Goal: Information Seeking & Learning: Learn about a topic

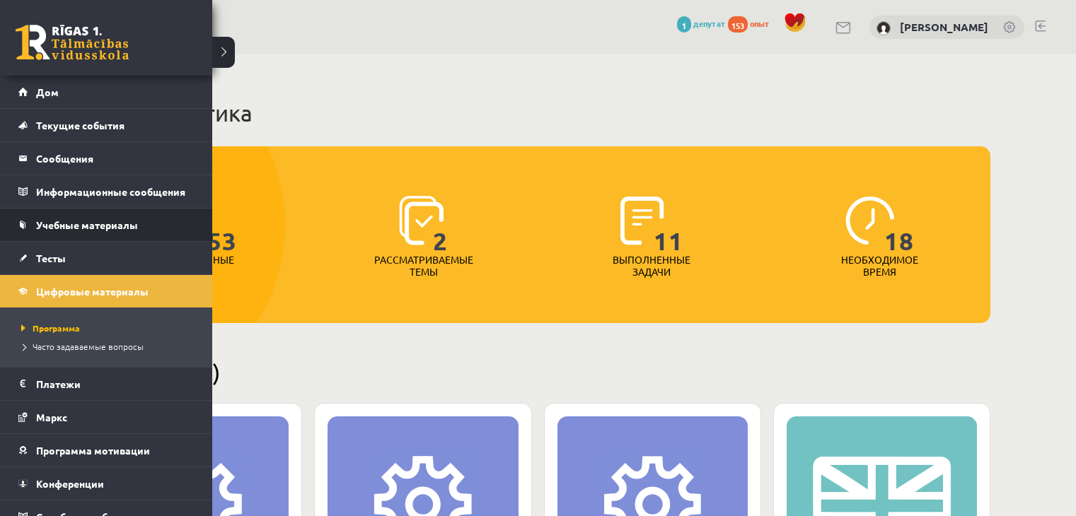
scroll to position [757, 0]
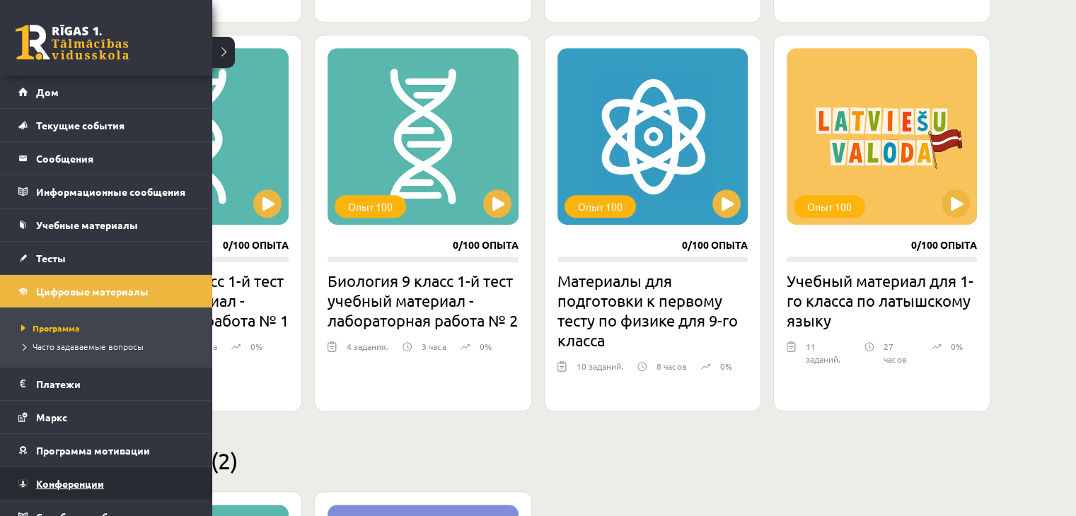
click at [102, 477] on font "Конференции" at bounding box center [70, 483] width 68 height 13
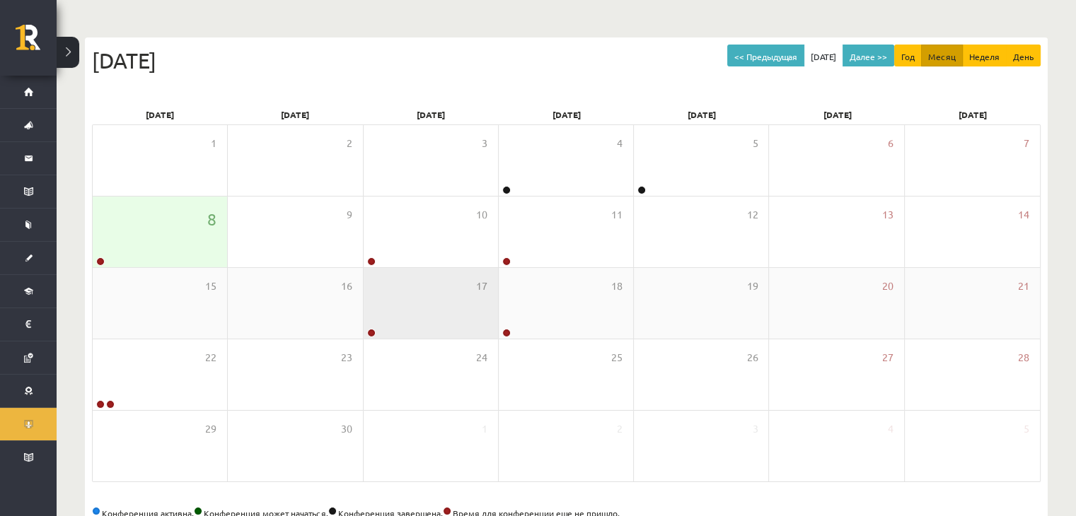
scroll to position [141, 0]
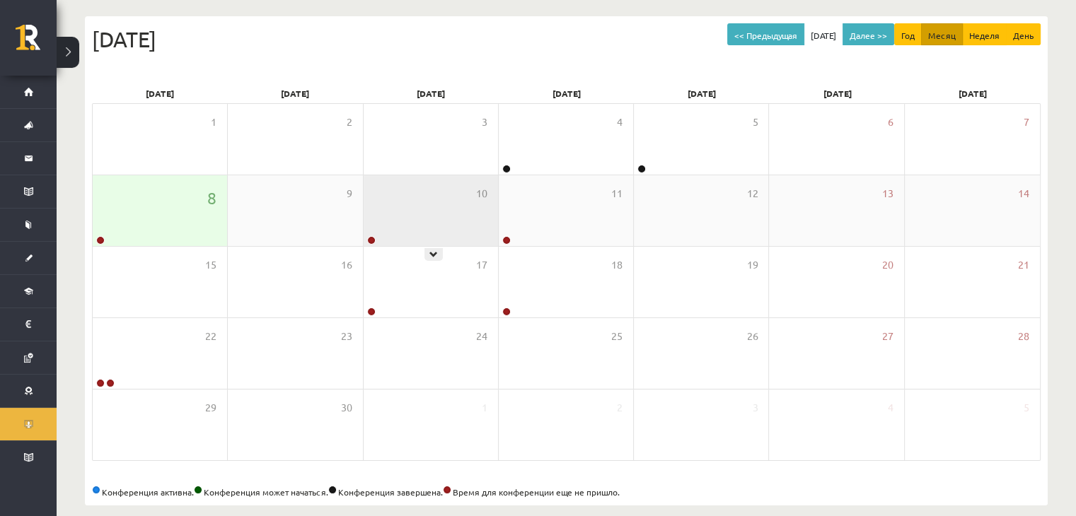
click at [396, 203] on div "10" at bounding box center [431, 210] width 134 height 71
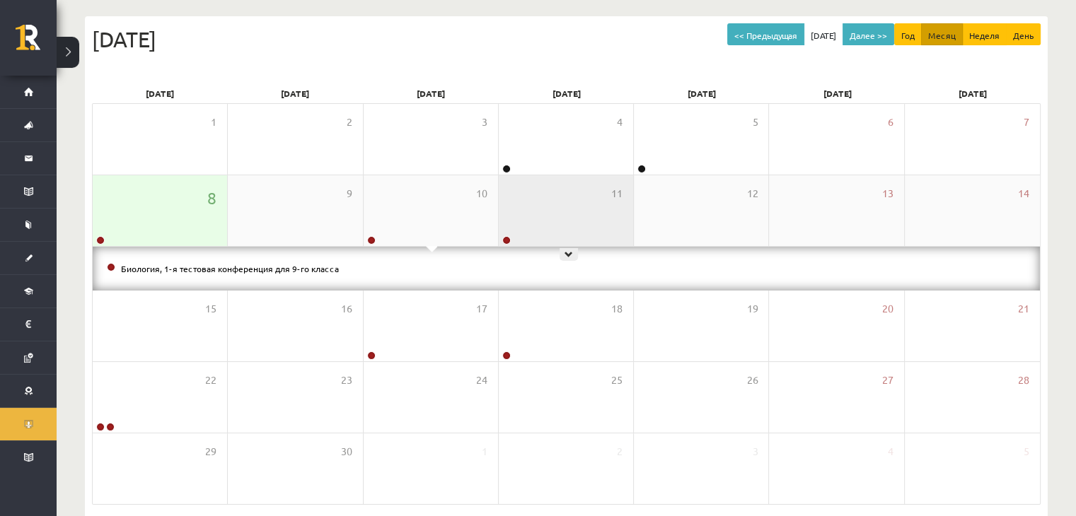
click at [517, 204] on div "11" at bounding box center [566, 210] width 134 height 71
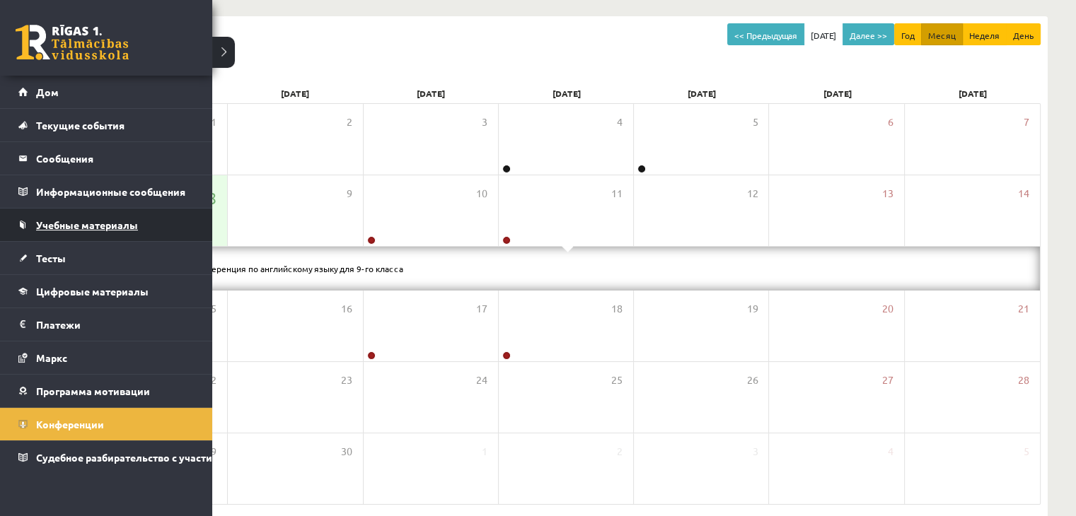
click at [136, 226] on font "Учебные материалы" at bounding box center [87, 225] width 102 height 13
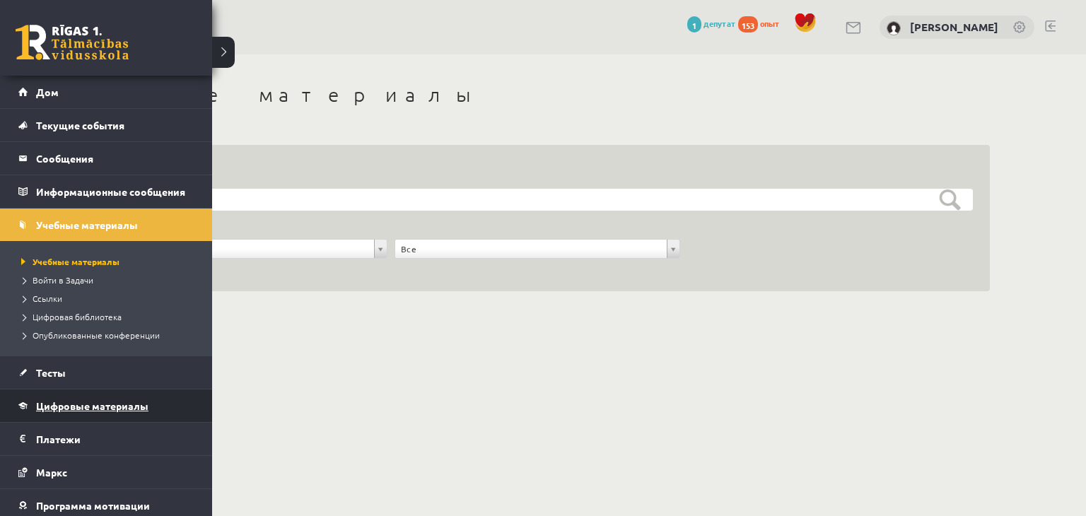
click at [116, 402] on font "Цифровые материалы" at bounding box center [92, 406] width 112 height 13
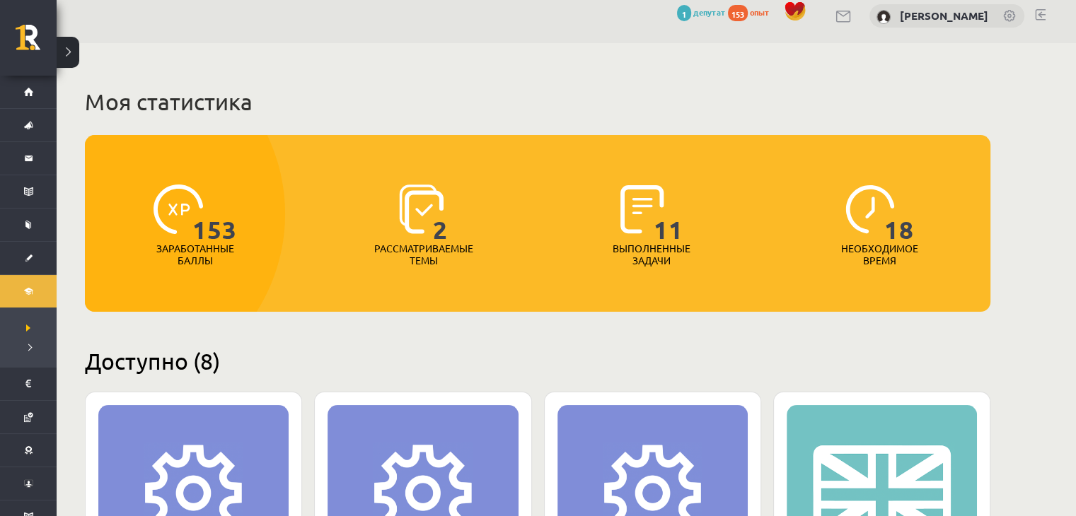
scroll to position [283, 0]
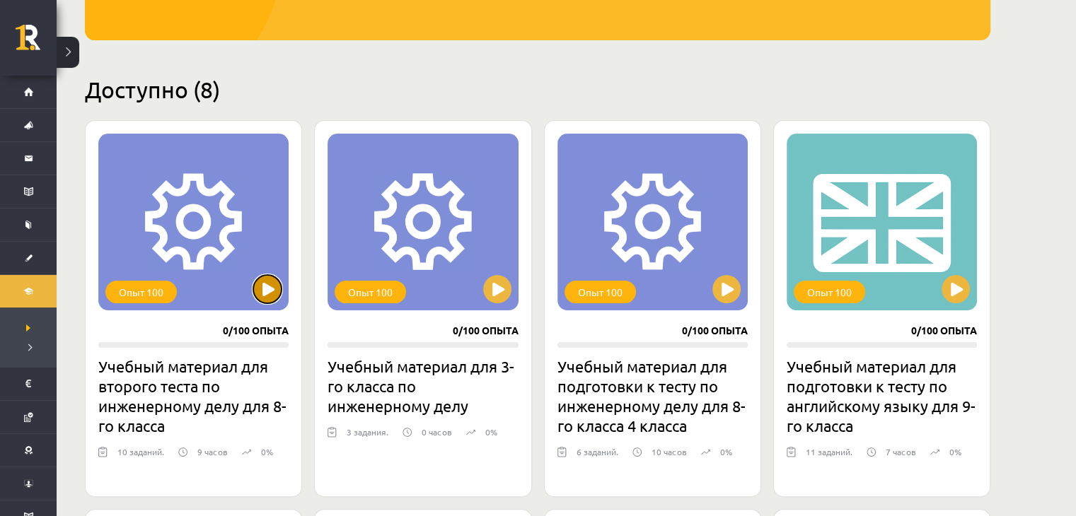
click at [257, 289] on button at bounding box center [267, 289] width 28 height 28
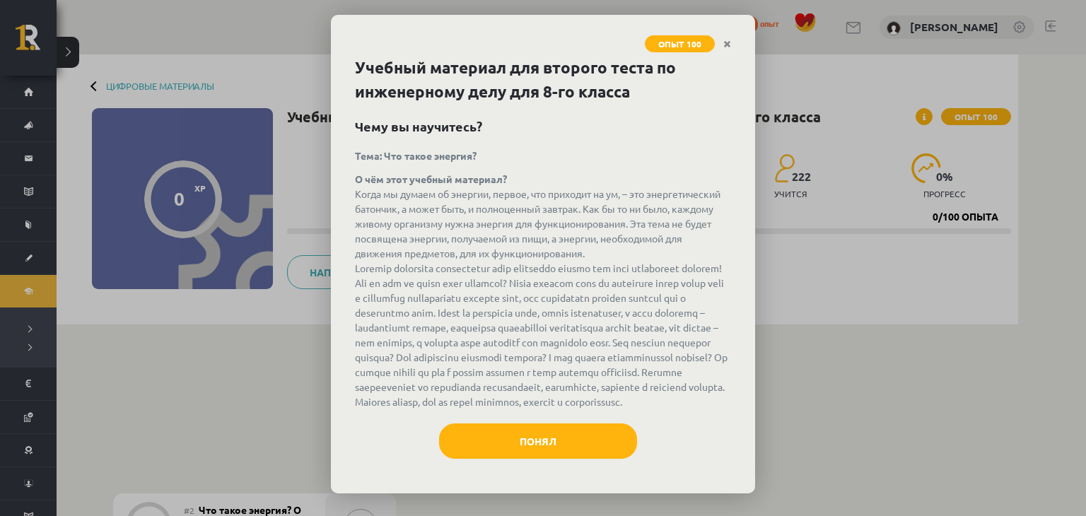
click at [556, 406] on font at bounding box center [541, 335] width 373 height 146
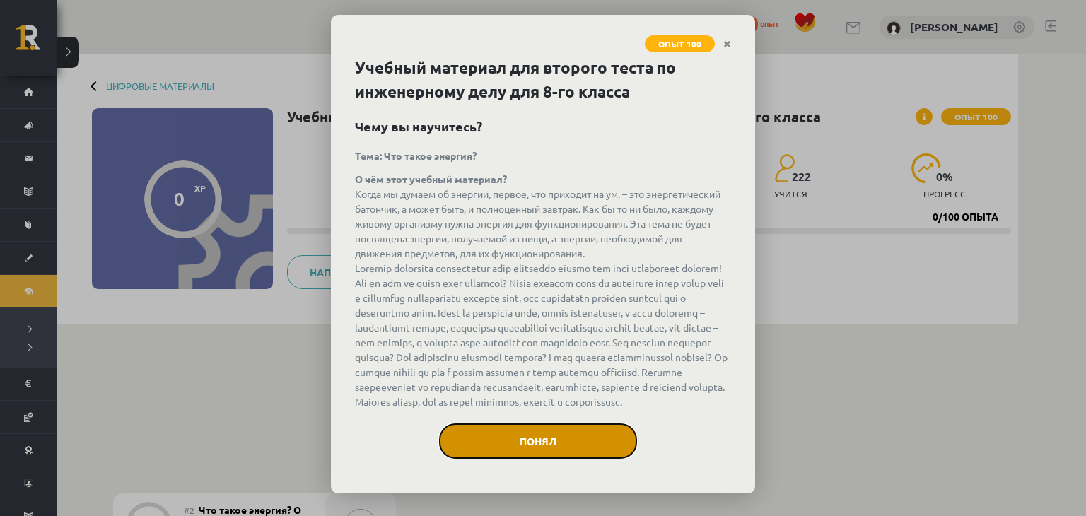
click at [542, 448] on font "Понял" at bounding box center [538, 441] width 37 height 13
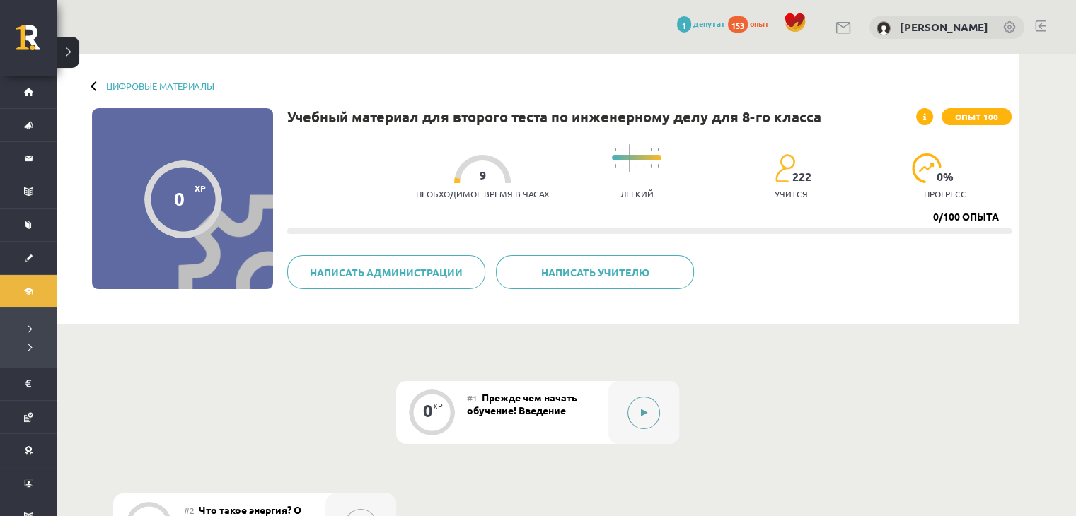
click at [639, 424] on button at bounding box center [643, 413] width 33 height 33
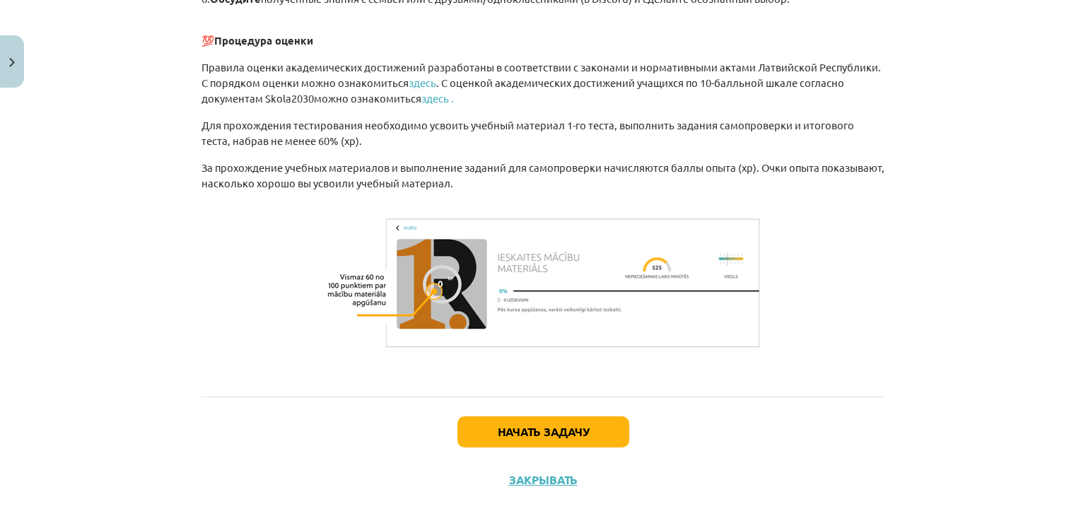
scroll to position [990, 0]
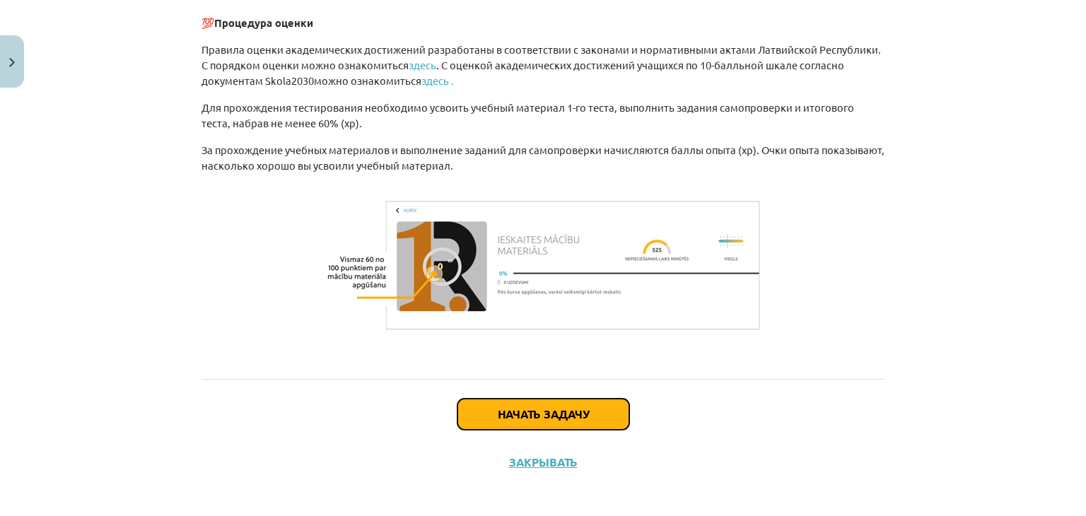
click at [546, 410] on font "Начать задачу" at bounding box center [543, 414] width 91 height 15
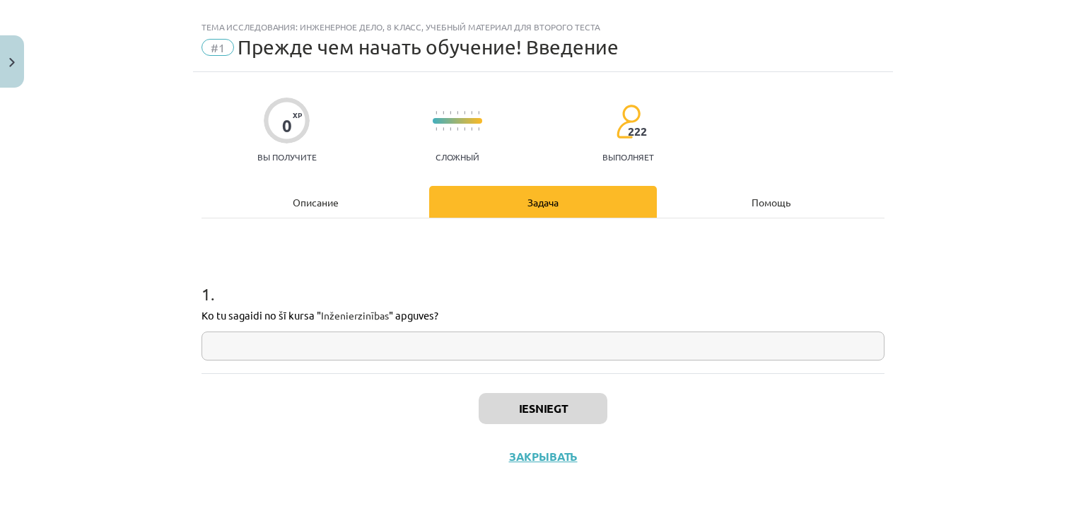
scroll to position [21, 0]
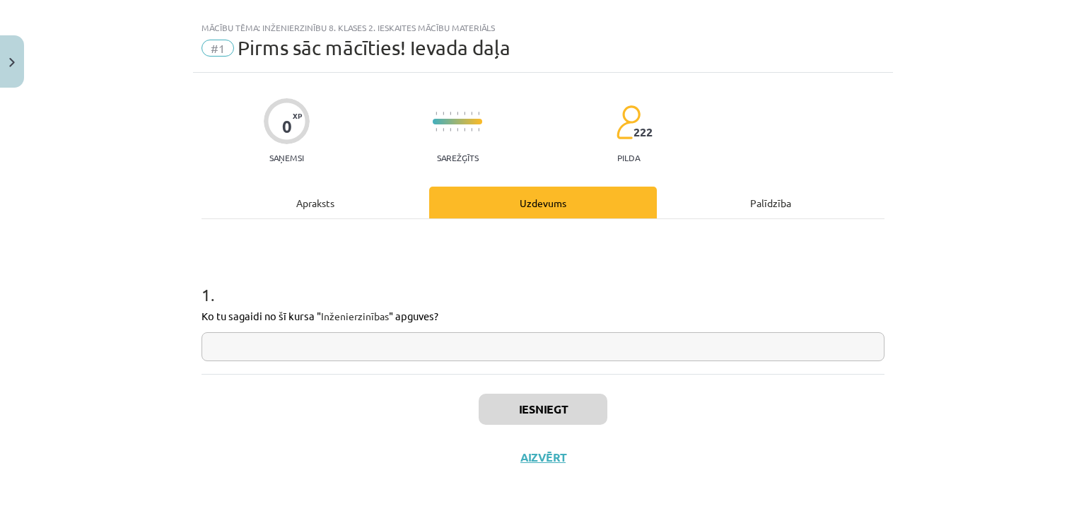
click at [408, 351] on input "text" at bounding box center [543, 346] width 683 height 29
paste input "**********"
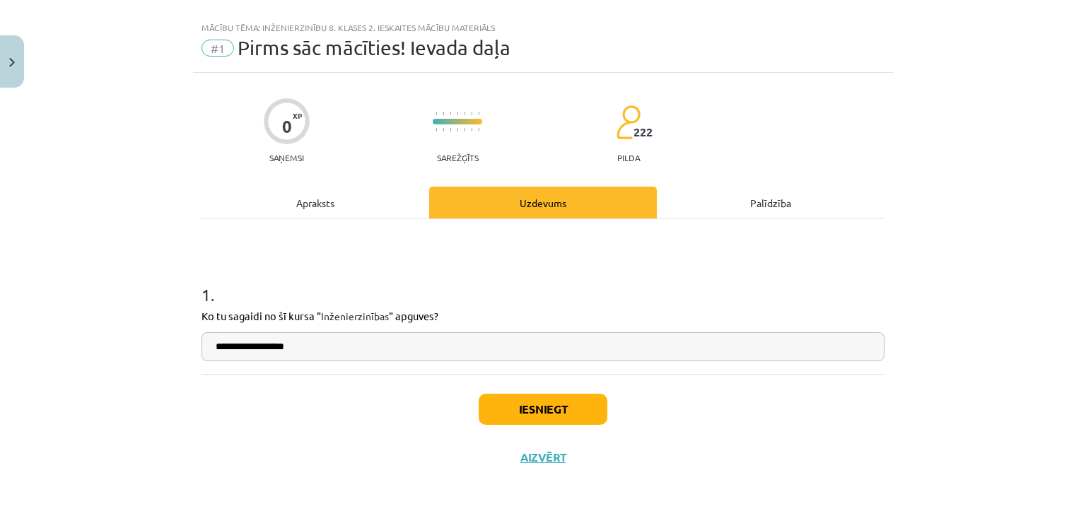
type input "**********"
click at [501, 411] on button "Iesniegt" at bounding box center [543, 409] width 129 height 31
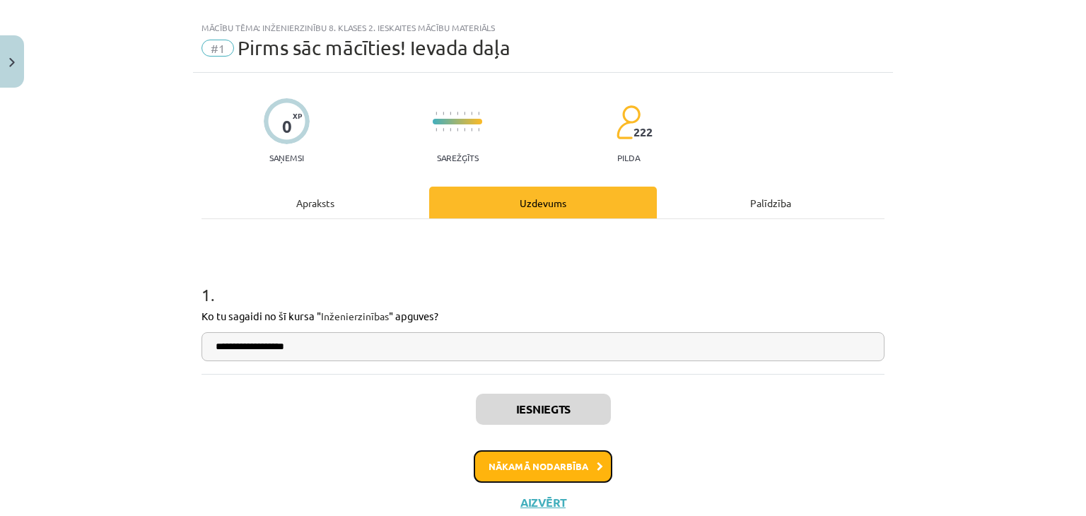
click at [484, 464] on button "Nākamā nodarbība" at bounding box center [543, 467] width 139 height 33
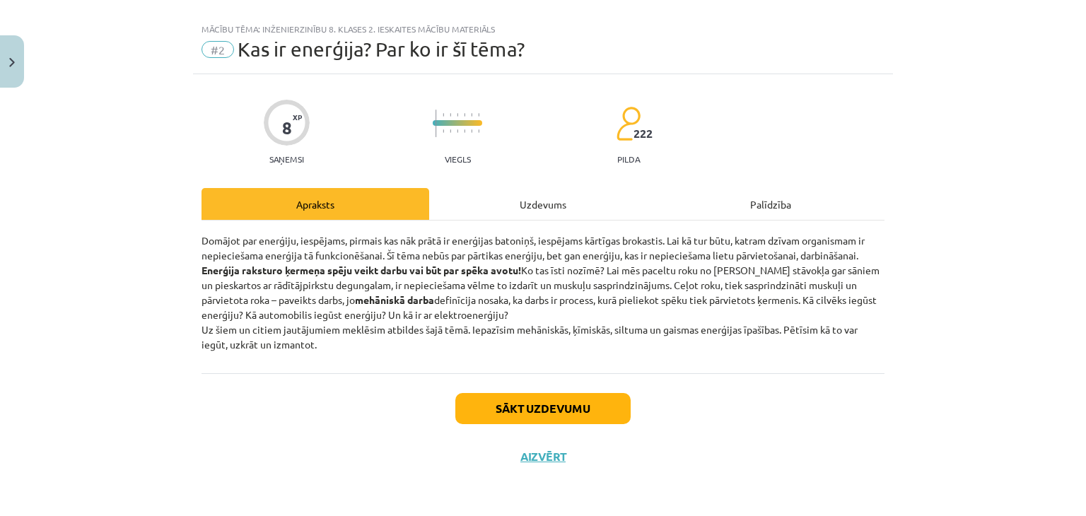
scroll to position [20, 0]
click at [560, 413] on button "Sākt uzdevumu" at bounding box center [542, 408] width 175 height 31
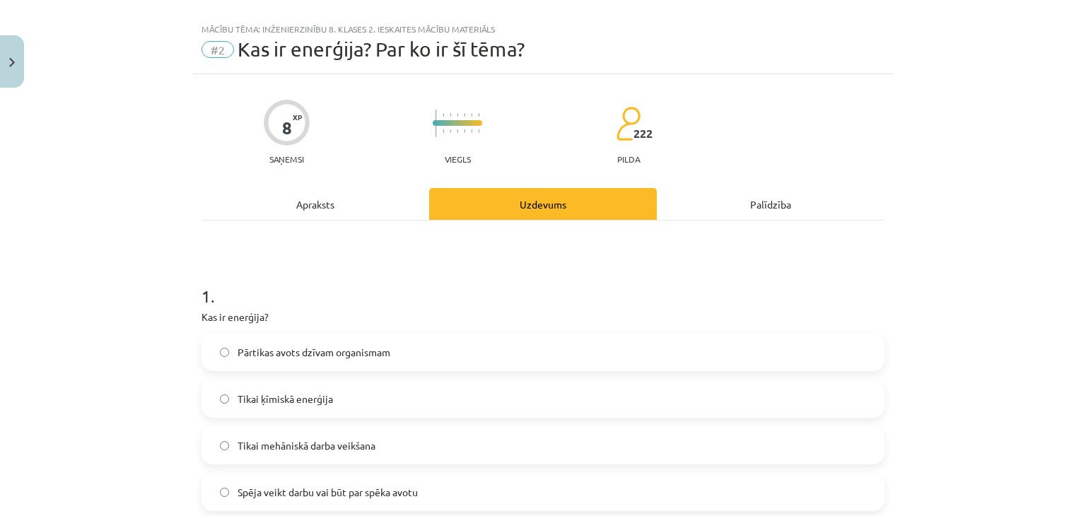
click at [327, 208] on div "Apraksts" at bounding box center [316, 204] width 228 height 32
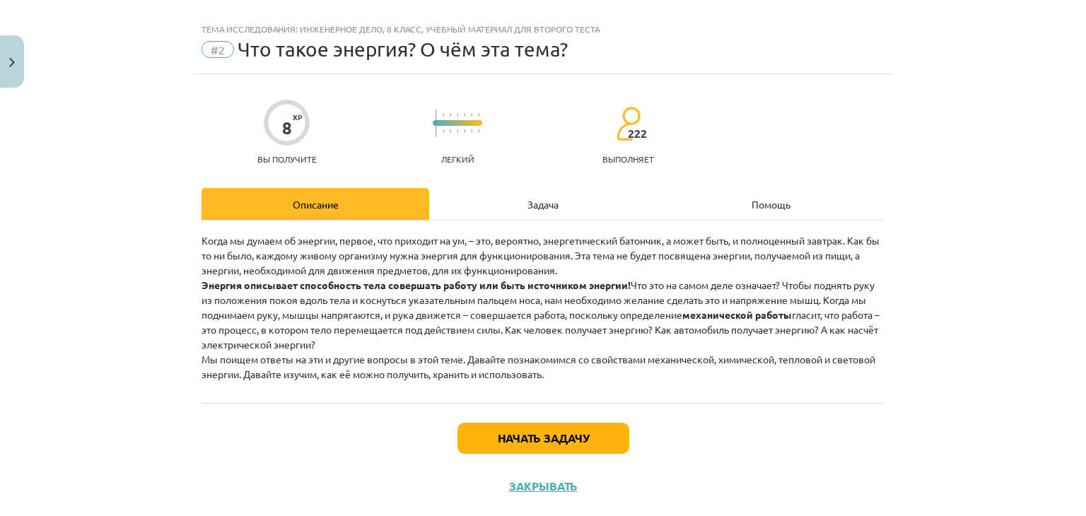
scroll to position [49, 0]
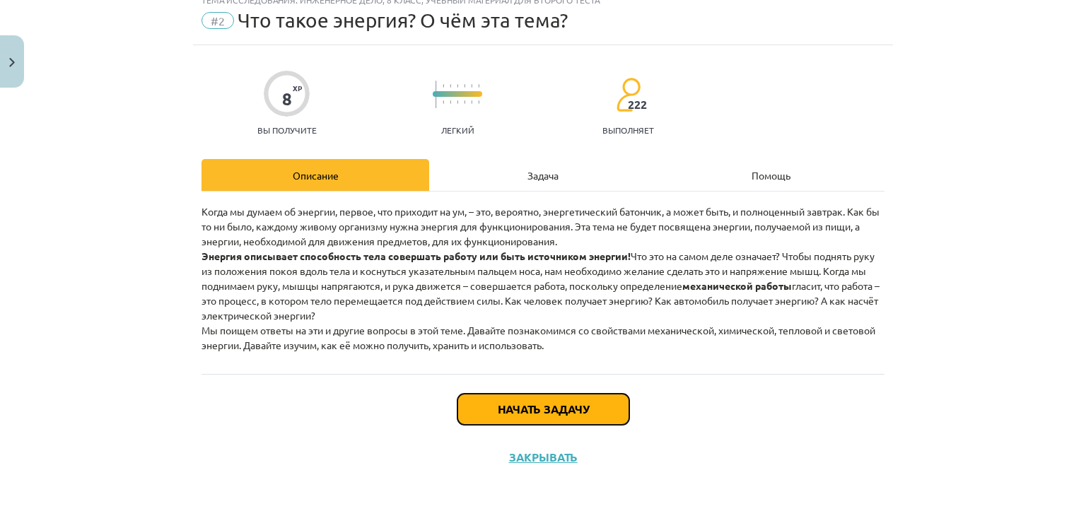
click at [504, 424] on button "Начать задачу" at bounding box center [544, 409] width 172 height 31
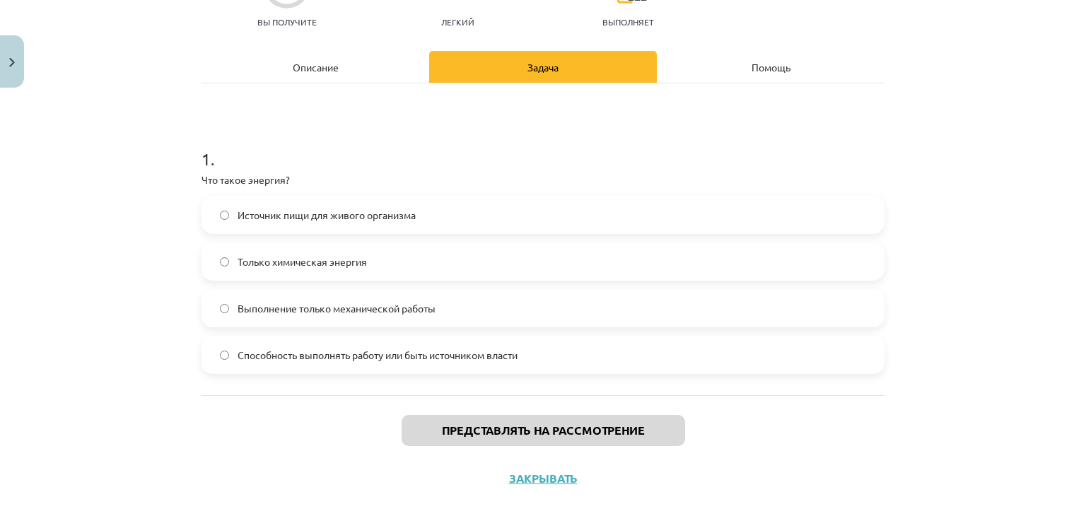
scroll to position [177, 0]
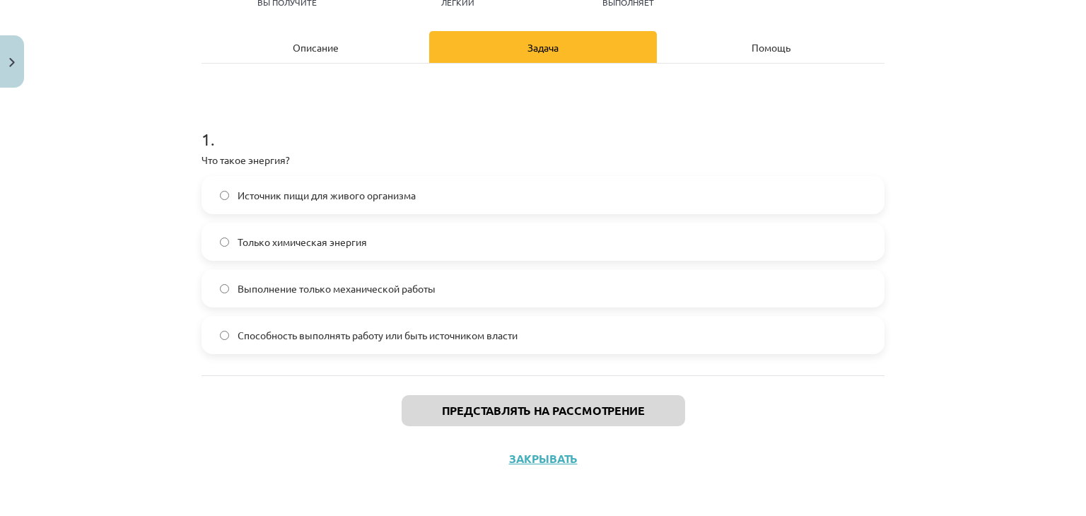
click at [306, 347] on label "Способность выполнять работу или быть источником власти" at bounding box center [543, 335] width 680 height 35
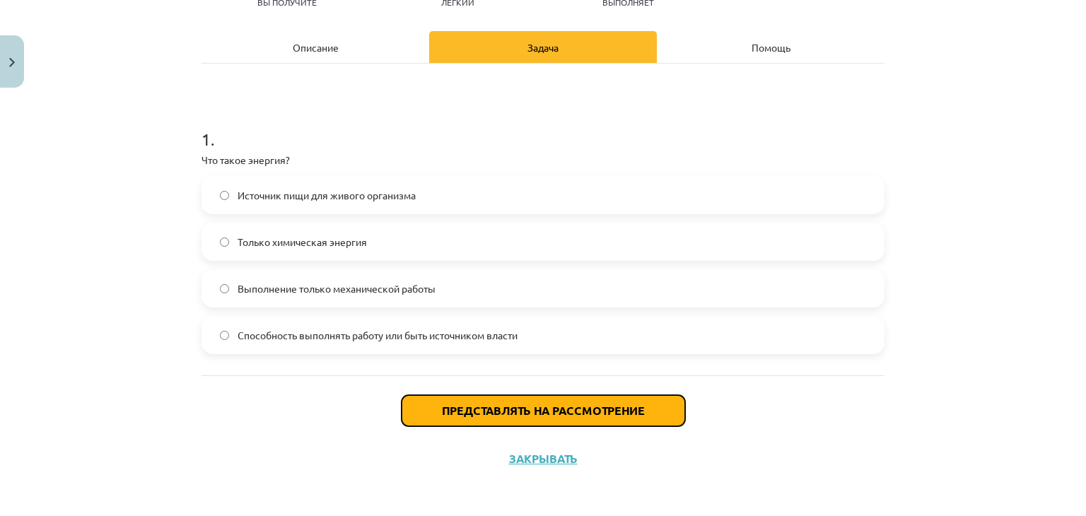
click at [406, 405] on button "Представлять на рассмотрение" at bounding box center [544, 410] width 284 height 31
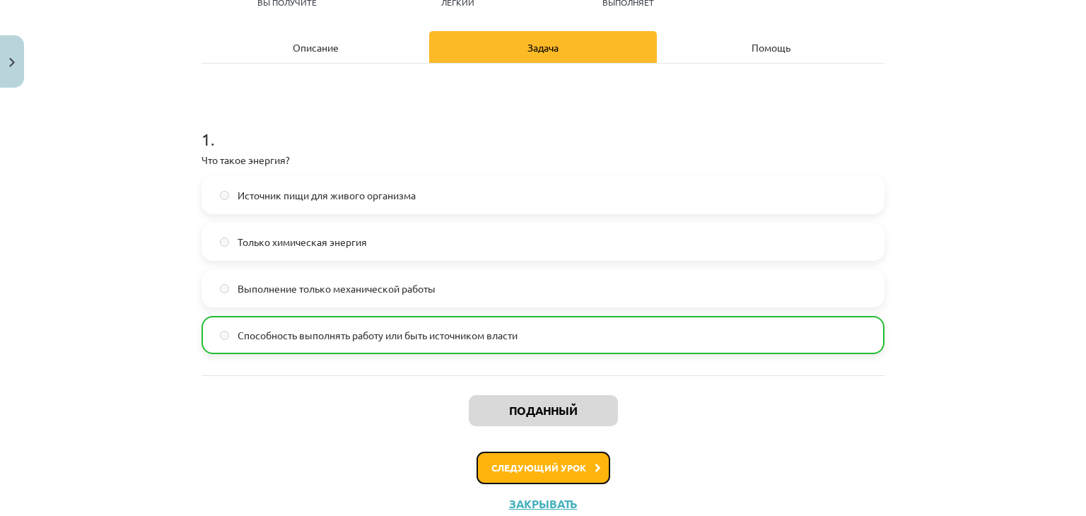
click at [492, 470] on font "Следующий урок" at bounding box center [539, 468] width 95 height 12
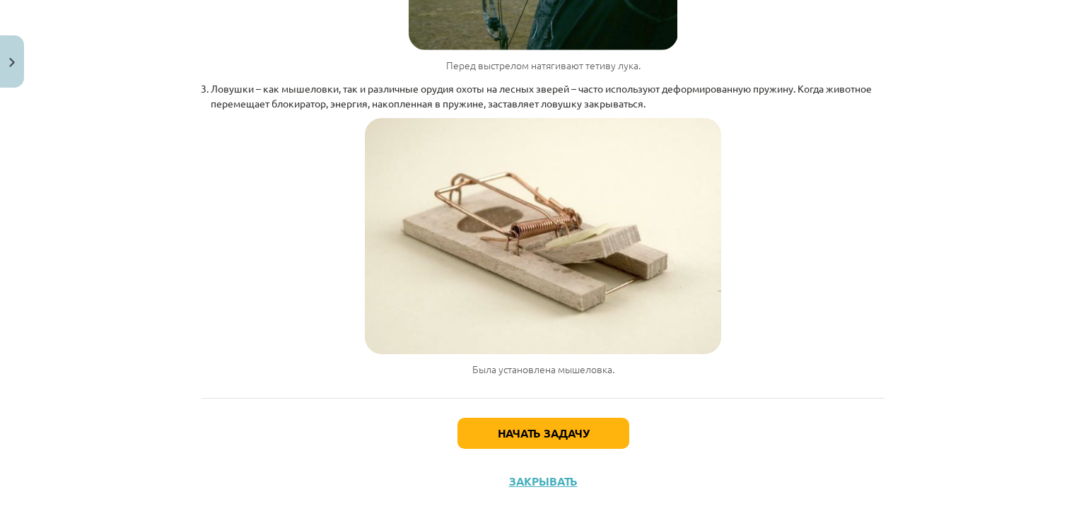
scroll to position [3572, 0]
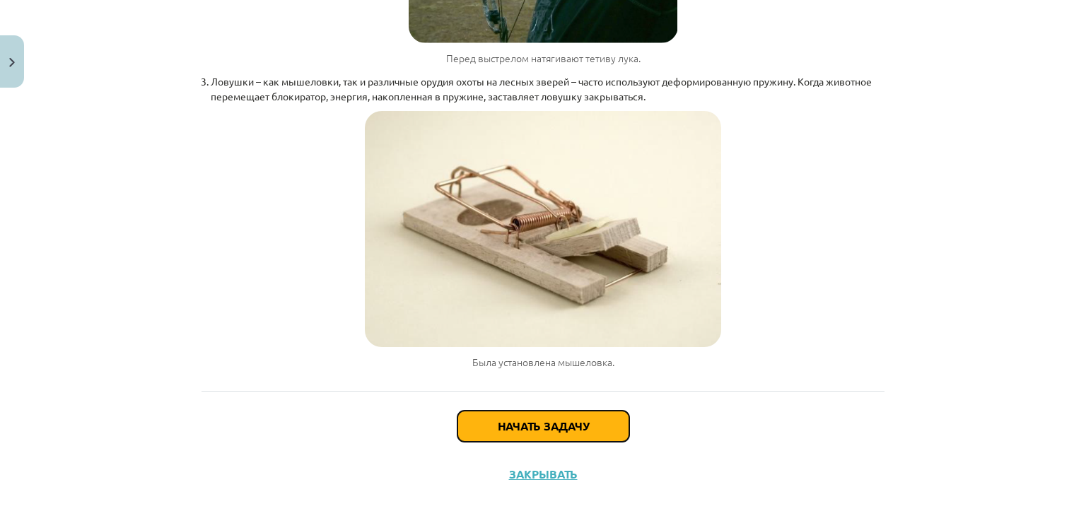
click at [510, 434] on font "Начать задачу" at bounding box center [543, 426] width 91 height 15
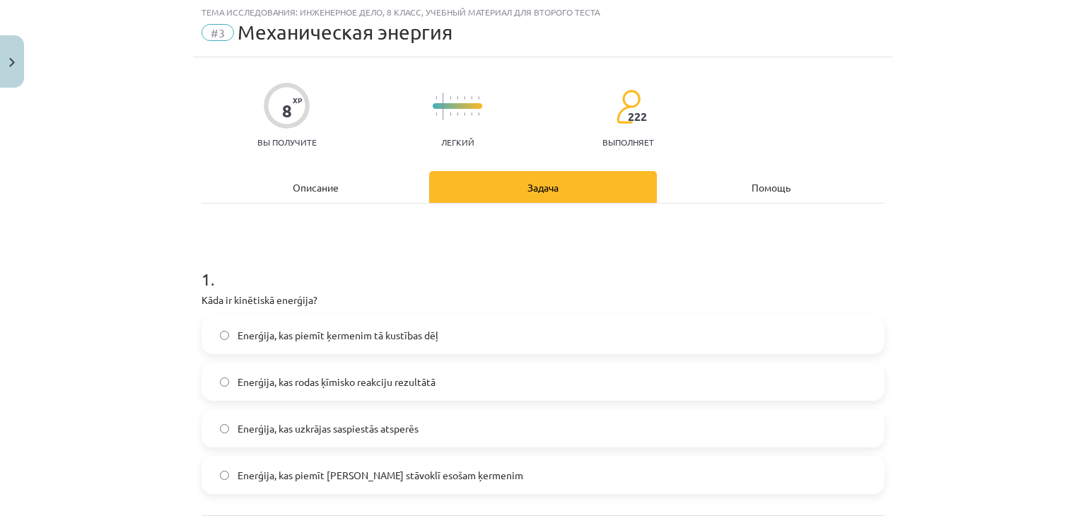
scroll to position [35, 0]
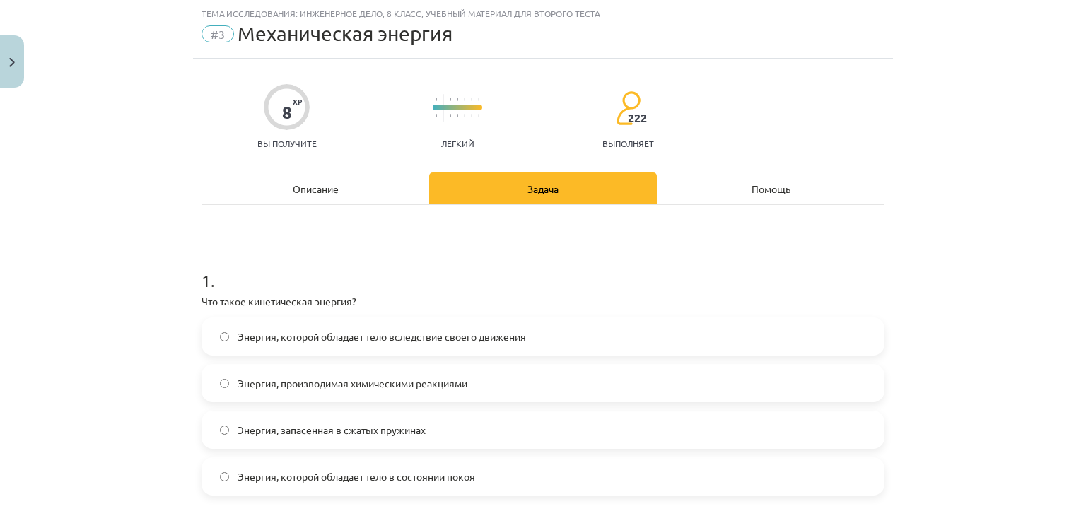
click at [328, 343] on span "Энергия, которой обладает тело вследствие своего движения" at bounding box center [382, 337] width 289 height 15
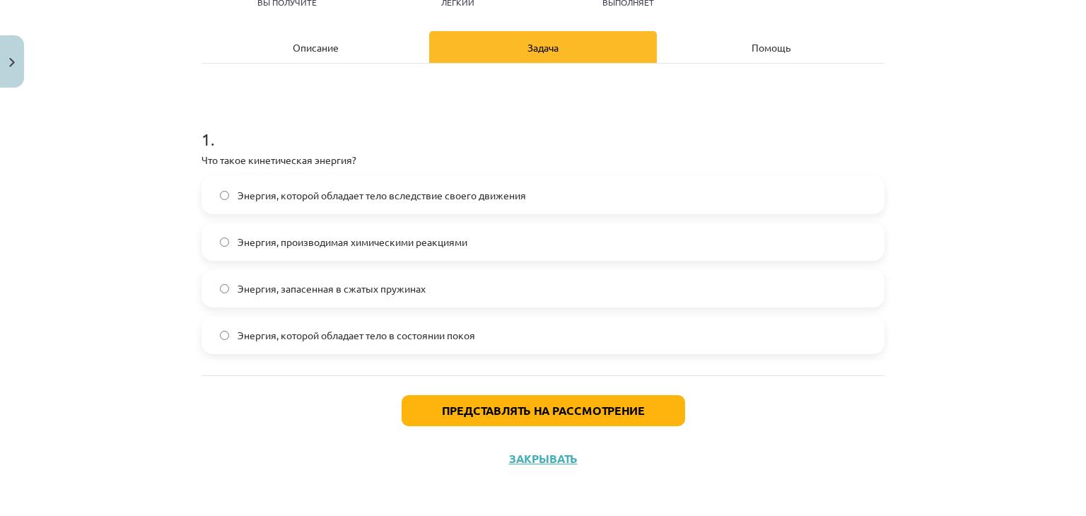
scroll to position [178, 0]
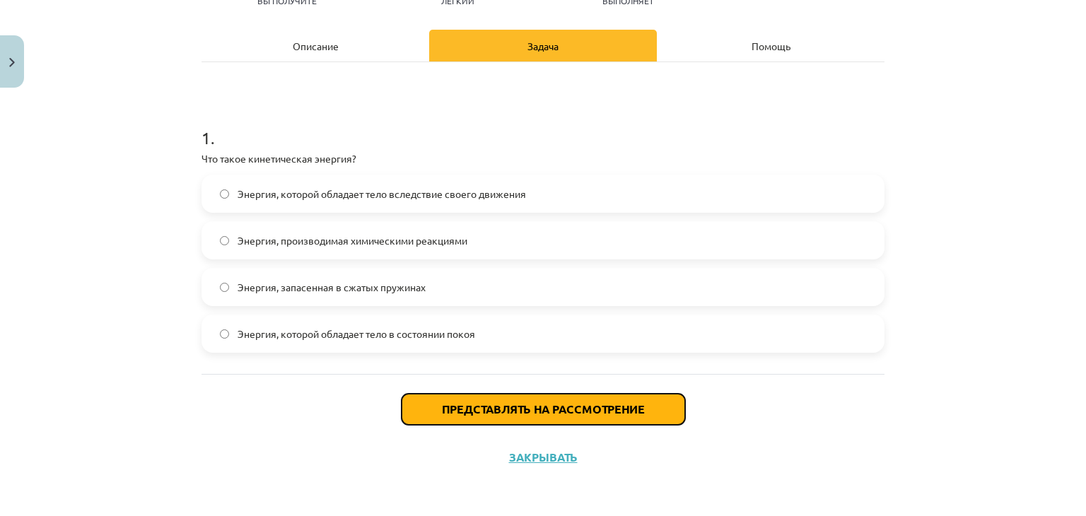
click at [464, 409] on font "Представлять на рассмотрение" at bounding box center [543, 409] width 203 height 15
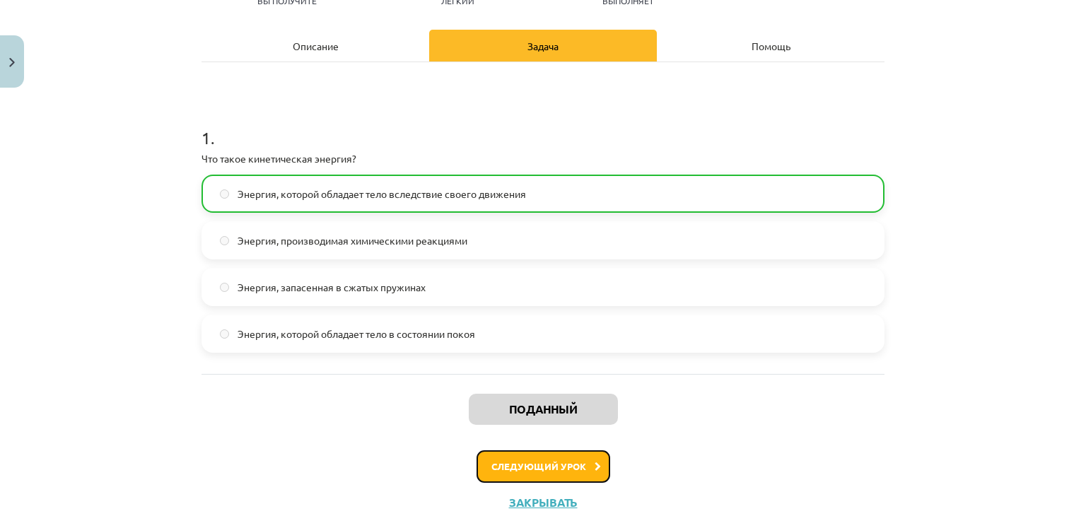
click at [571, 474] on button "Следующий урок" at bounding box center [544, 467] width 134 height 33
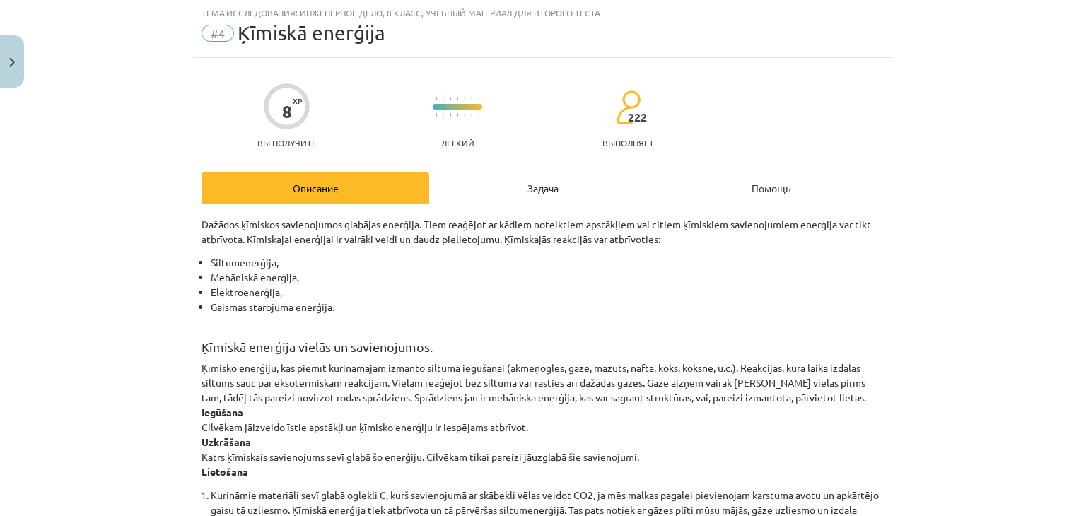
scroll to position [35, 0]
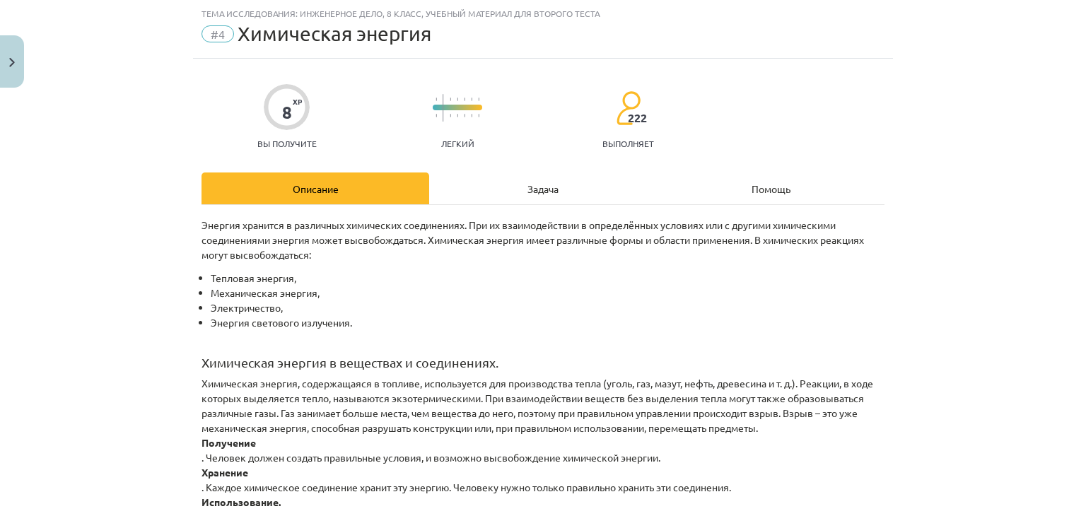
click at [492, 193] on div "Задача" at bounding box center [543, 189] width 228 height 32
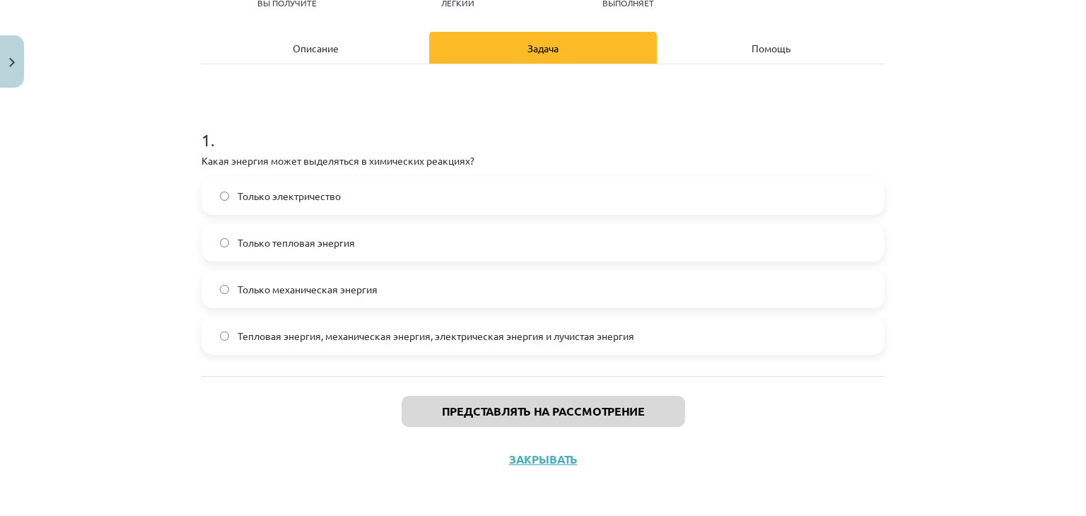
scroll to position [178, 0]
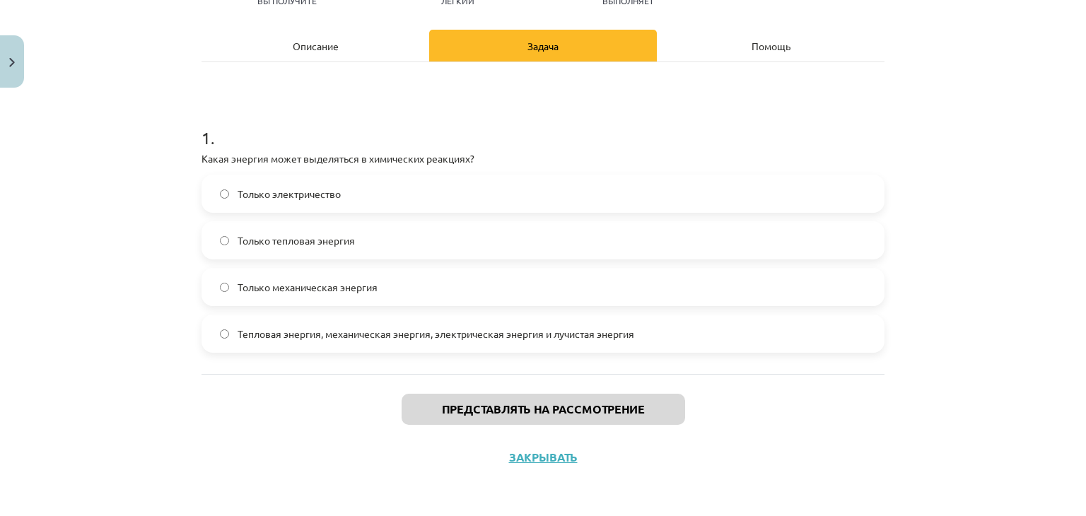
click at [306, 45] on font "Описание" at bounding box center [316, 46] width 46 height 13
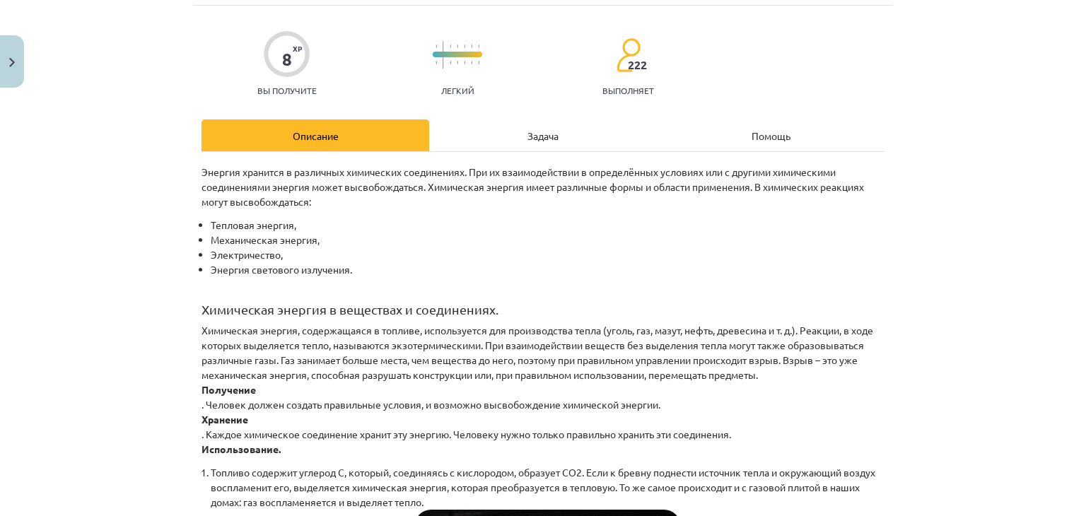
scroll to position [0, 0]
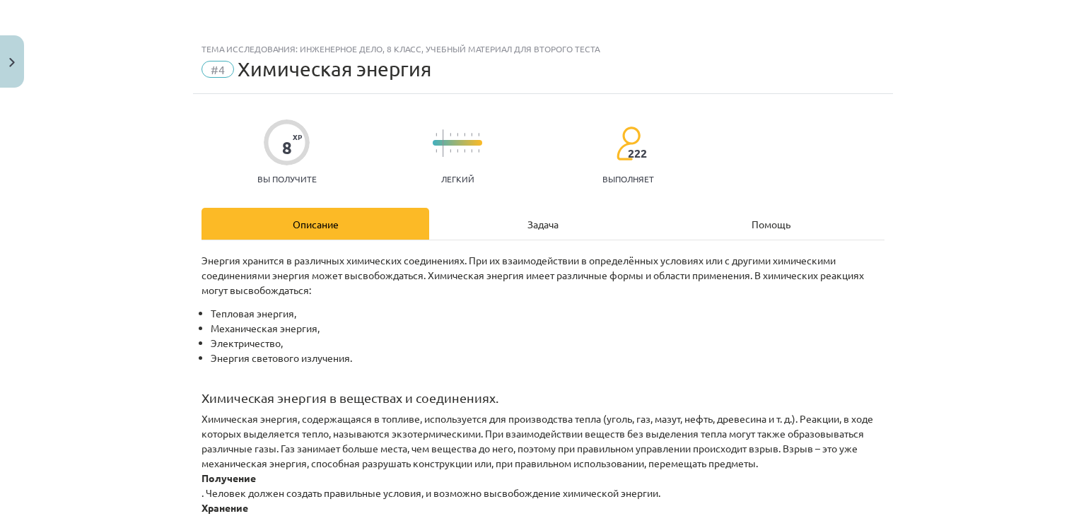
click at [501, 213] on div "Задача" at bounding box center [543, 224] width 228 height 32
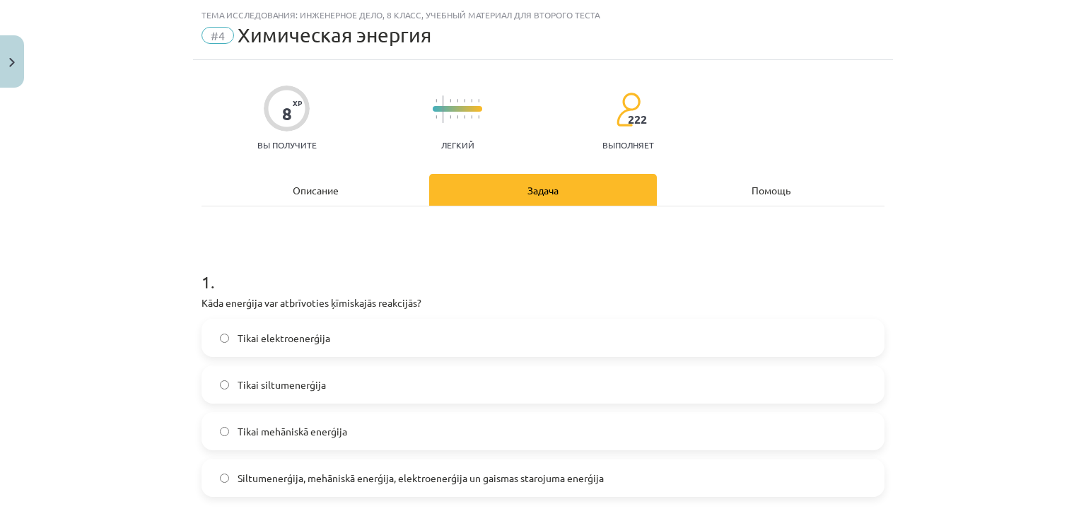
scroll to position [35, 0]
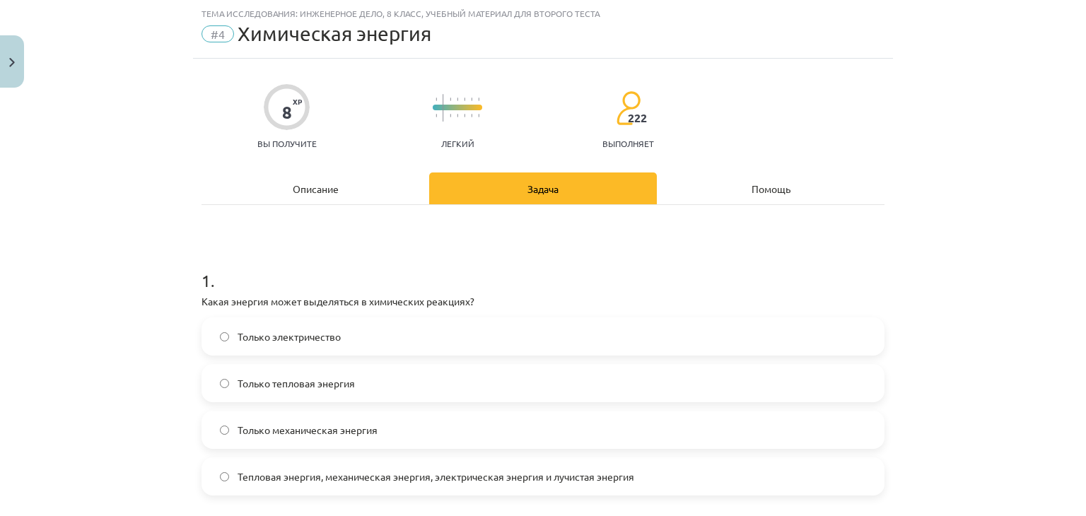
click at [327, 184] on font "Описание" at bounding box center [316, 188] width 46 height 13
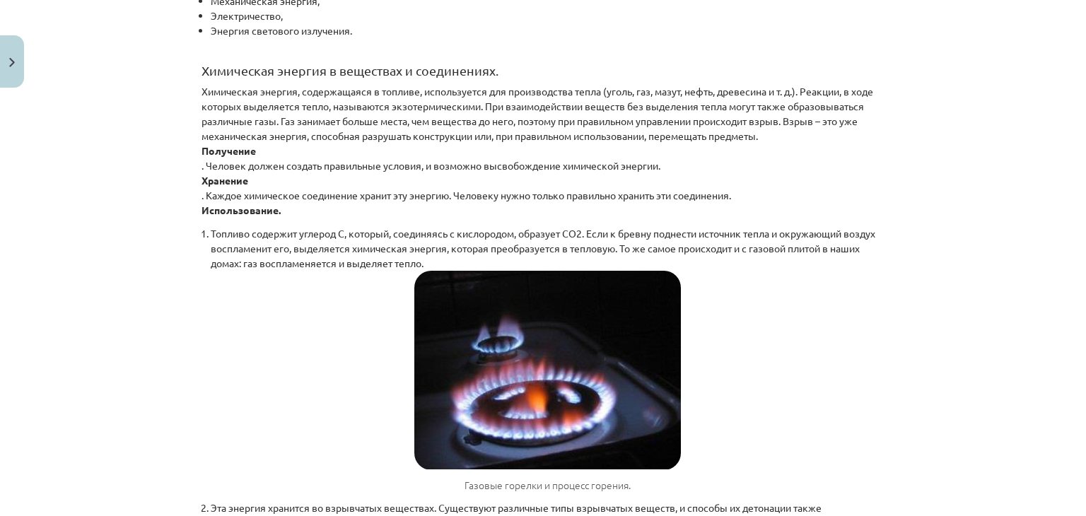
scroll to position [187, 0]
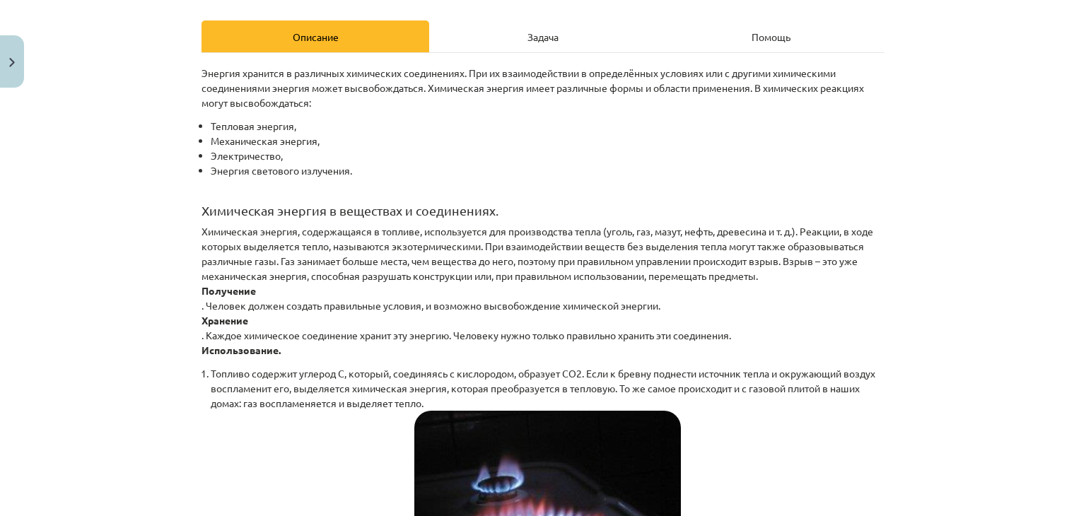
click at [601, 345] on p "Химическая энергия, содержащаяся в топливе, используется для производства тепла…" at bounding box center [543, 291] width 683 height 134
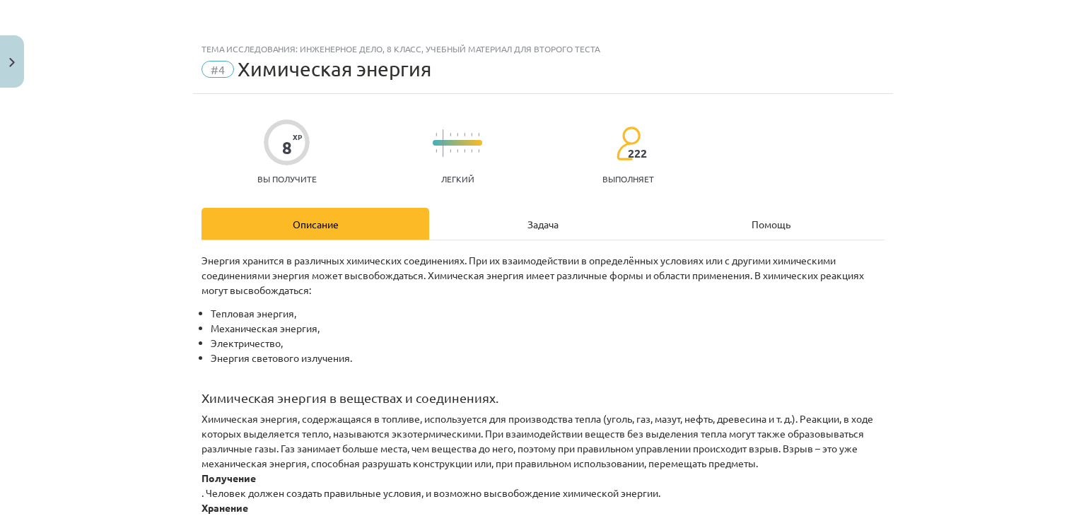
click at [528, 221] on font "Задача" at bounding box center [543, 224] width 31 height 13
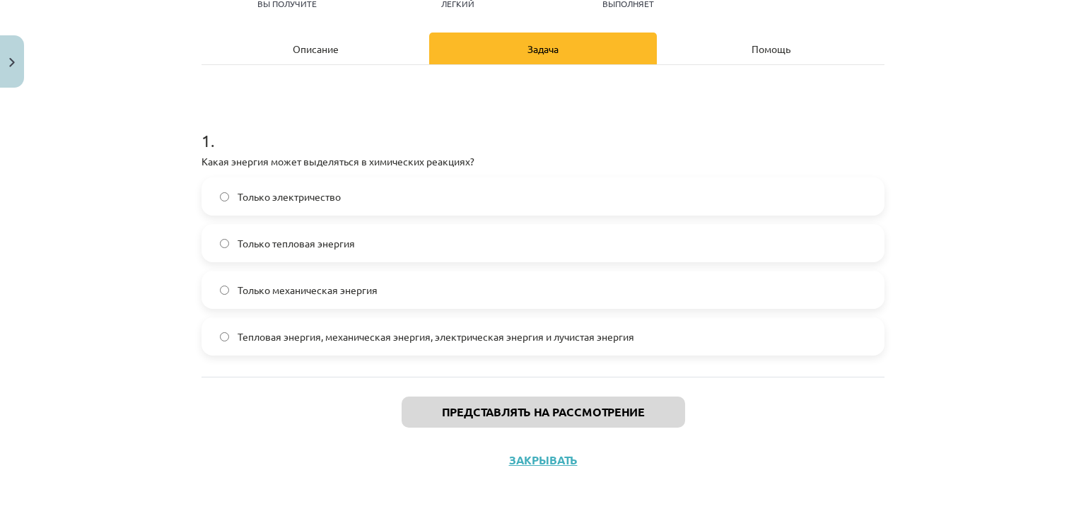
scroll to position [177, 0]
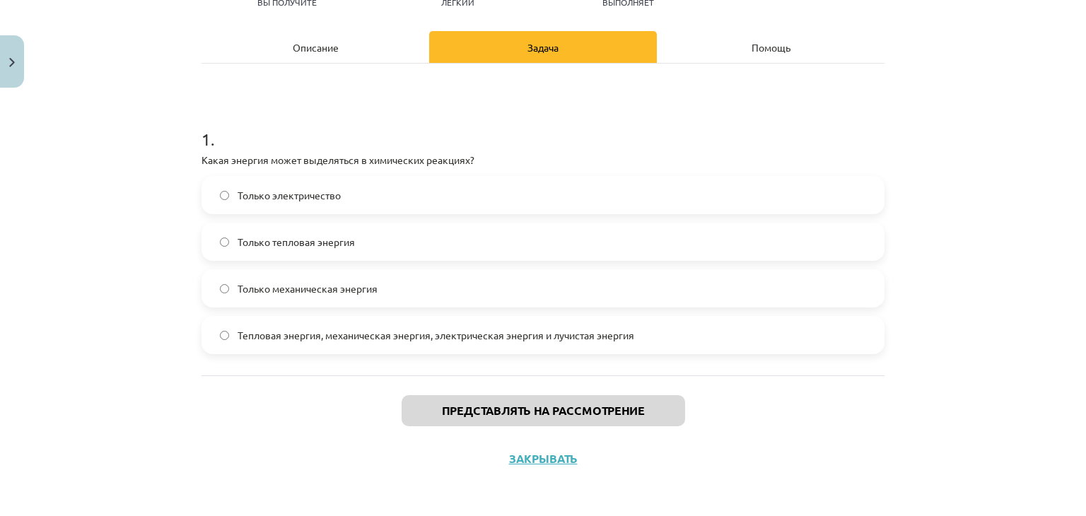
click at [325, 43] on font "Описание" at bounding box center [316, 47] width 46 height 13
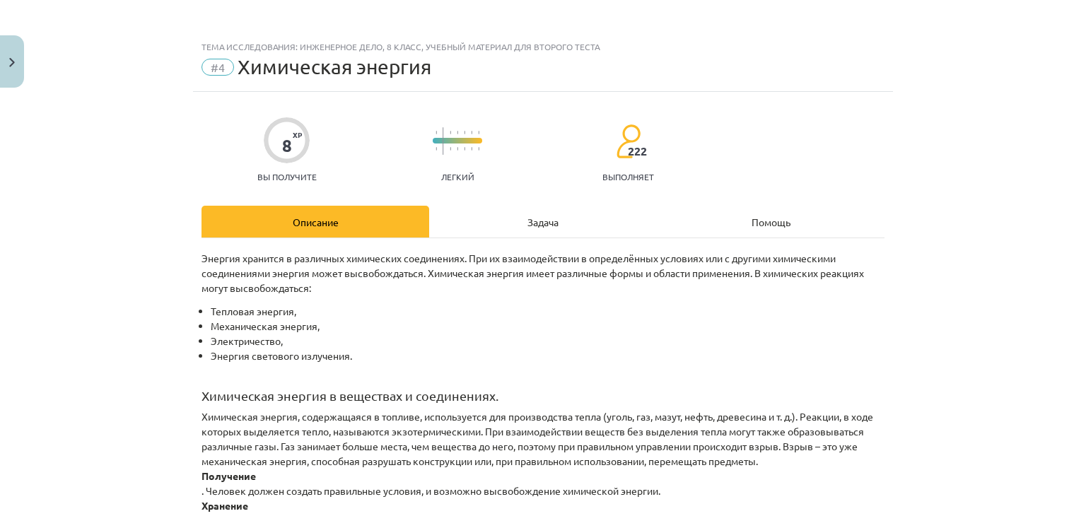
scroll to position [0, 0]
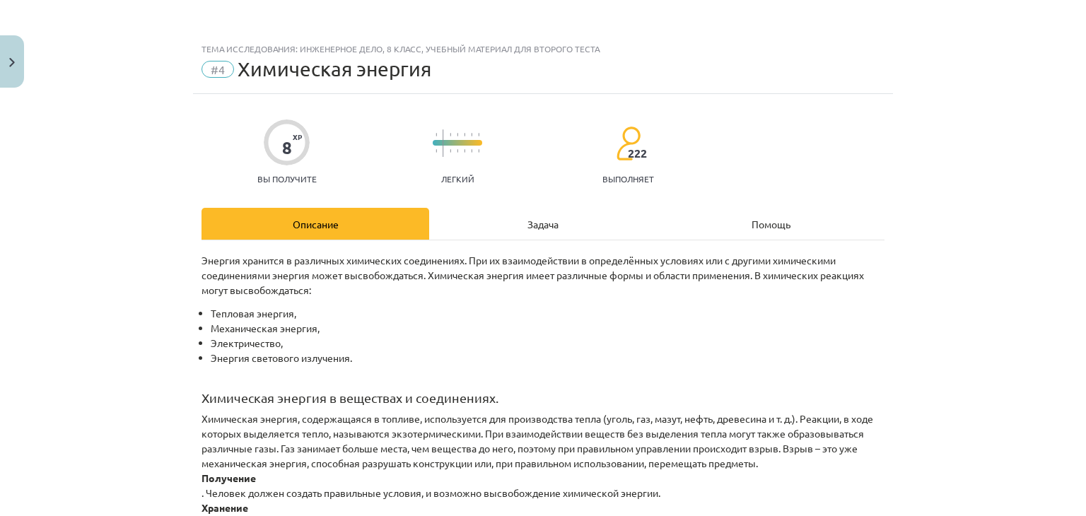
click at [496, 213] on div "Задача" at bounding box center [543, 224] width 228 height 32
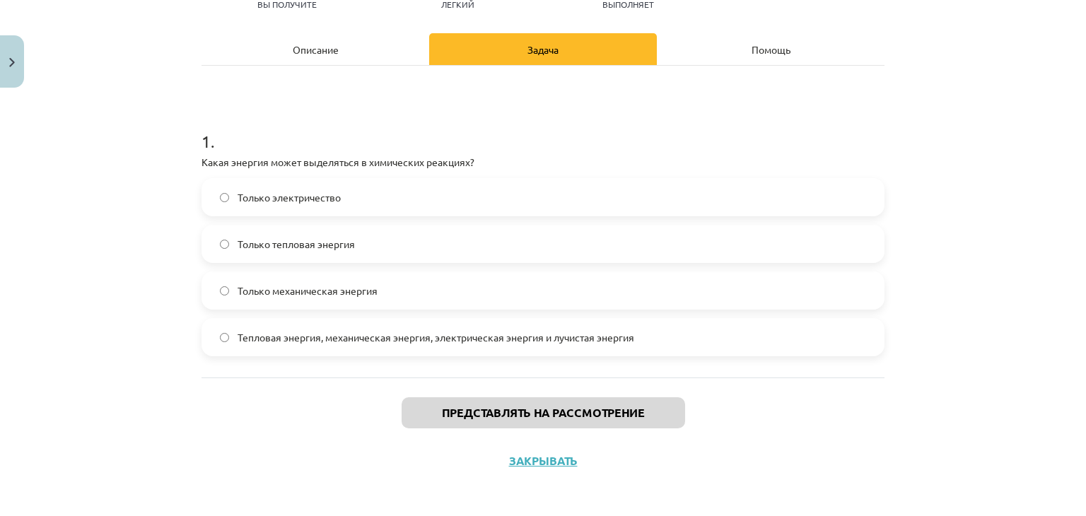
scroll to position [177, 0]
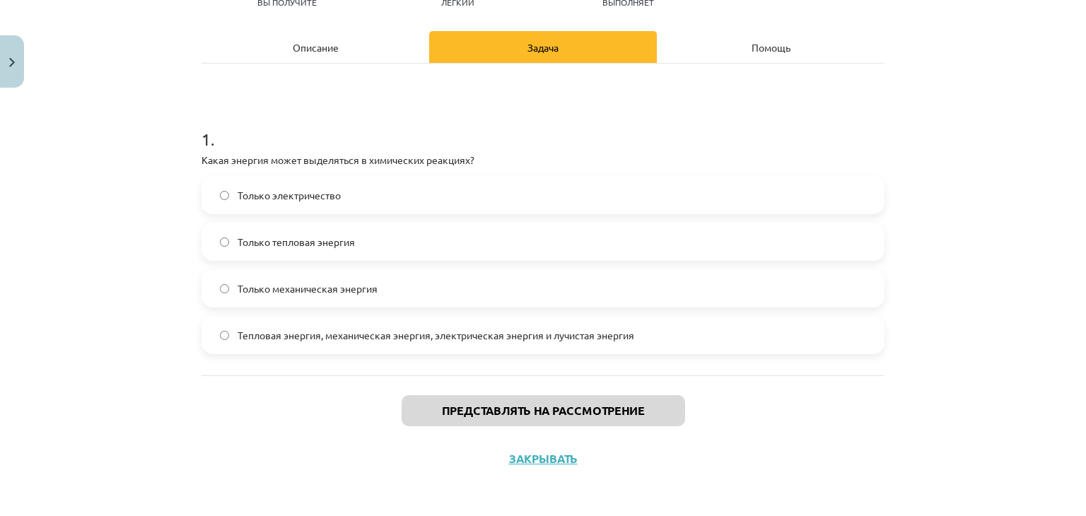
click at [376, 242] on label "Только тепловая энергия" at bounding box center [543, 241] width 680 height 35
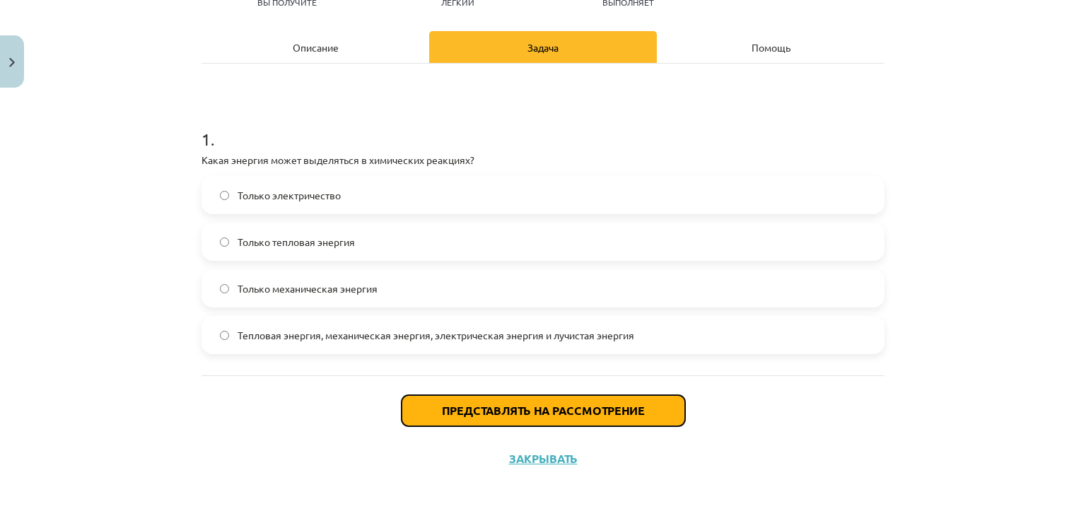
click at [442, 408] on font "Представлять на рассмотрение" at bounding box center [543, 410] width 203 height 15
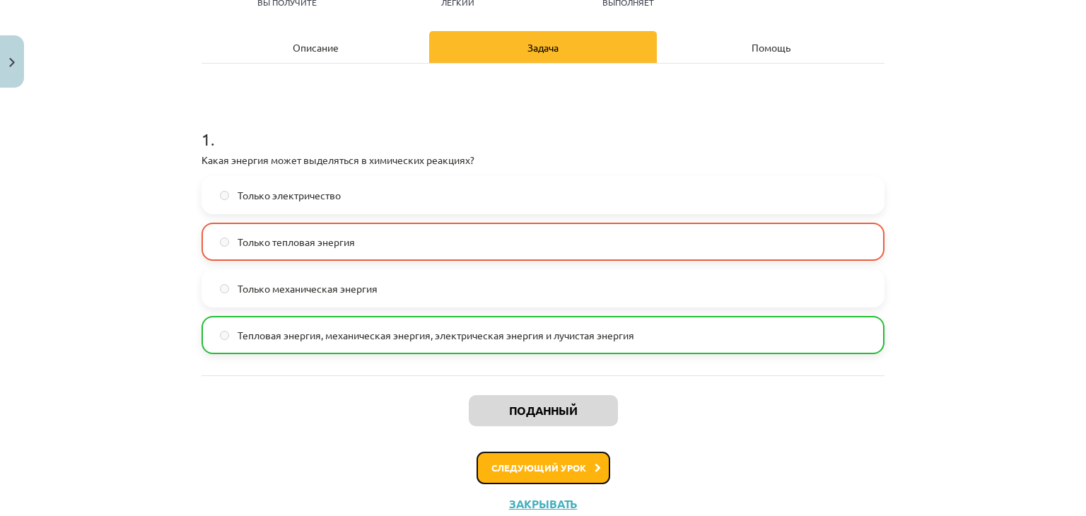
click at [570, 467] on font "Следующий урок" at bounding box center [539, 468] width 95 height 12
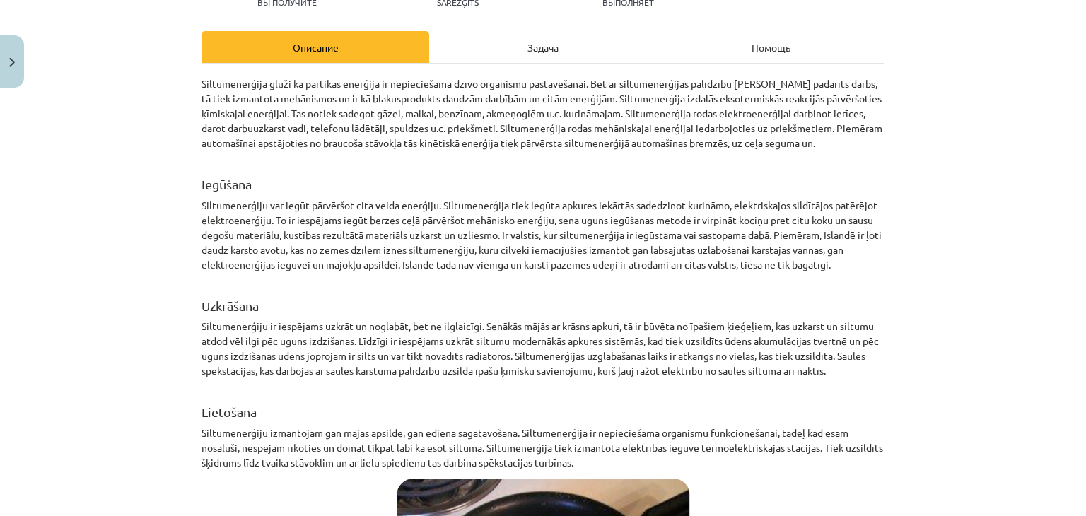
scroll to position [35, 0]
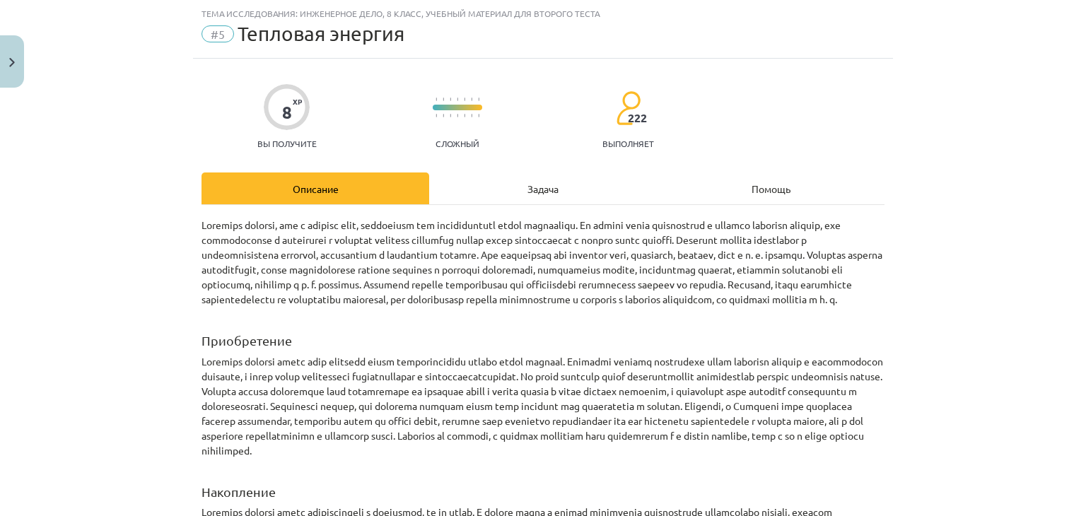
click at [530, 202] on div "Задача" at bounding box center [543, 189] width 228 height 32
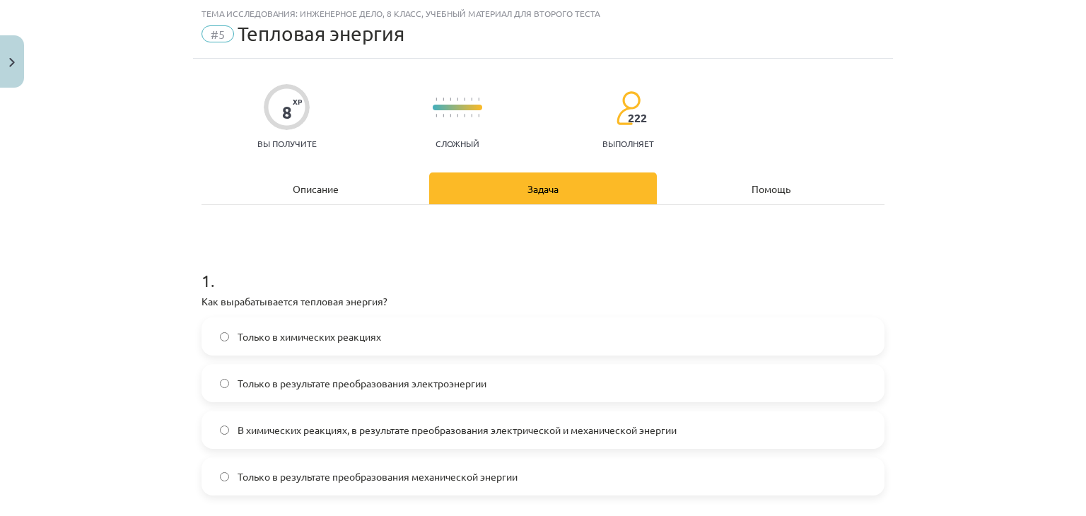
scroll to position [106, 0]
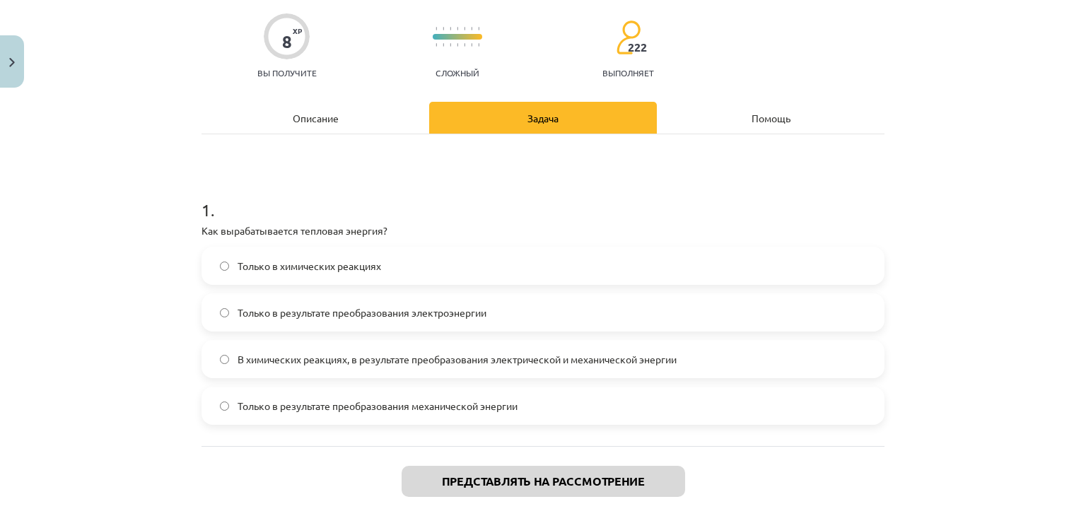
click at [293, 114] on font "Описание" at bounding box center [316, 118] width 46 height 13
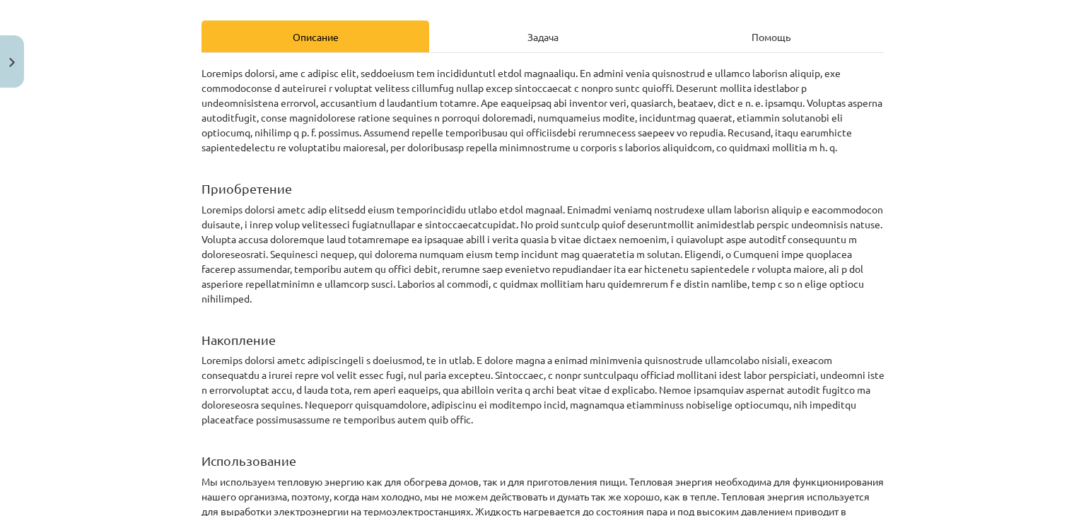
scroll to position [208, 0]
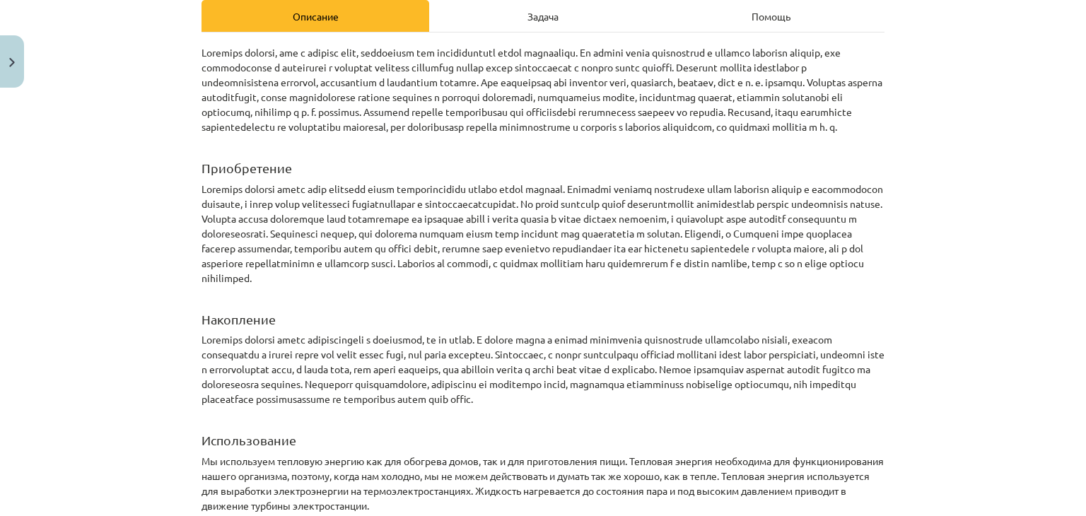
click at [525, 8] on div "Задача" at bounding box center [543, 16] width 228 height 32
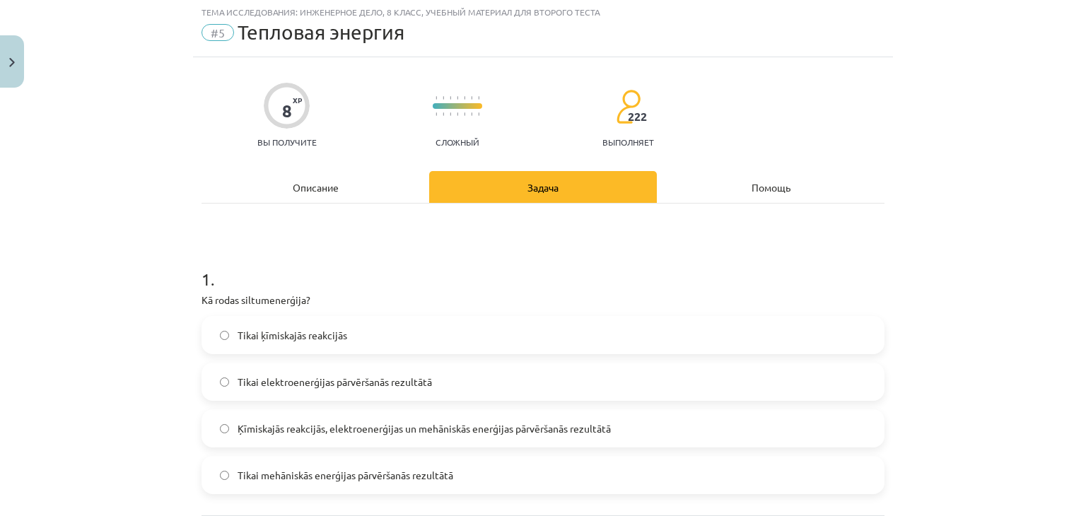
scroll to position [35, 0]
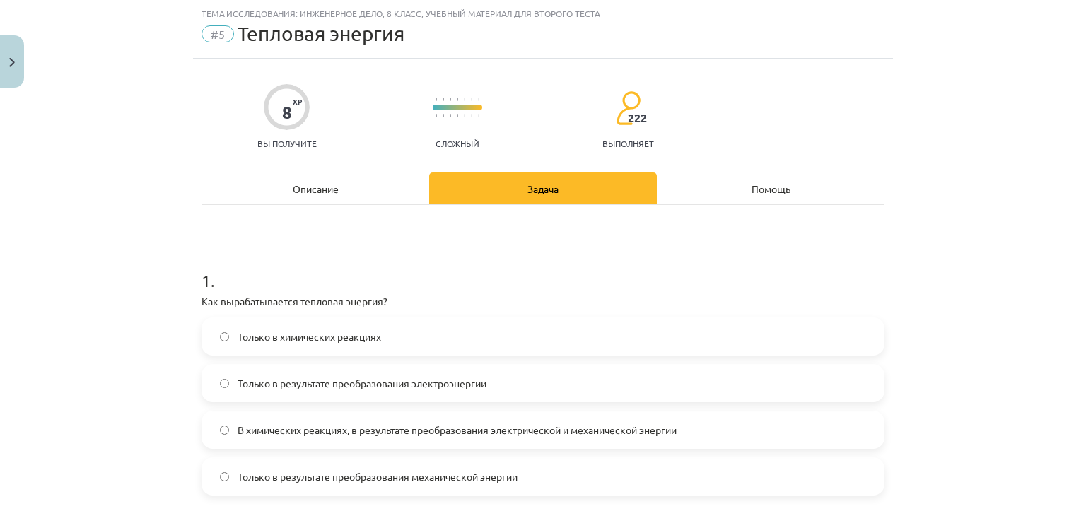
click at [300, 190] on font "Описание" at bounding box center [316, 188] width 46 height 13
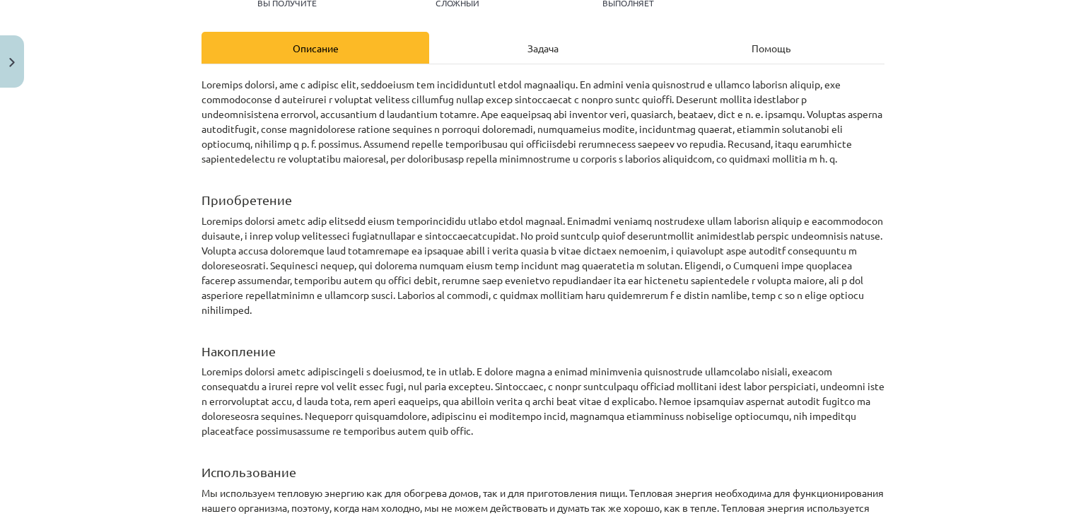
scroll to position [177, 0]
click at [534, 48] on font "Задача" at bounding box center [543, 47] width 31 height 13
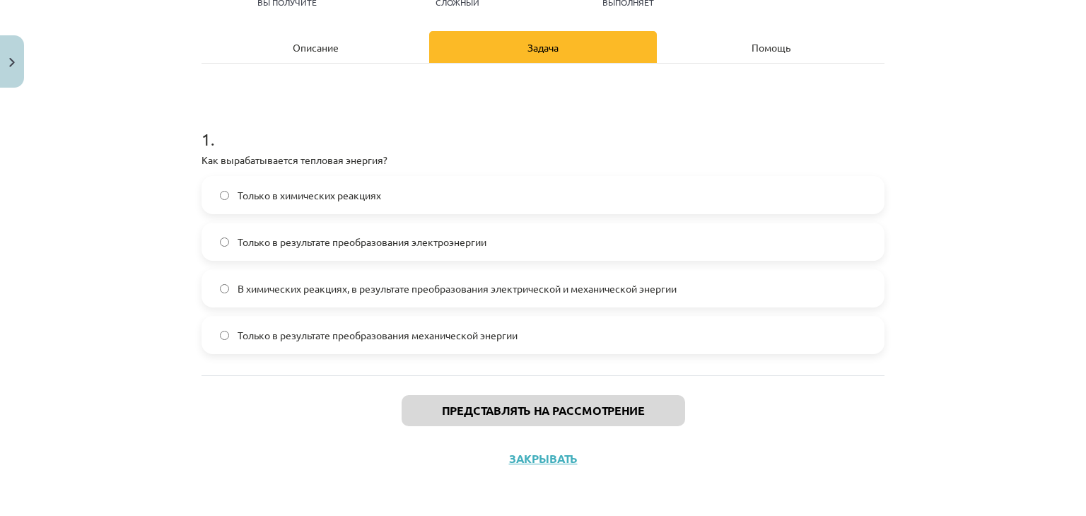
click at [409, 295] on label "В химических реакциях, в результате преобразования электрической и механической…" at bounding box center [543, 288] width 680 height 35
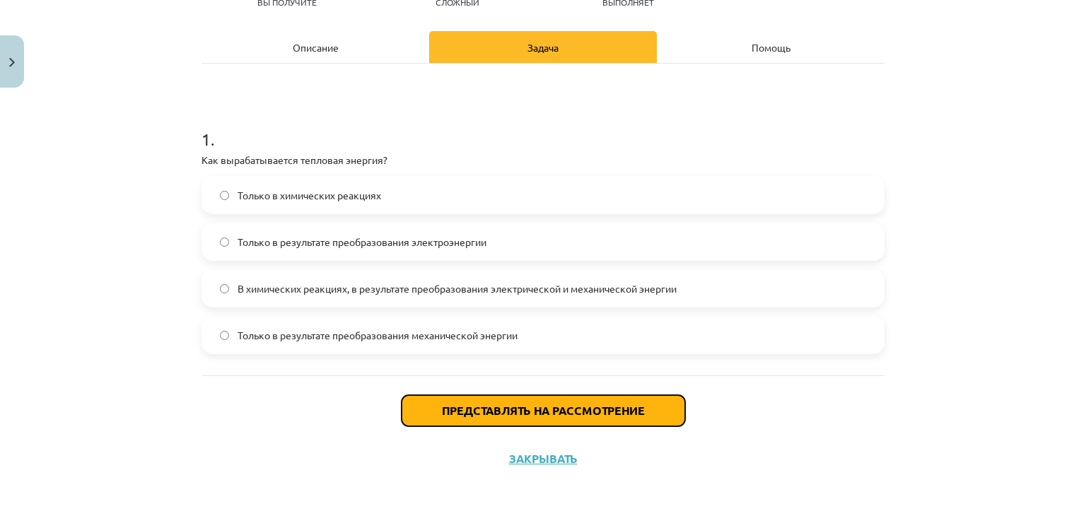
click at [419, 419] on button "Представлять на рассмотрение" at bounding box center [544, 410] width 284 height 31
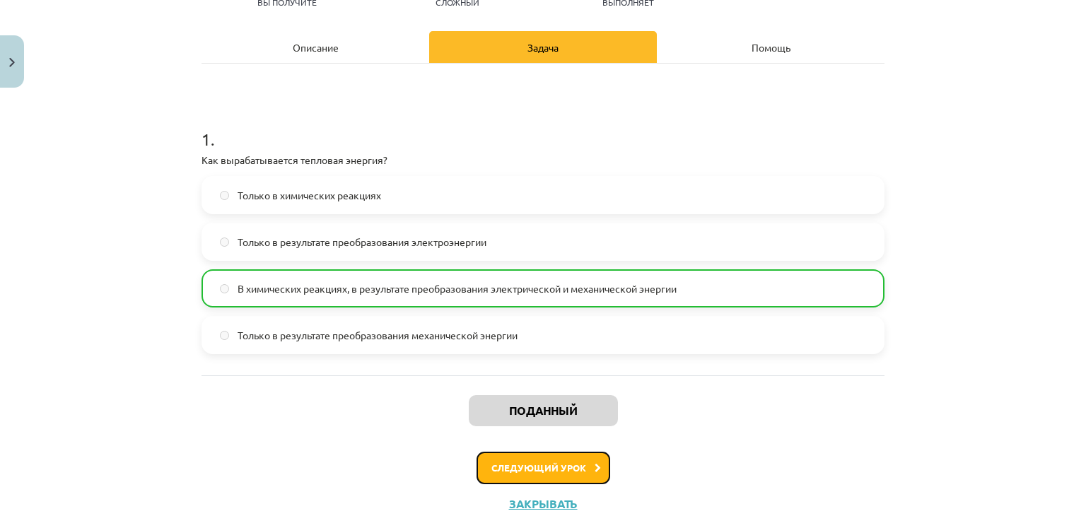
click at [528, 467] on font "Следующий урок" at bounding box center [539, 468] width 95 height 12
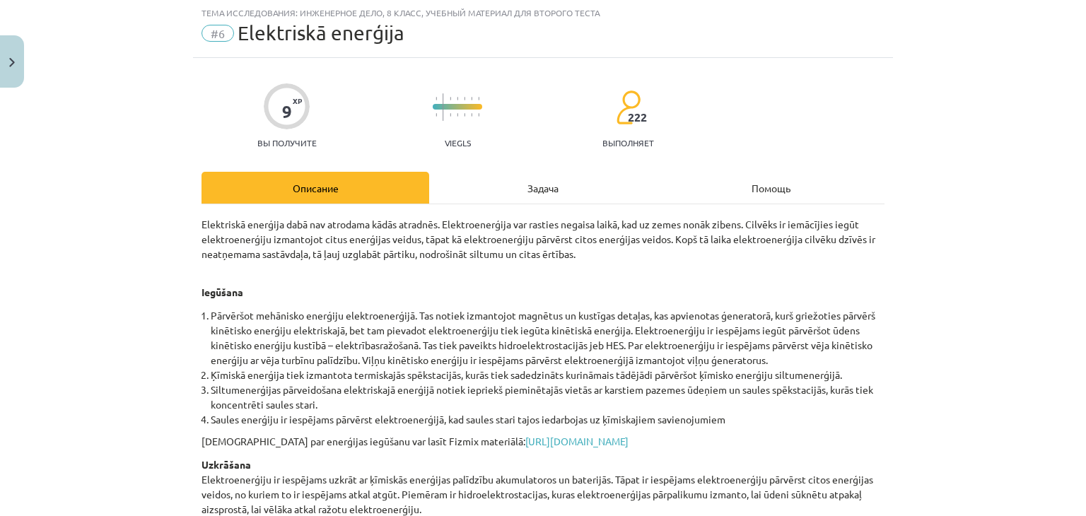
scroll to position [35, 0]
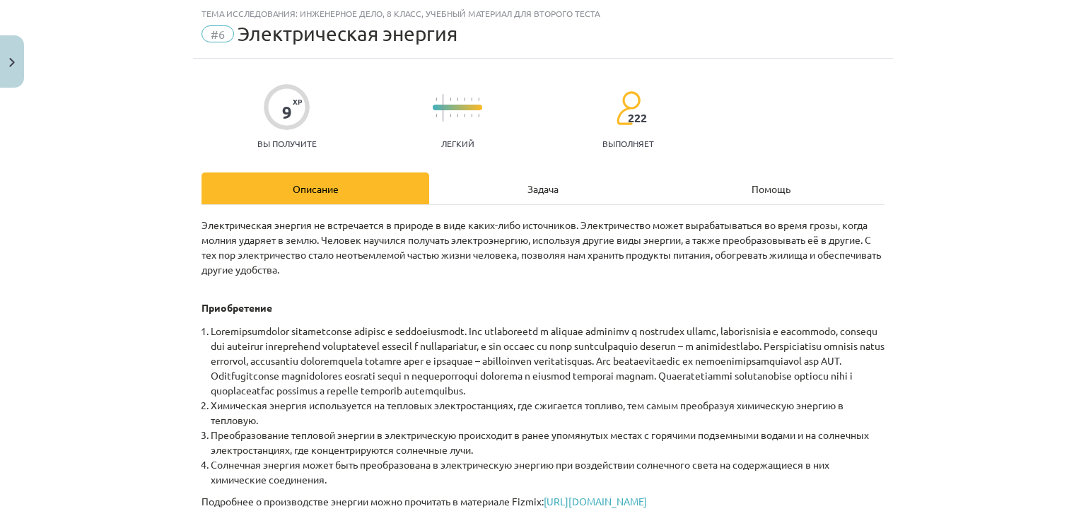
click at [547, 193] on font "Задача" at bounding box center [543, 188] width 31 height 13
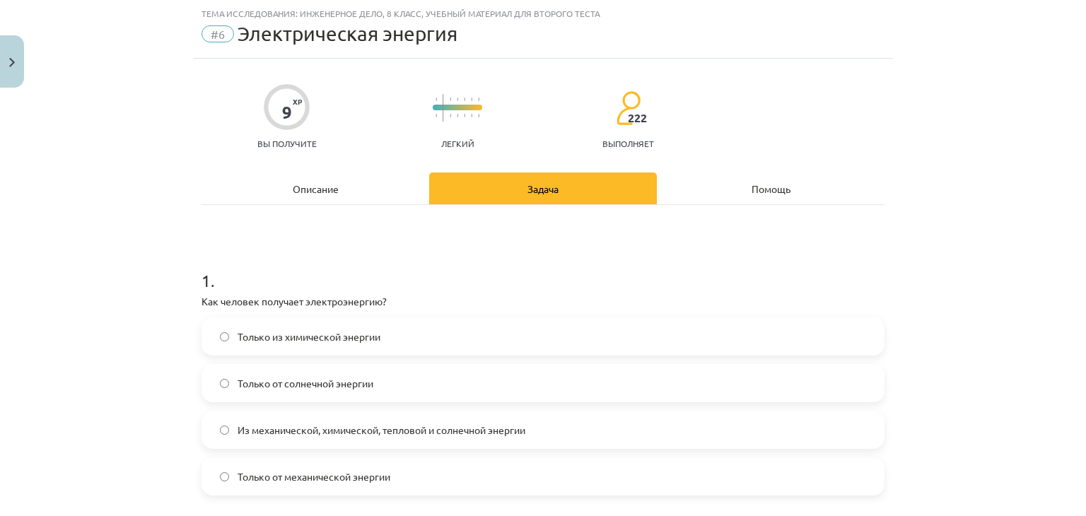
click at [334, 187] on div "Описание" at bounding box center [316, 189] width 228 height 32
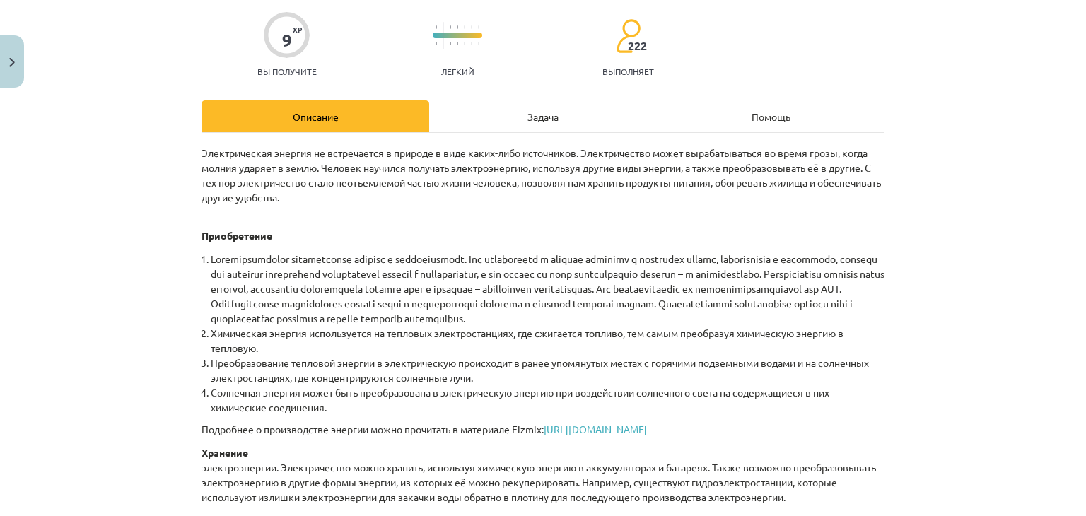
scroll to position [177, 0]
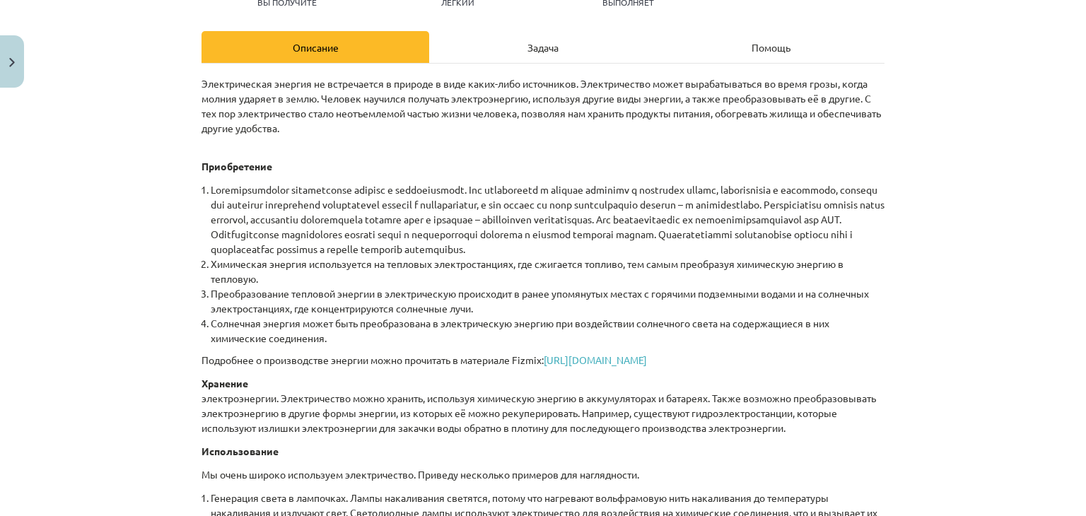
click at [546, 44] on font "Задача" at bounding box center [543, 47] width 31 height 13
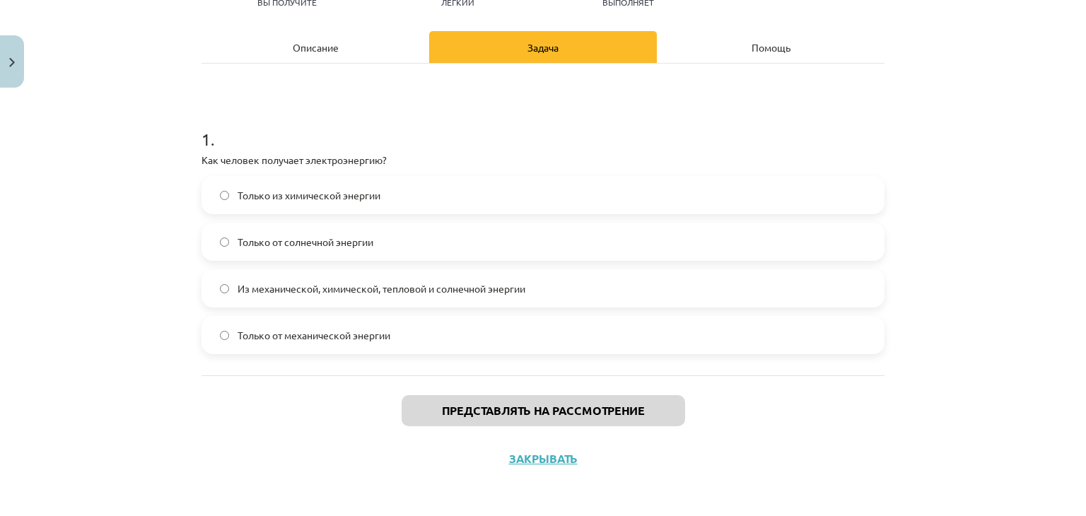
click at [489, 284] on font "Из механической, химической, тепловой и солнечной энергии" at bounding box center [382, 288] width 288 height 13
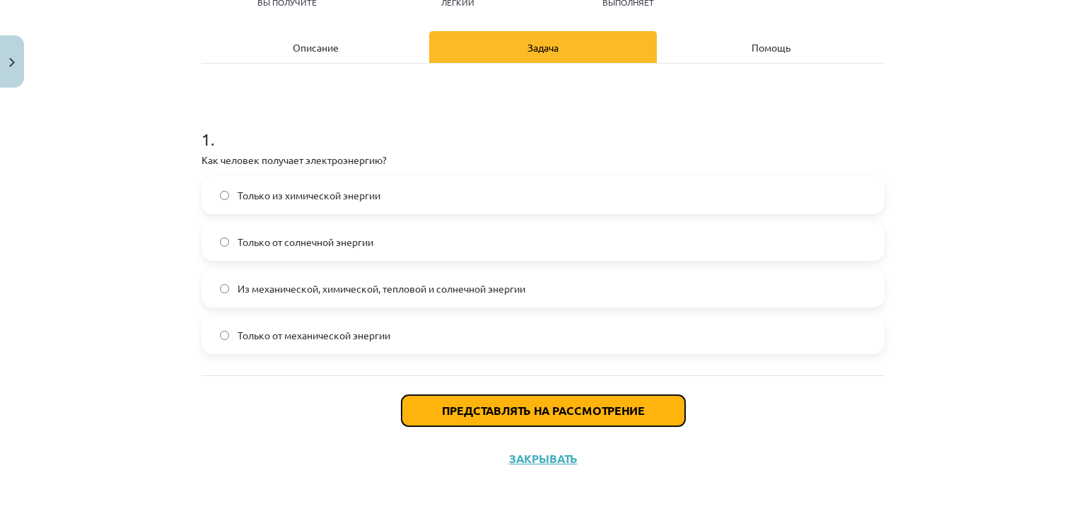
click at [484, 419] on button "Представлять на рассмотрение" at bounding box center [544, 410] width 284 height 31
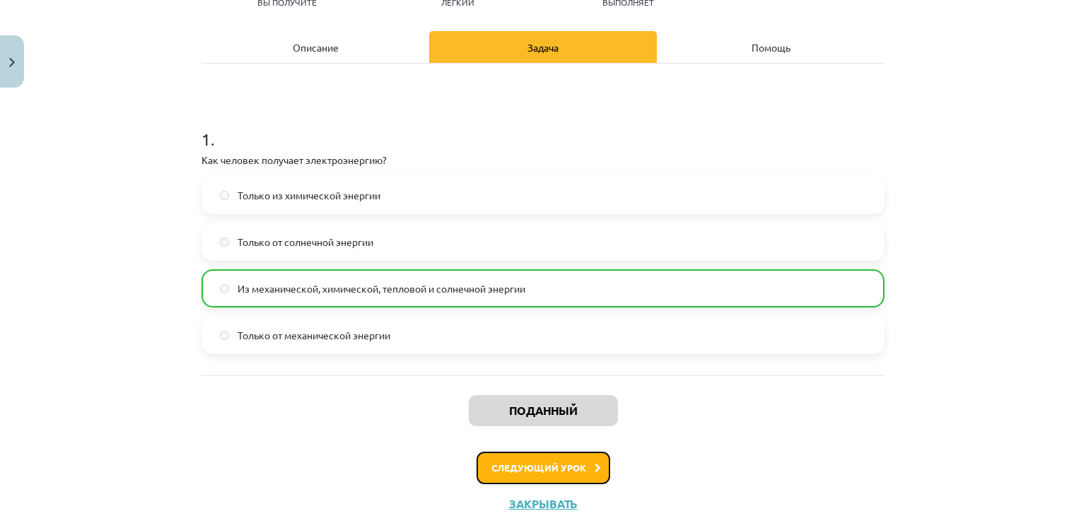
click at [535, 470] on font "Следующий урок" at bounding box center [539, 468] width 95 height 12
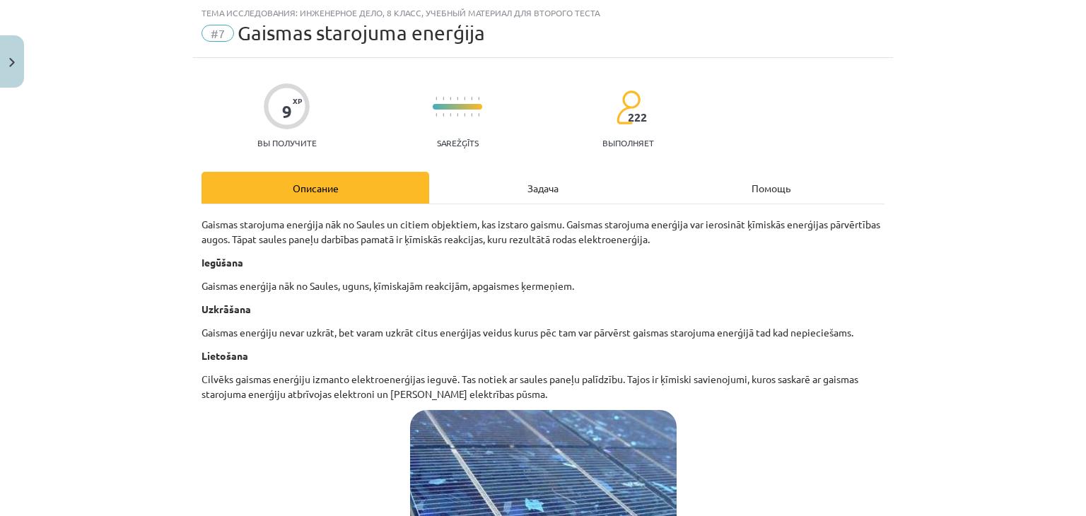
scroll to position [35, 0]
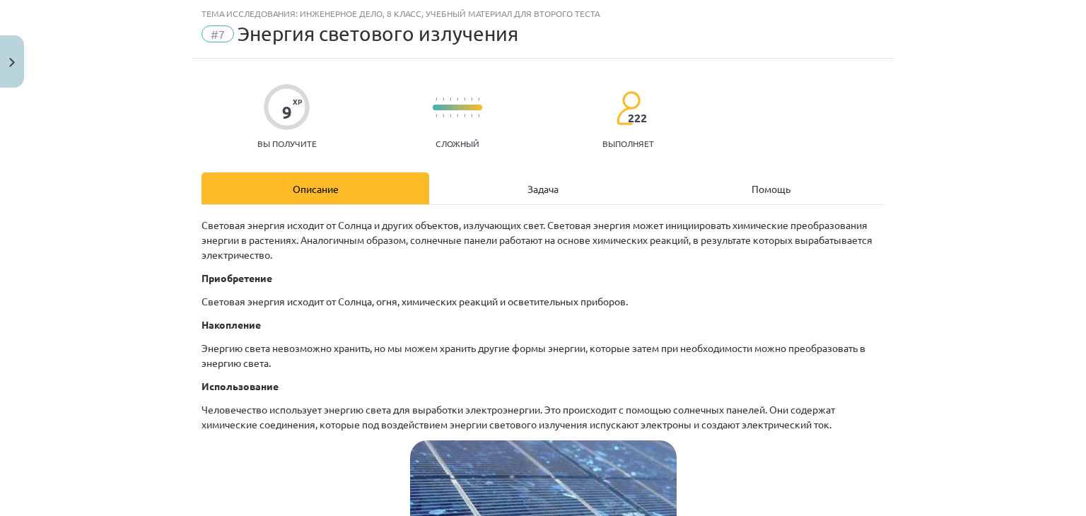
click at [549, 187] on font "Задача" at bounding box center [543, 188] width 31 height 13
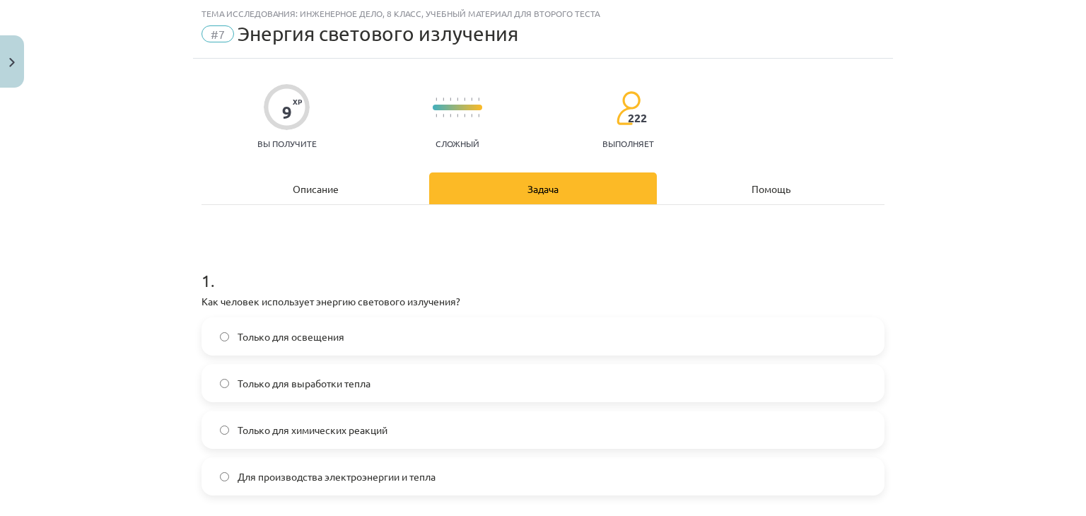
click at [337, 185] on div "Описание" at bounding box center [316, 189] width 228 height 32
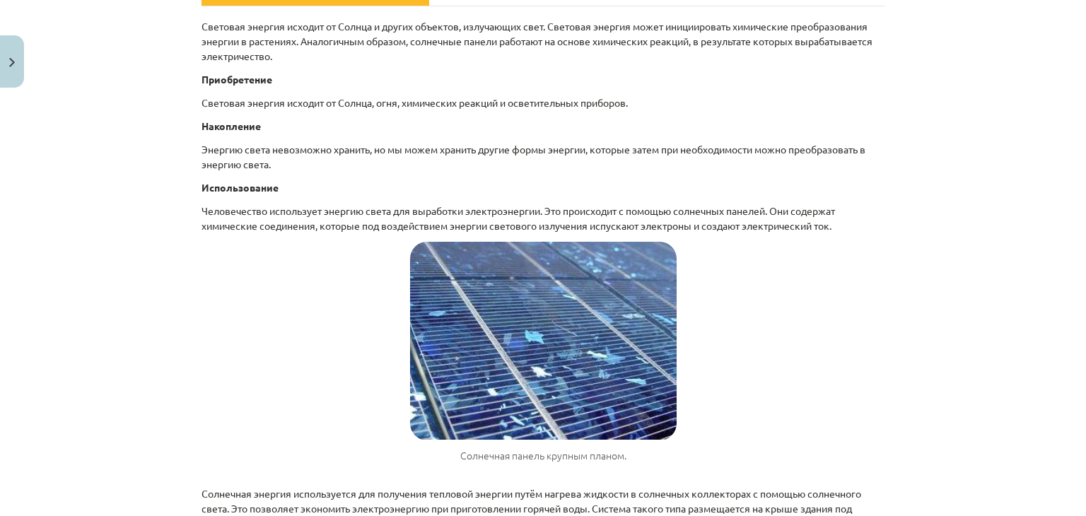
scroll to position [248, 0]
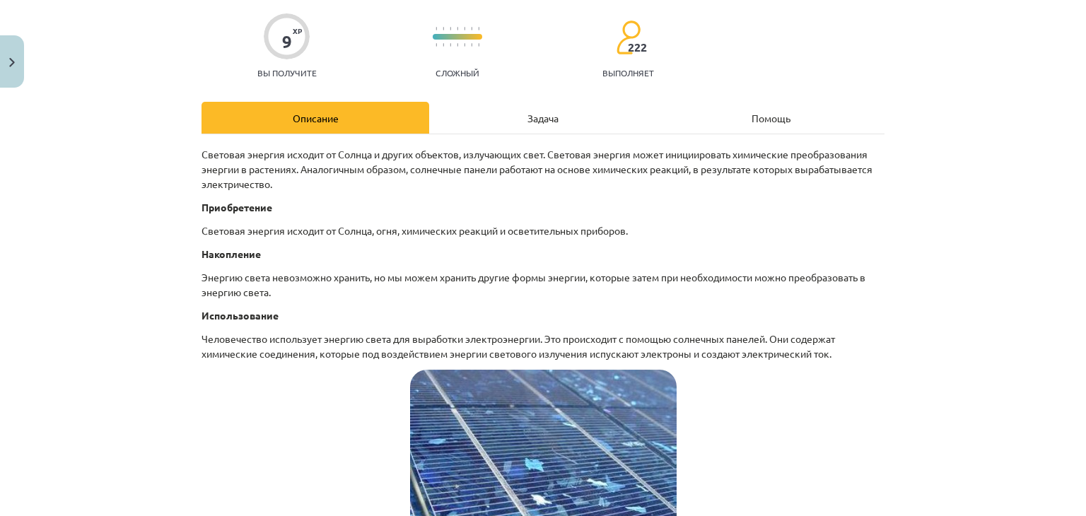
click at [529, 113] on font "Задача" at bounding box center [543, 118] width 31 height 13
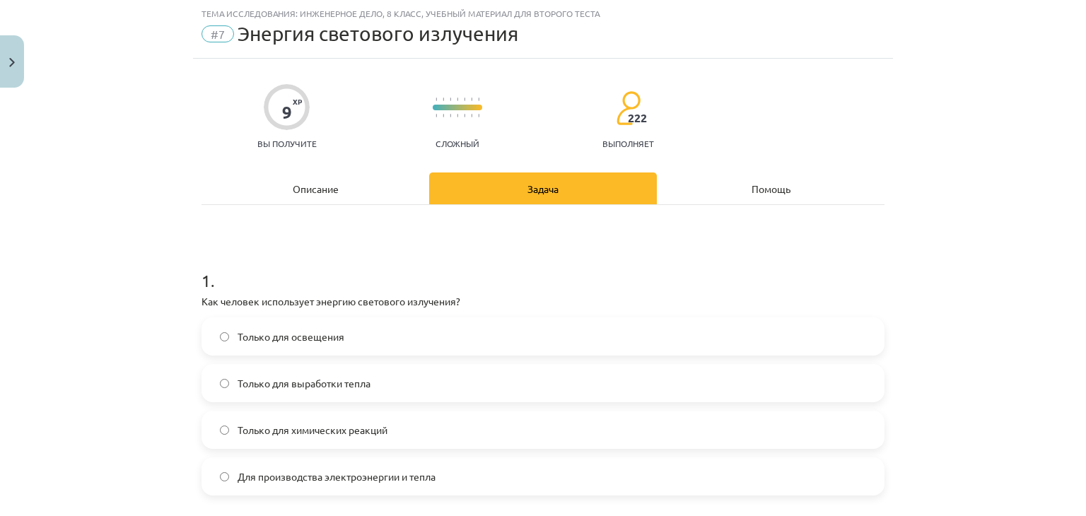
scroll to position [178, 0]
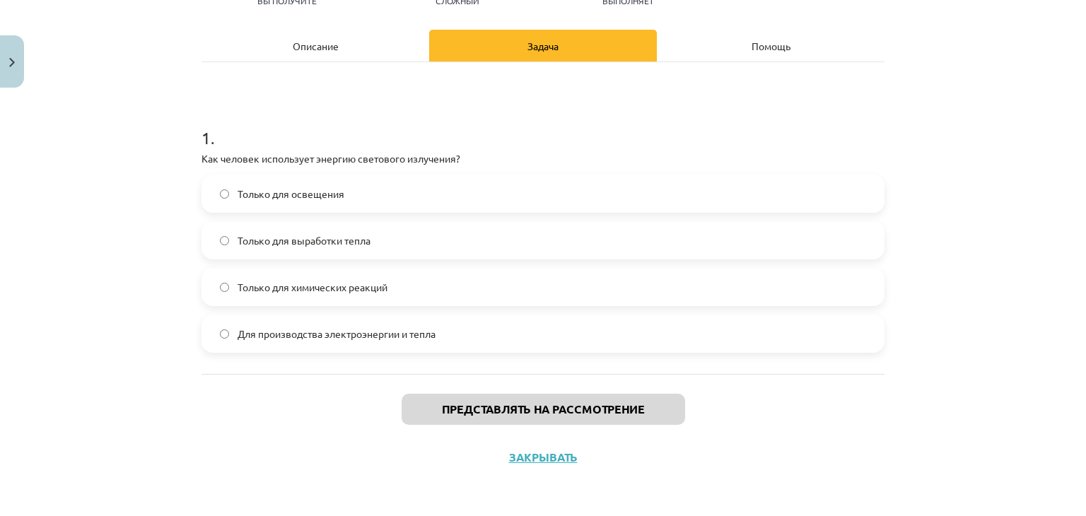
click at [336, 340] on span "Для производства электроэнергии и тепла" at bounding box center [337, 334] width 198 height 15
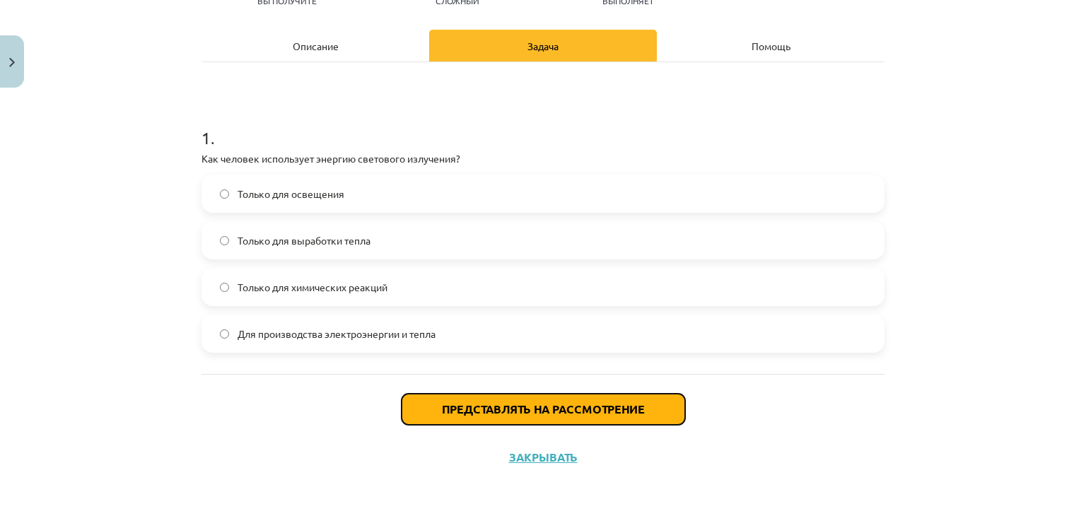
click at [442, 414] on font "Представлять на рассмотрение" at bounding box center [543, 409] width 203 height 15
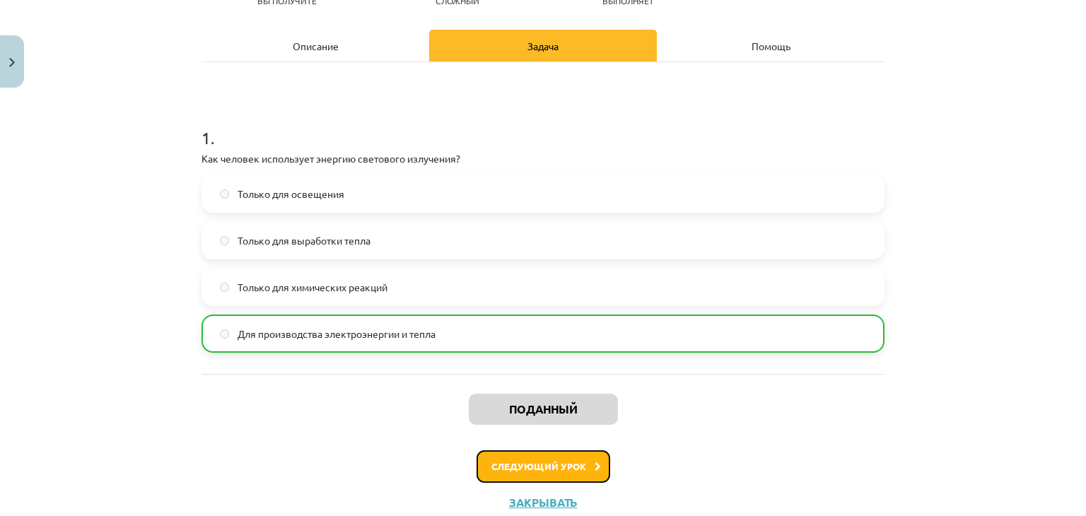
click at [516, 456] on button "Следующий урок" at bounding box center [544, 467] width 134 height 33
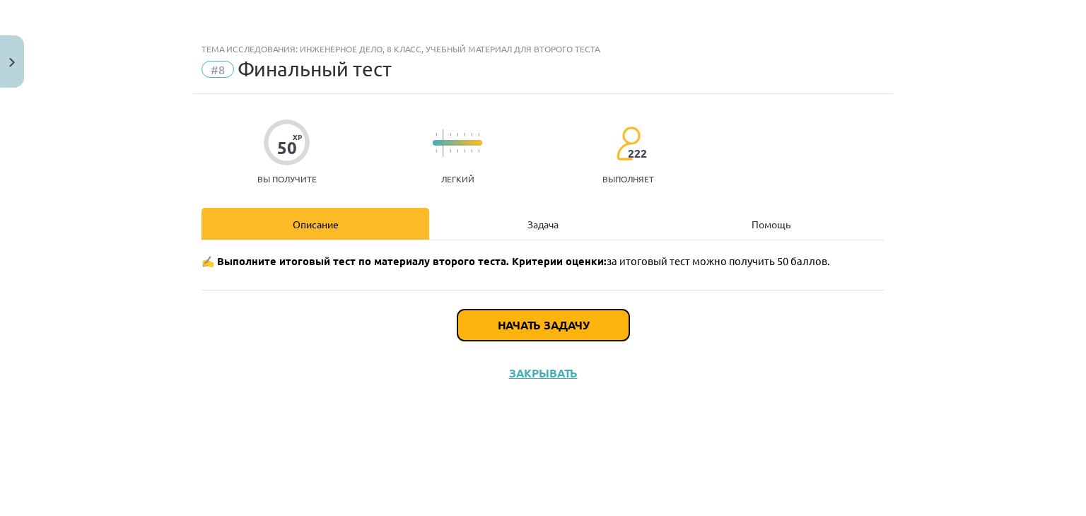
click at [532, 322] on font "Начать задачу" at bounding box center [543, 325] width 91 height 15
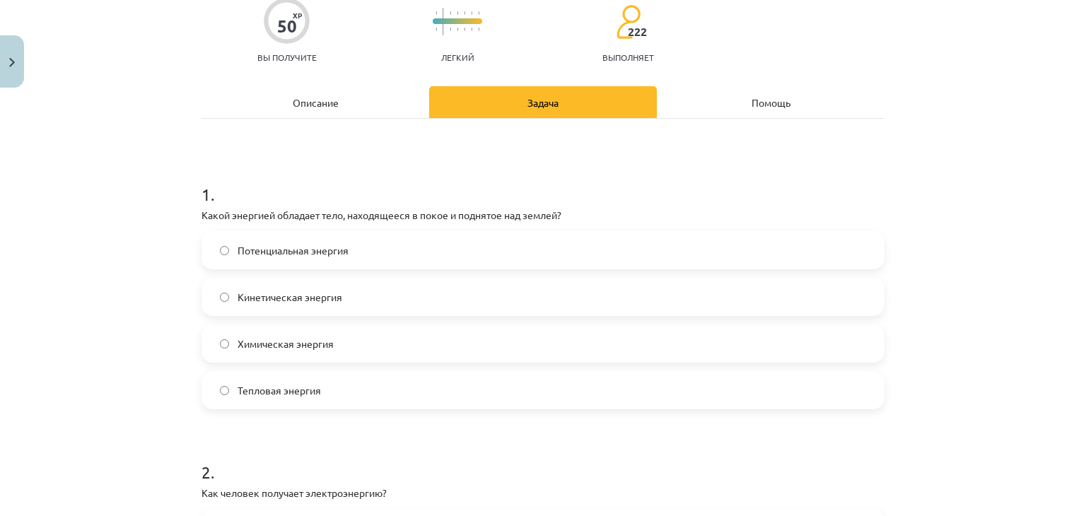
scroll to position [141, 0]
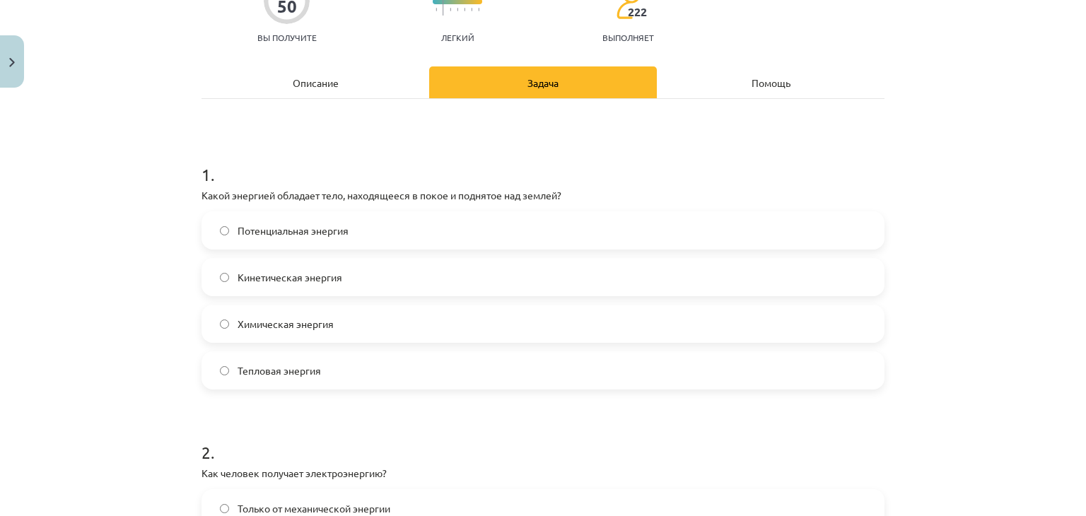
click at [509, 237] on label "Потенциальная энергия" at bounding box center [543, 230] width 680 height 35
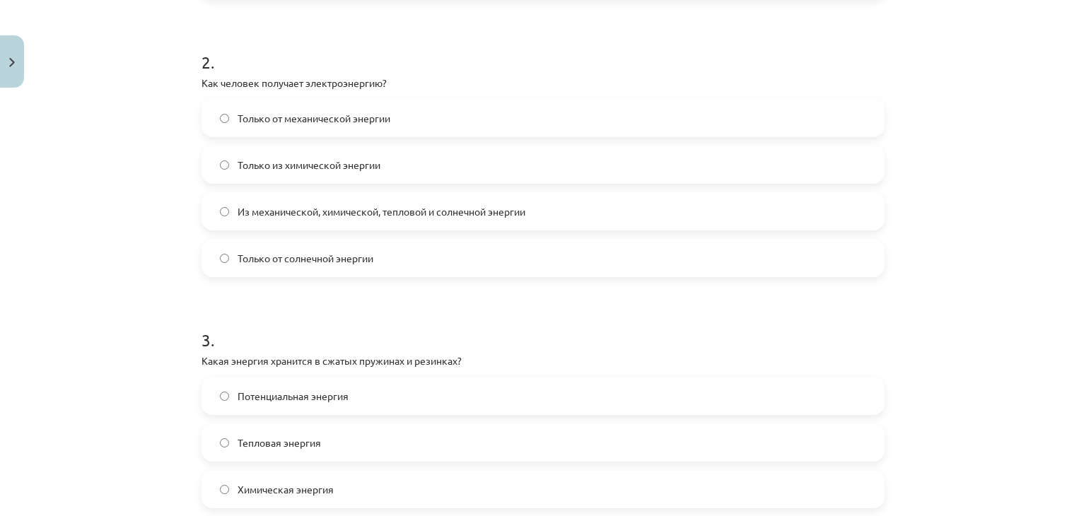
scroll to position [566, 0]
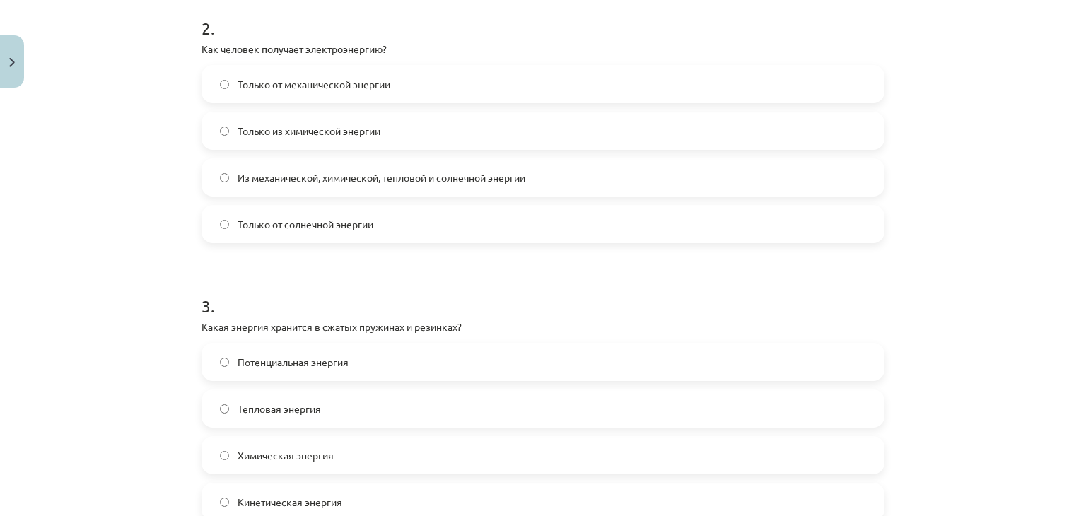
click at [492, 182] on span "Из механической, химической, тепловой и солнечной энергии" at bounding box center [382, 177] width 288 height 15
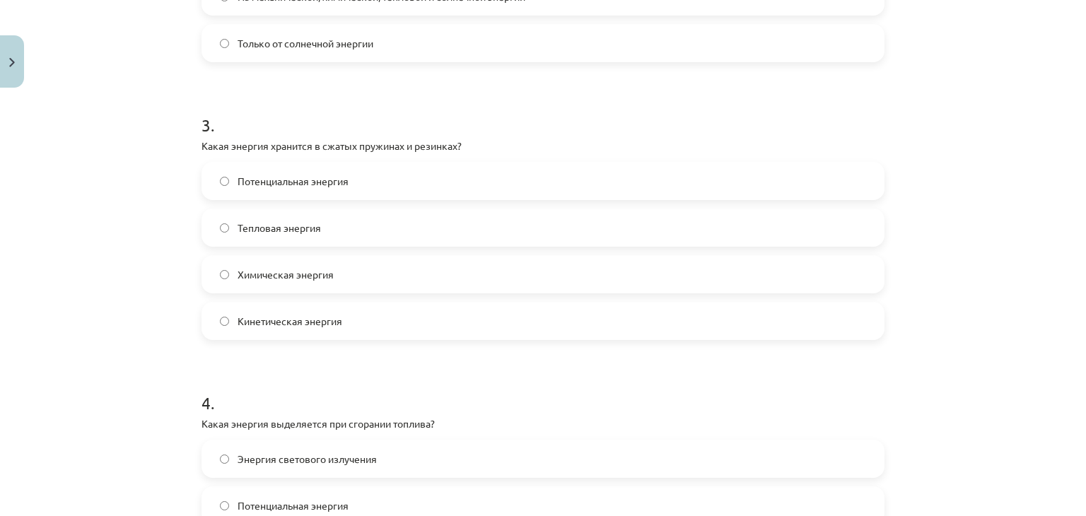
scroll to position [778, 0]
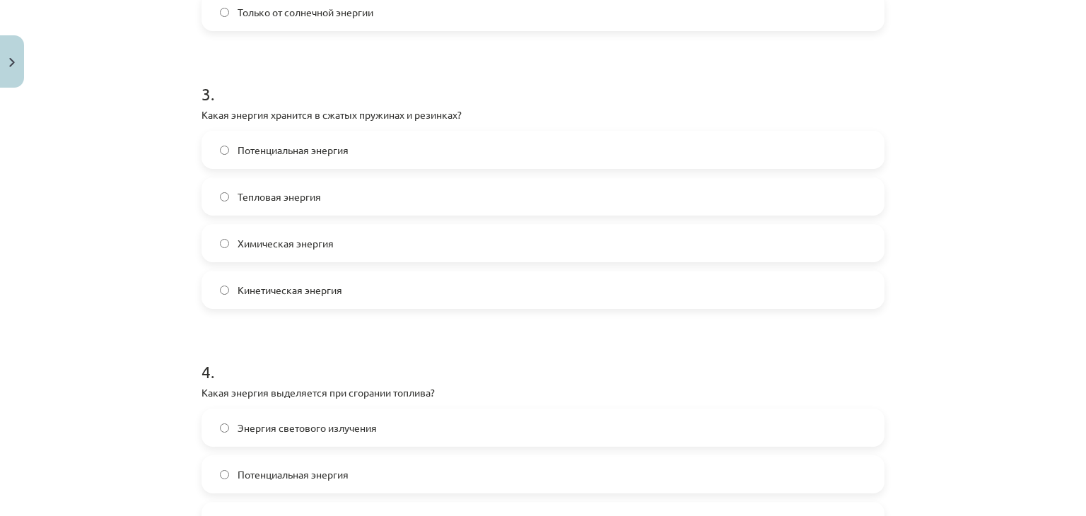
click at [392, 146] on label "Потенциальная энергия" at bounding box center [543, 149] width 680 height 35
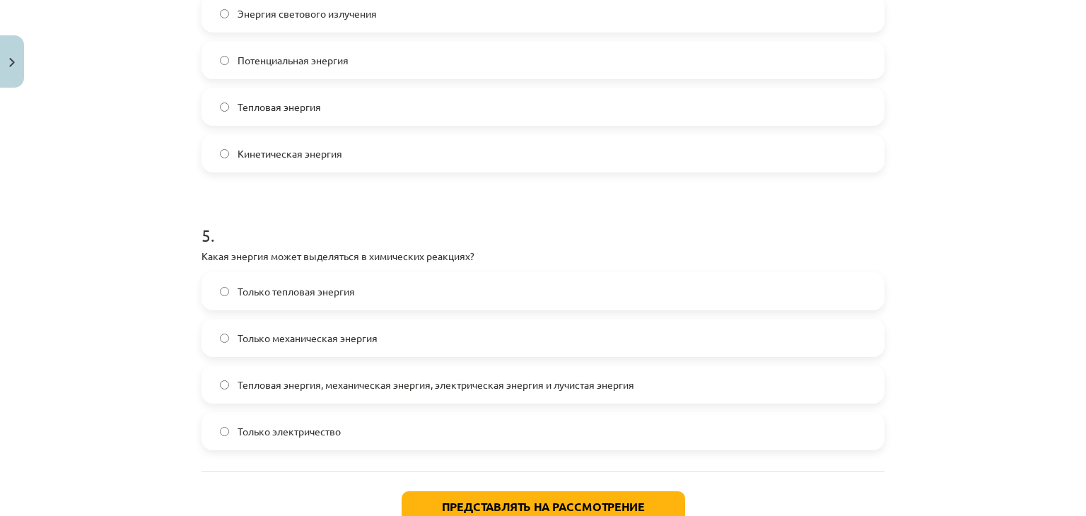
scroll to position [1202, 0]
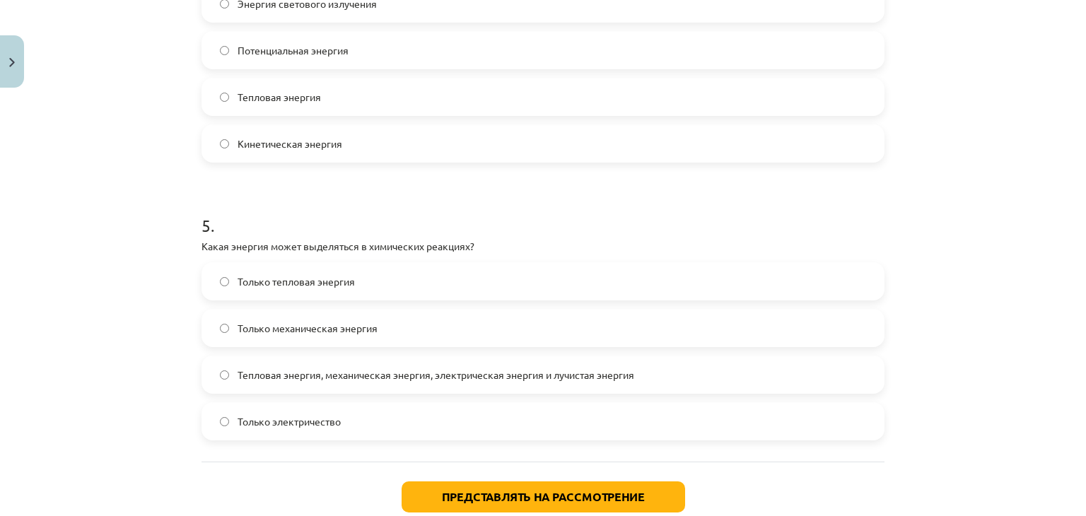
click at [419, 374] on font "Тепловая энергия, механическая энергия, электрическая энергия и лучистая энергия" at bounding box center [436, 374] width 397 height 13
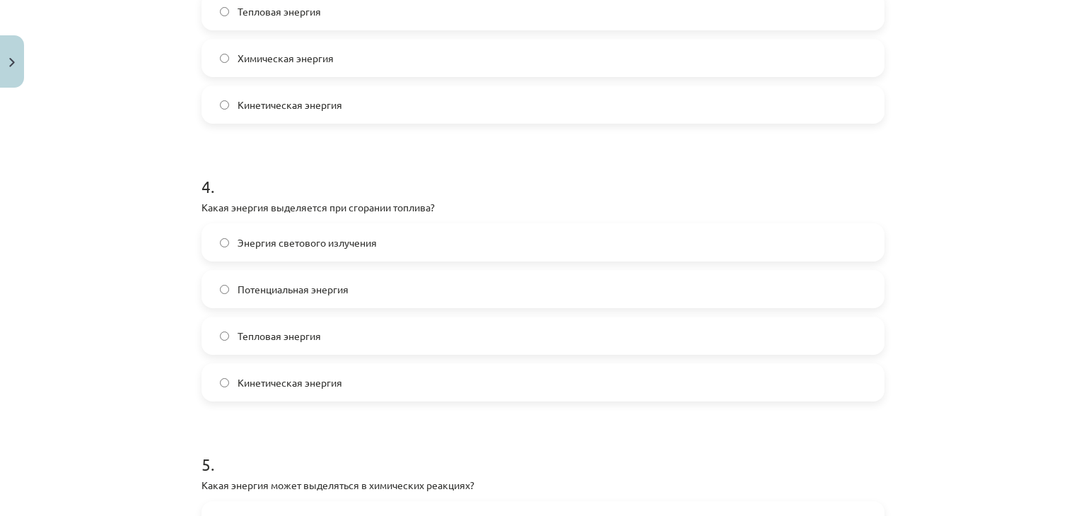
scroll to position [956, 0]
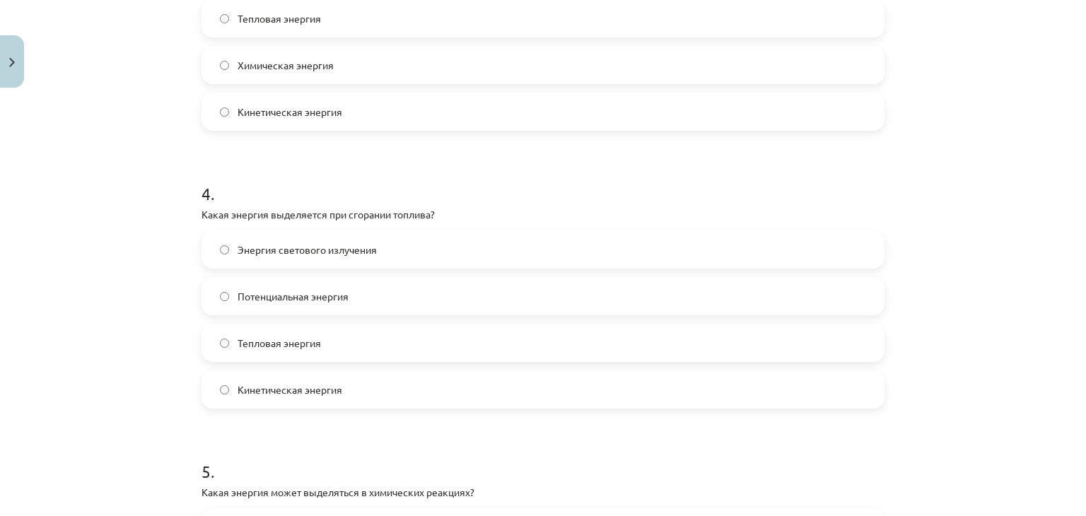
click at [409, 241] on label "Энергия светового излучения" at bounding box center [543, 249] width 680 height 35
click at [373, 359] on label "Тепловая энергия" at bounding box center [543, 342] width 680 height 35
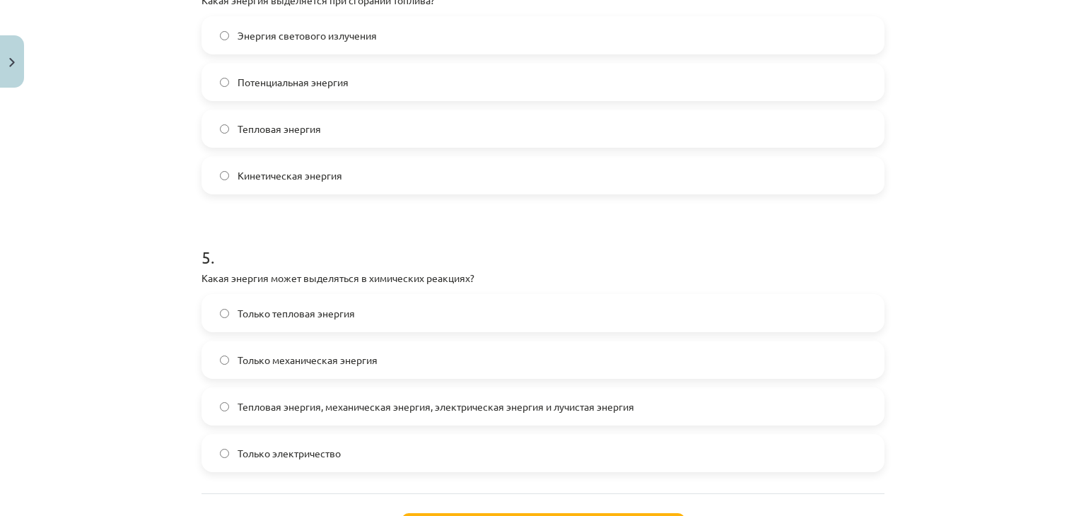
scroll to position [1290, 0]
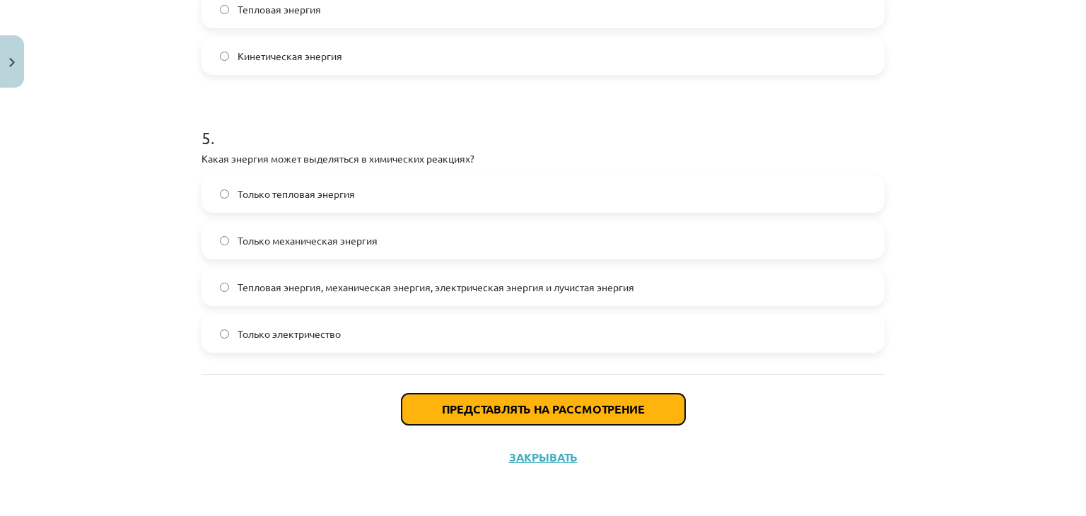
click at [605, 419] on button "Представлять на рассмотрение" at bounding box center [544, 409] width 284 height 31
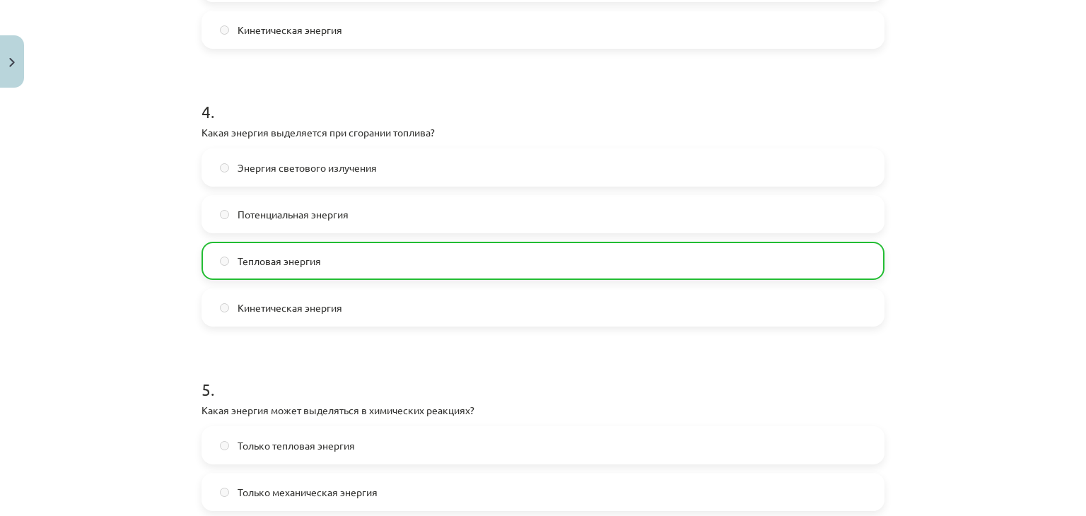
scroll to position [1335, 0]
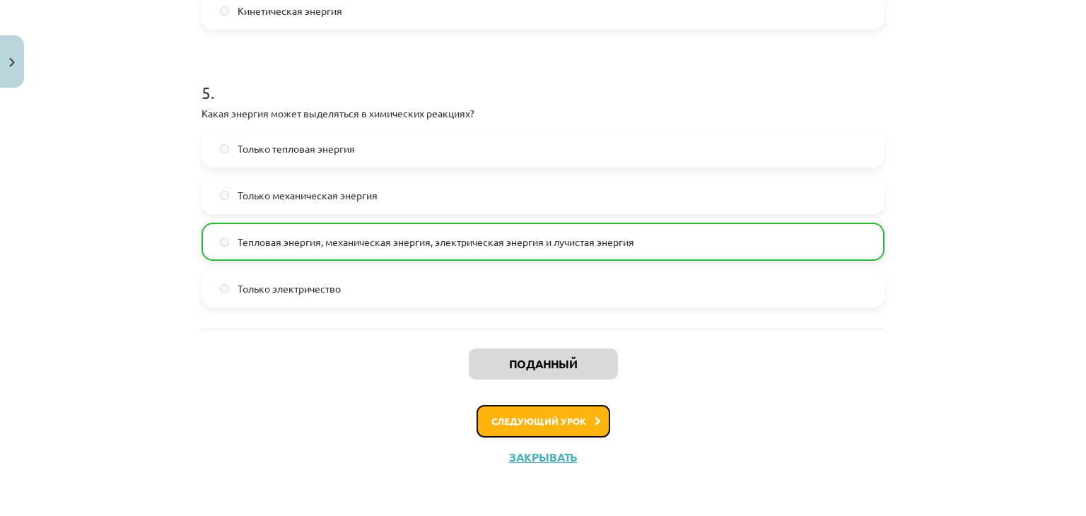
click at [560, 413] on button "Следующий урок" at bounding box center [544, 421] width 134 height 33
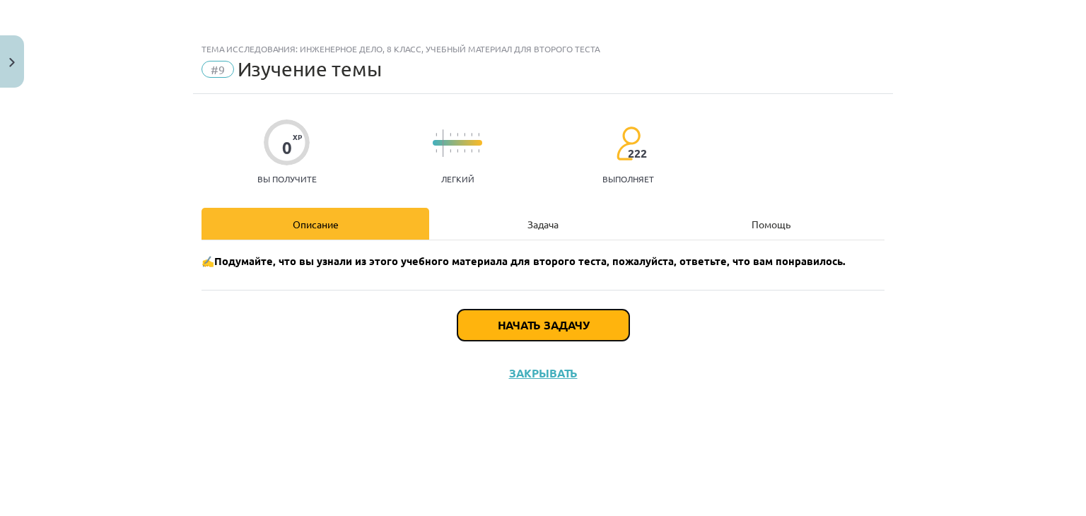
click at [589, 320] on font "Начать задачу" at bounding box center [543, 325] width 91 height 15
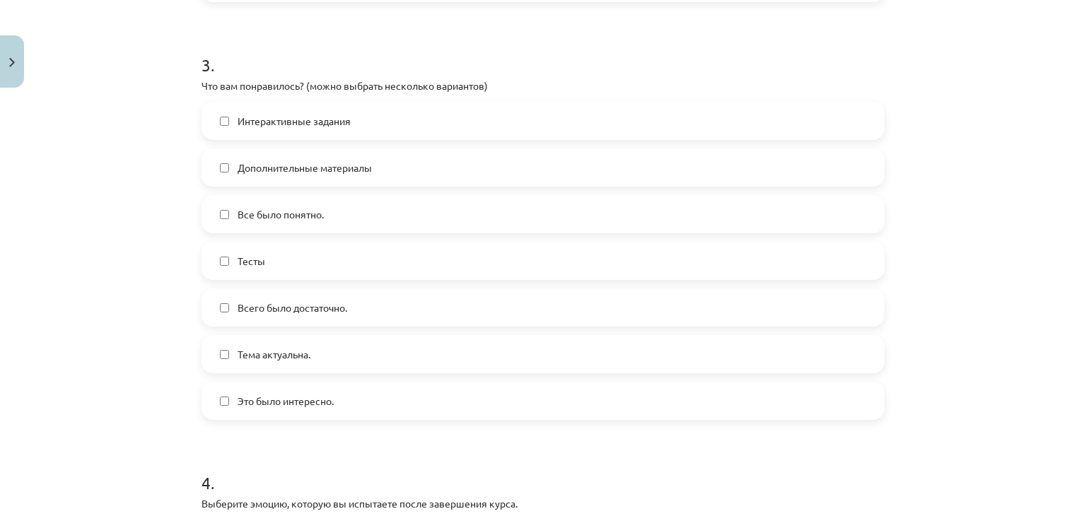
scroll to position [798, 0]
click at [357, 213] on label "Все было понятно." at bounding box center [543, 214] width 680 height 35
click at [377, 300] on label "Всего было достаточно." at bounding box center [543, 307] width 680 height 35
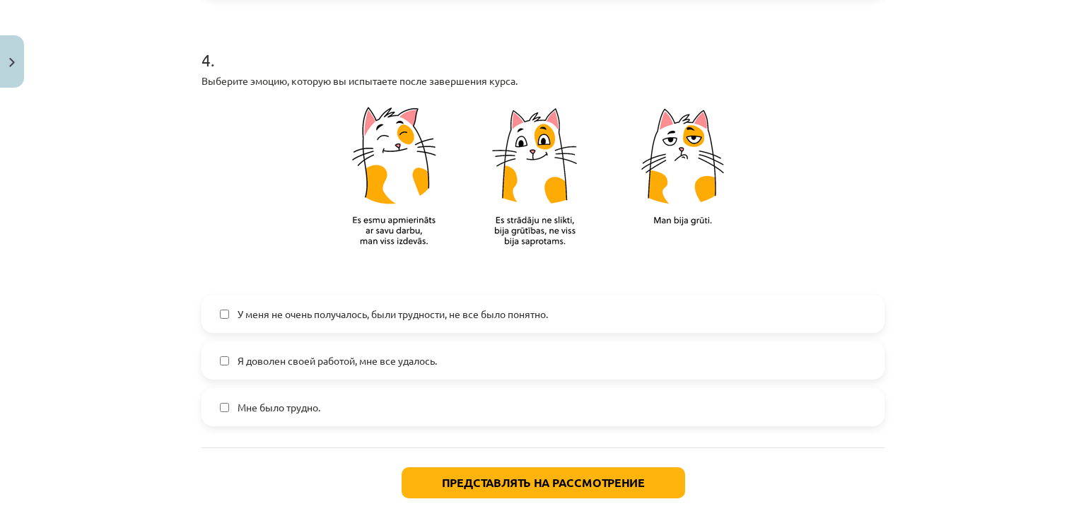
scroll to position [1225, 0]
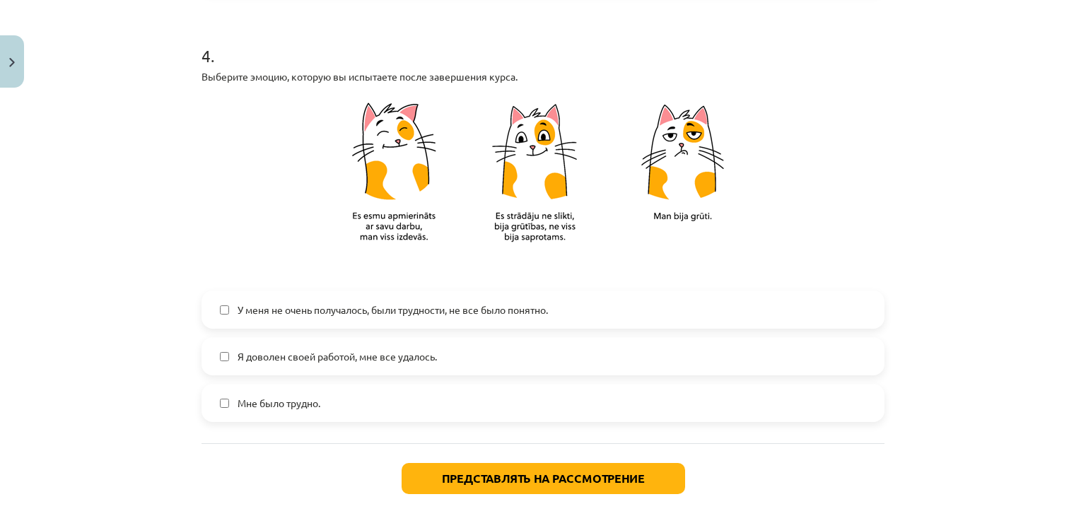
click at [456, 359] on label "Я доволен своей работой, мне все удалось." at bounding box center [543, 356] width 680 height 35
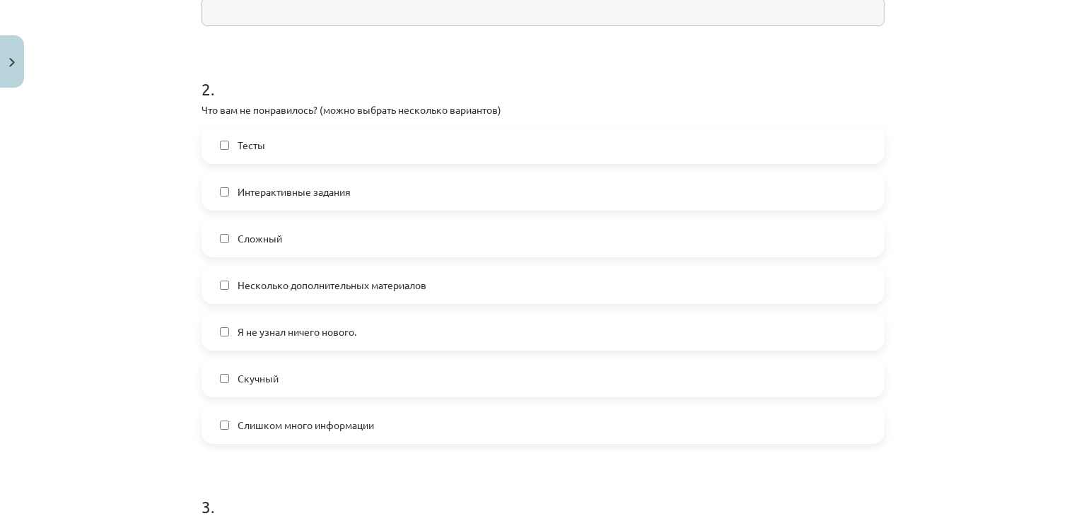
scroll to position [356, 0]
click at [530, 332] on label "Я не узнал ничего нового." at bounding box center [543, 330] width 680 height 35
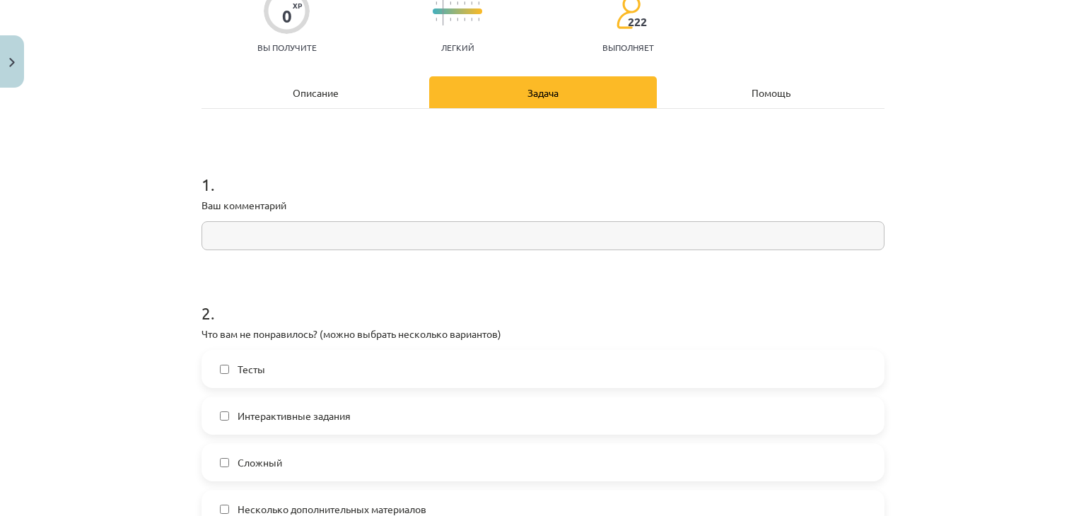
scroll to position [127, 0]
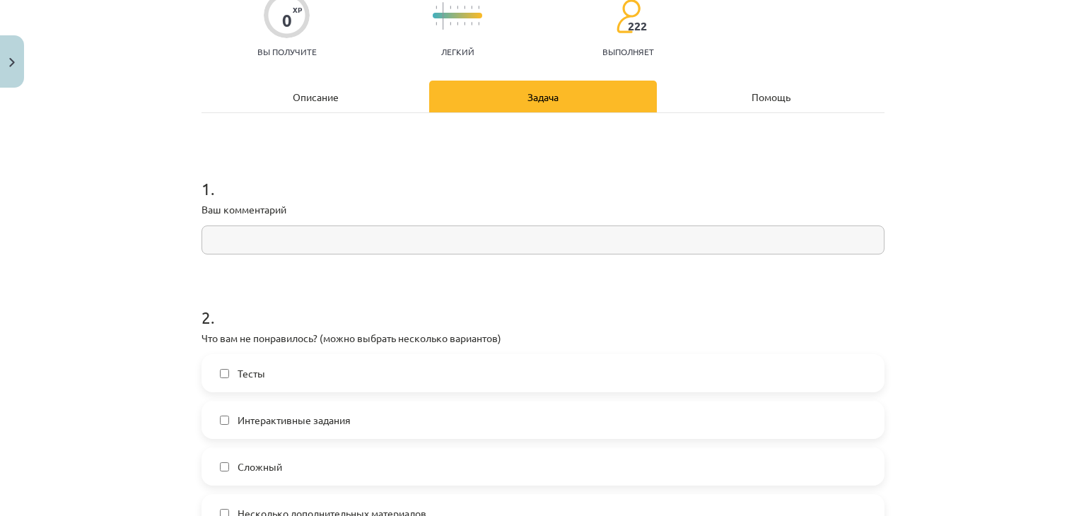
click at [529, 244] on input "text" at bounding box center [543, 240] width 683 height 29
paste input "**********"
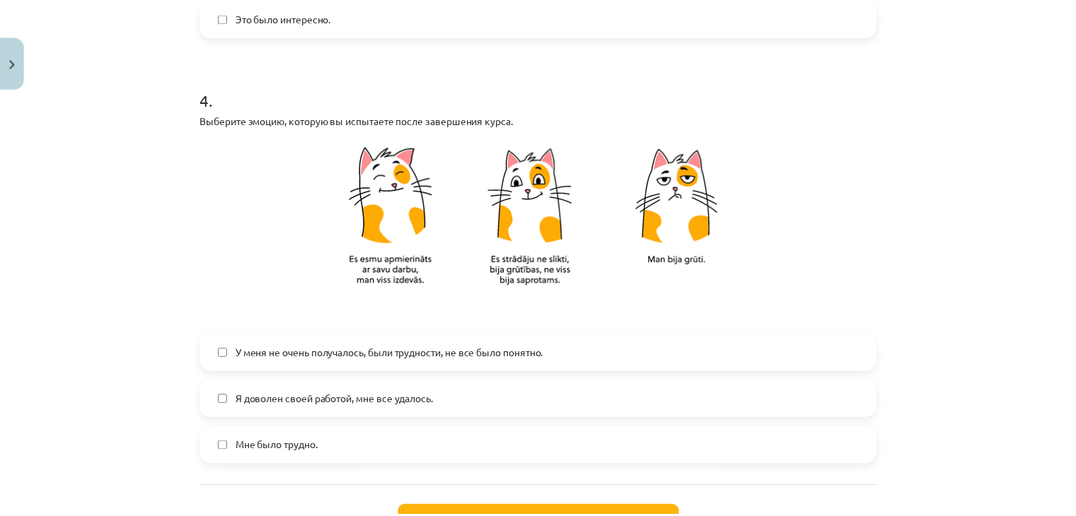
scroll to position [1295, 0]
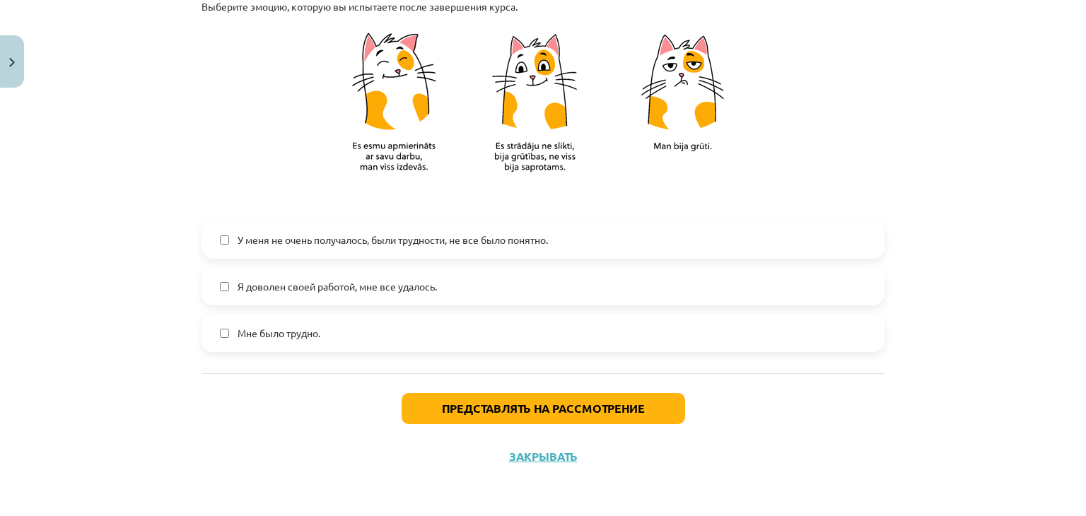
type input "**********"
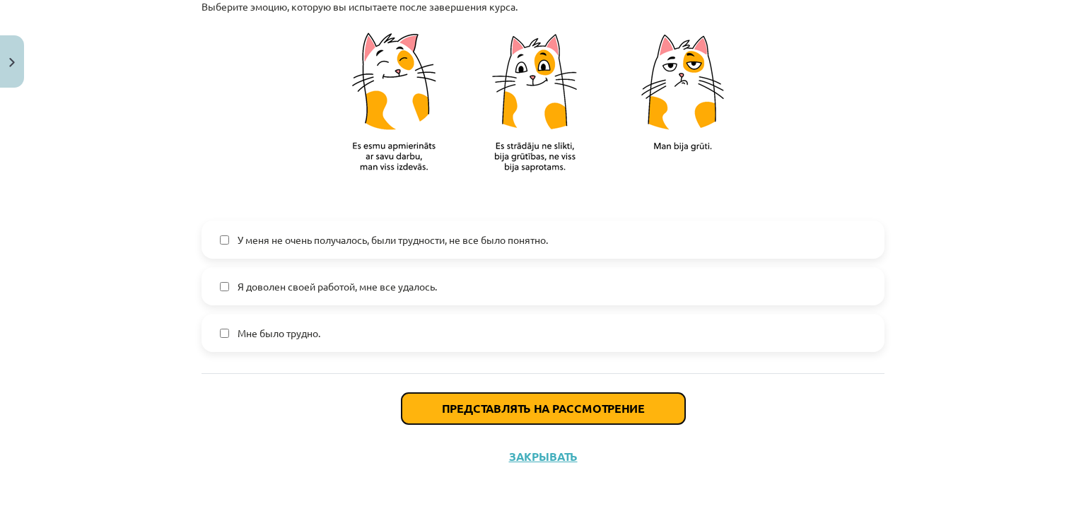
click at [516, 419] on button "Представлять на рассмотрение" at bounding box center [544, 408] width 284 height 31
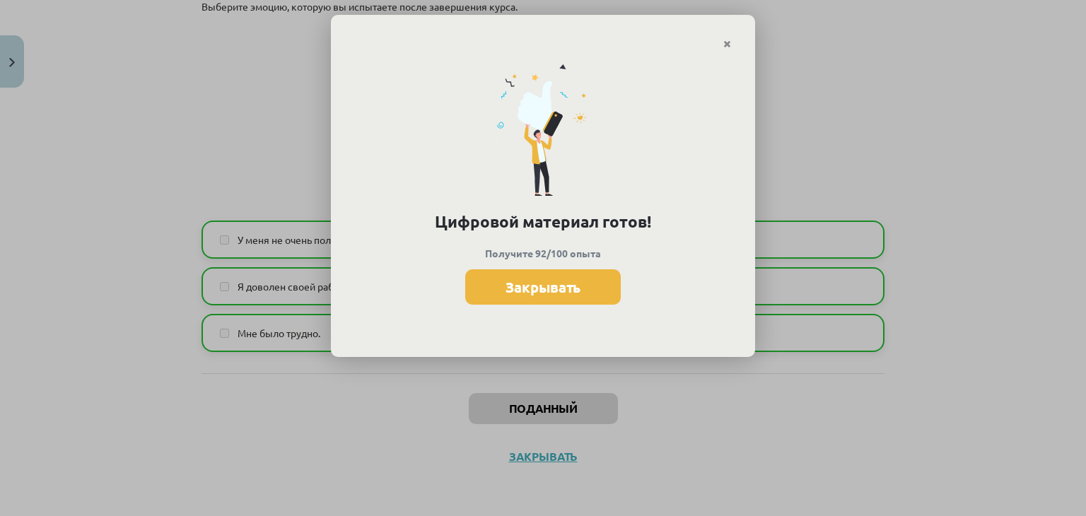
click at [578, 290] on font "Закрывать" at bounding box center [543, 287] width 75 height 18
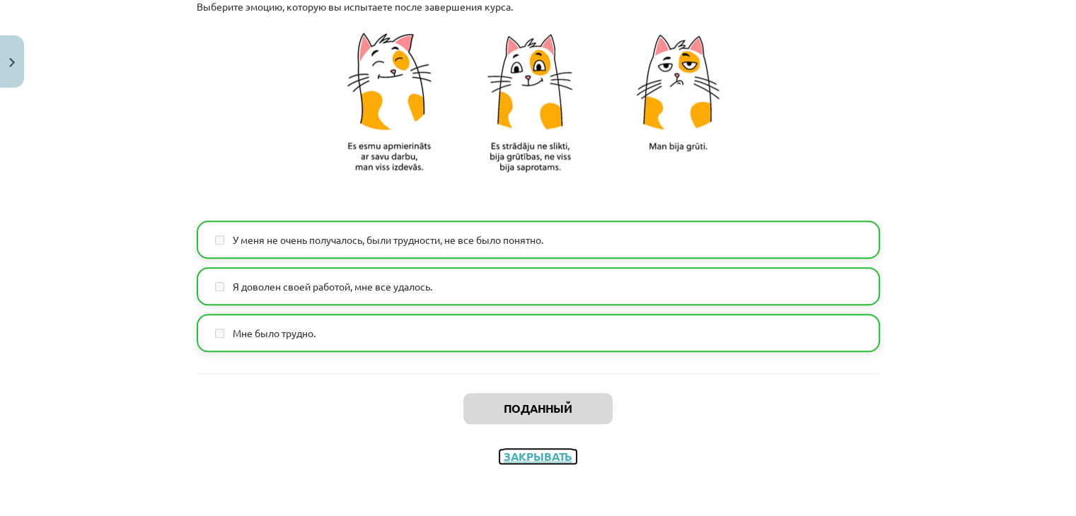
click at [537, 452] on font "Закрывать" at bounding box center [538, 456] width 69 height 15
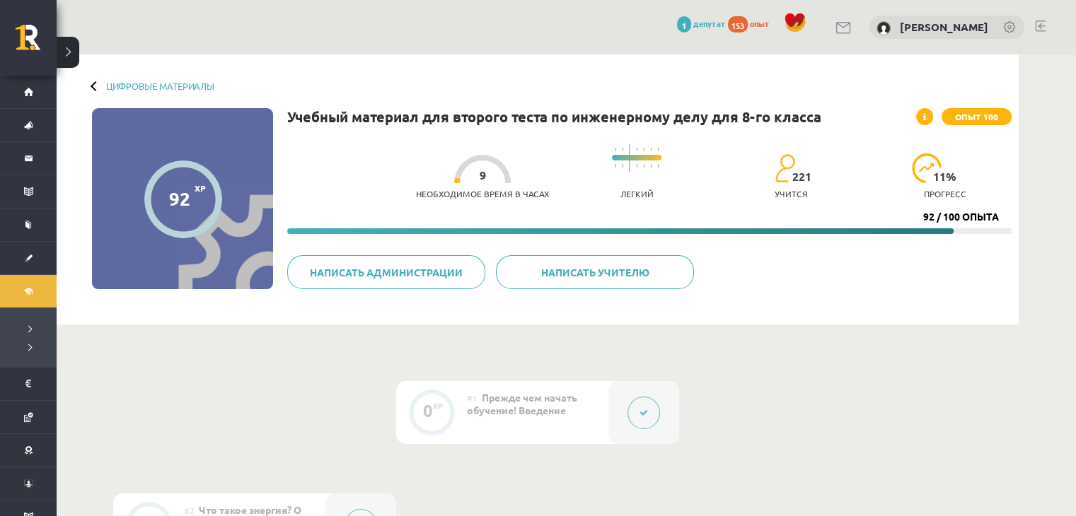
click at [92, 88] on div at bounding box center [96, 86] width 10 height 10
click at [138, 86] on font "Цифровые материалы" at bounding box center [160, 86] width 108 height 12
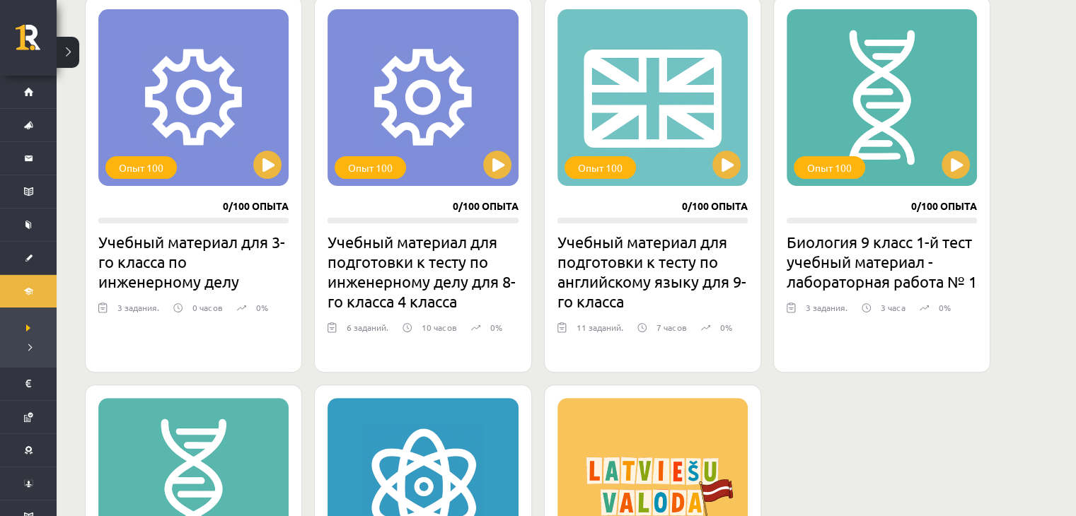
scroll to position [407, 0]
click at [727, 155] on button at bounding box center [726, 165] width 28 height 28
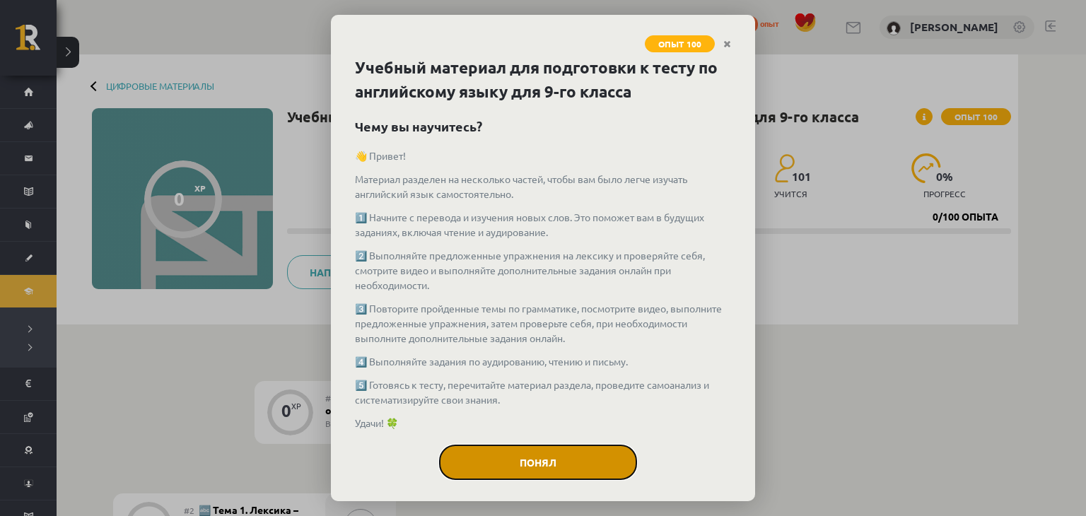
click at [587, 466] on button "Понял" at bounding box center [538, 462] width 198 height 35
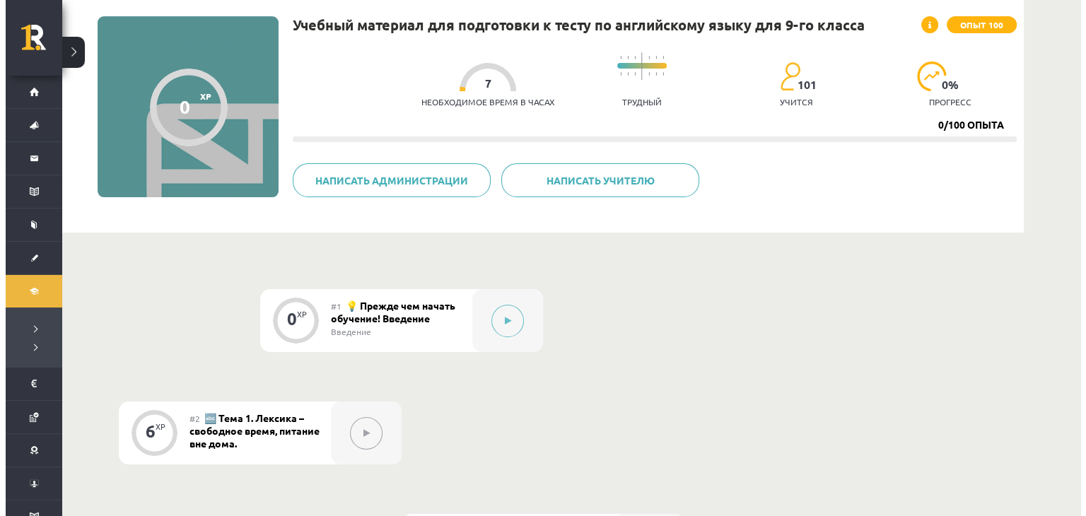
scroll to position [89, 0]
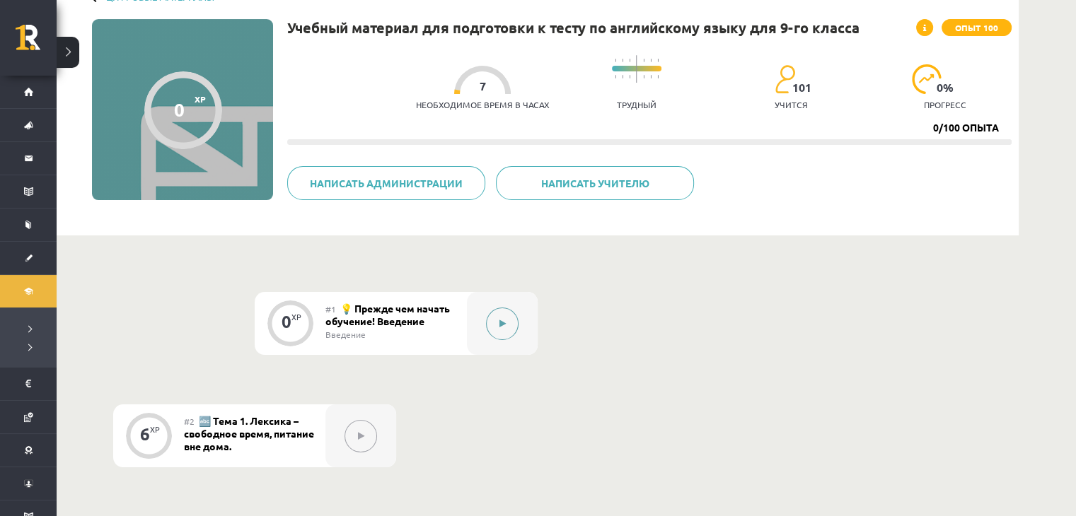
click at [510, 326] on button at bounding box center [502, 324] width 33 height 33
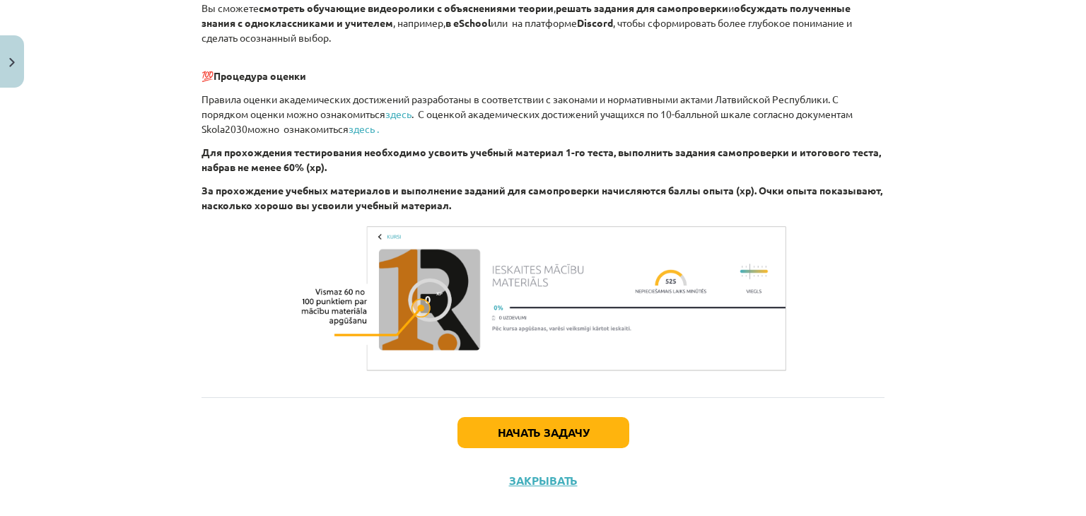
scroll to position [1011, 0]
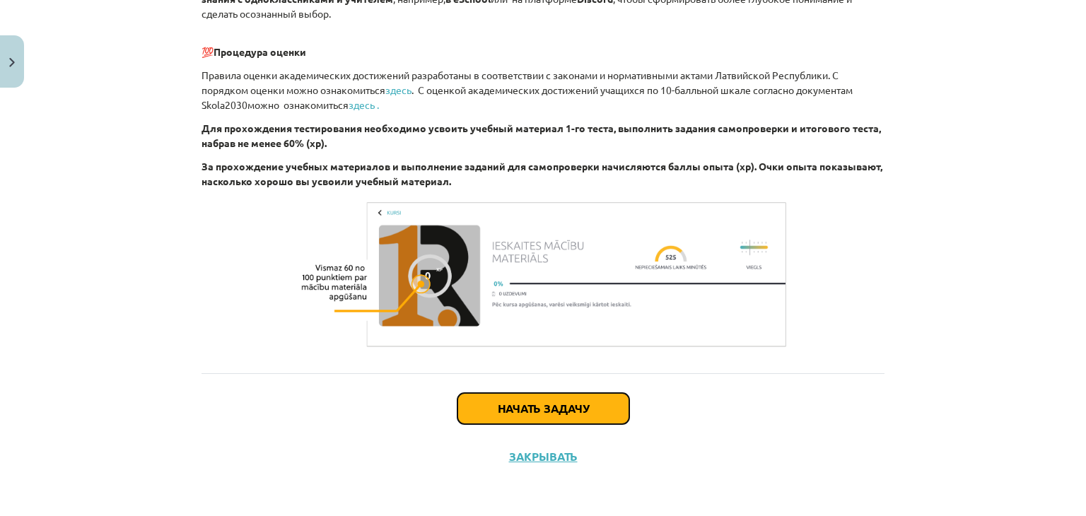
click at [563, 414] on font "Начать задачу" at bounding box center [543, 408] width 91 height 15
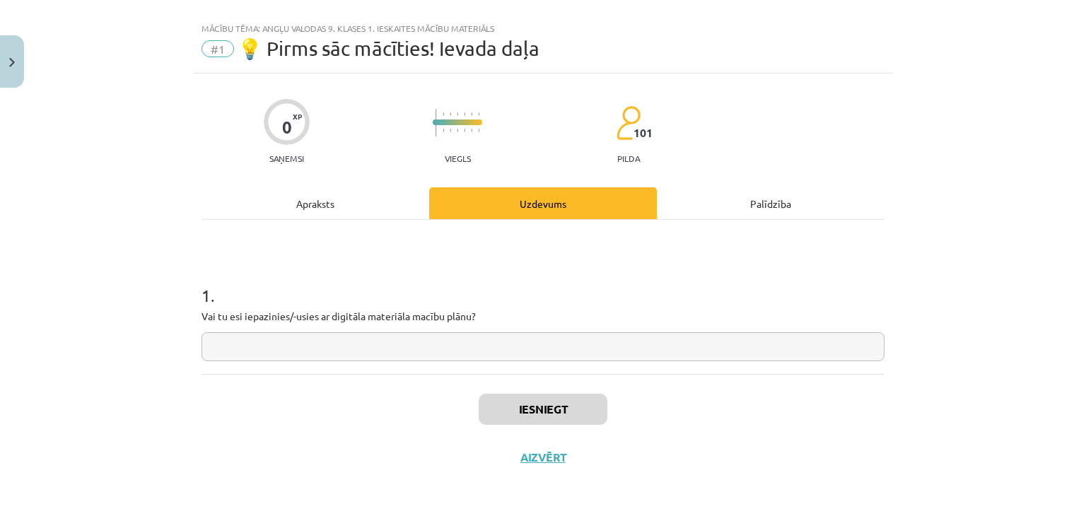
click at [353, 344] on input "text" at bounding box center [543, 346] width 683 height 29
type input "**"
drag, startPoint x: 583, startPoint y: 401, endPoint x: 583, endPoint y: 388, distance: 13.5
click at [583, 388] on div "Iesniegt Aizvērt" at bounding box center [543, 423] width 683 height 99
click at [591, 403] on button "Iesniegt" at bounding box center [543, 409] width 129 height 31
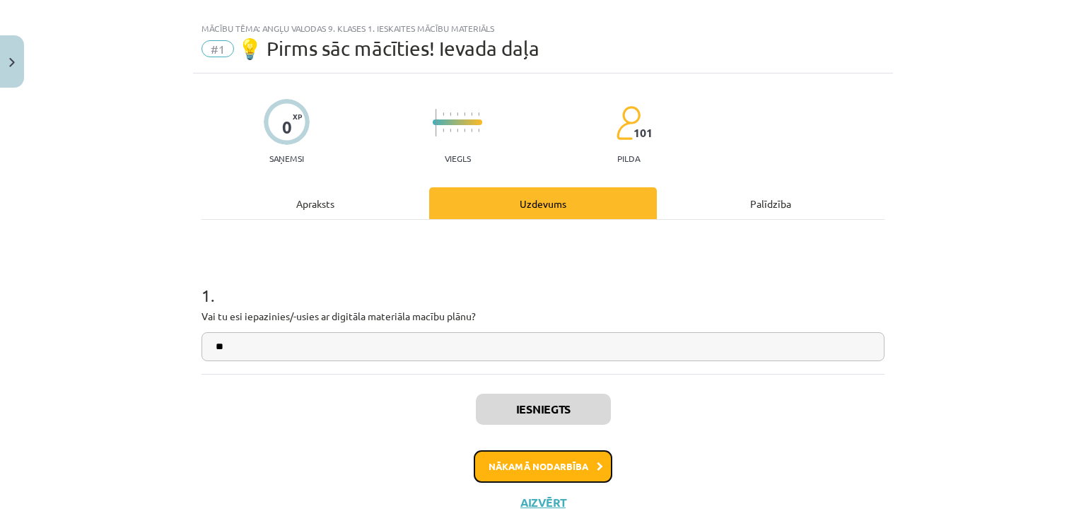
click at [530, 459] on button "Nākamā nodarbība" at bounding box center [543, 467] width 139 height 33
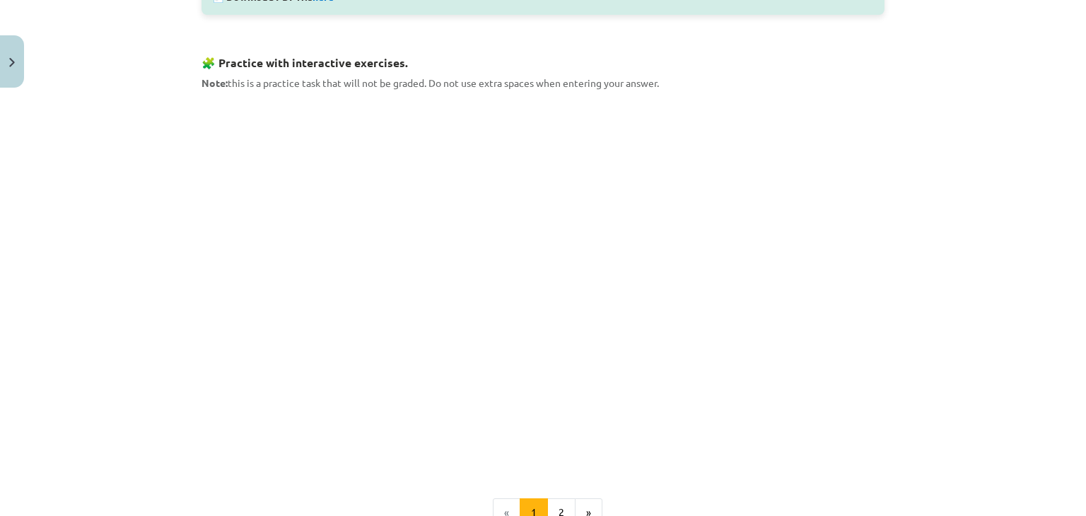
scroll to position [460, 0]
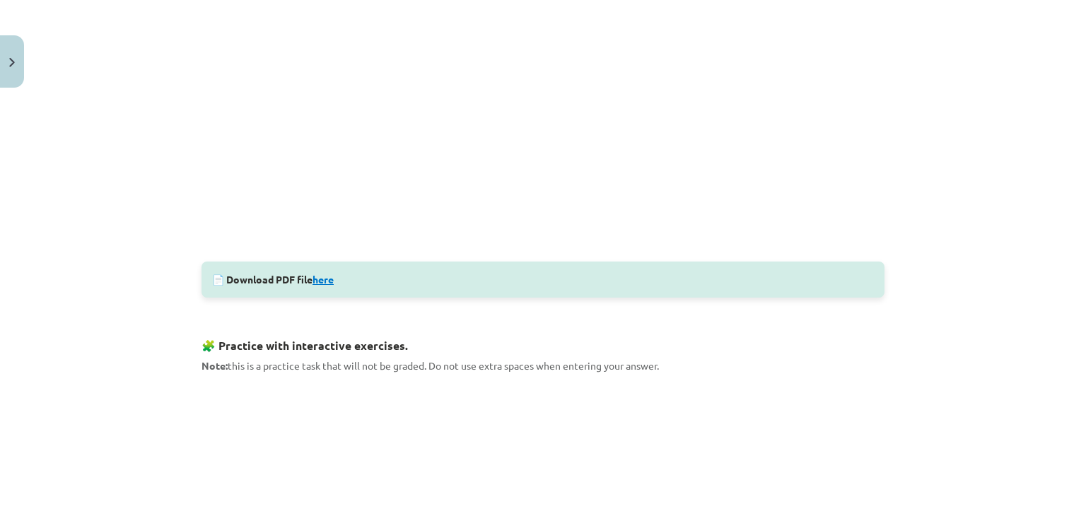
click at [327, 279] on link "here" at bounding box center [323, 279] width 21 height 13
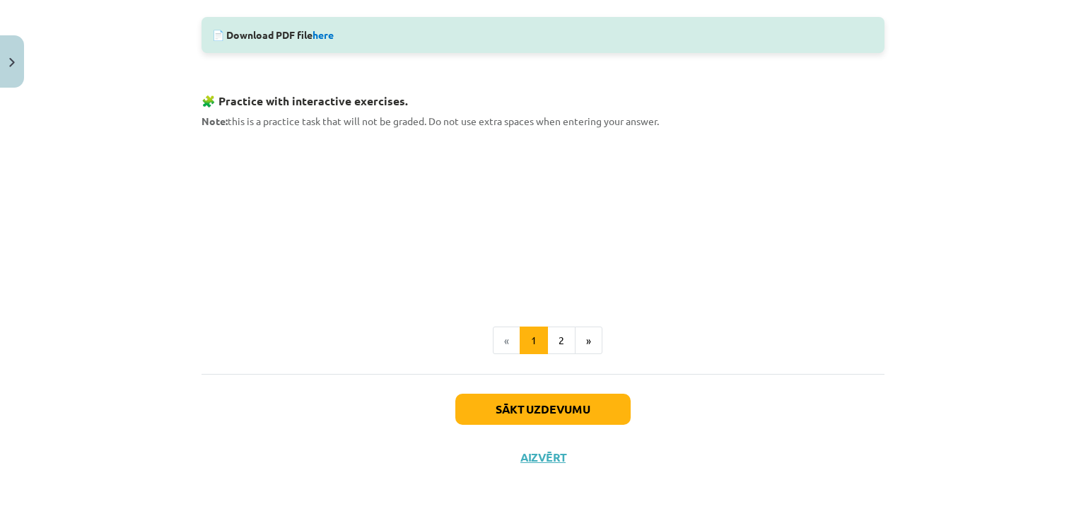
scroll to position [634, 0]
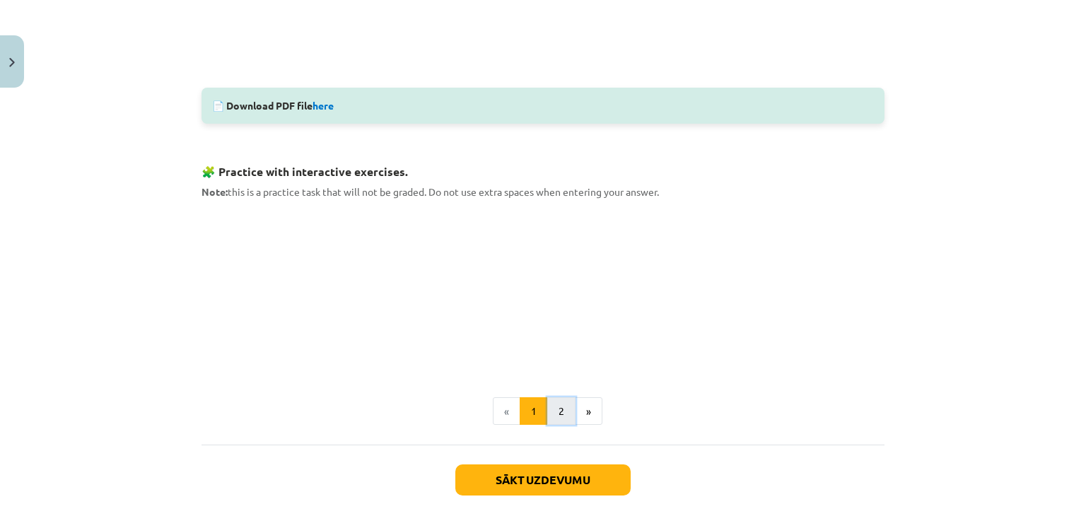
click at [557, 405] on button "2" at bounding box center [561, 411] width 28 height 28
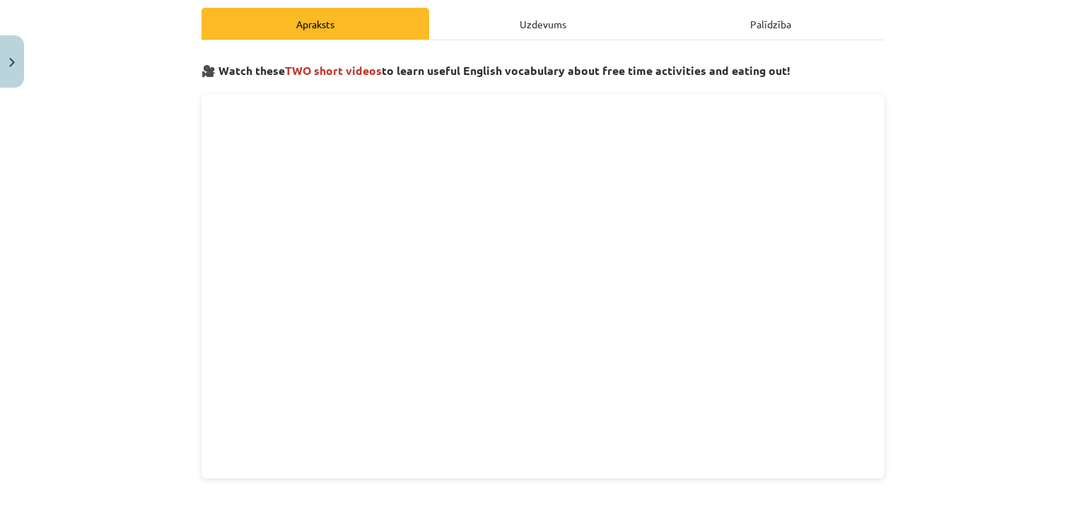
scroll to position [182, 0]
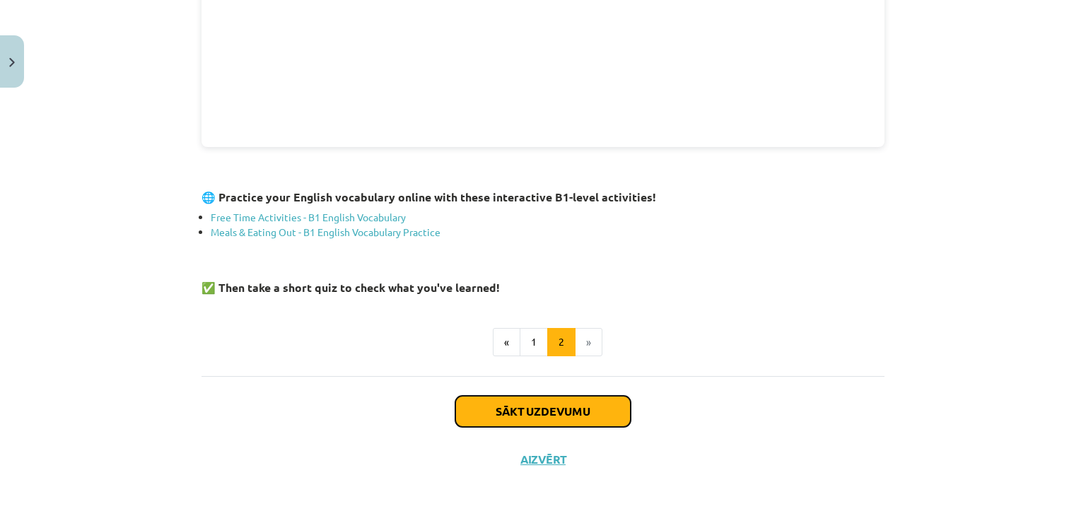
click at [574, 401] on button "Sākt uzdevumu" at bounding box center [542, 411] width 175 height 31
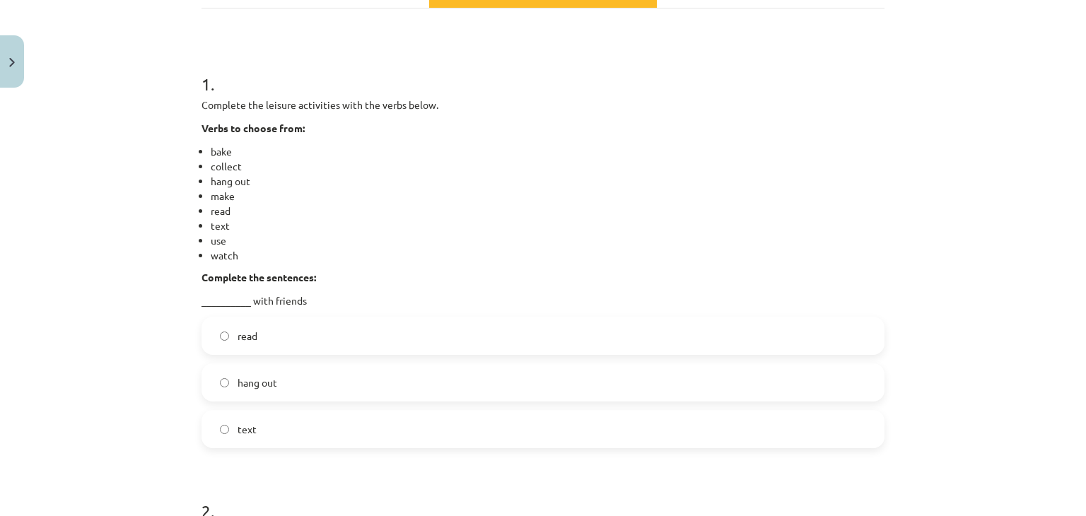
scroll to position [318, 0]
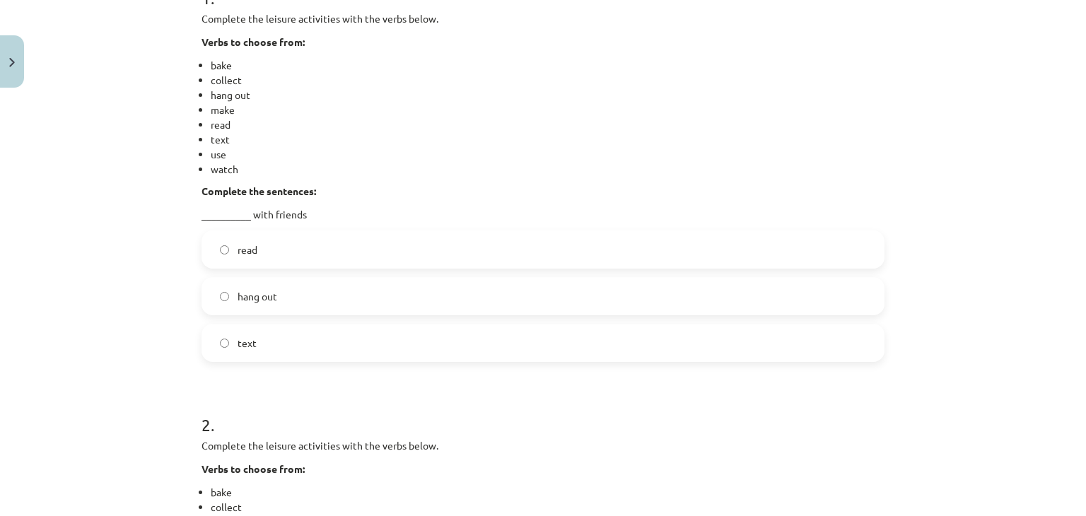
click at [257, 306] on label "hang out" at bounding box center [543, 296] width 680 height 35
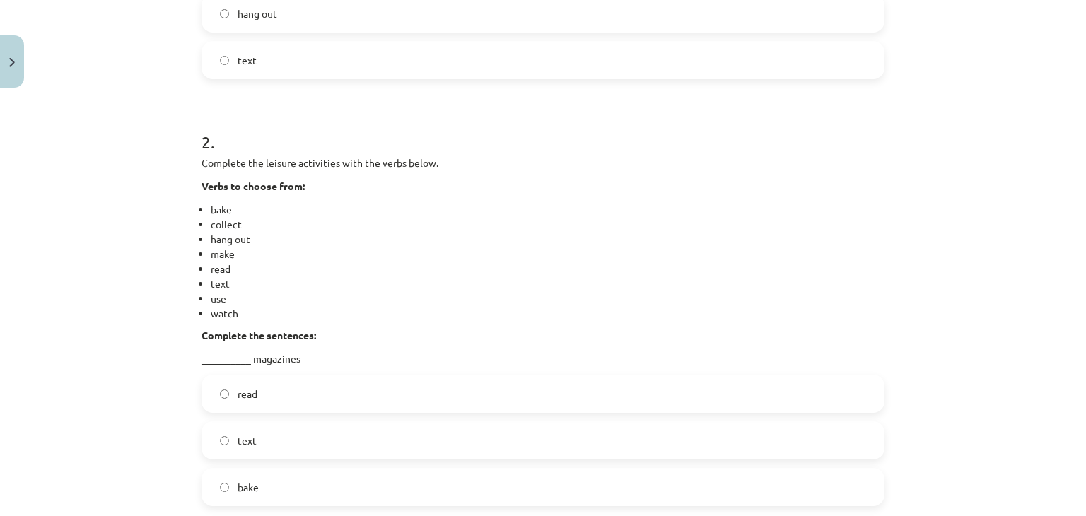
scroll to position [672, 0]
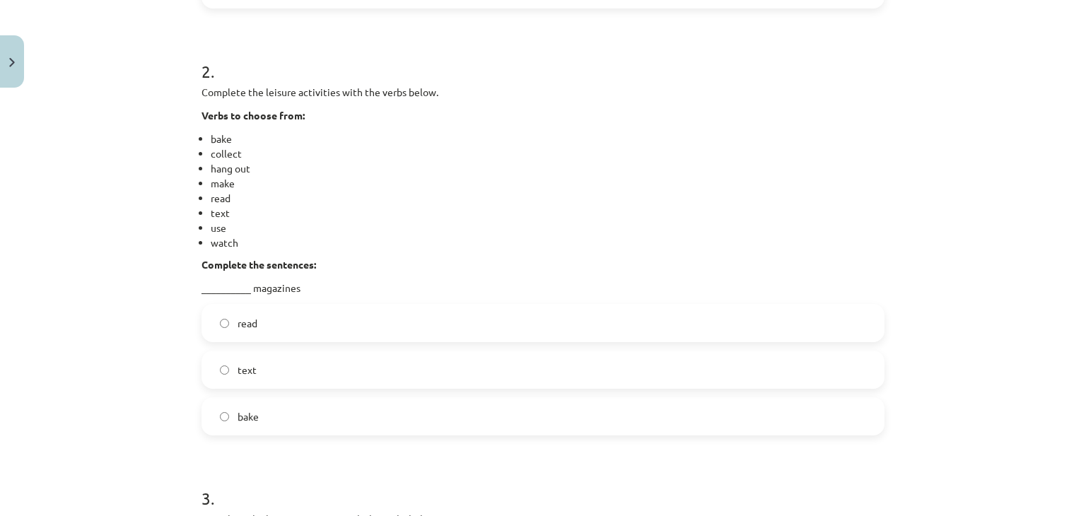
click at [272, 325] on label "read" at bounding box center [543, 323] width 680 height 35
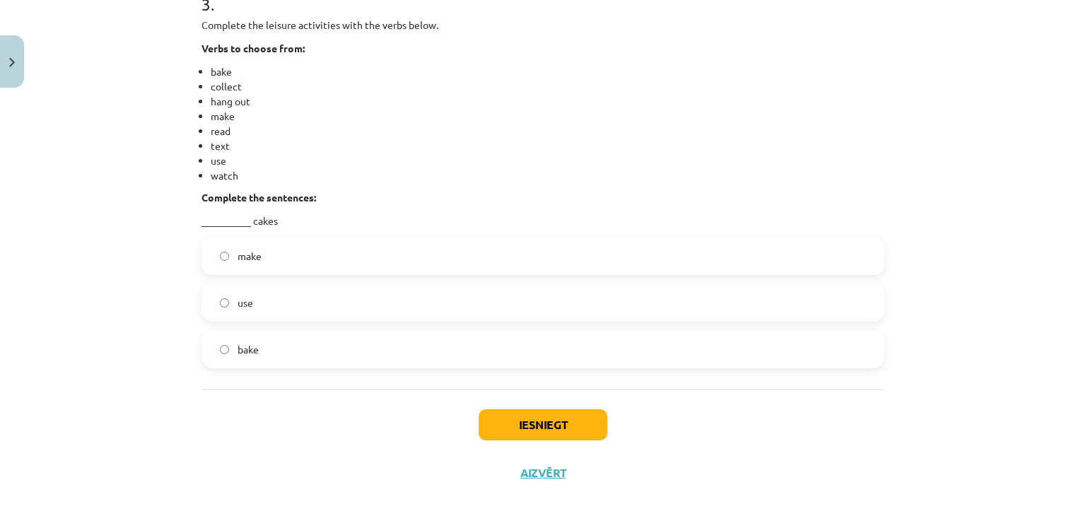
scroll to position [1167, 0]
click at [280, 348] on label "bake" at bounding box center [543, 348] width 680 height 35
click at [586, 426] on button "Iesniegt" at bounding box center [543, 424] width 129 height 31
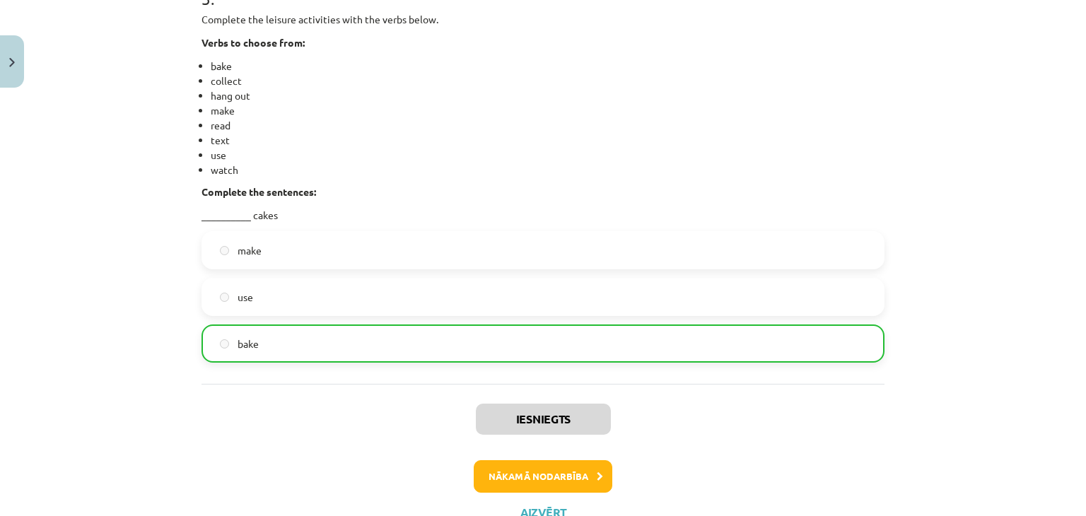
scroll to position [1227, 0]
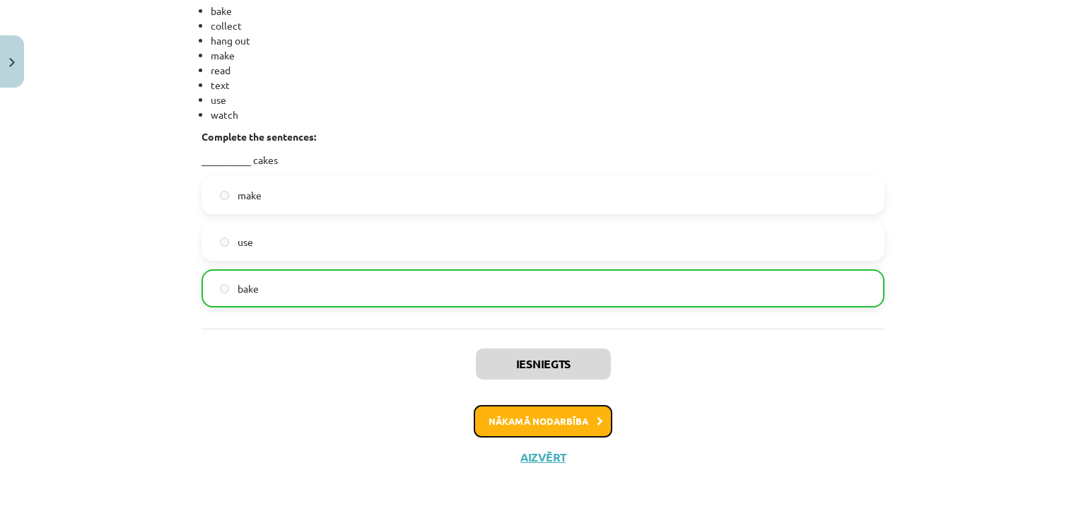
click at [576, 425] on button "Nākamā nodarbība" at bounding box center [543, 421] width 139 height 33
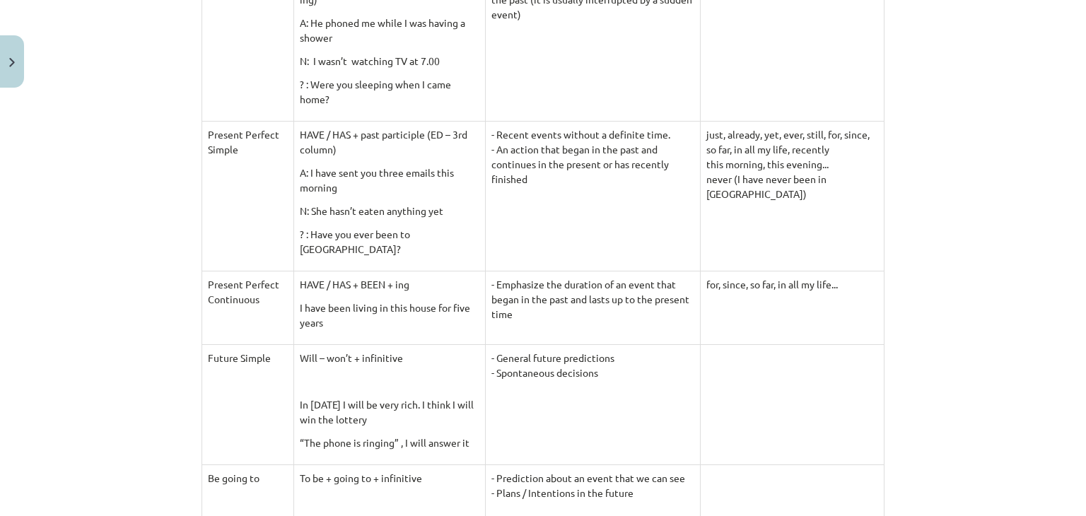
scroll to position [672, 0]
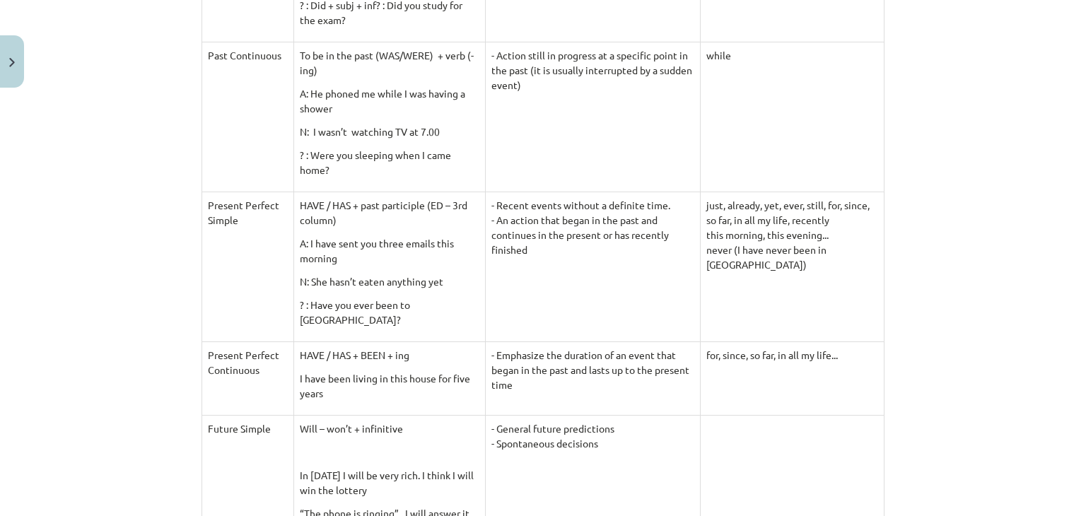
drag, startPoint x: 1006, startPoint y: 336, endPoint x: 1002, endPoint y: 352, distance: 16.6
click at [1004, 354] on div "Mācību tēma: Angļu valodas 9. klases 1. ieskaites mācību materiāls #3 📝 Topic 2…" at bounding box center [543, 258] width 1086 height 516
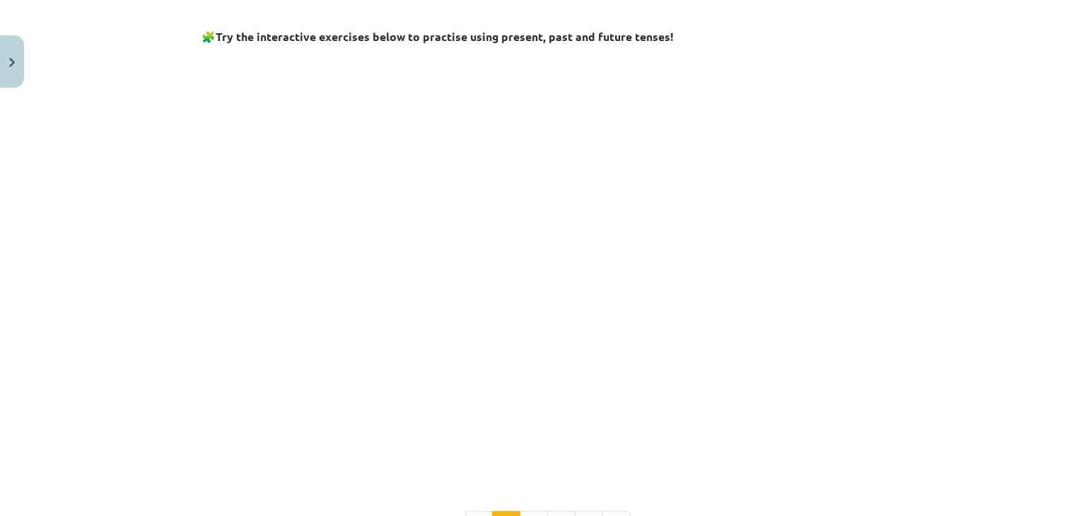
scroll to position [1515, 0]
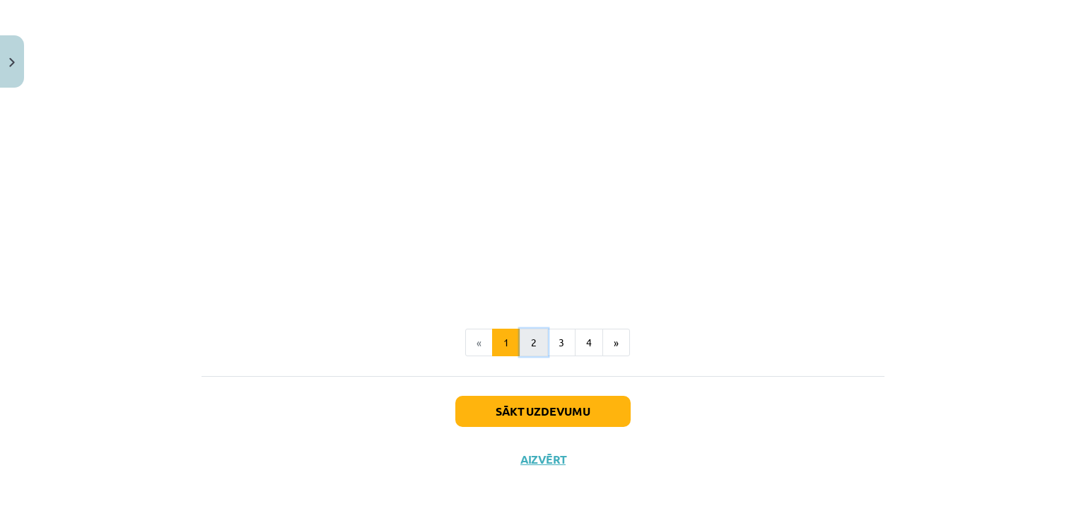
click at [524, 339] on button "2" at bounding box center [534, 343] width 28 height 28
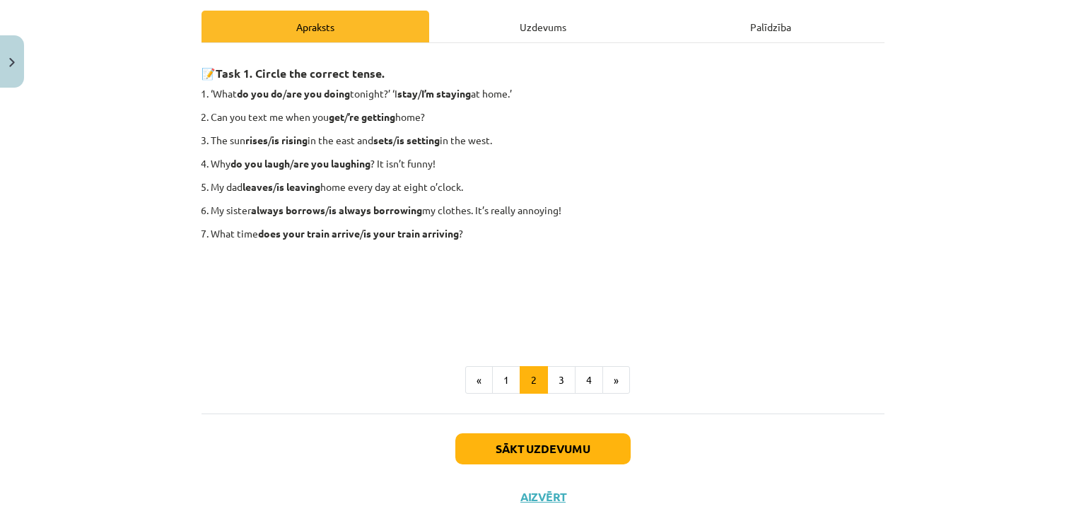
scroll to position [197, 0]
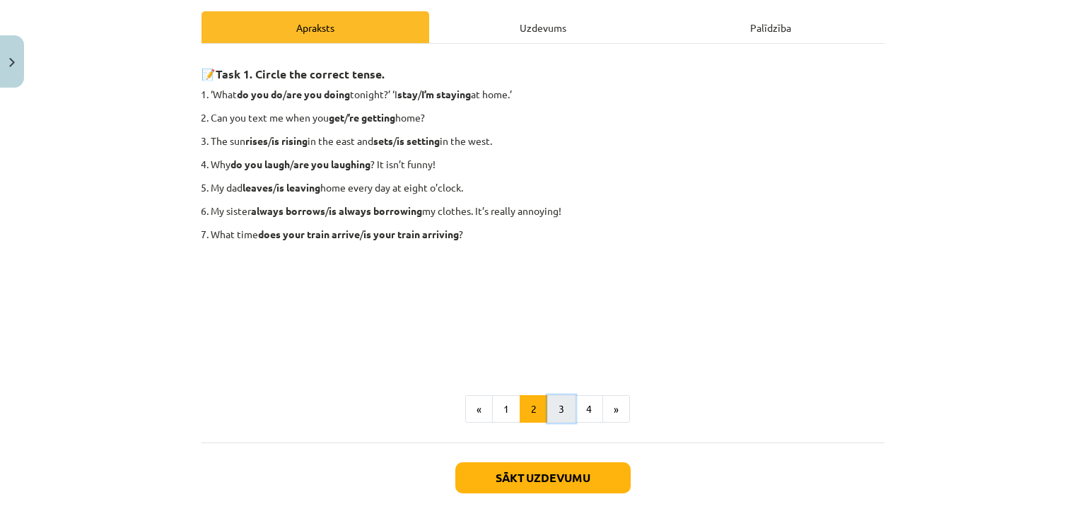
click at [549, 403] on button "3" at bounding box center [561, 409] width 28 height 28
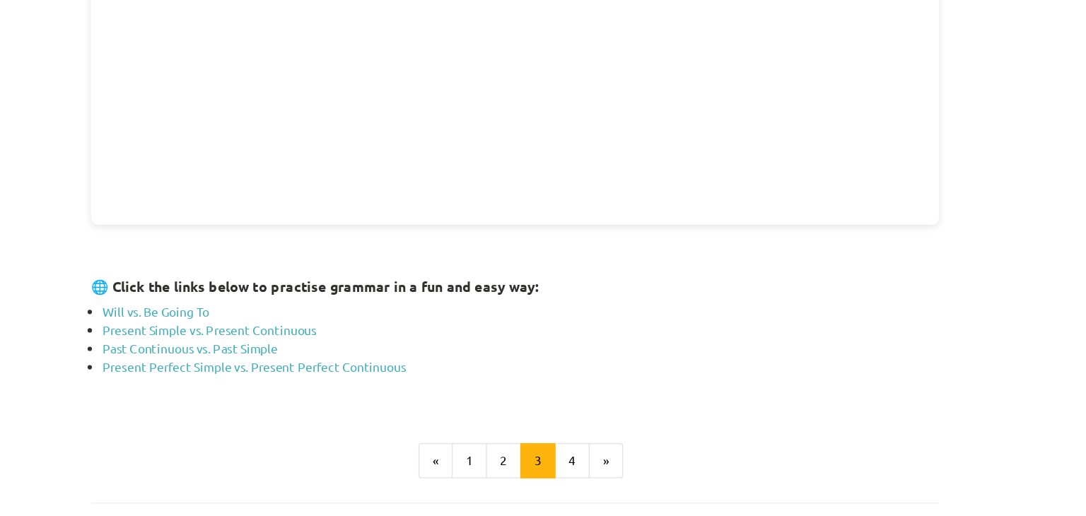
scroll to position [528, 0]
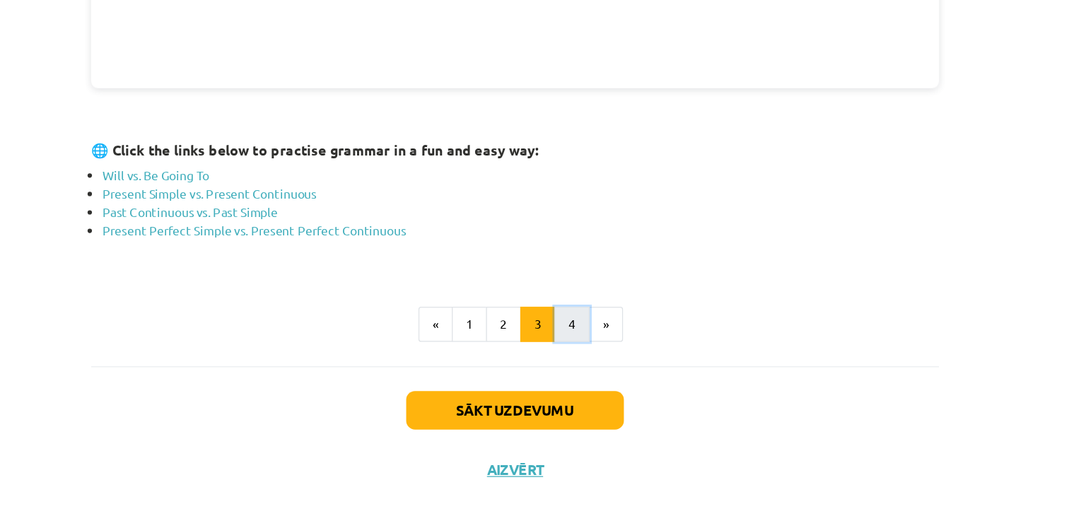
click at [587, 343] on button "4" at bounding box center [589, 341] width 28 height 28
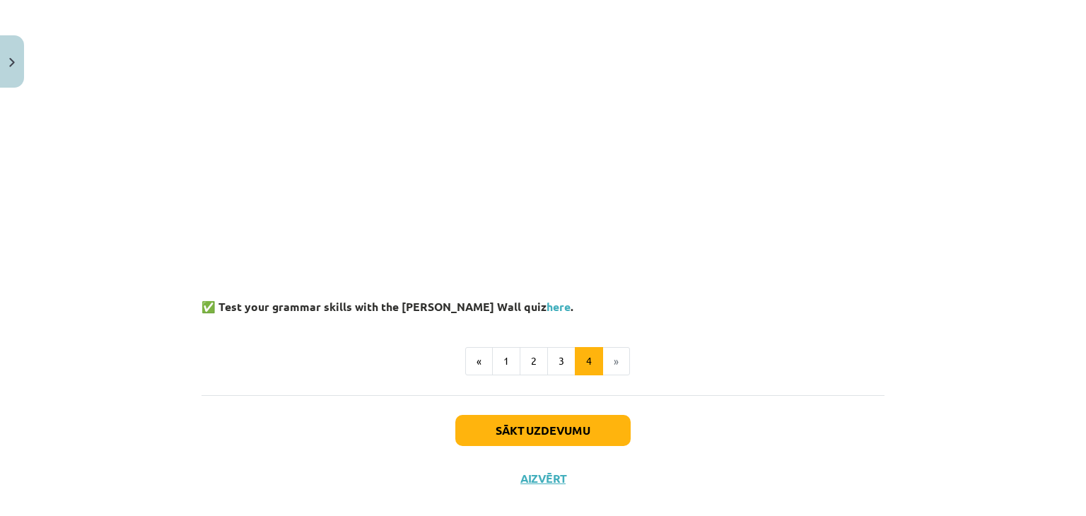
scroll to position [342, 0]
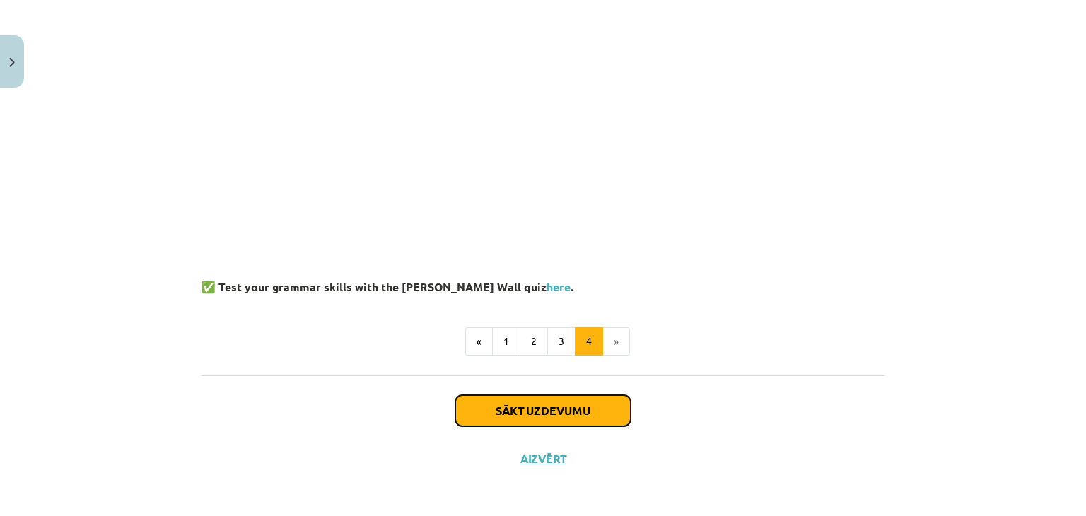
click at [509, 408] on button "Sākt uzdevumu" at bounding box center [542, 410] width 175 height 31
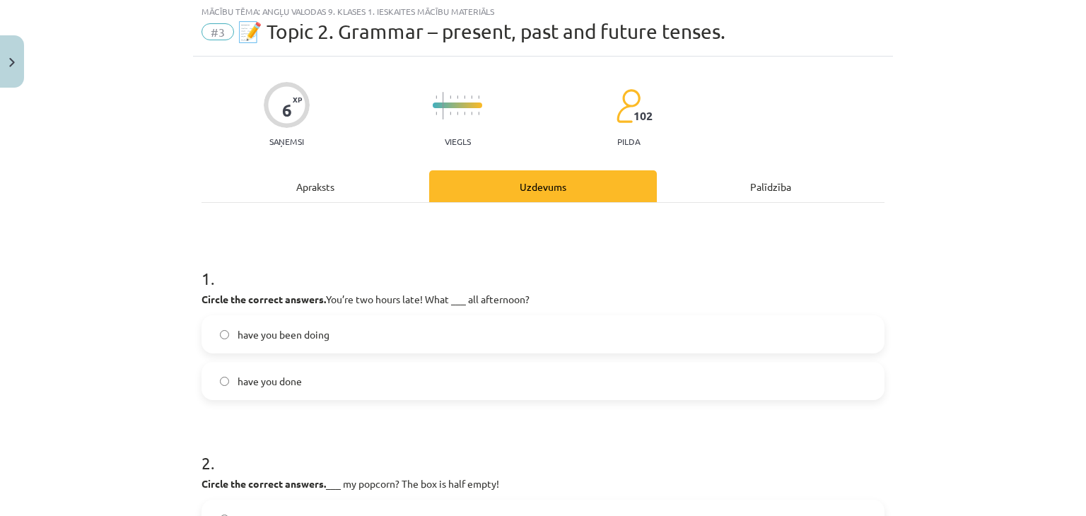
scroll to position [35, 0]
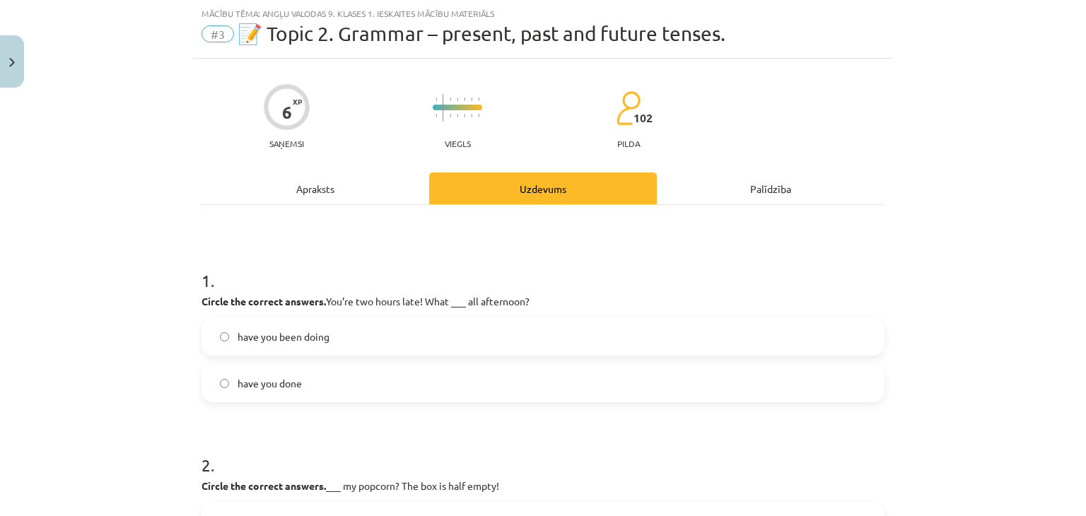
click at [525, 332] on label "have you been doing" at bounding box center [543, 336] width 680 height 35
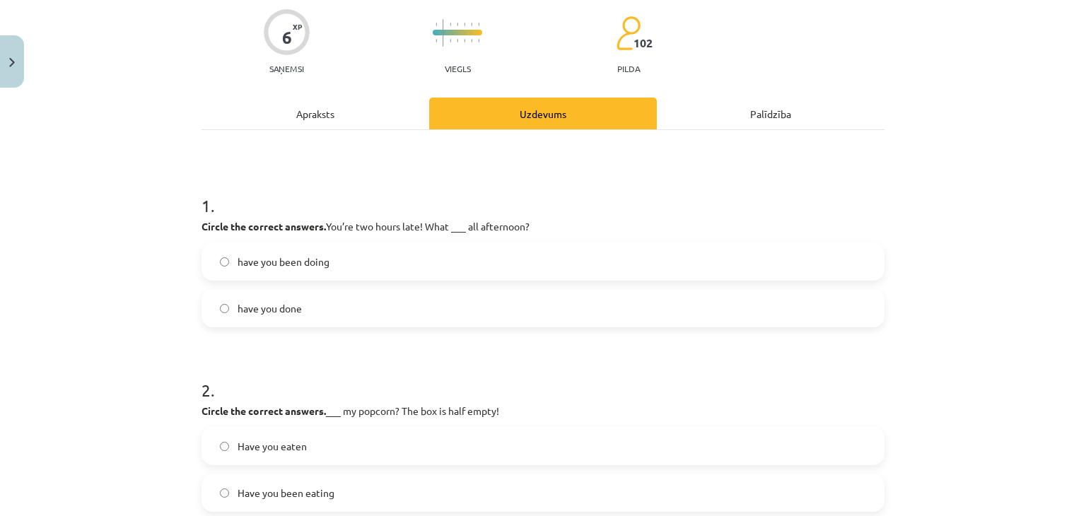
scroll to position [248, 0]
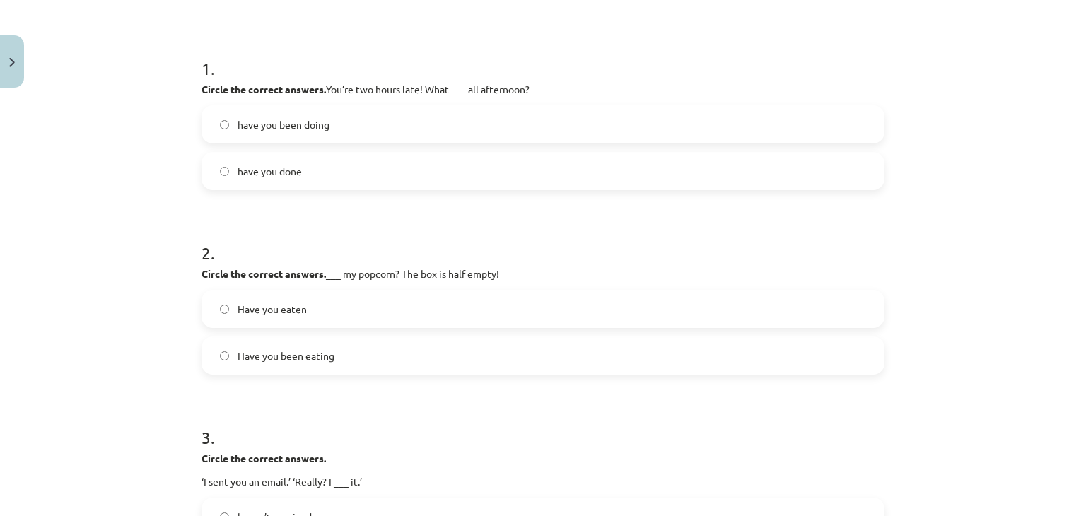
click at [525, 306] on label "Have you eaten" at bounding box center [543, 308] width 680 height 35
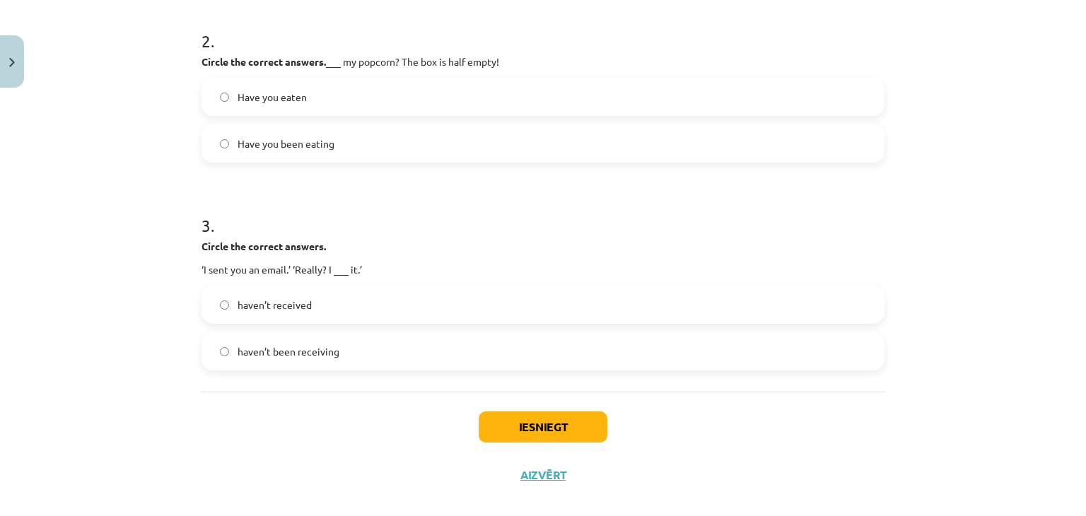
scroll to position [478, 0]
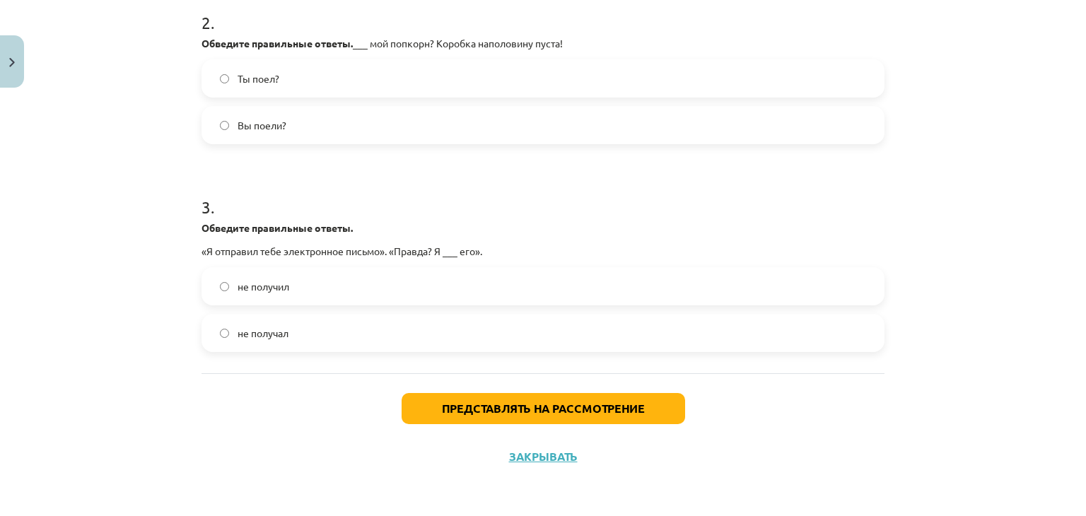
click at [624, 335] on label "не получал" at bounding box center [543, 332] width 680 height 35
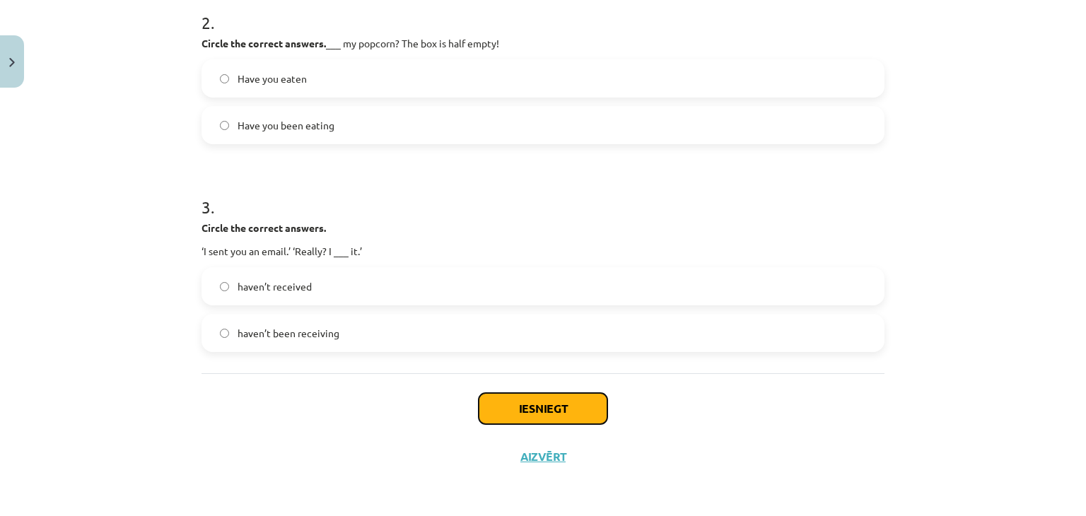
click at [568, 405] on button "Iesniegt" at bounding box center [543, 408] width 129 height 31
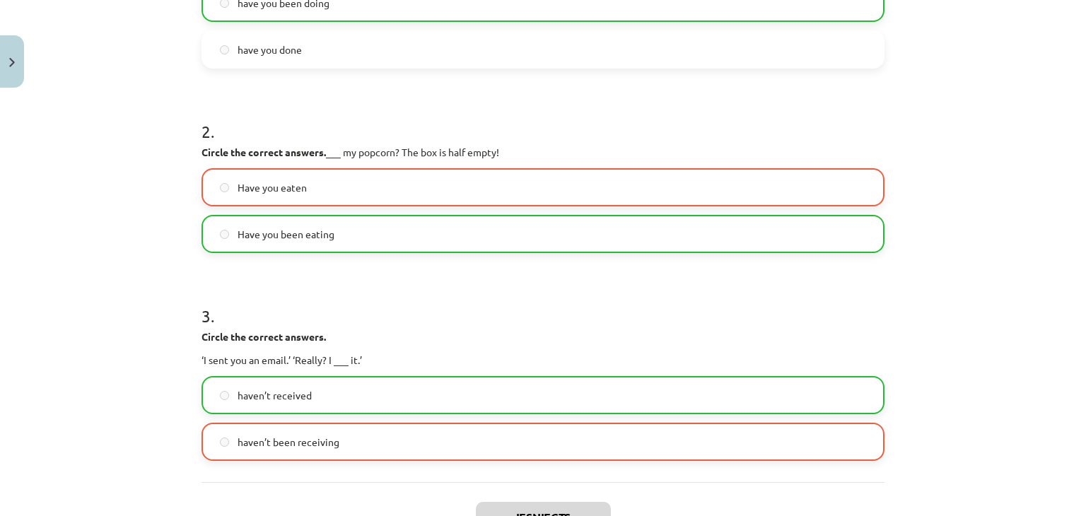
scroll to position [523, 0]
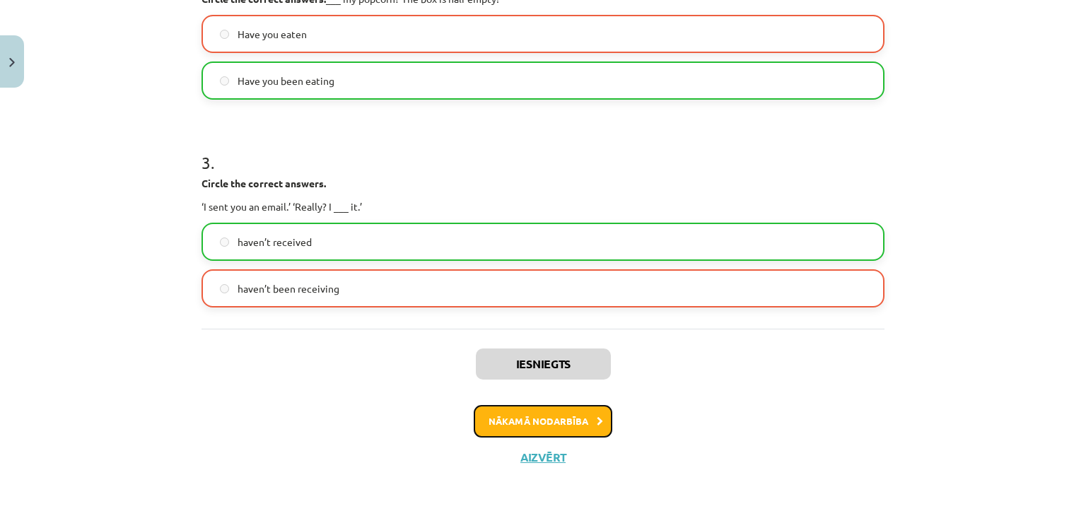
click at [581, 419] on button "Nākamā nodarbība" at bounding box center [543, 421] width 139 height 33
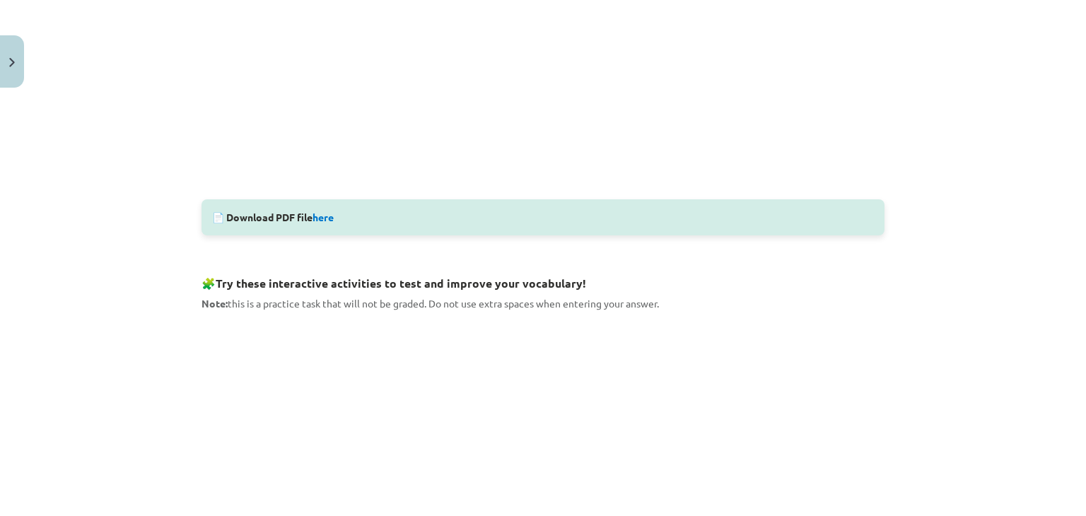
scroll to position [460, 0]
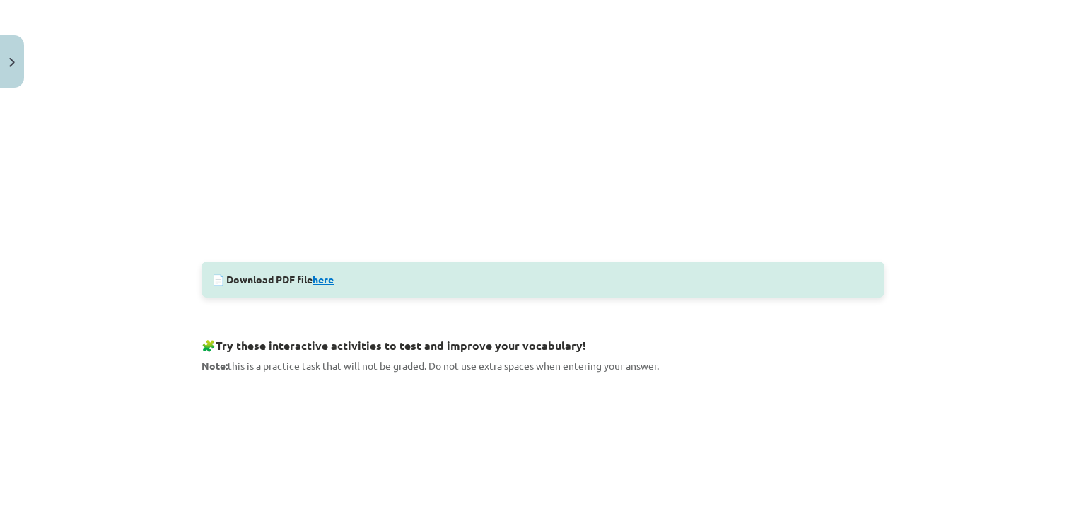
click at [326, 276] on link "here" at bounding box center [323, 279] width 21 height 13
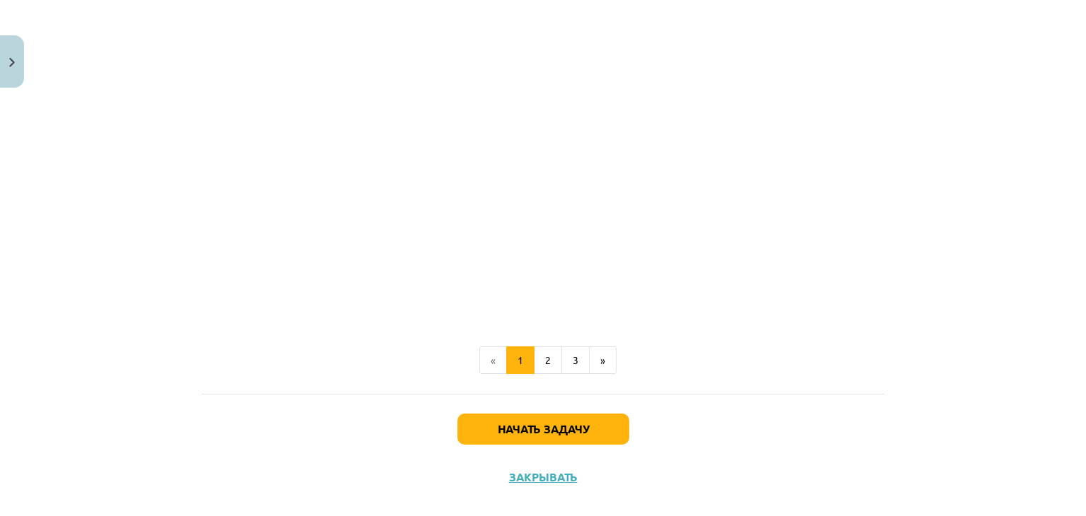
scroll to position [883, 0]
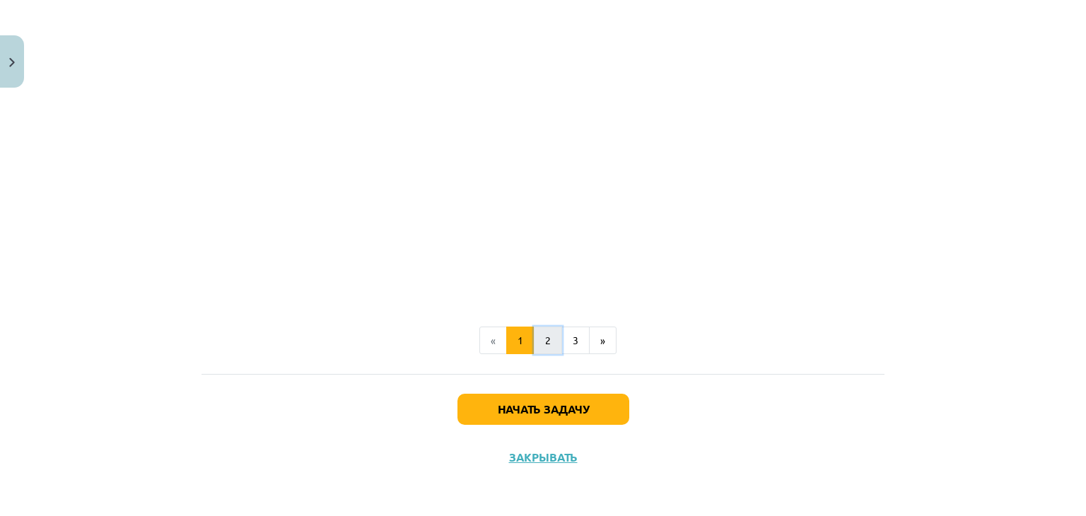
click at [545, 339] on font "2" at bounding box center [548, 340] width 6 height 13
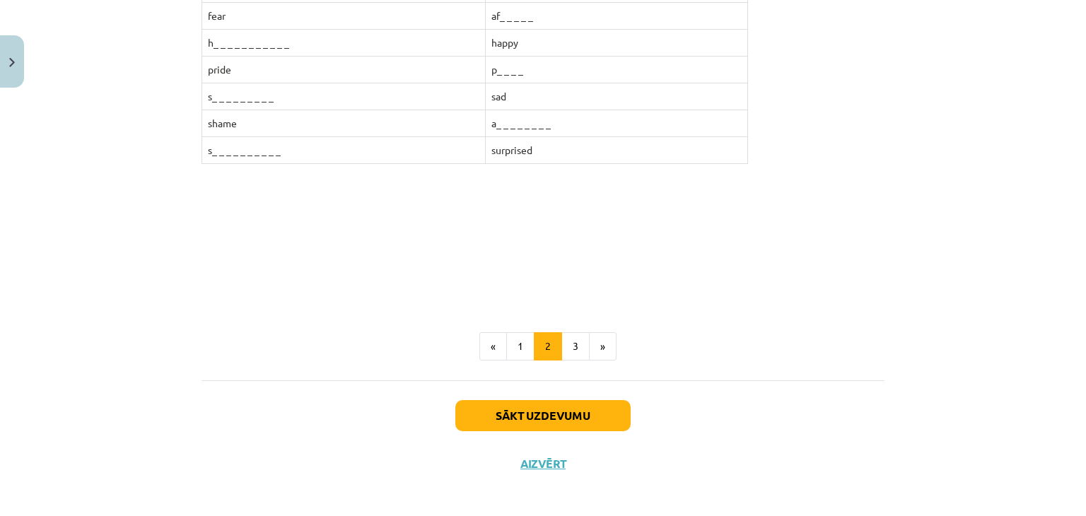
scroll to position [424, 0]
click at [562, 346] on button "3" at bounding box center [576, 346] width 28 height 28
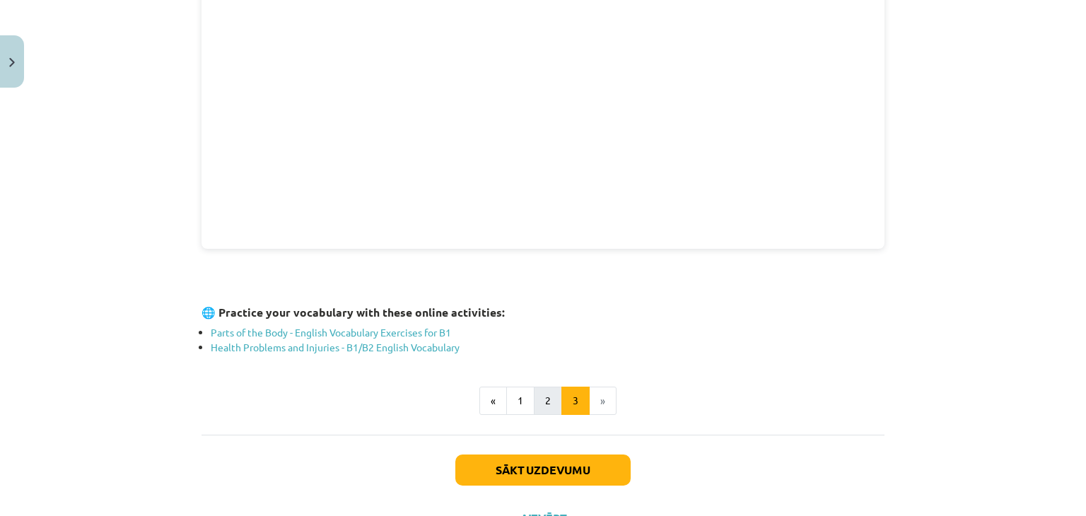
scroll to position [489, 0]
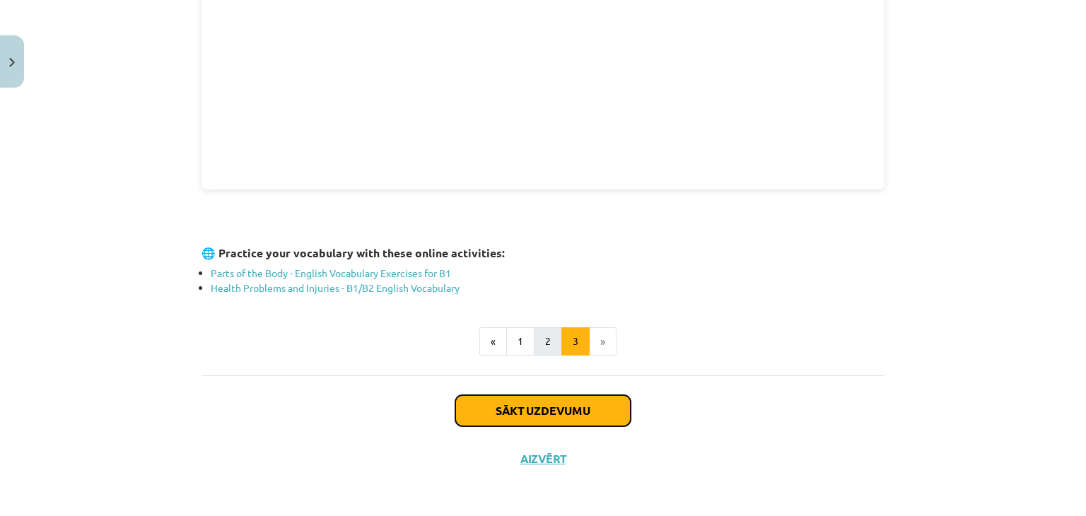
click at [521, 405] on button "Sākt uzdevumu" at bounding box center [542, 410] width 175 height 31
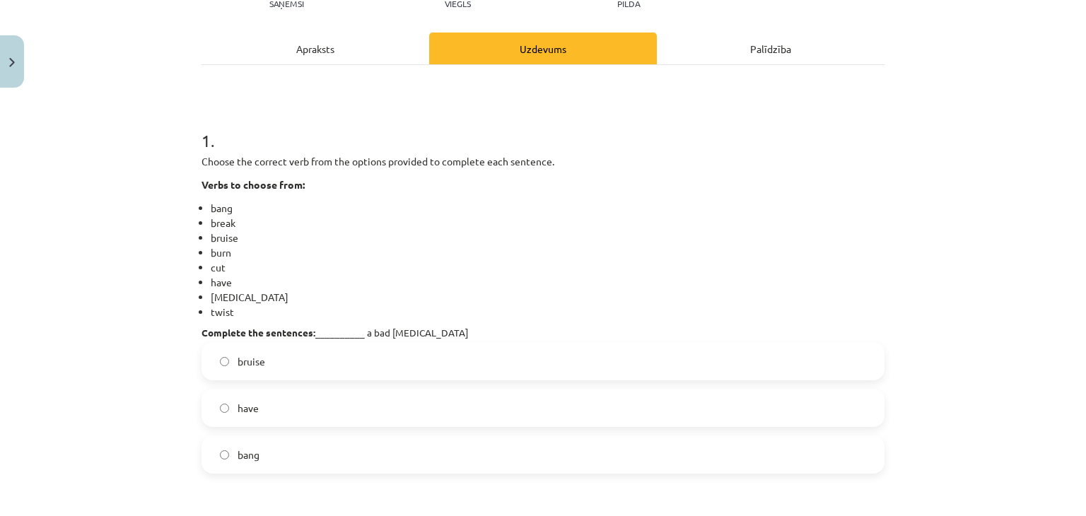
scroll to position [248, 0]
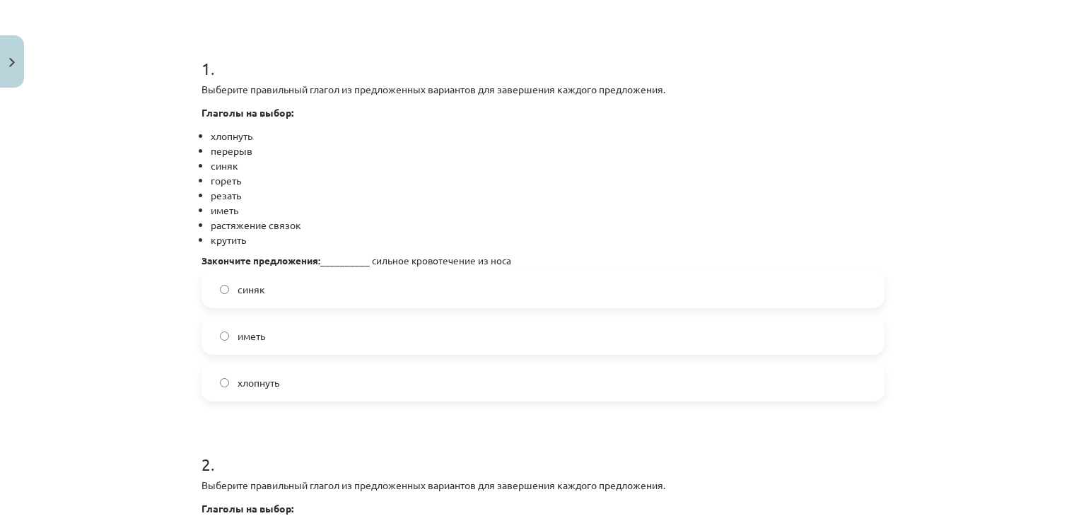
click at [455, 332] on label "иметь" at bounding box center [543, 335] width 680 height 35
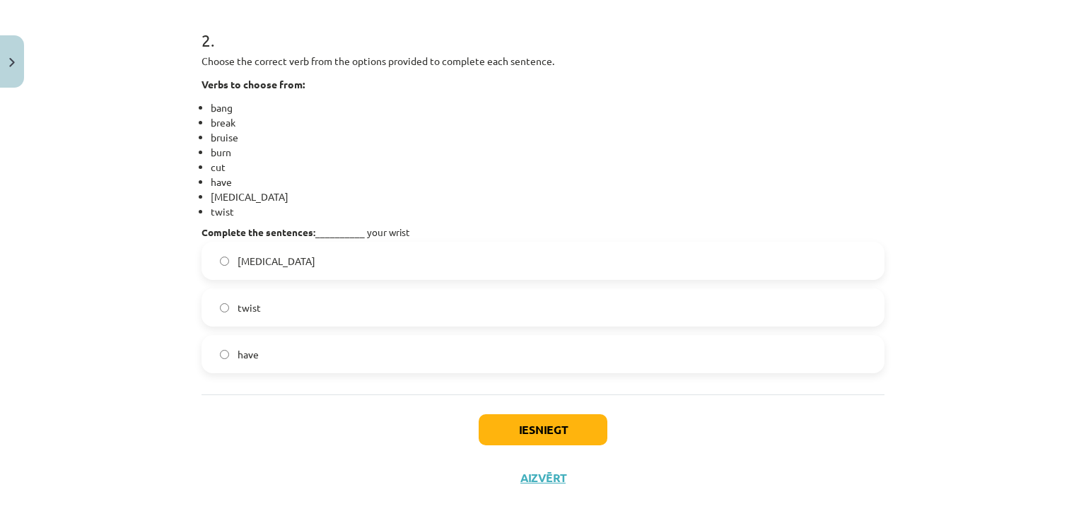
scroll to position [693, 0]
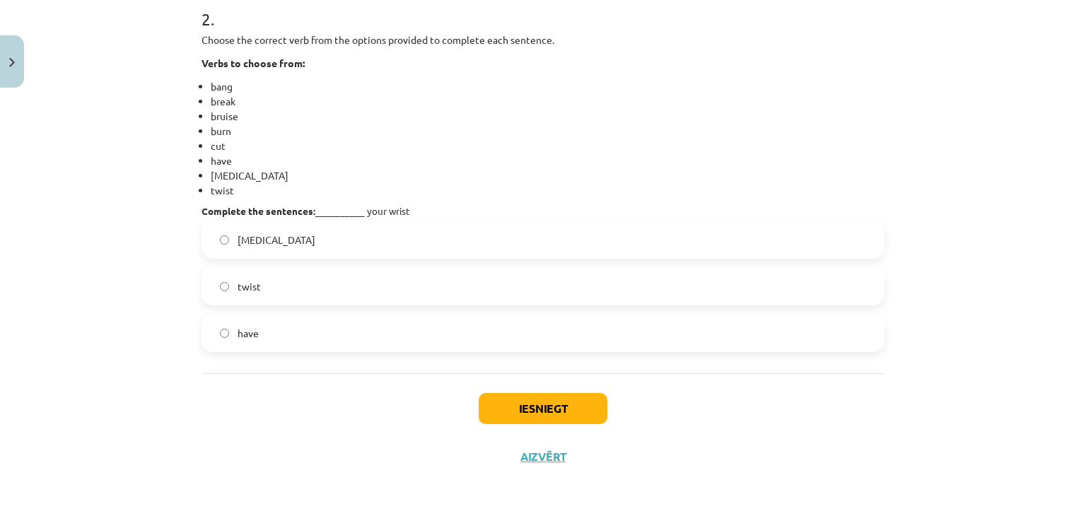
click at [634, 243] on label "sprain" at bounding box center [543, 239] width 680 height 35
click at [542, 407] on button "Iesniegt" at bounding box center [543, 408] width 129 height 31
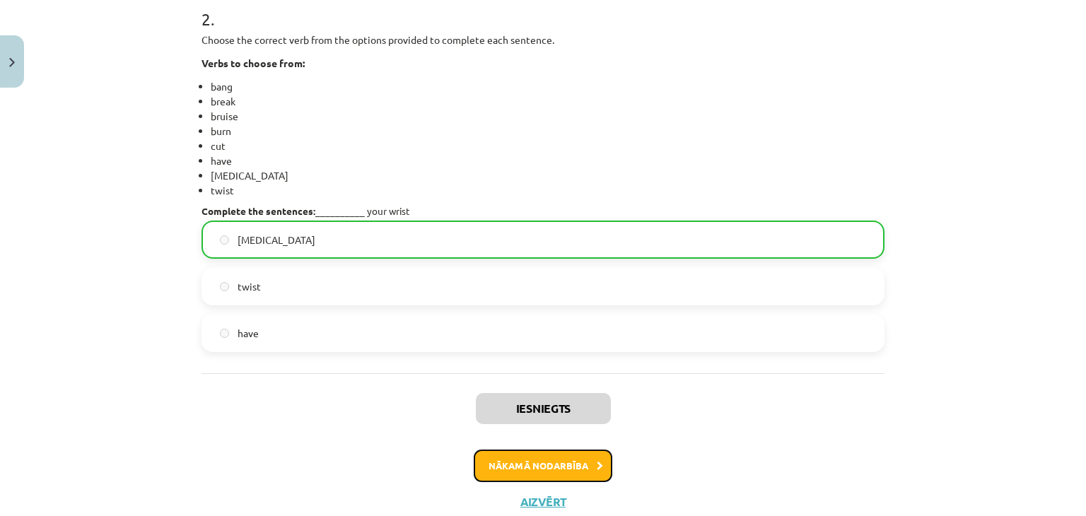
click at [556, 462] on button "Nākamā nodarbība" at bounding box center [543, 466] width 139 height 33
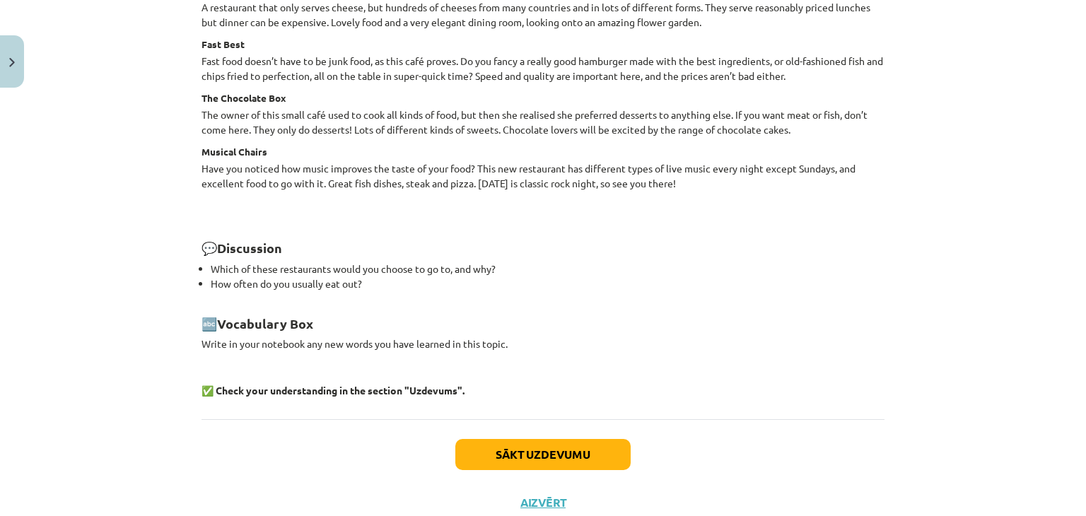
scroll to position [1943, 0]
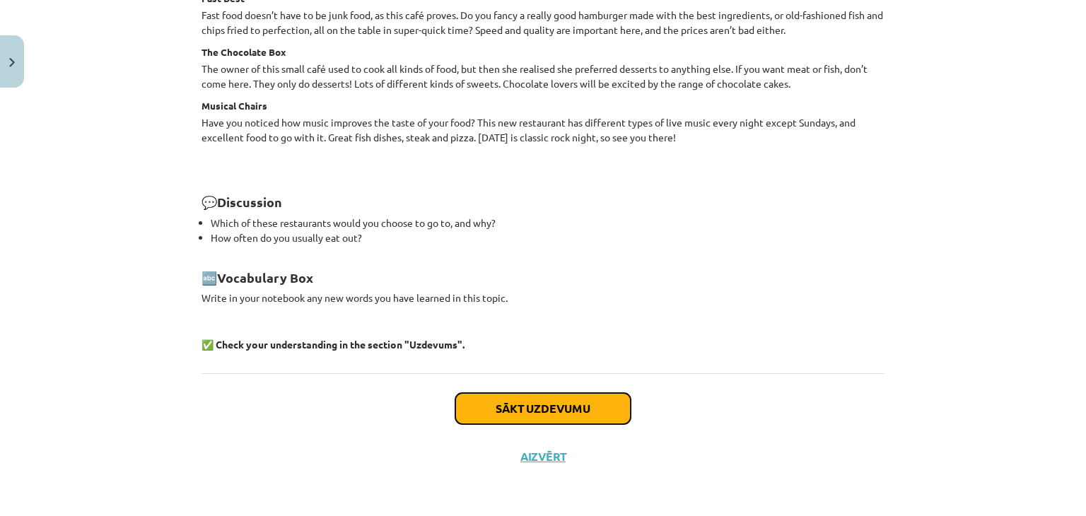
click at [509, 407] on button "Sākt uzdevumu" at bounding box center [542, 408] width 175 height 31
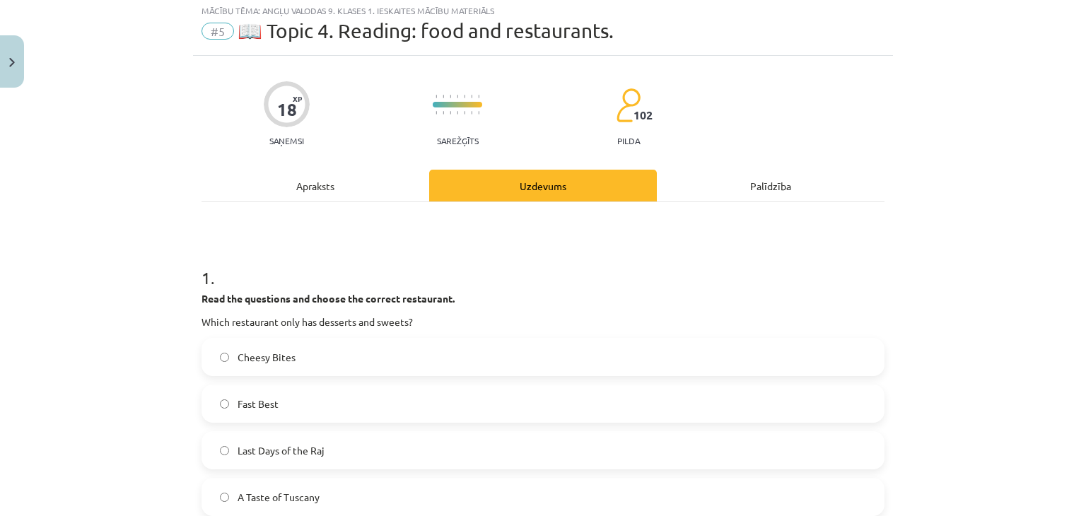
scroll to position [35, 0]
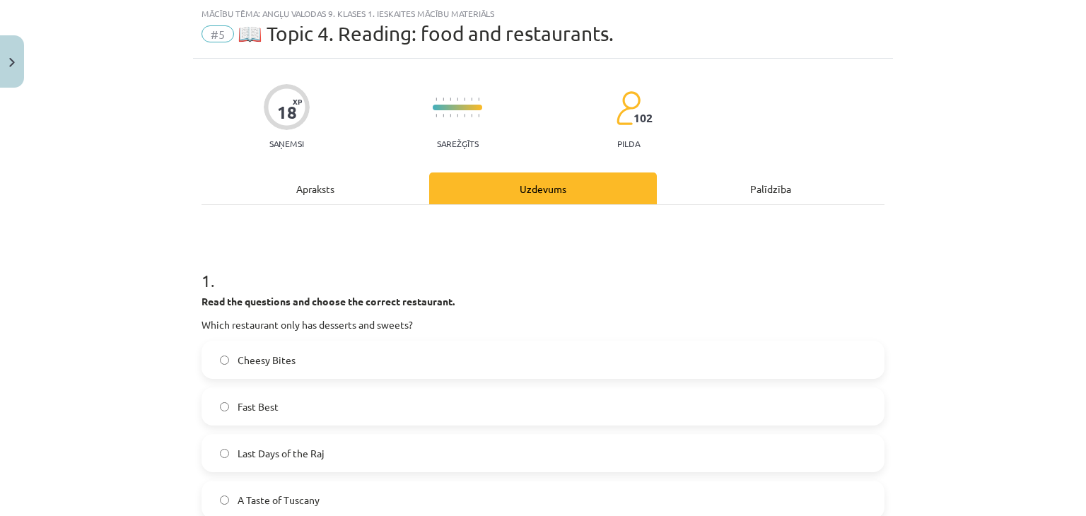
click at [298, 186] on div "Apraksts" at bounding box center [316, 189] width 228 height 32
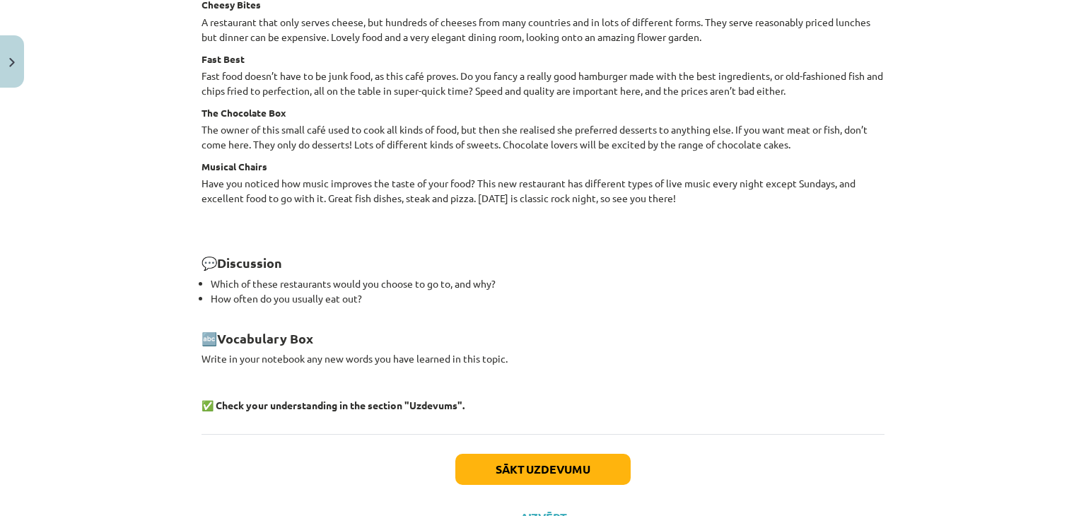
scroll to position [1943, 0]
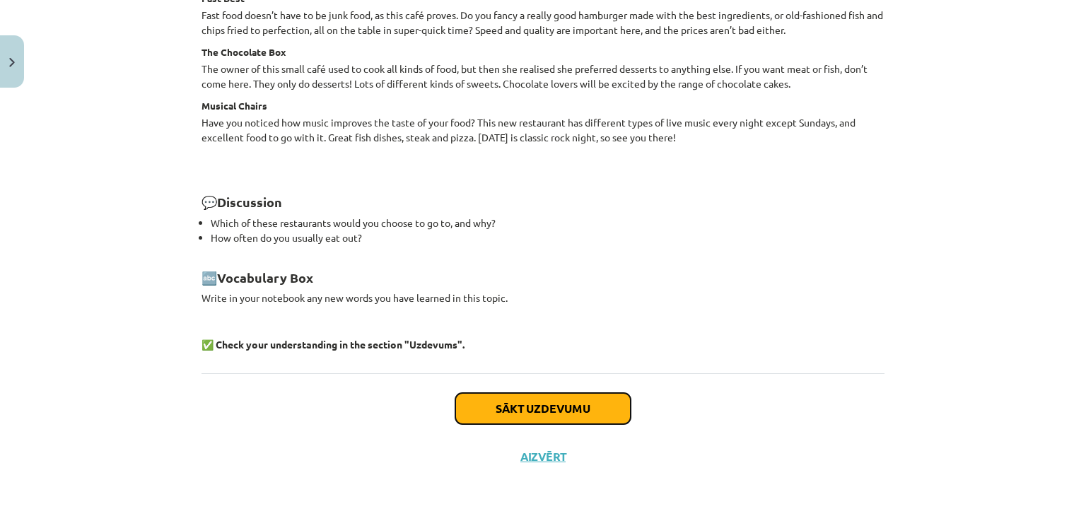
click at [608, 403] on button "Sākt uzdevumu" at bounding box center [542, 408] width 175 height 31
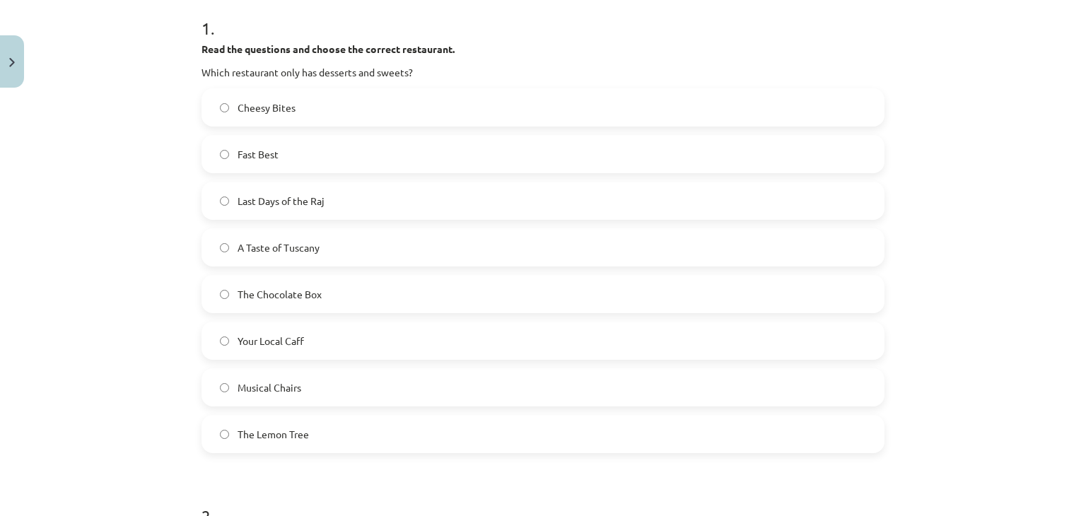
scroll to position [318, 0]
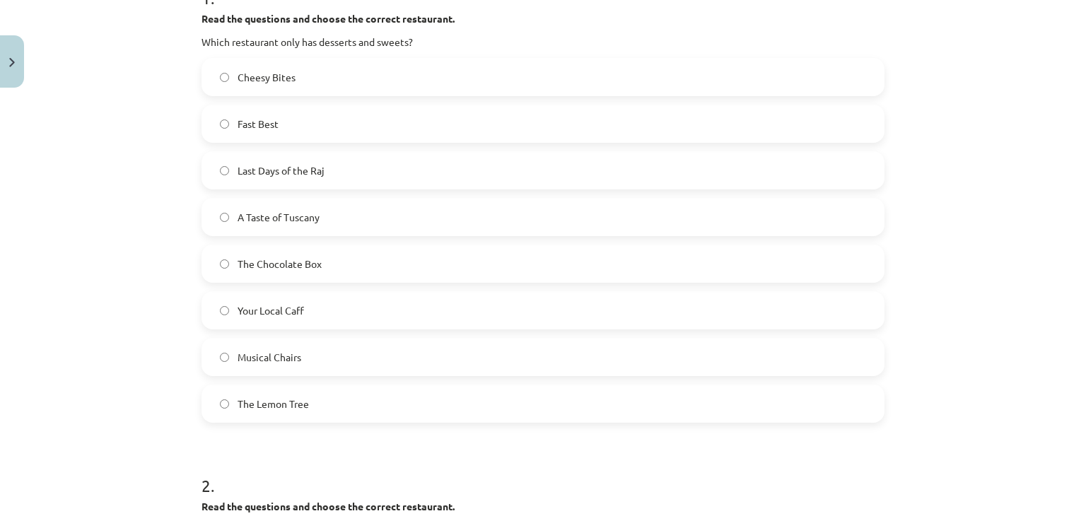
click at [422, 269] on label "The Chocolate Box" at bounding box center [543, 263] width 680 height 35
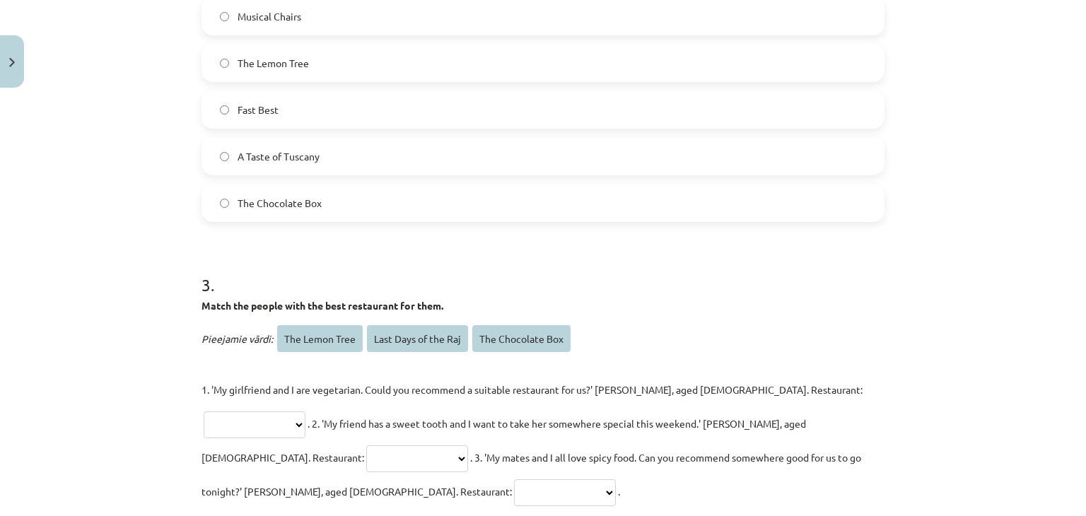
scroll to position [1025, 0]
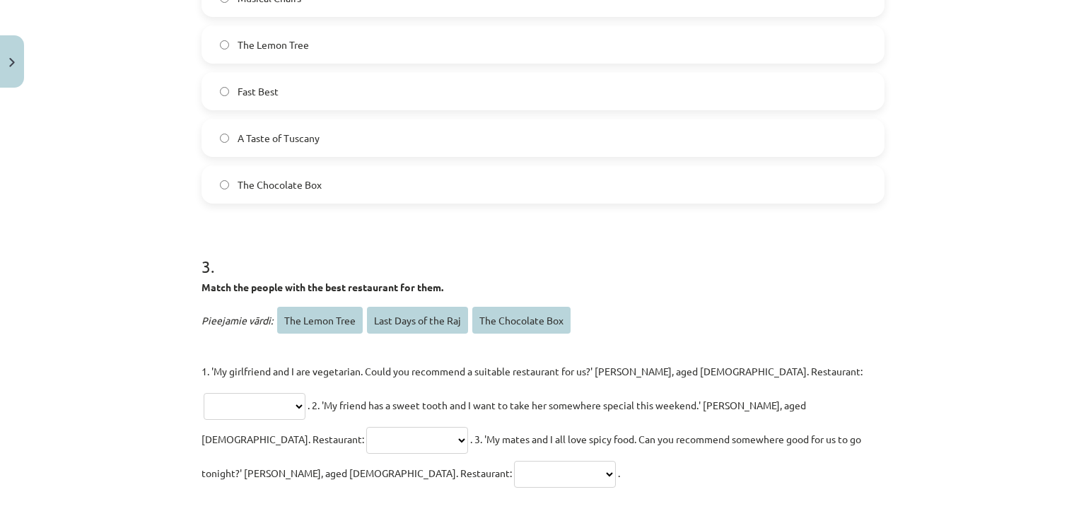
click at [468, 427] on select "**********" at bounding box center [417, 440] width 102 height 27
select select "**********"
click at [468, 427] on select "**********" at bounding box center [417, 440] width 102 height 27
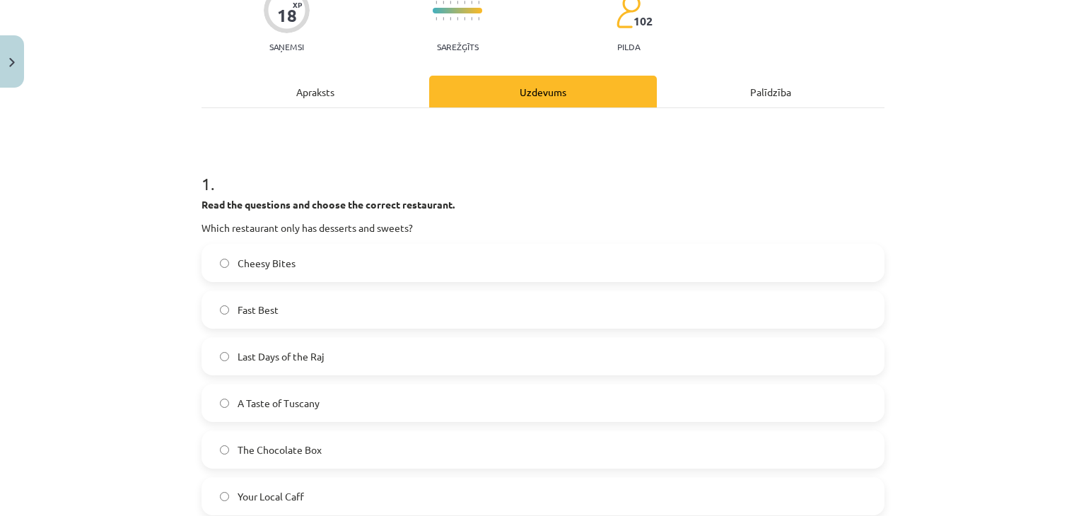
scroll to position [35, 0]
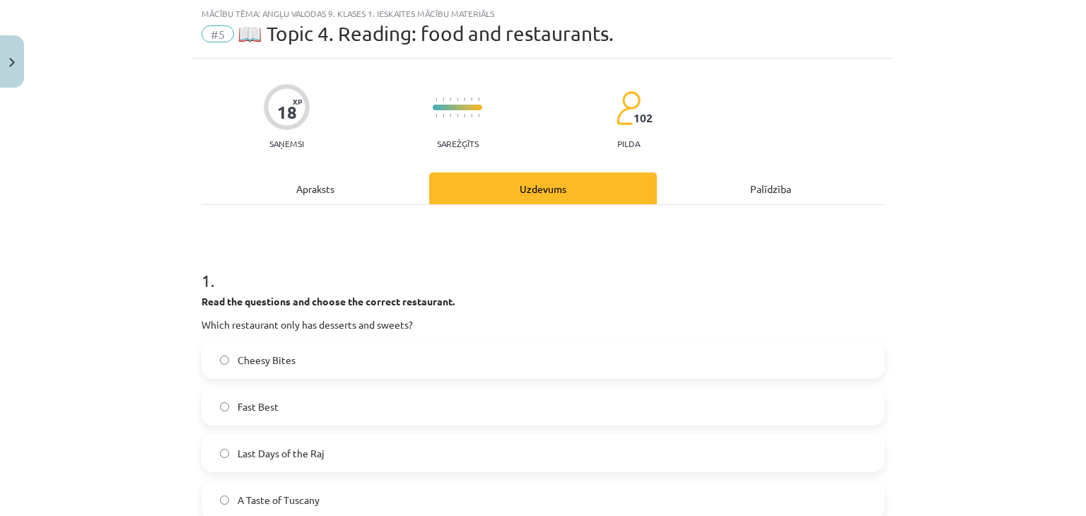
click at [280, 187] on div "Apraksts" at bounding box center [316, 189] width 228 height 32
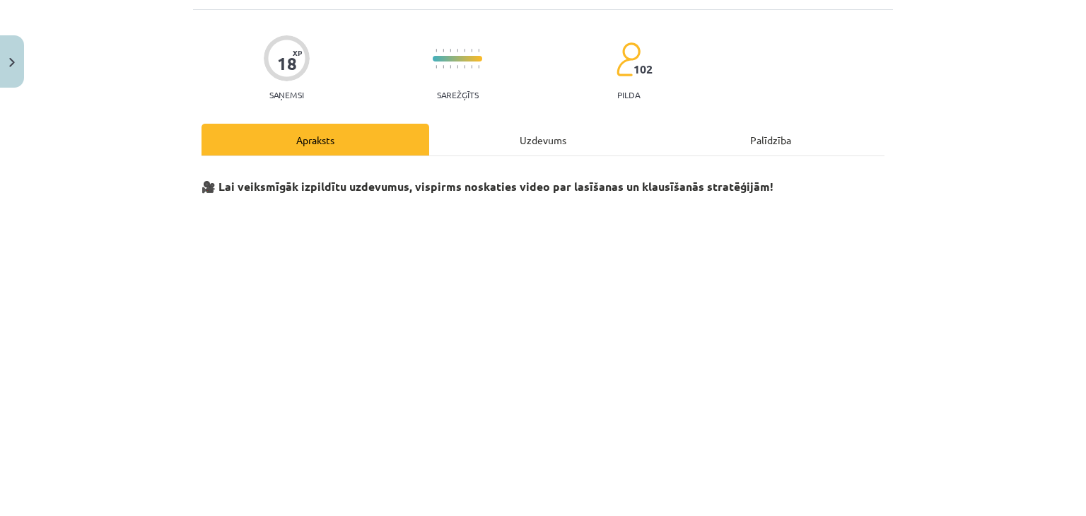
scroll to position [0, 0]
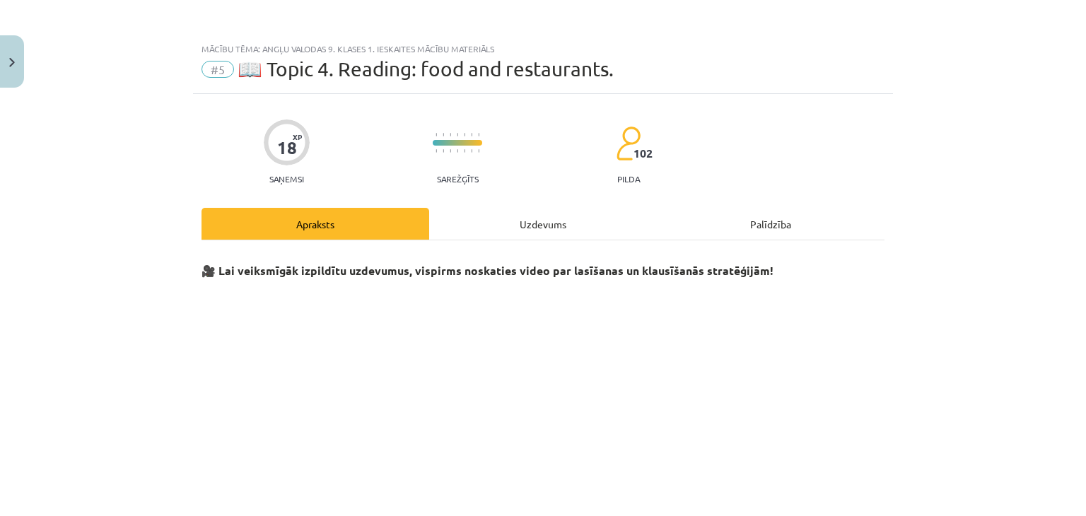
click at [527, 219] on div "Uzdevums" at bounding box center [543, 224] width 228 height 32
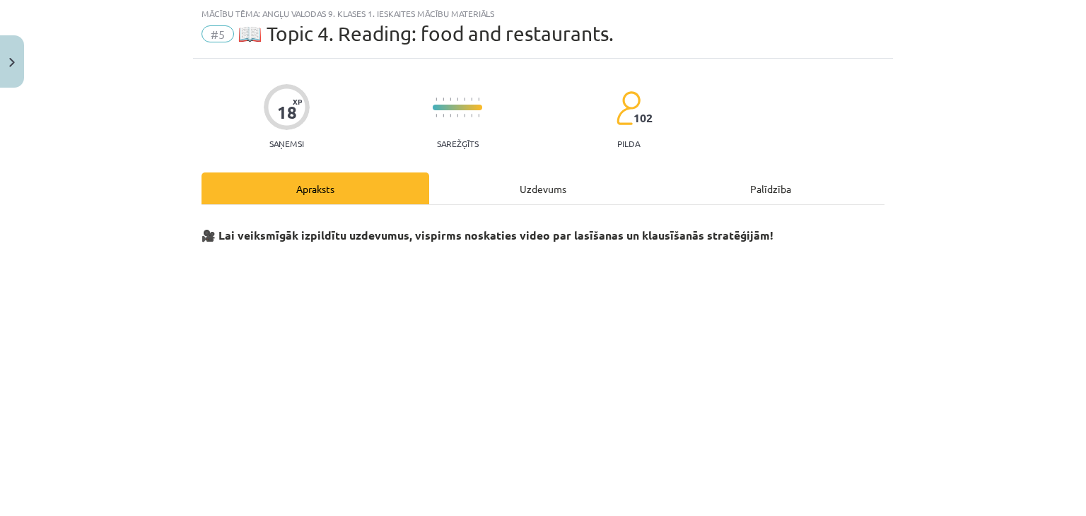
select select "**********"
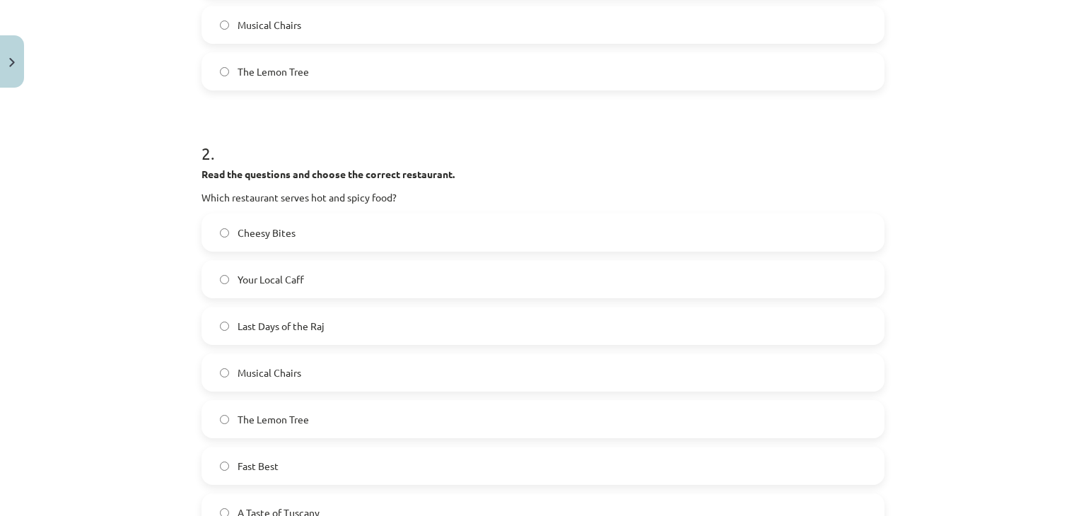
scroll to position [743, 0]
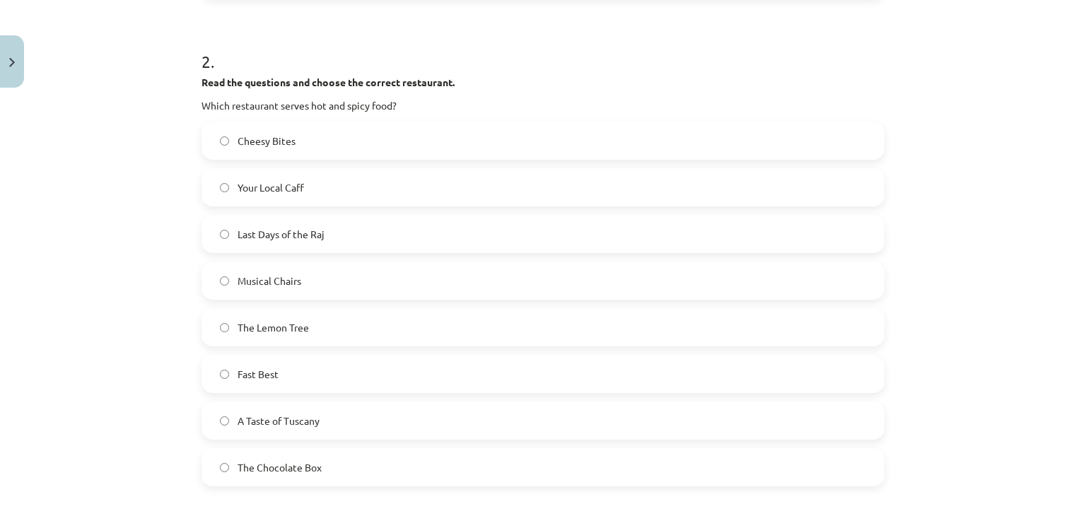
click at [366, 241] on label "Last Days of the Raj" at bounding box center [543, 233] width 680 height 35
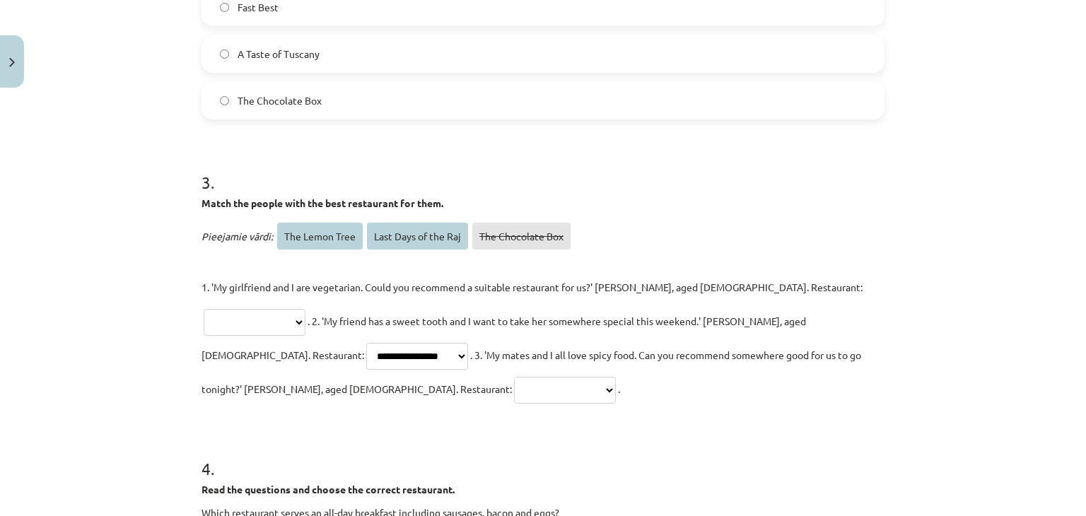
scroll to position [1096, 0]
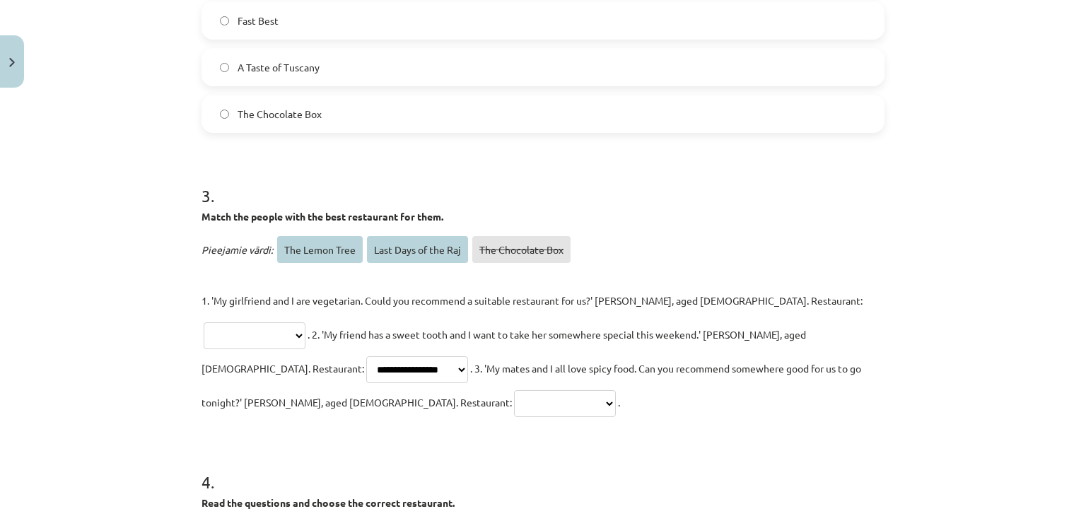
click at [616, 390] on select "**********" at bounding box center [565, 403] width 102 height 27
select select "**********"
click at [616, 390] on select "**********" at bounding box center [565, 403] width 102 height 27
click at [306, 322] on select "**********" at bounding box center [255, 335] width 102 height 27
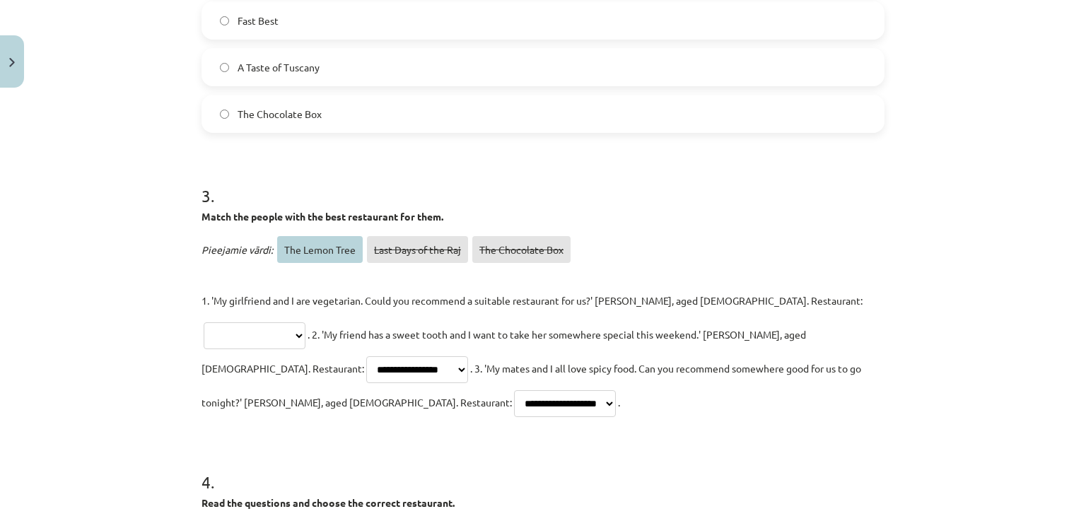
click at [306, 322] on select "**********" at bounding box center [255, 335] width 102 height 27
select select "**********"
click at [306, 322] on select "**********" at bounding box center [255, 335] width 102 height 27
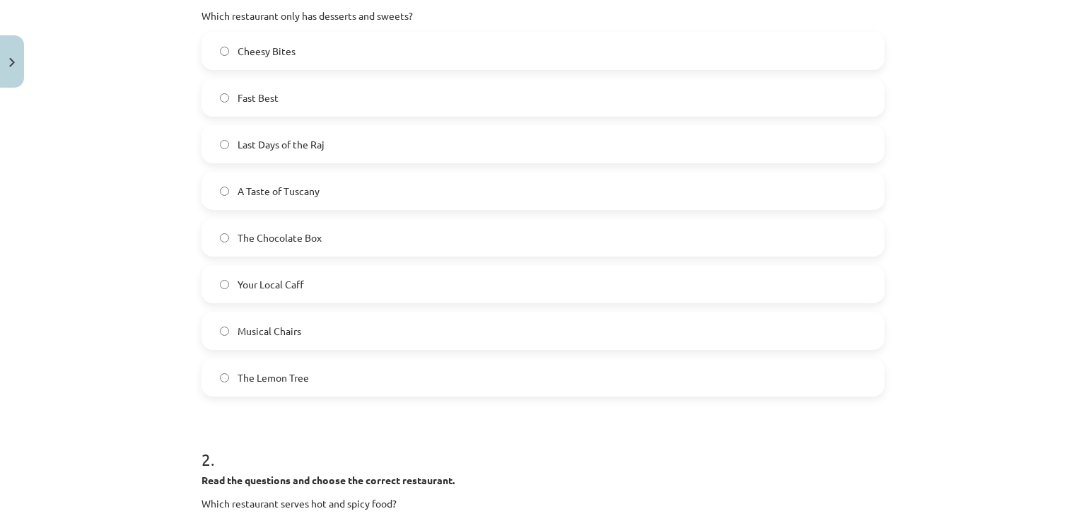
scroll to position [0, 0]
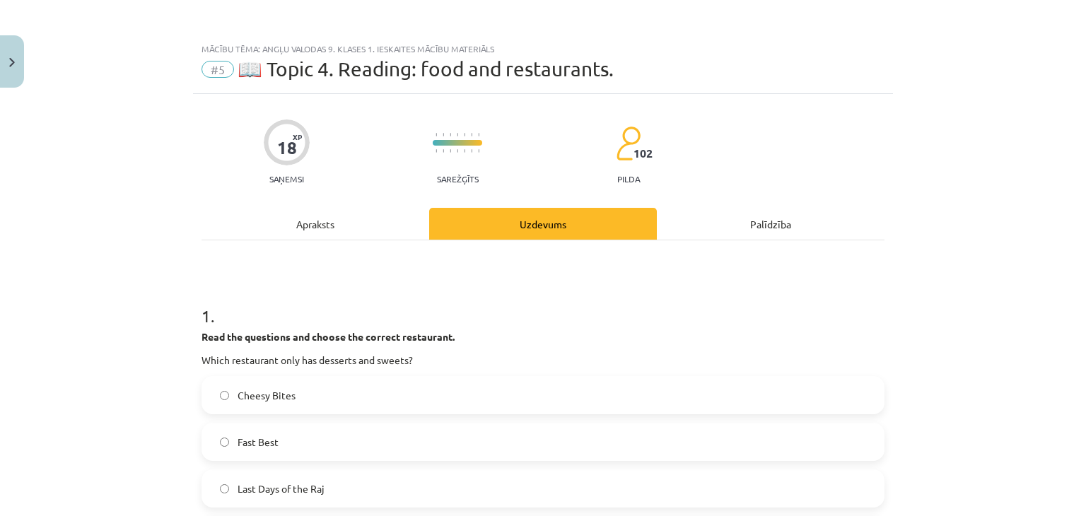
click at [307, 230] on div "Apraksts" at bounding box center [316, 224] width 228 height 32
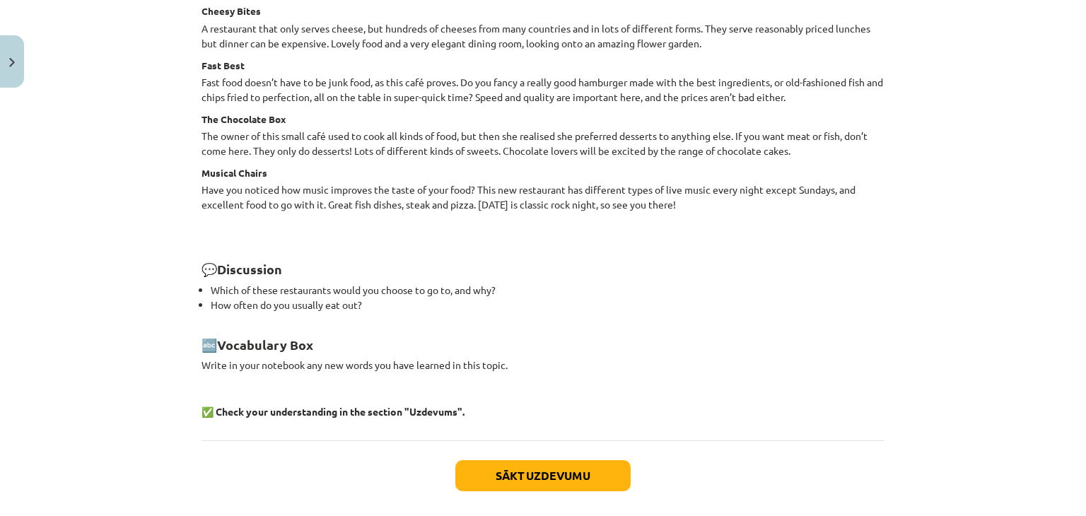
scroll to position [1943, 0]
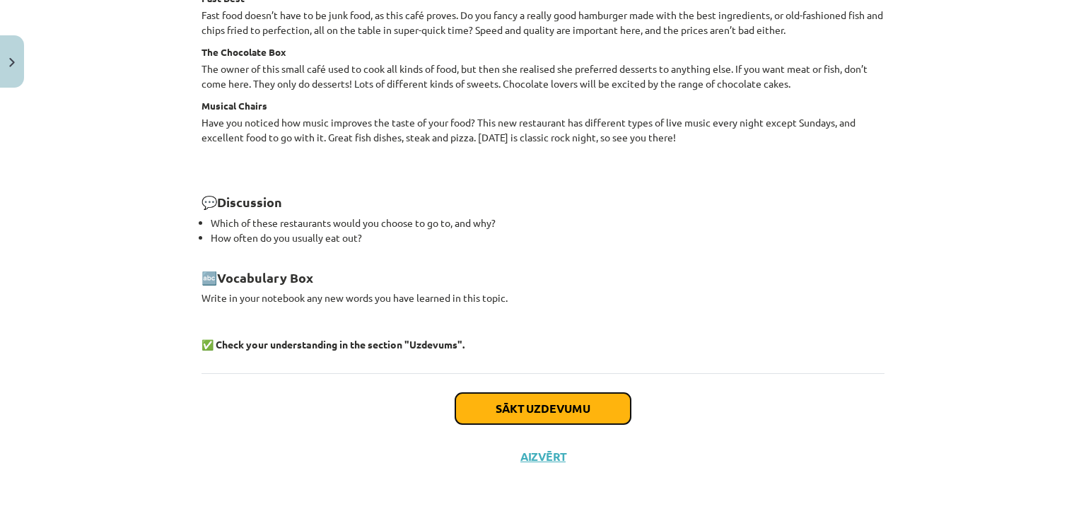
click at [511, 411] on button "Sākt uzdevumu" at bounding box center [542, 408] width 175 height 31
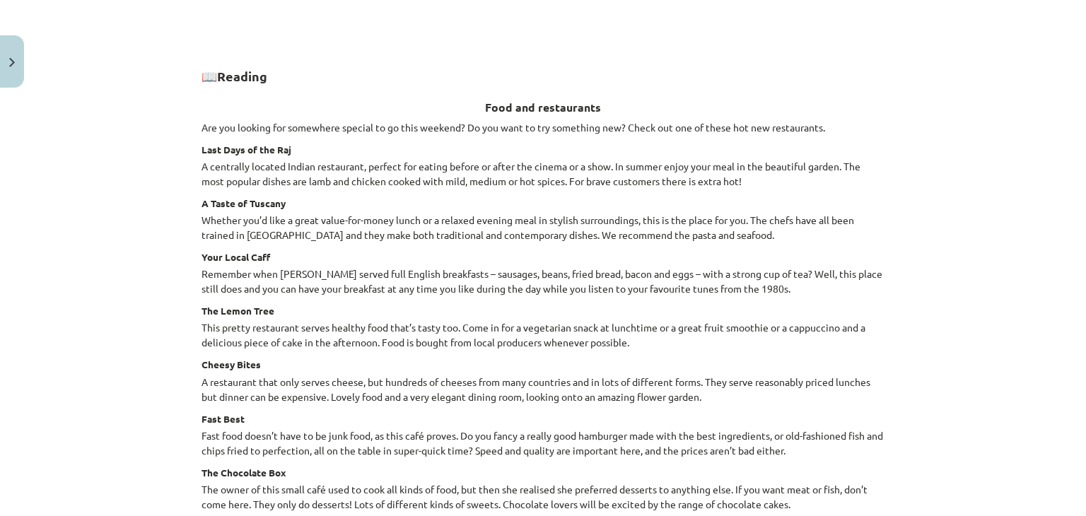
select select "**********"
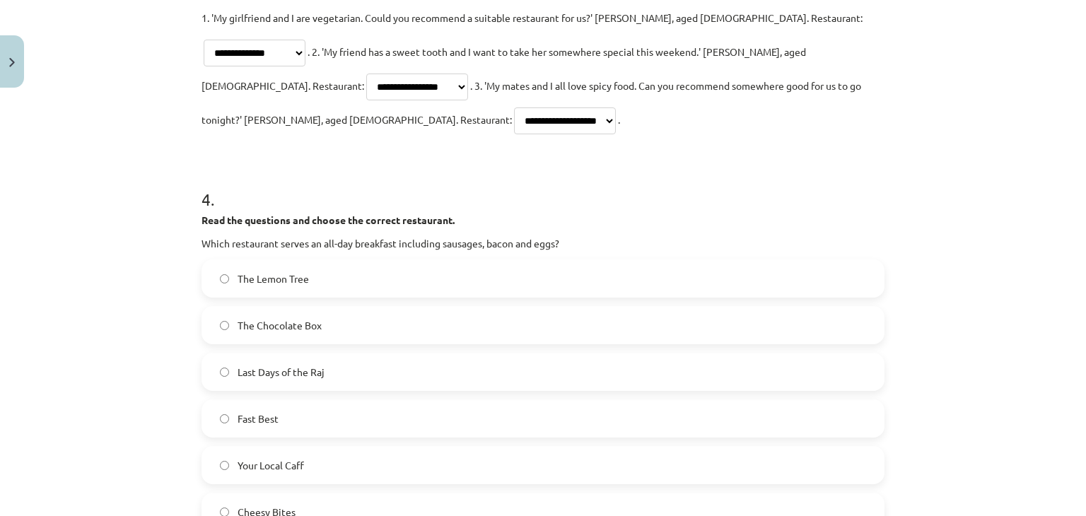
scroll to position [1591, 0]
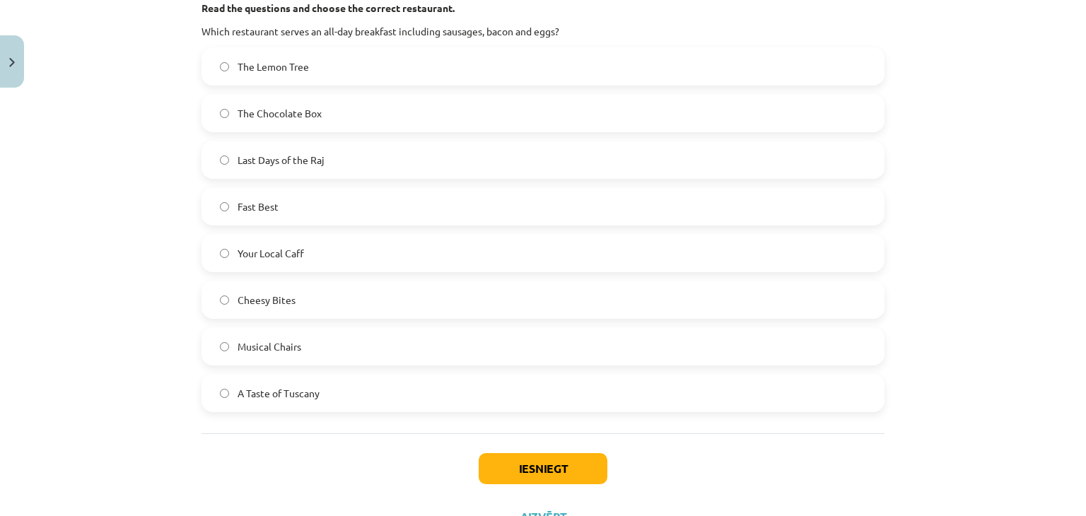
click at [314, 236] on label "Your Local Caff" at bounding box center [543, 253] width 680 height 35
click at [559, 453] on button "Iesniegt" at bounding box center [543, 468] width 129 height 31
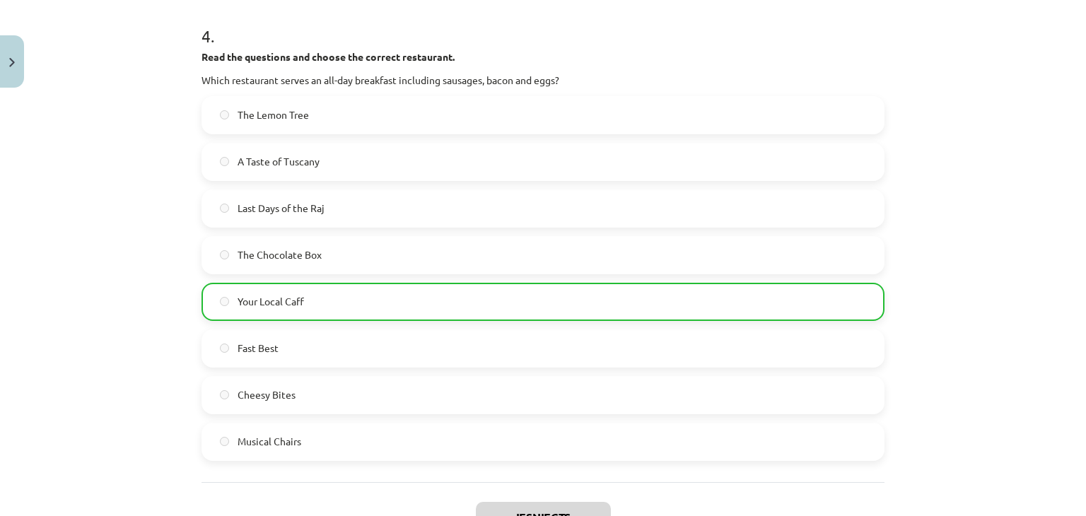
scroll to position [1867, 0]
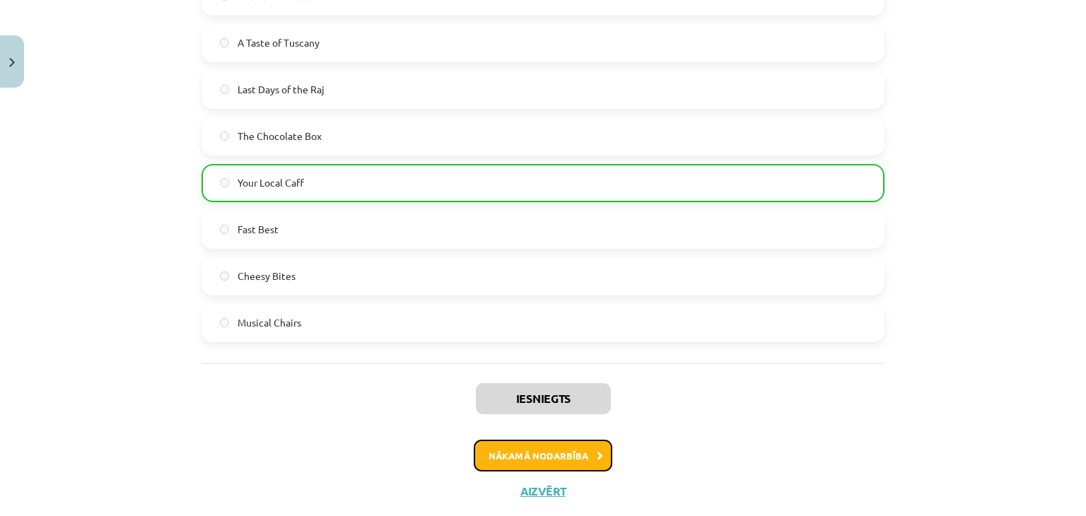
click at [553, 440] on button "Nākamā nodarbība" at bounding box center [543, 456] width 139 height 33
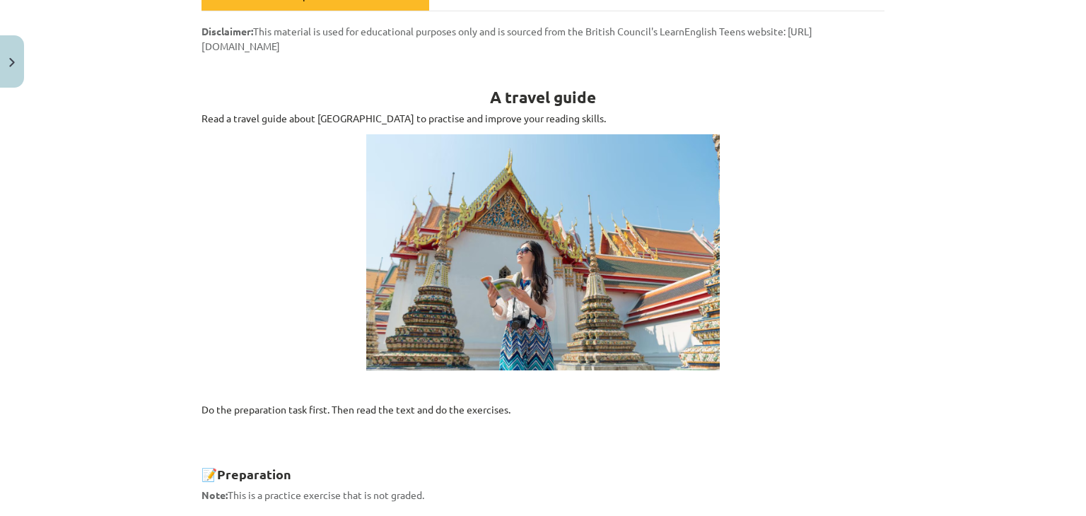
scroll to position [177, 0]
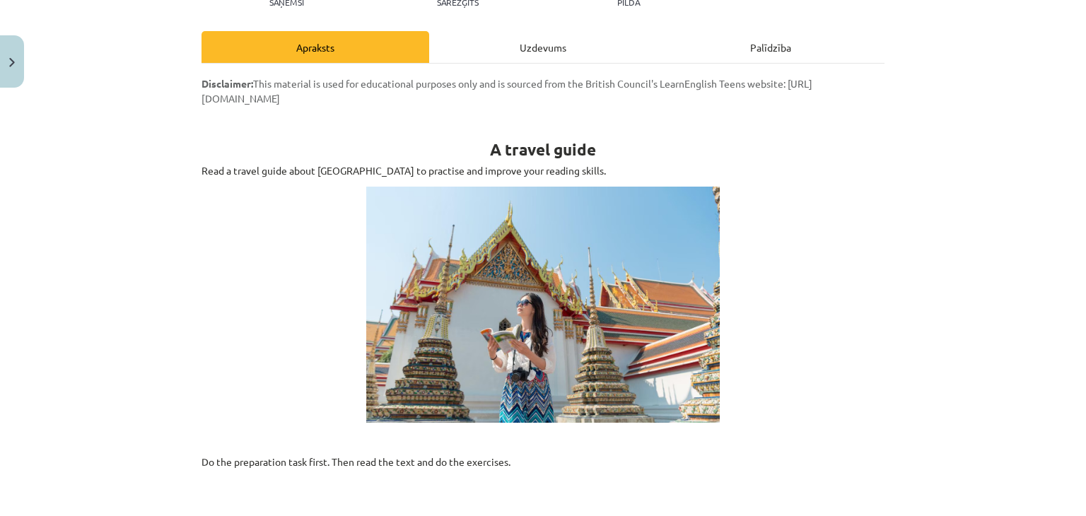
click at [469, 251] on img at bounding box center [543, 305] width 354 height 236
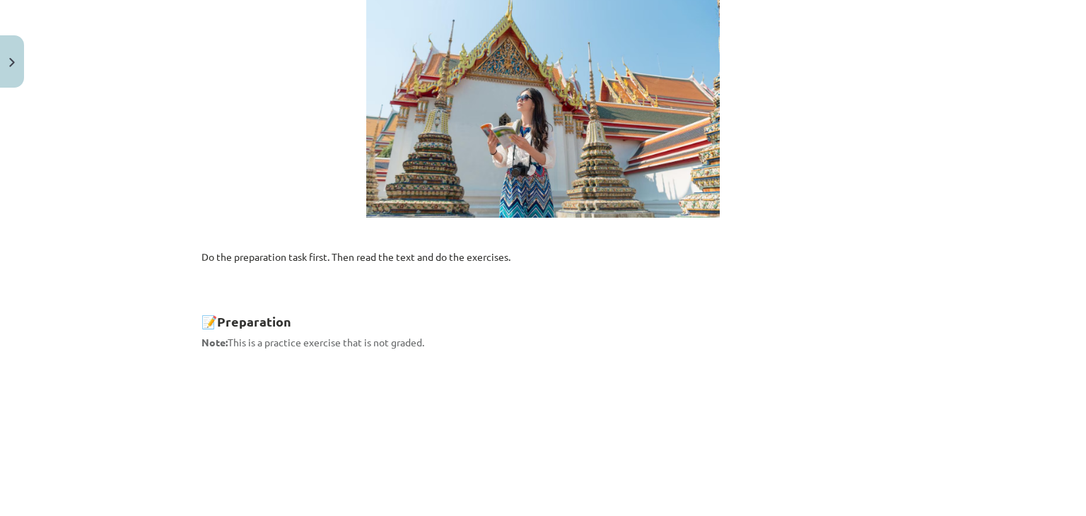
scroll to position [389, 0]
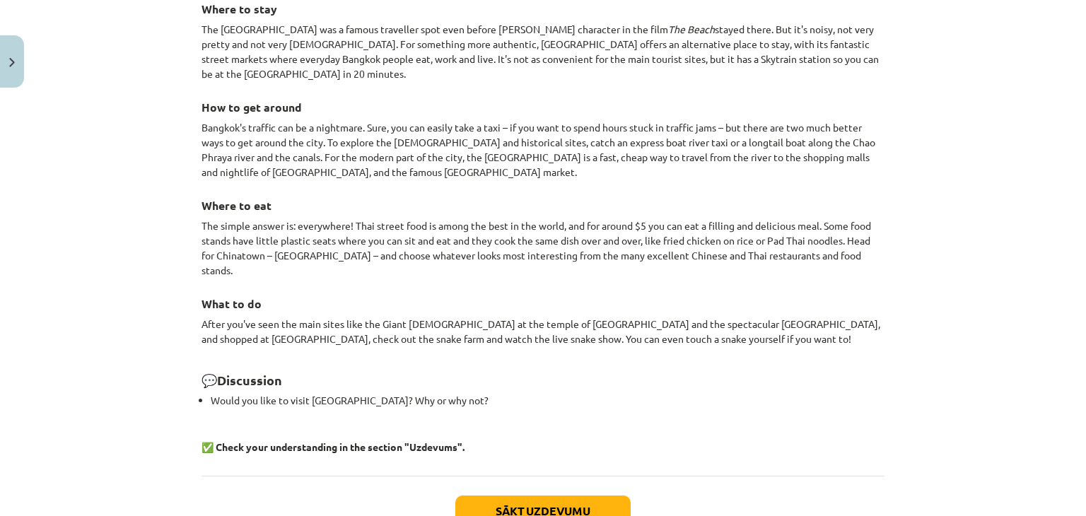
scroll to position [1276, 0]
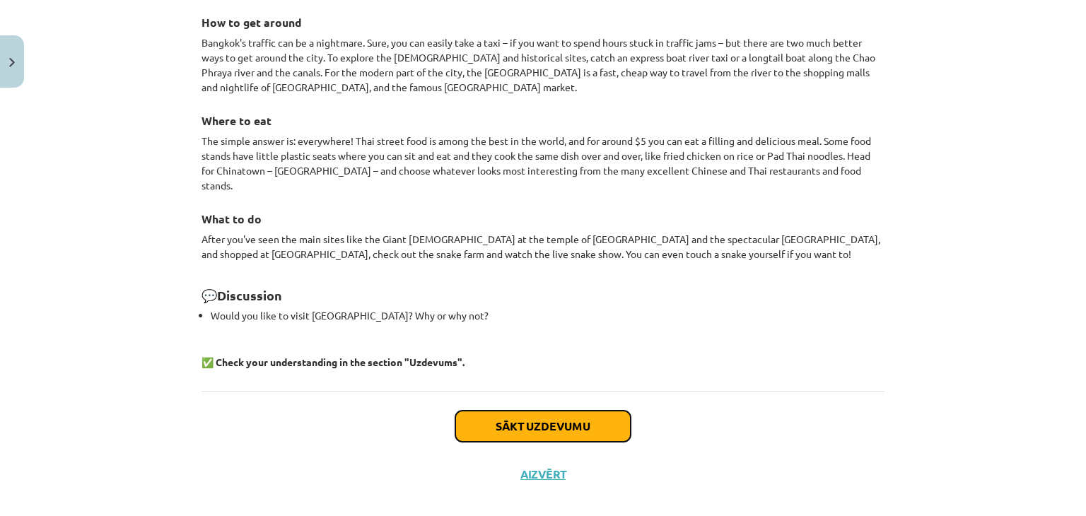
click at [463, 411] on button "Sākt uzdevumu" at bounding box center [542, 426] width 175 height 31
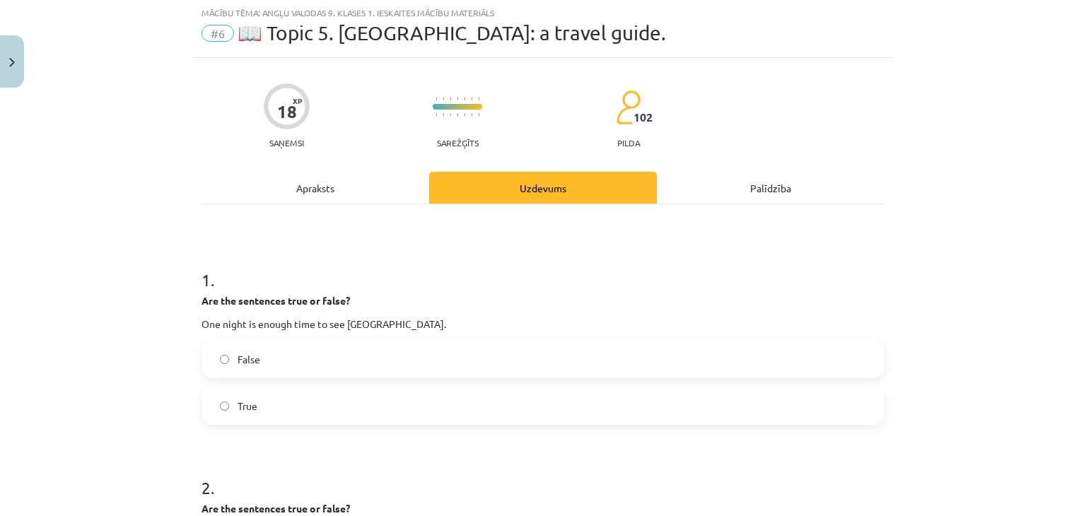
scroll to position [35, 0]
click at [334, 352] on label "False" at bounding box center [543, 359] width 680 height 35
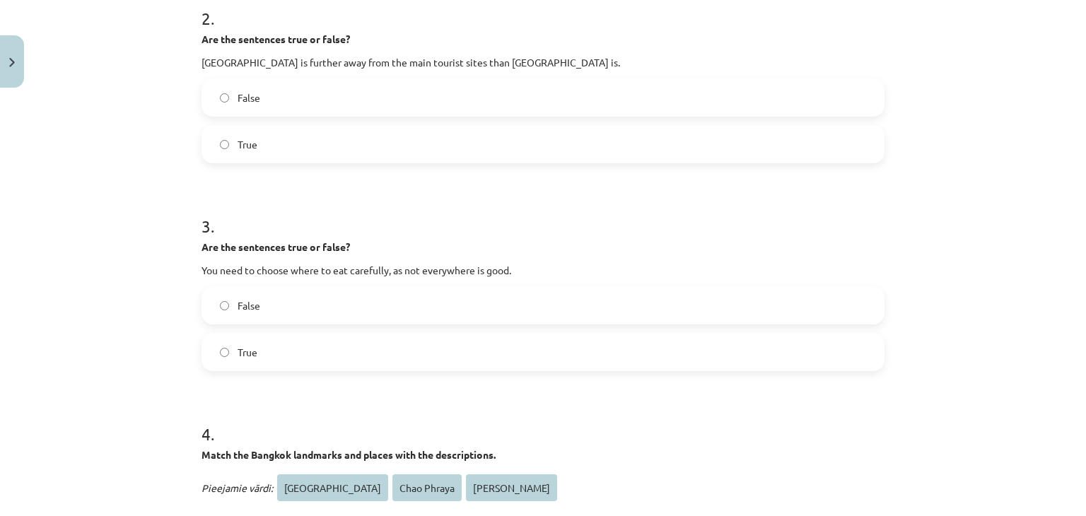
scroll to position [530, 0]
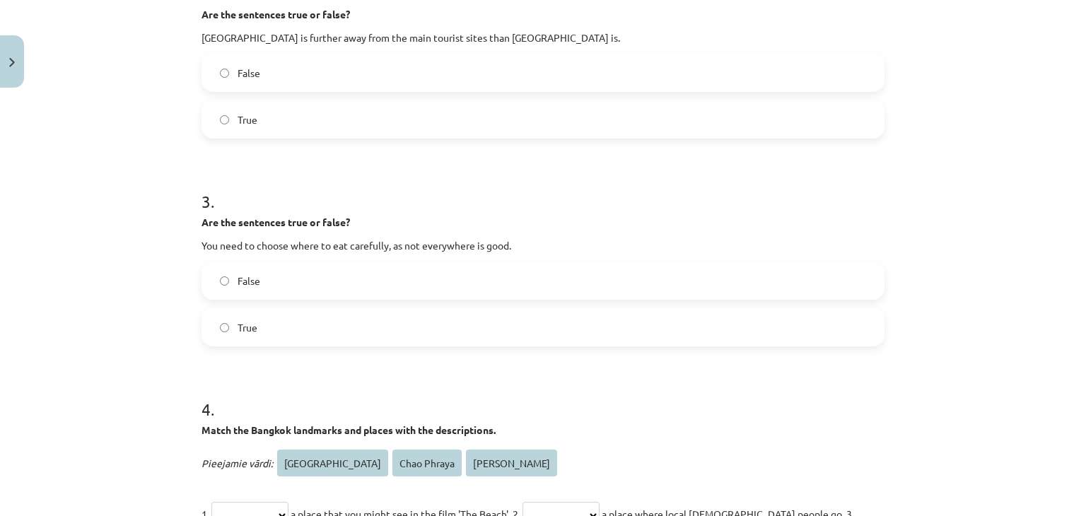
click at [322, 289] on label "False" at bounding box center [543, 280] width 680 height 35
click at [286, 125] on label "True" at bounding box center [543, 119] width 680 height 35
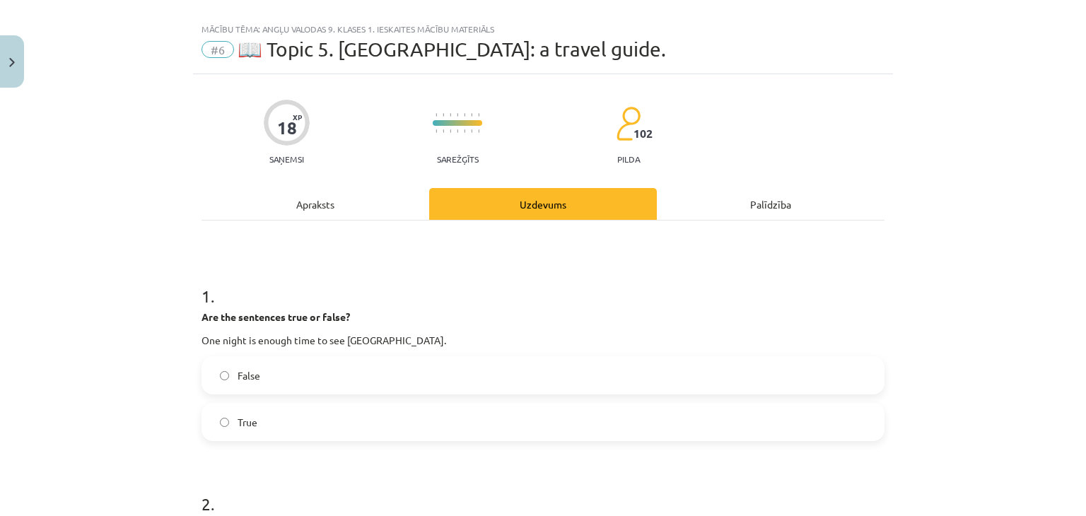
scroll to position [0, 0]
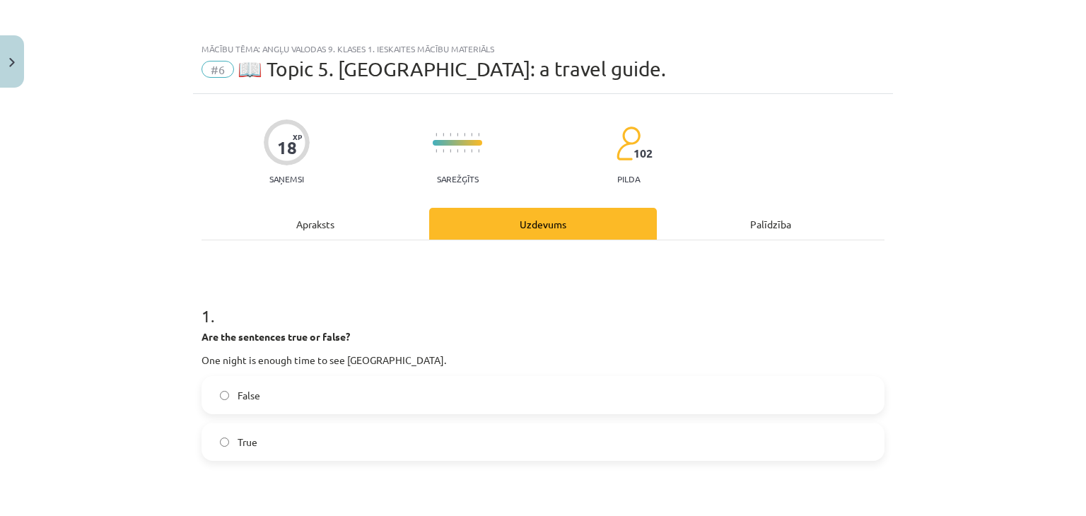
click at [294, 230] on div "Apraksts" at bounding box center [316, 224] width 228 height 32
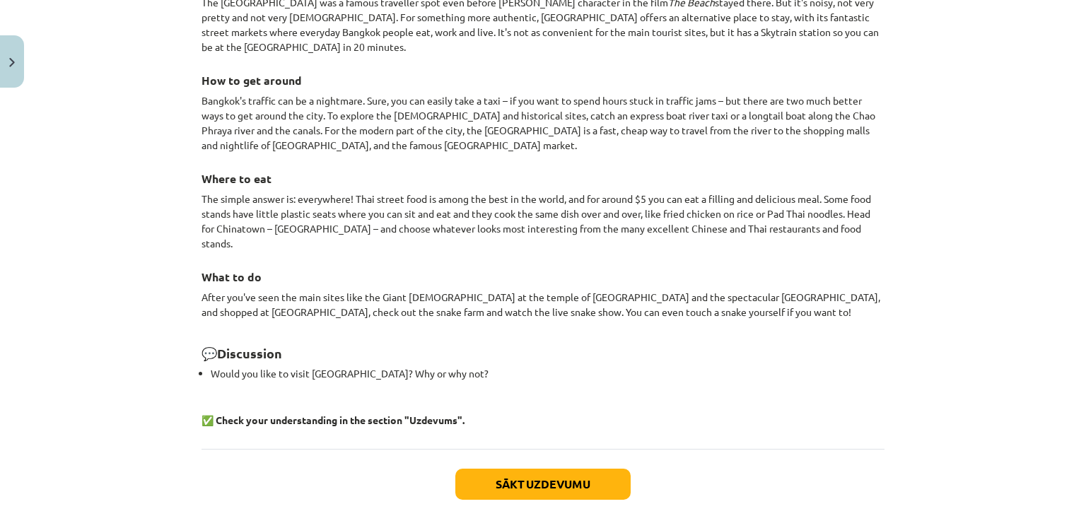
scroll to position [1276, 0]
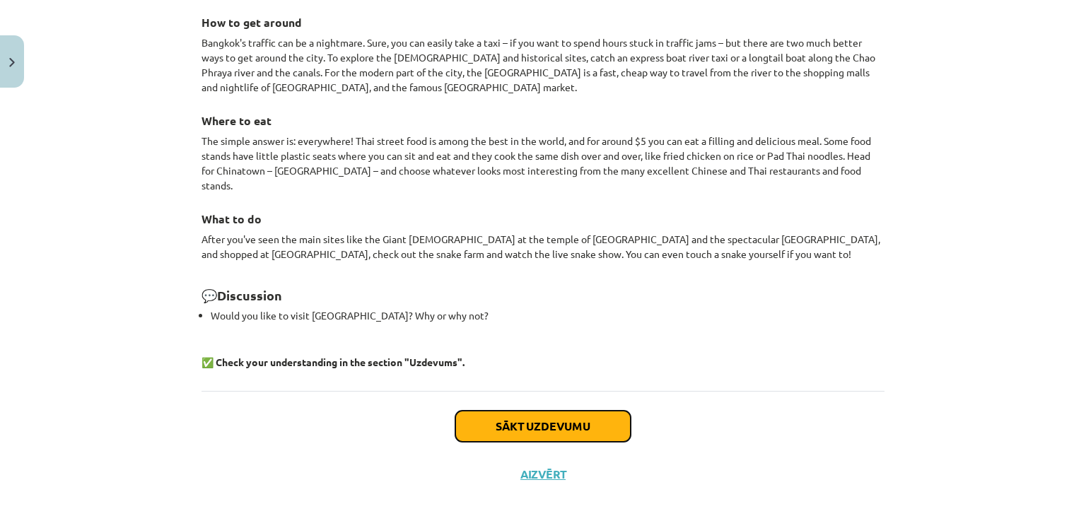
click at [466, 411] on button "Sākt uzdevumu" at bounding box center [542, 426] width 175 height 31
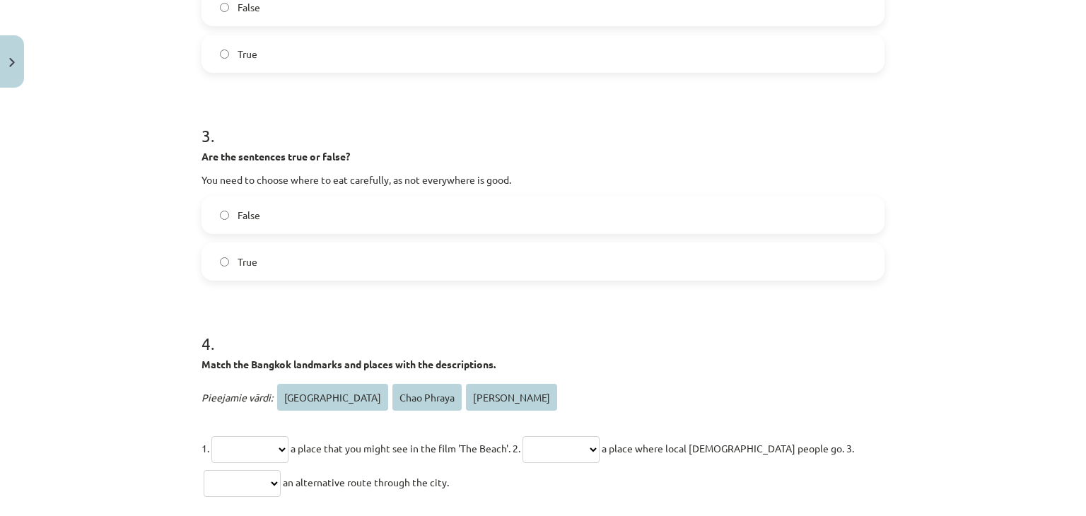
scroll to position [743, 0]
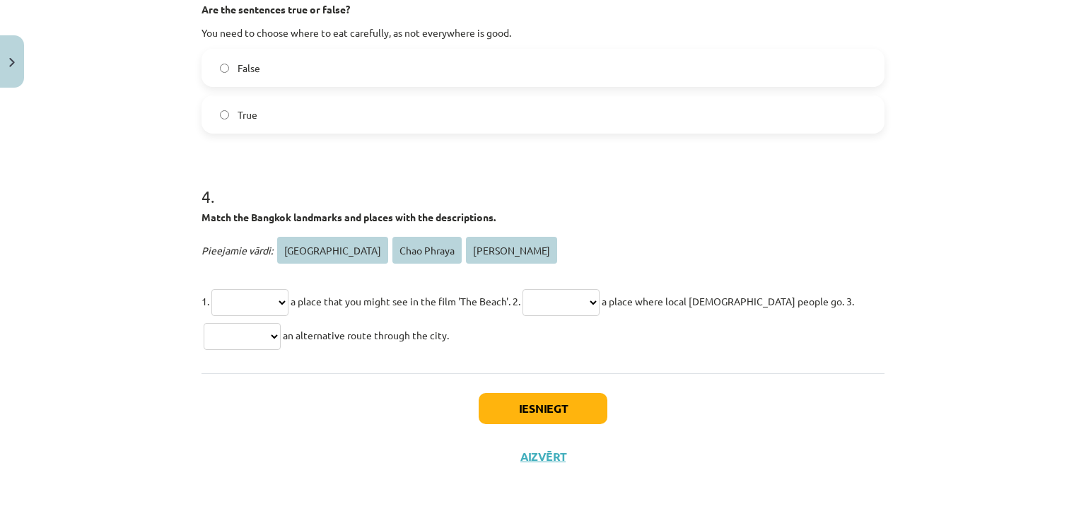
drag, startPoint x: 322, startPoint y: 247, endPoint x: 297, endPoint y: 306, distance: 64.0
click at [297, 306] on div "**********" at bounding box center [543, 292] width 683 height 119
click at [286, 299] on select "**********" at bounding box center [249, 302] width 77 height 27
select select "**********"
click at [211, 289] on select "**********" at bounding box center [249, 302] width 77 height 27
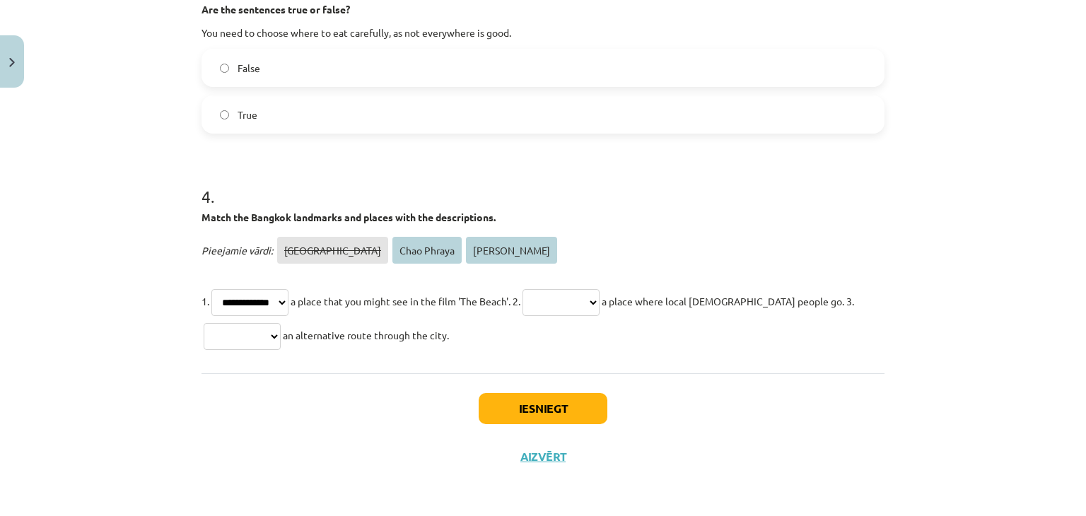
click at [330, 378] on div "Iesniegt Aizvērt" at bounding box center [543, 422] width 683 height 99
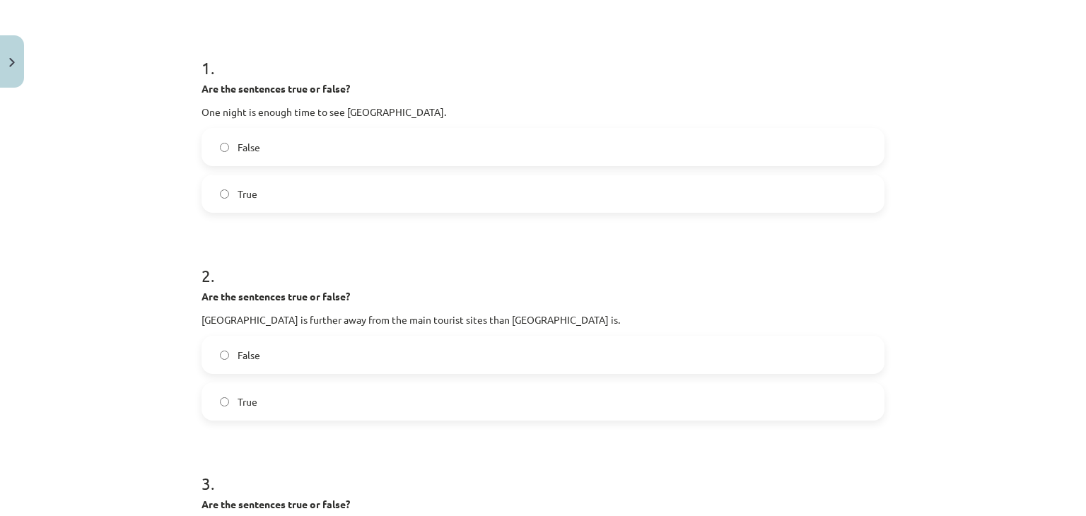
scroll to position [0, 0]
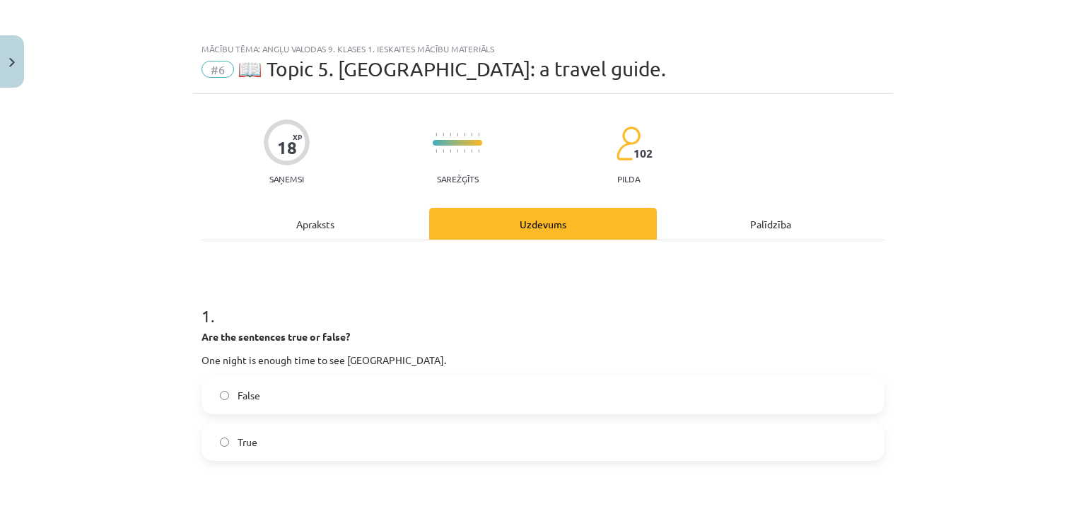
click at [302, 219] on div "Apraksts" at bounding box center [316, 224] width 228 height 32
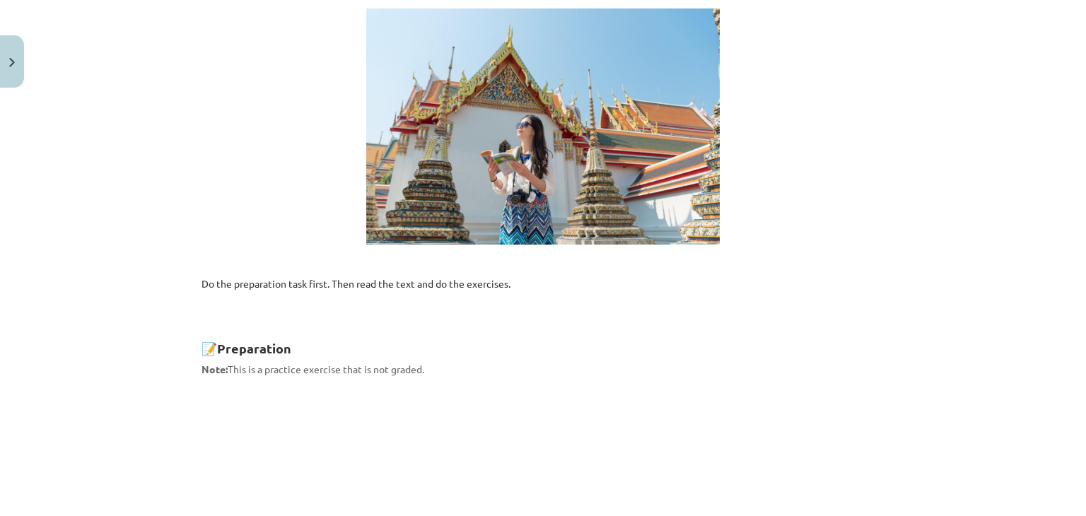
scroll to position [177, 0]
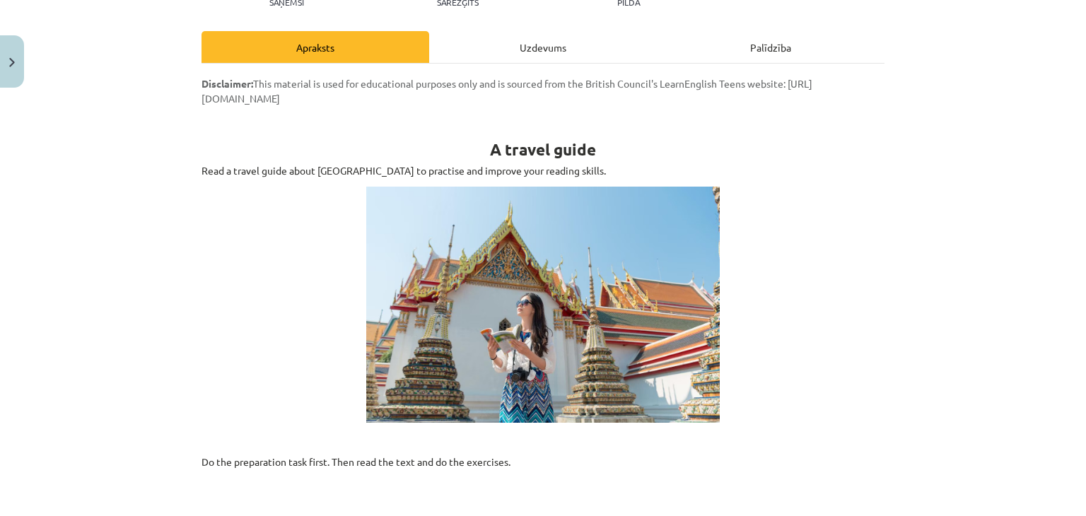
click at [501, 47] on div "Uzdevums" at bounding box center [543, 47] width 228 height 32
select select "**********"
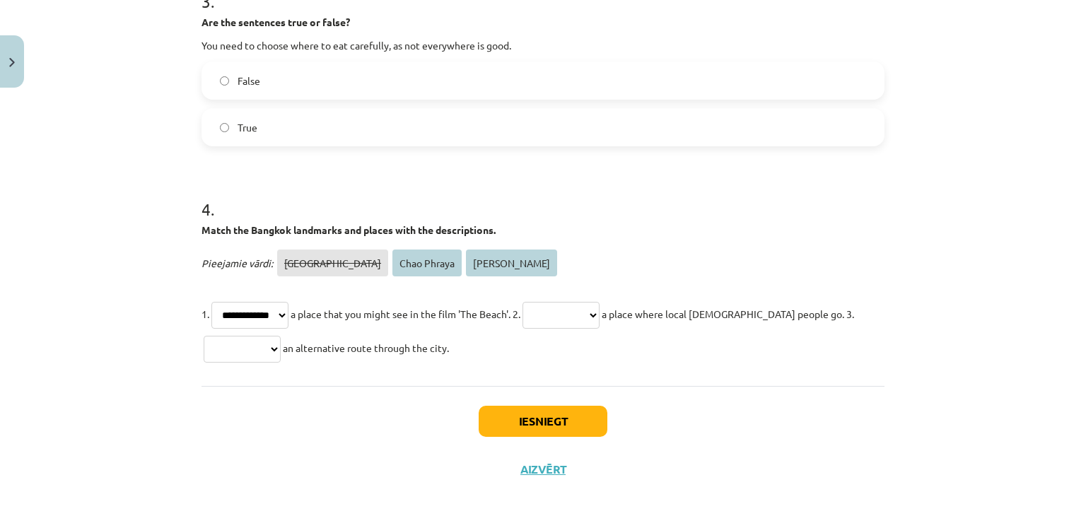
scroll to position [743, 0]
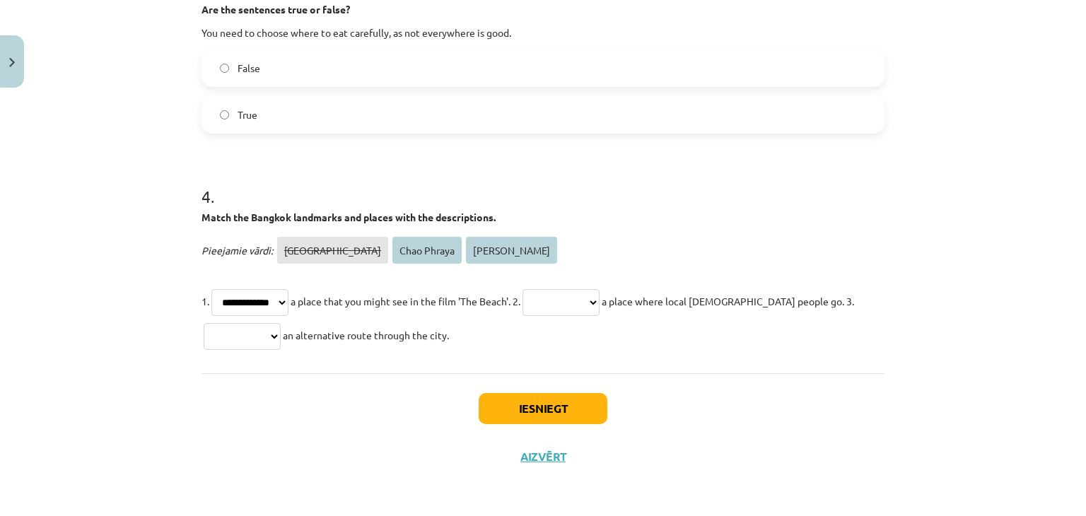
click at [281, 332] on select "**********" at bounding box center [242, 336] width 77 height 27
select select "**********"
click at [204, 323] on select "**********" at bounding box center [242, 336] width 77 height 27
click at [590, 301] on select "**********" at bounding box center [561, 302] width 77 height 27
select select "**********"
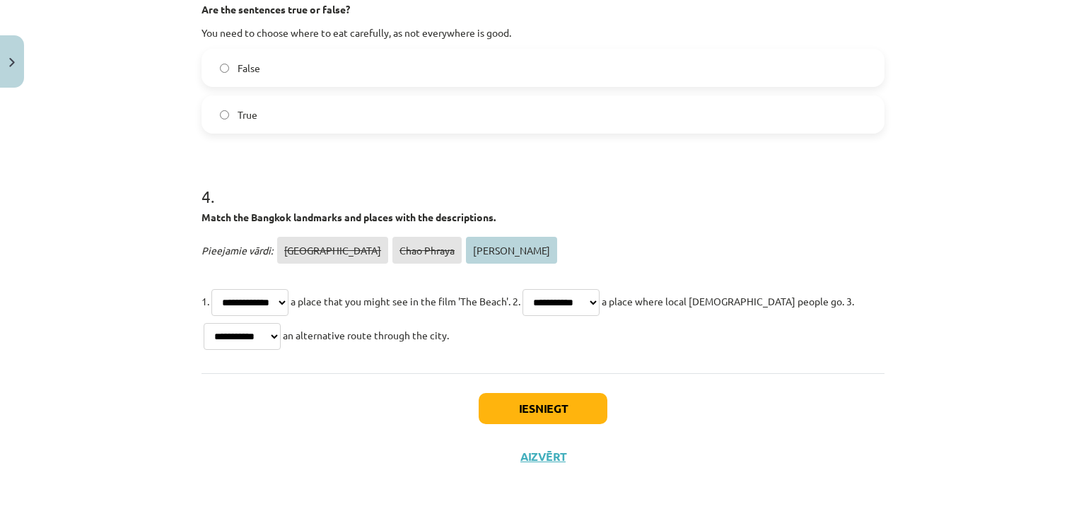
click at [545, 289] on select "**********" at bounding box center [561, 302] width 77 height 27
click at [552, 419] on button "Iesniegt" at bounding box center [543, 408] width 129 height 31
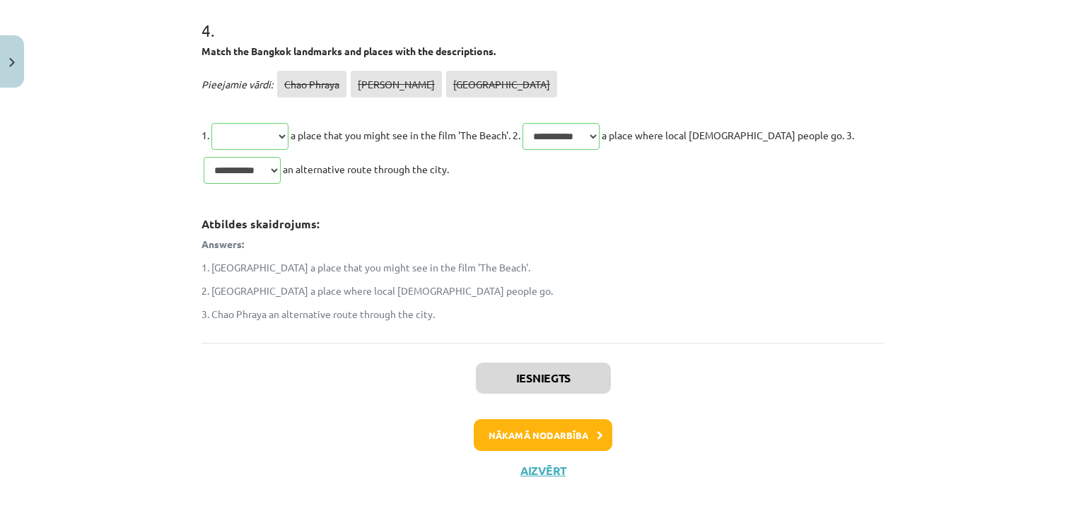
scroll to position [923, 0]
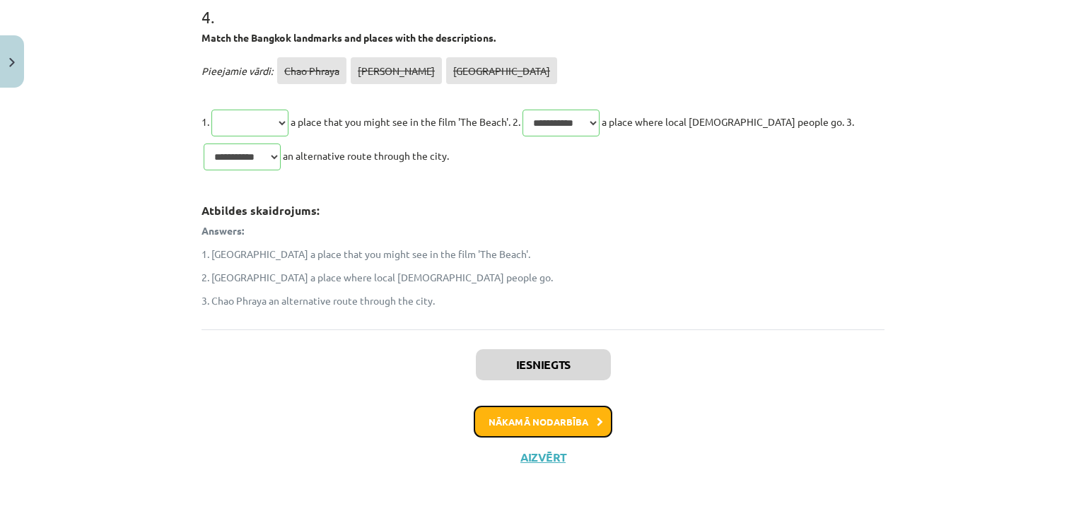
click at [529, 420] on button "Nākamā nodarbība" at bounding box center [543, 422] width 139 height 33
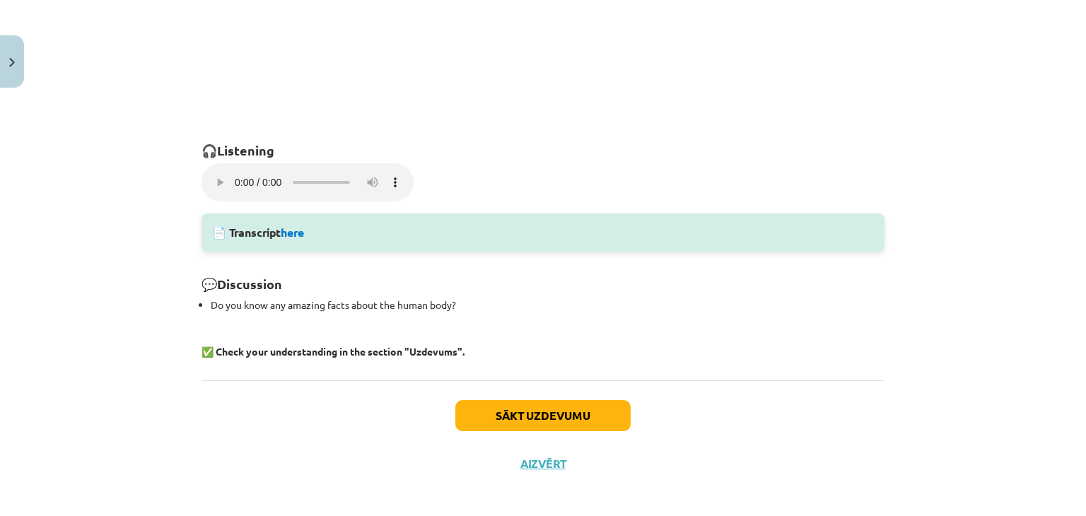
scroll to position [973, 0]
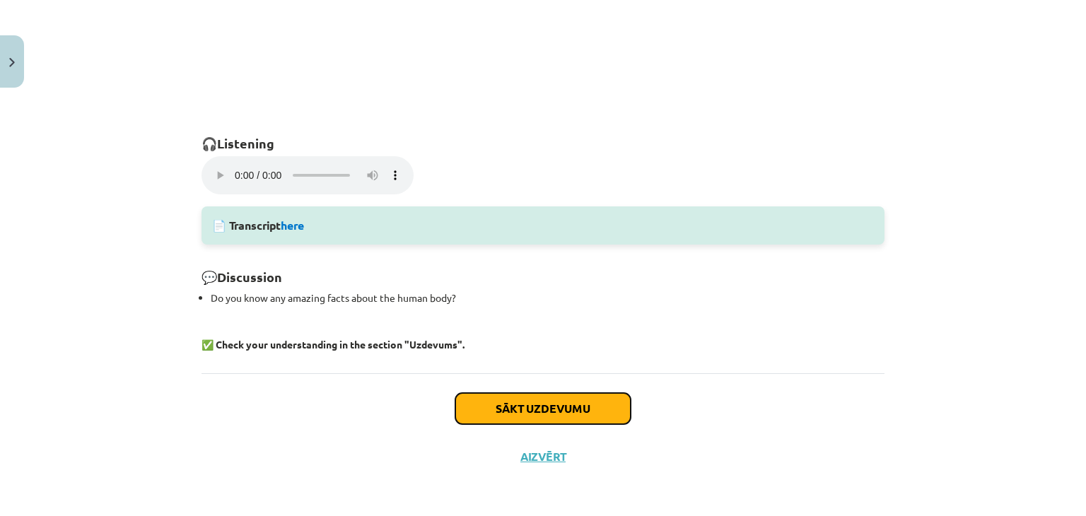
click at [482, 402] on button "Sākt uzdevumu" at bounding box center [542, 408] width 175 height 31
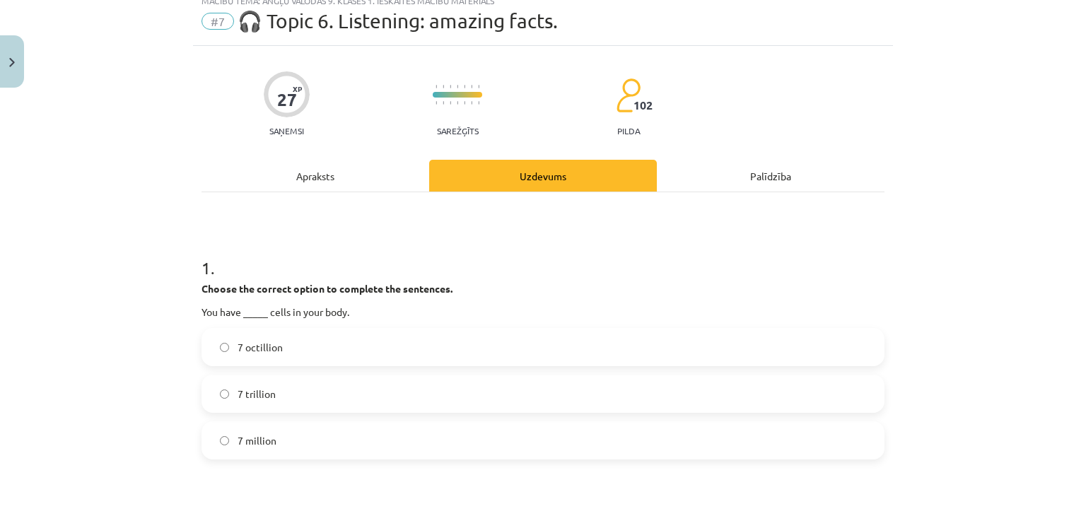
scroll to position [35, 0]
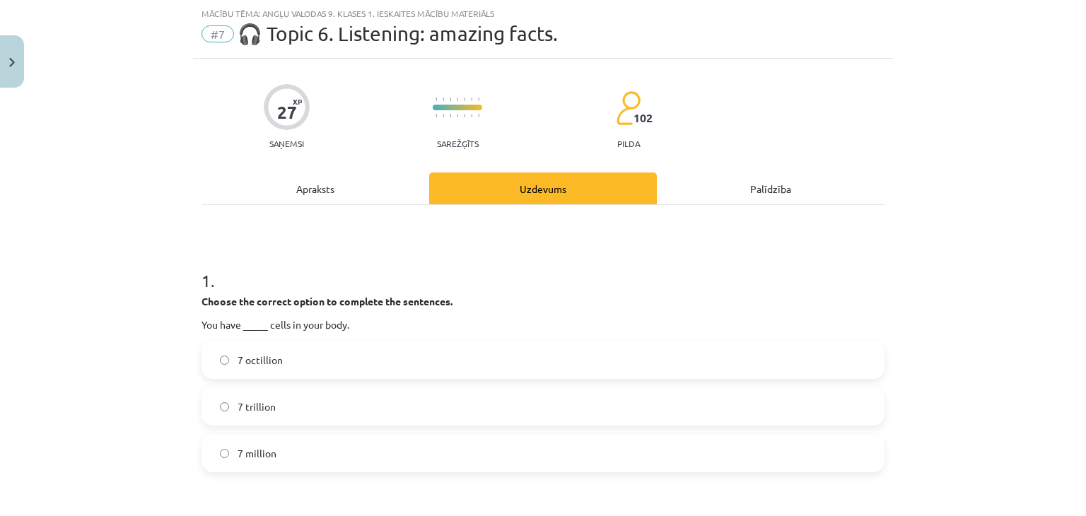
click at [496, 358] on label "7 octillion" at bounding box center [543, 359] width 680 height 35
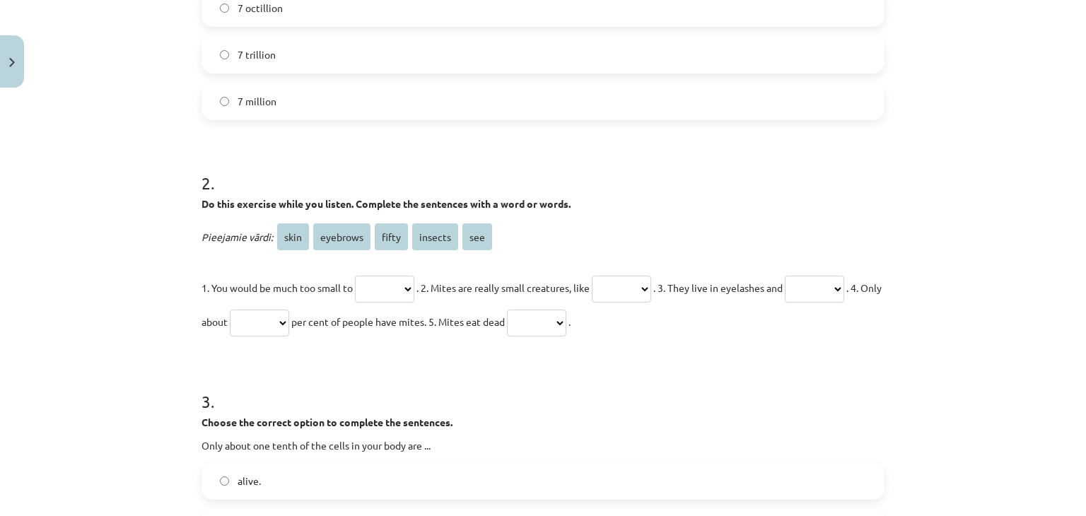
scroll to position [389, 0]
click at [785, 301] on select "**** ******** ***** ******* ***" at bounding box center [814, 287] width 59 height 27
select select "********"
click at [785, 301] on select "**** ******** ***** ******* ***" at bounding box center [814, 287] width 59 height 27
click at [385, 289] on select "**** ******** ***** ******* ***" at bounding box center [384, 287] width 59 height 27
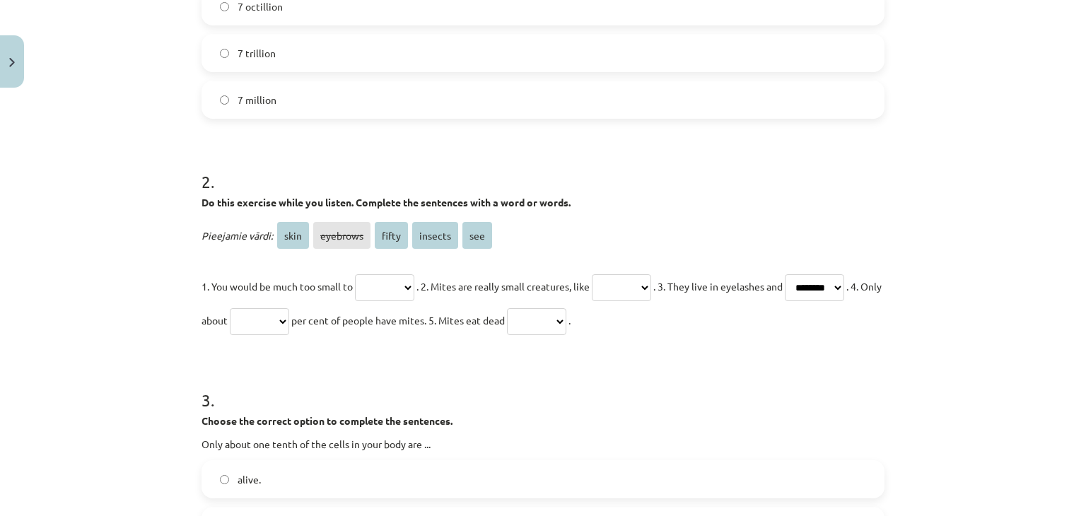
click at [524, 380] on h1 "3 ." at bounding box center [543, 388] width 683 height 44
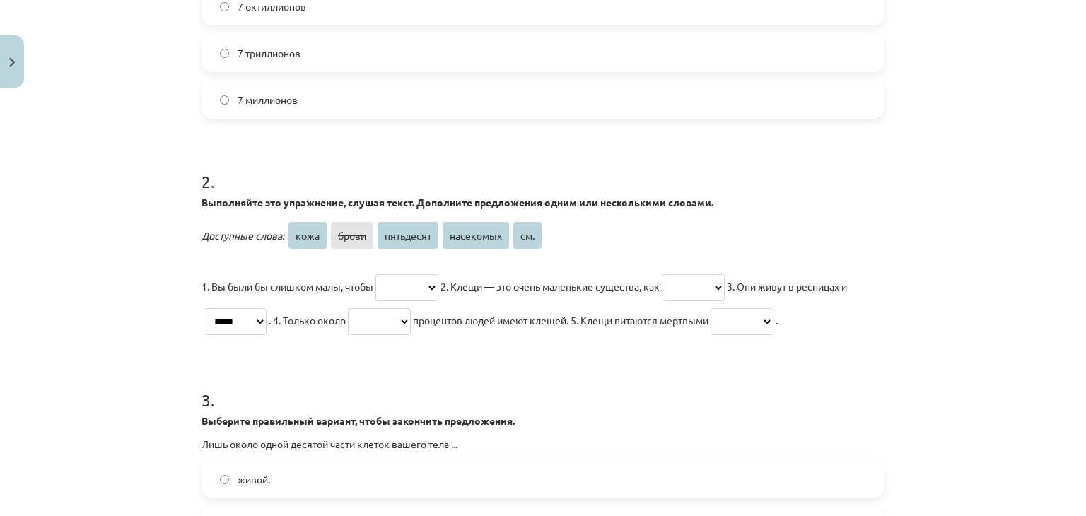
click at [405, 312] on select "**** ***** ********* ********* ******" at bounding box center [379, 321] width 63 height 27
select select "*****"
click at [363, 308] on select "**** ***** ********* ********* ******" at bounding box center [379, 321] width 63 height 27
click at [774, 320] on select "**** ***** ********* ********* ******" at bounding box center [742, 321] width 63 height 27
click at [922, 335] on div "Тема обучения: Английский язык, 9 класс, учебный материал для теста 1 класса #7…" at bounding box center [543, 258] width 1086 height 516
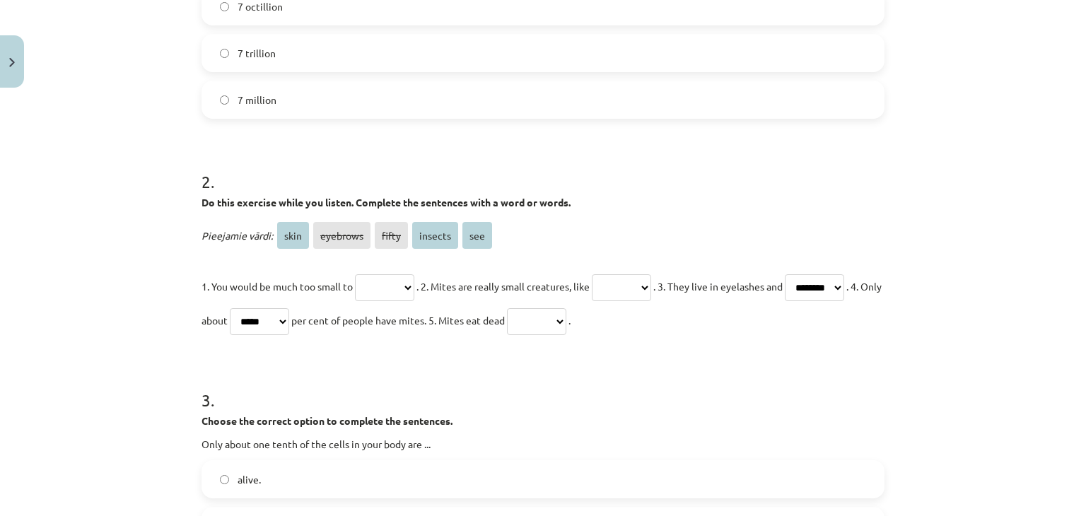
click at [399, 282] on select "**** ******** ***** ******* ***" at bounding box center [384, 287] width 59 height 27
select select "***"
click at [355, 274] on select "**** ******** ***** ******* ***" at bounding box center [384, 287] width 59 height 27
click at [566, 322] on select "**** ******** ***** ******* ***" at bounding box center [536, 321] width 59 height 27
select select "****"
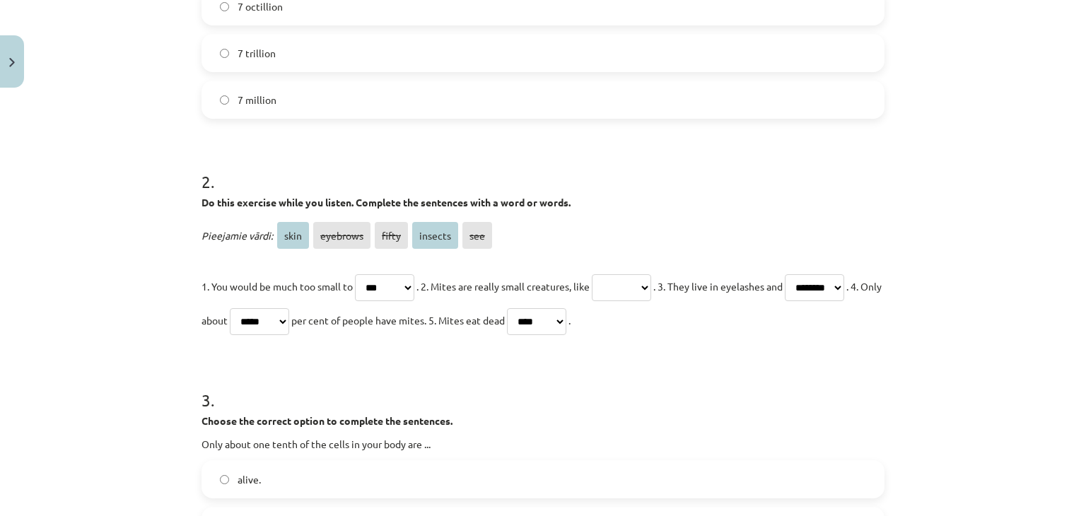
click at [566, 308] on select "**** ******** ***** ******* ***" at bounding box center [536, 321] width 59 height 27
click at [651, 277] on select "**** ******** ***** ******* ***" at bounding box center [621, 287] width 59 height 27
select select "*******"
click at [608, 274] on select "**** ******** ***** ******* ***" at bounding box center [621, 287] width 59 height 27
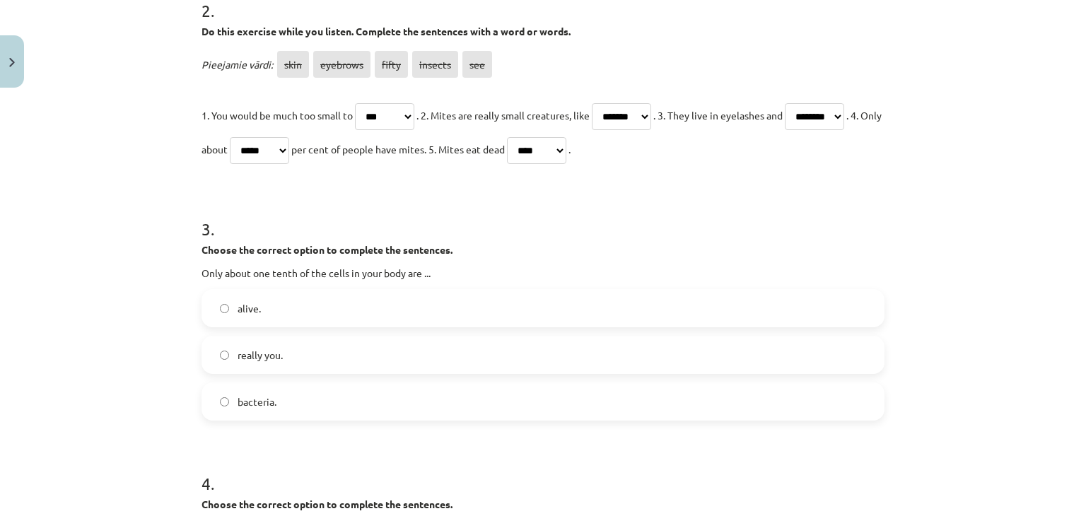
scroll to position [601, 0]
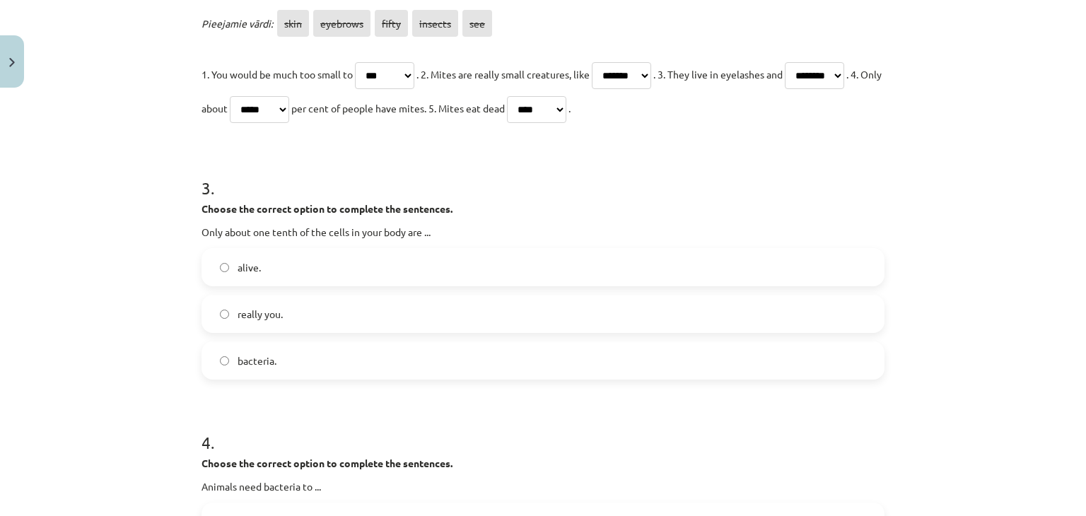
click at [827, 363] on label "bacteria." at bounding box center [543, 360] width 680 height 35
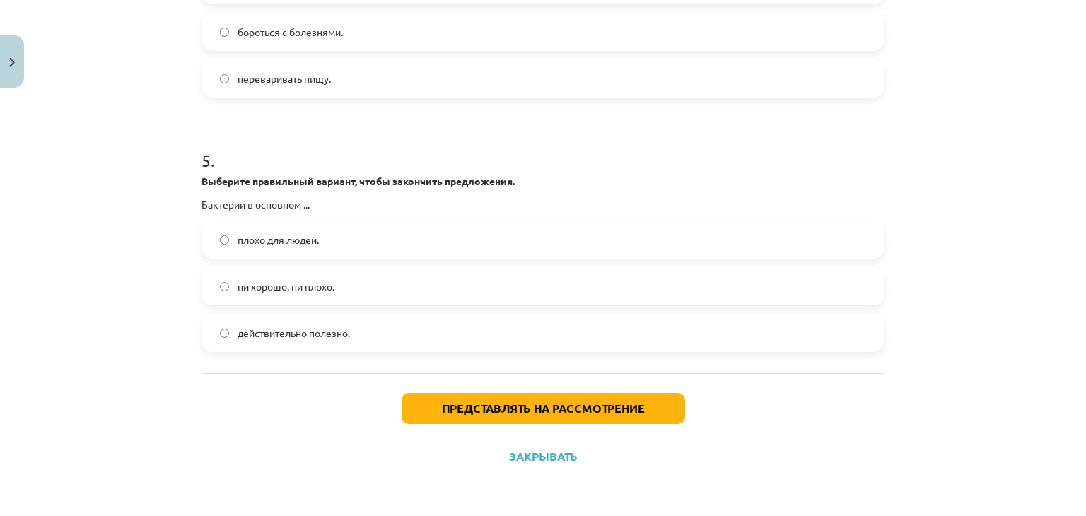
scroll to position [1171, 0]
click at [347, 292] on label "ни хорошо, ни плохо." at bounding box center [543, 286] width 680 height 35
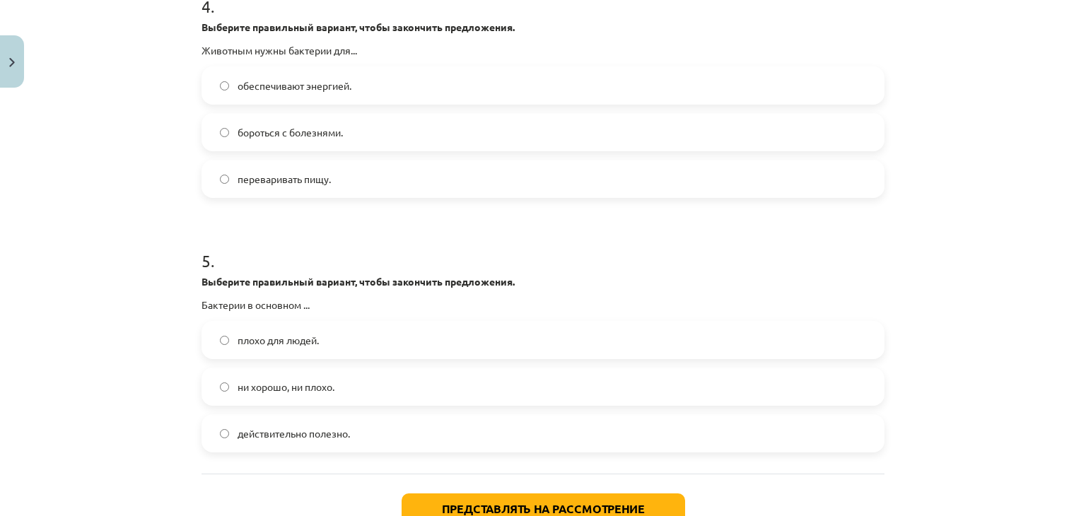
scroll to position [1030, 0]
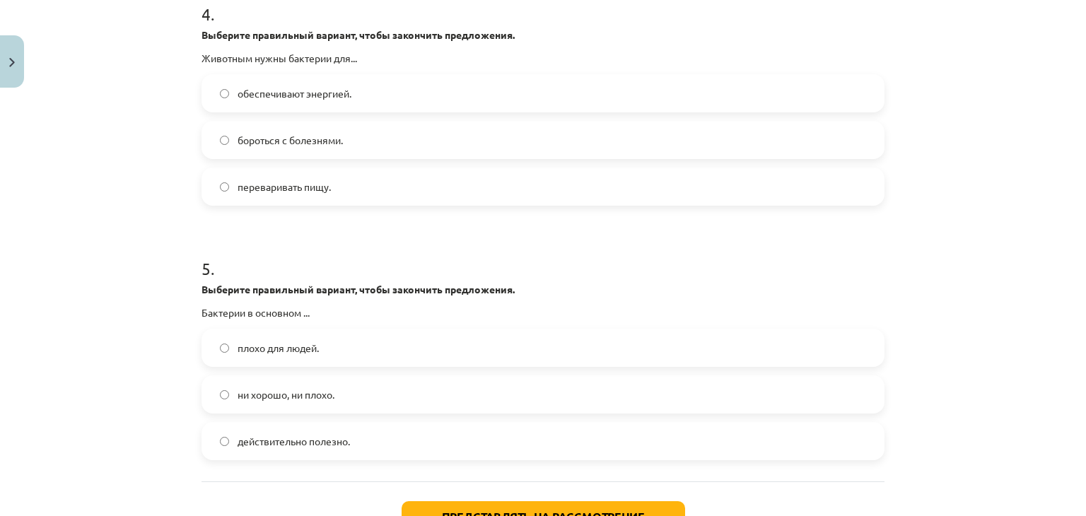
click at [359, 204] on label "переваривать пищу." at bounding box center [543, 186] width 680 height 35
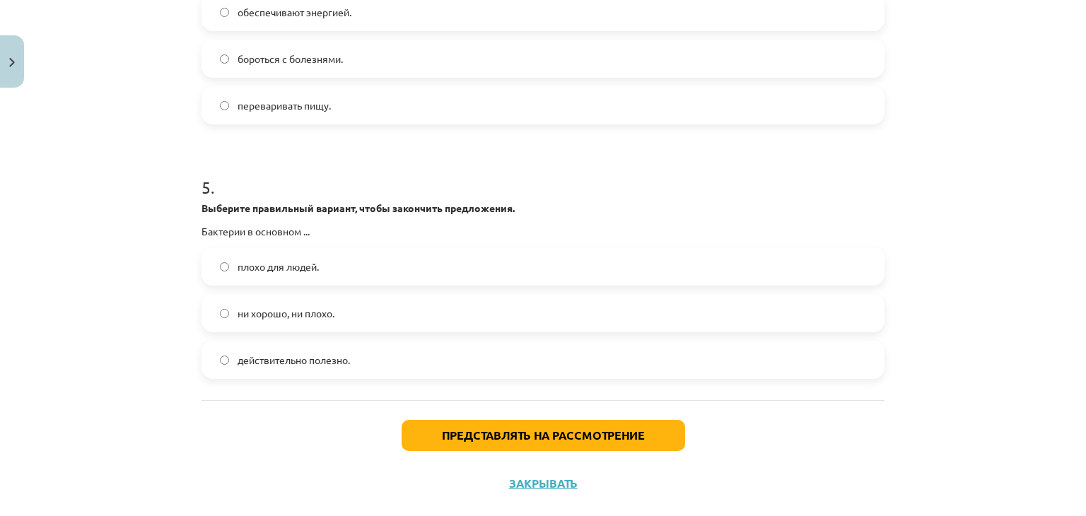
scroll to position [1171, 0]
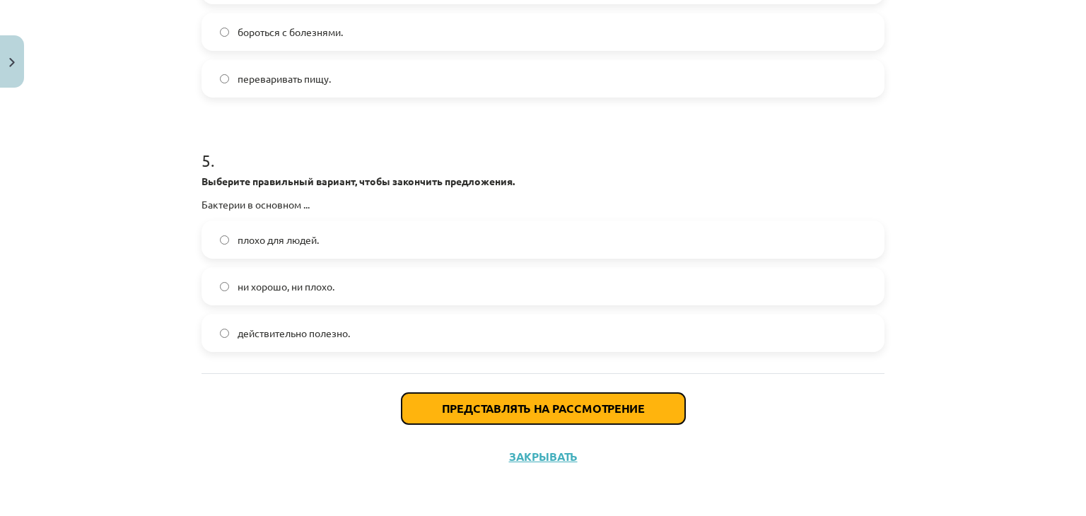
click at [529, 406] on font "Представлять на рассмотрение" at bounding box center [543, 408] width 203 height 15
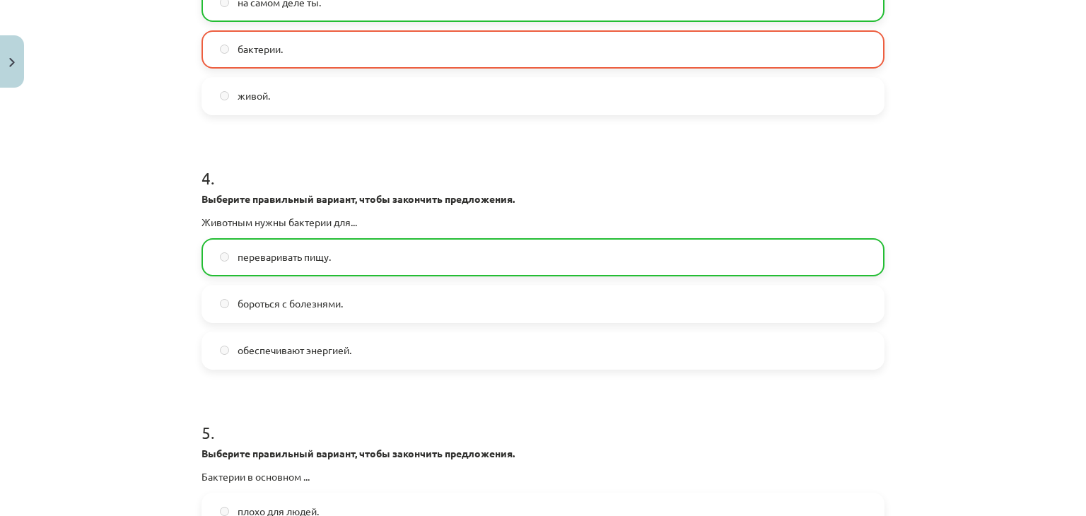
scroll to position [1398, 0]
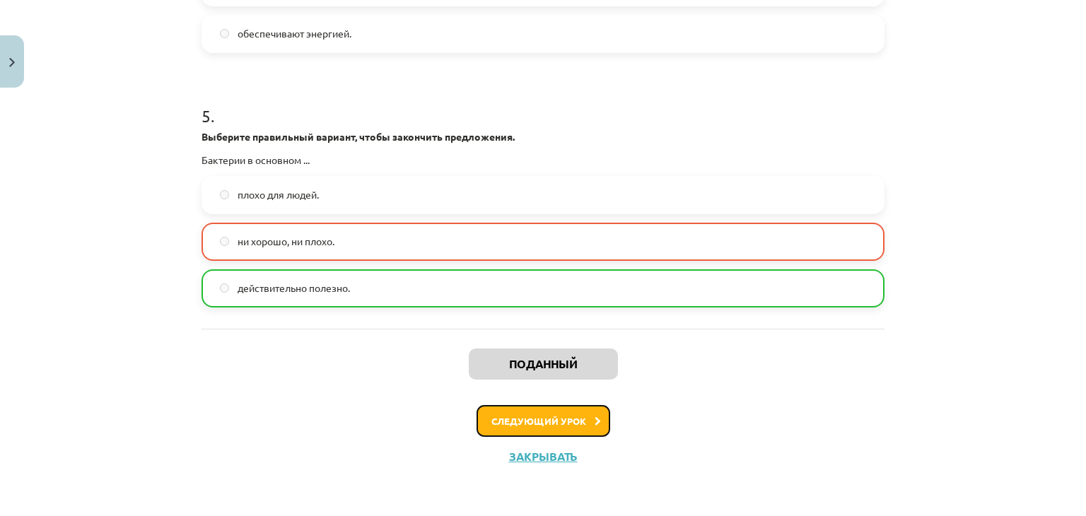
click at [501, 413] on button "Следующий урок" at bounding box center [544, 421] width 134 height 33
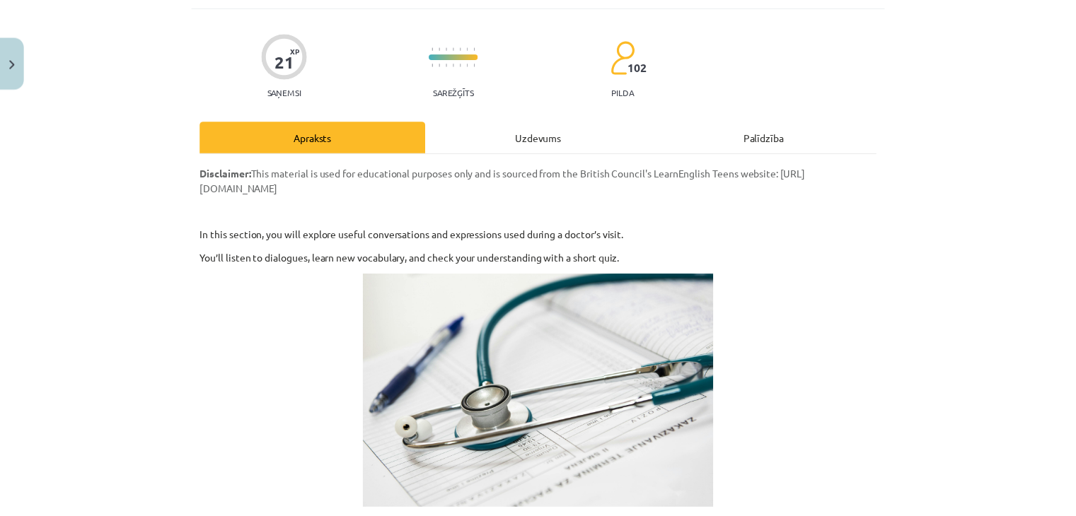
scroll to position [0, 0]
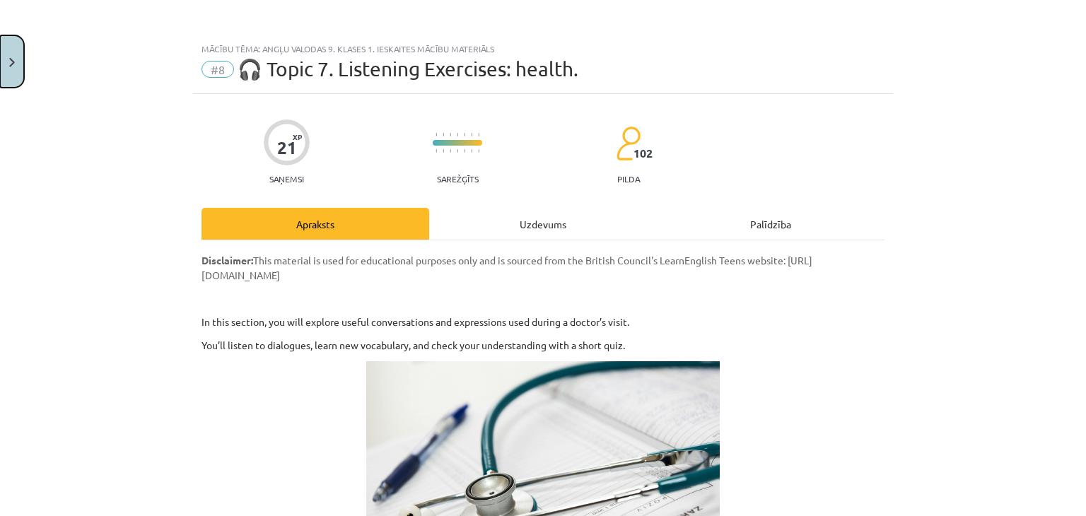
click at [13, 50] on button "Close" at bounding box center [12, 61] width 24 height 52
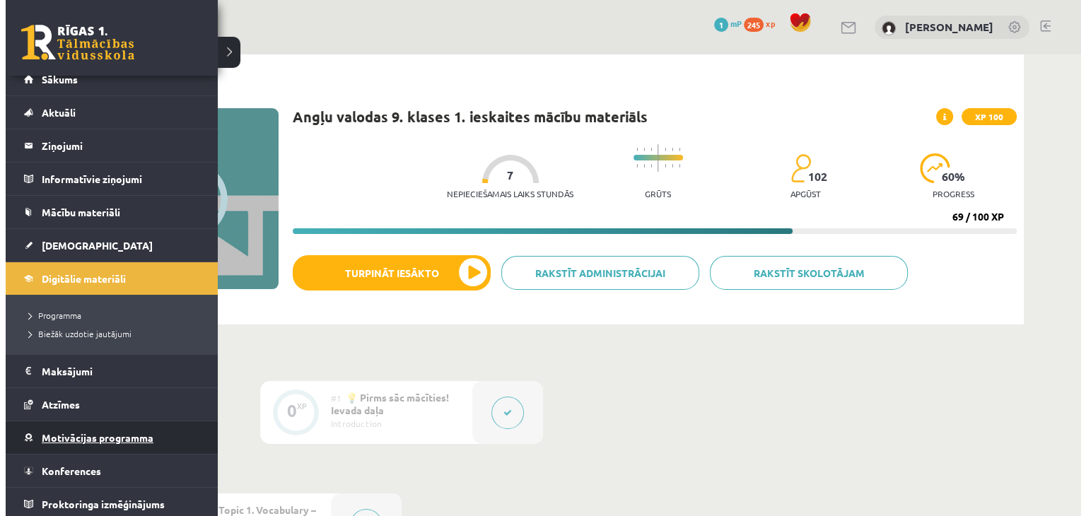
scroll to position [16, 0]
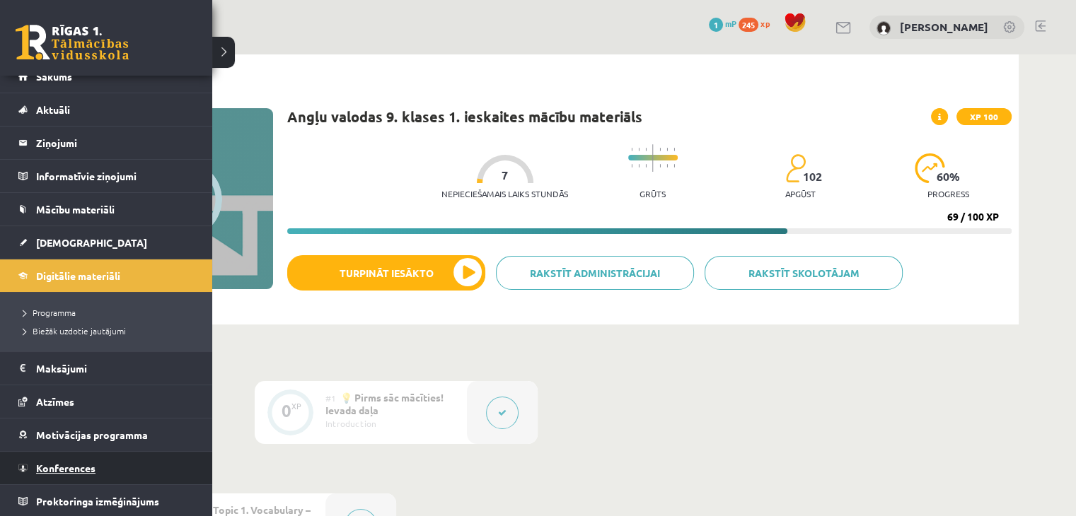
click at [74, 475] on link "Konferences" at bounding box center [106, 468] width 176 height 33
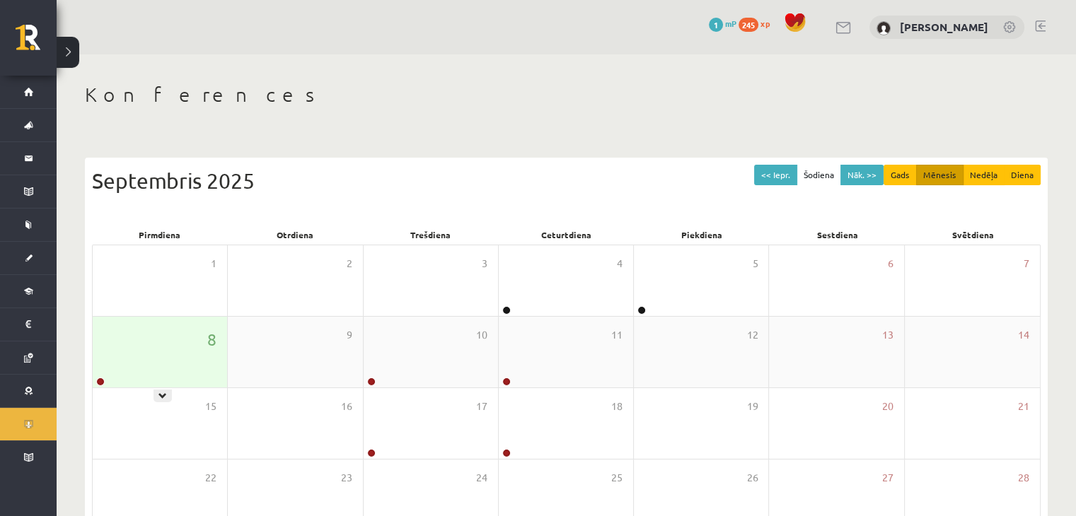
click at [201, 353] on div "8" at bounding box center [160, 352] width 134 height 71
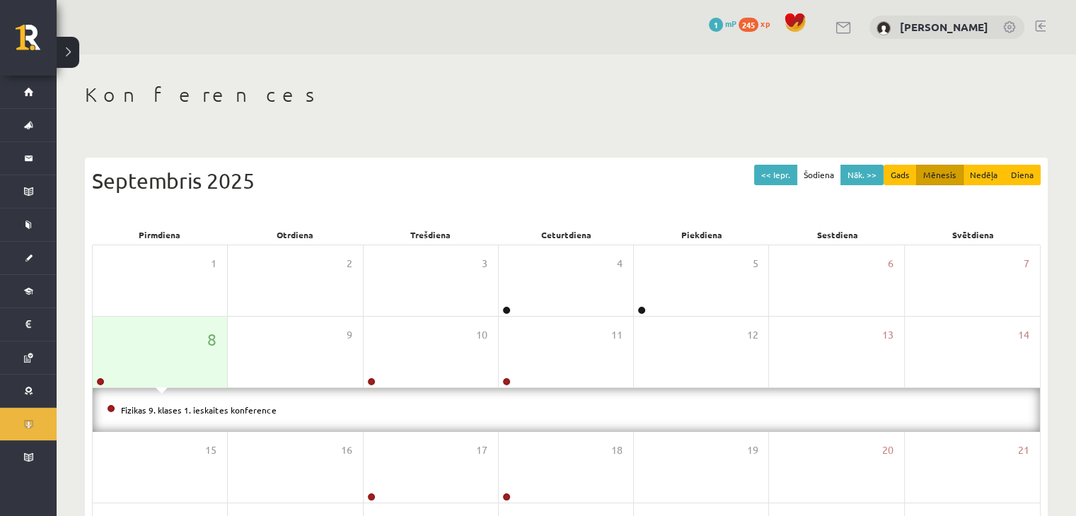
click at [195, 415] on li "Fizikas 9. klases 1. ieskaites konference" at bounding box center [566, 410] width 919 height 16
click at [198, 409] on link "Fizikas 9. klases 1. ieskaites konference" at bounding box center [199, 410] width 156 height 11
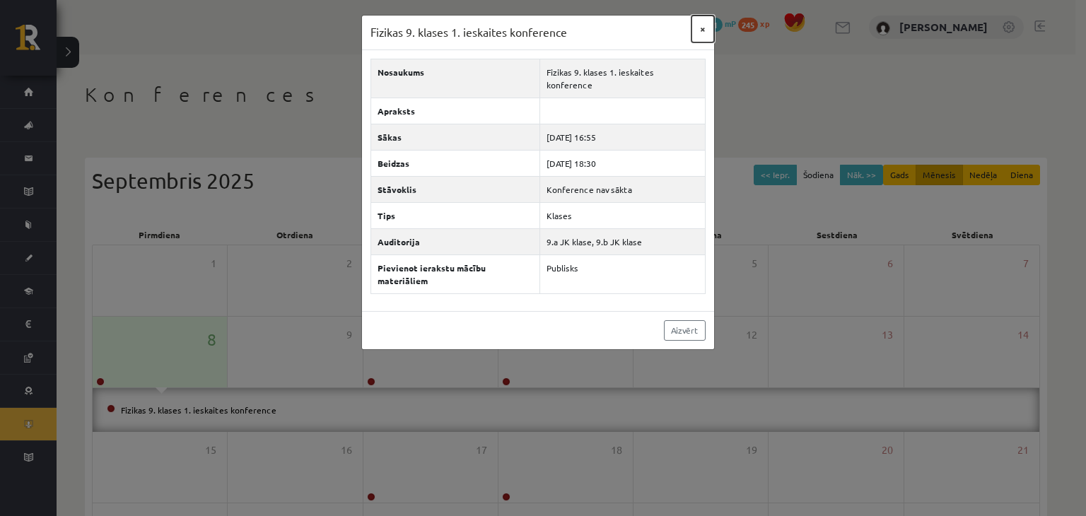
click at [699, 32] on button "×" at bounding box center [703, 29] width 23 height 27
